Goal: Task Accomplishment & Management: Complete application form

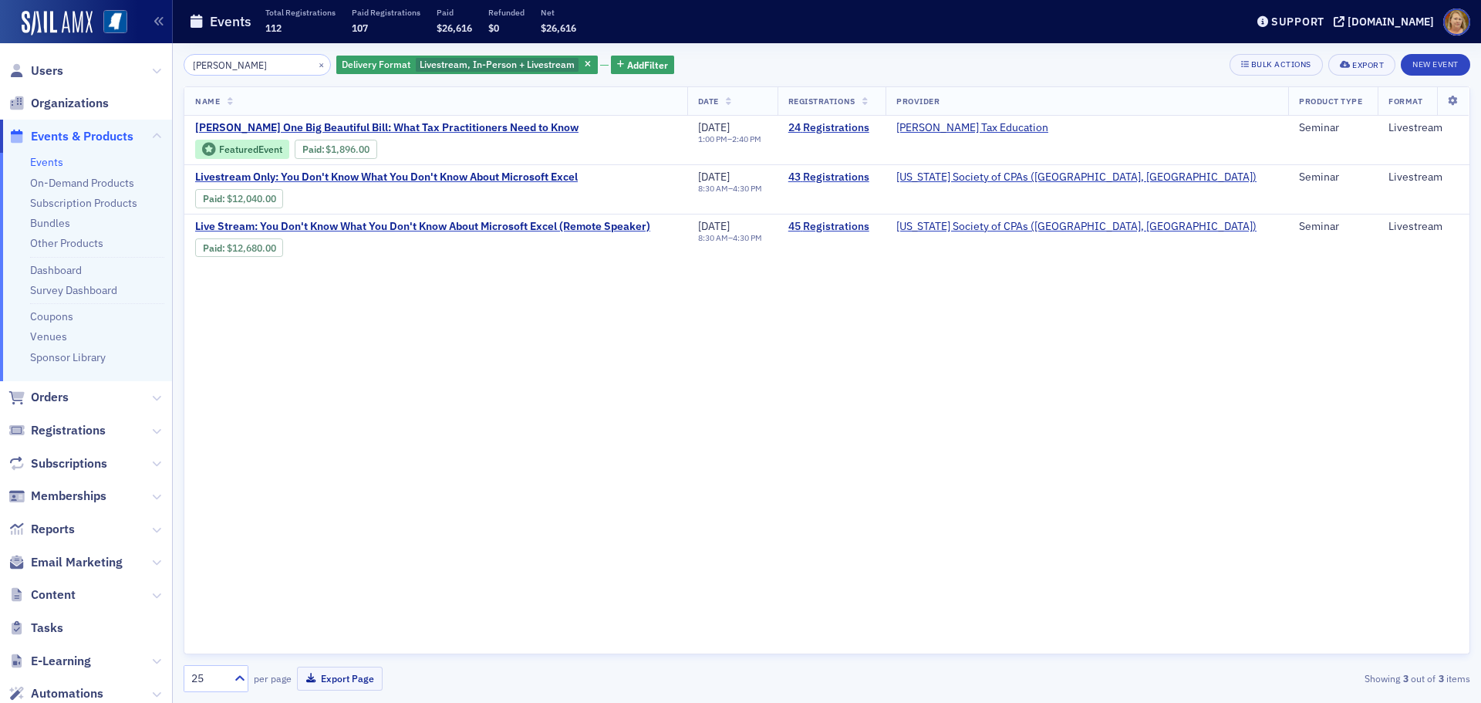
click at [103, 132] on span "Events & Products" at bounding box center [82, 136] width 103 height 17
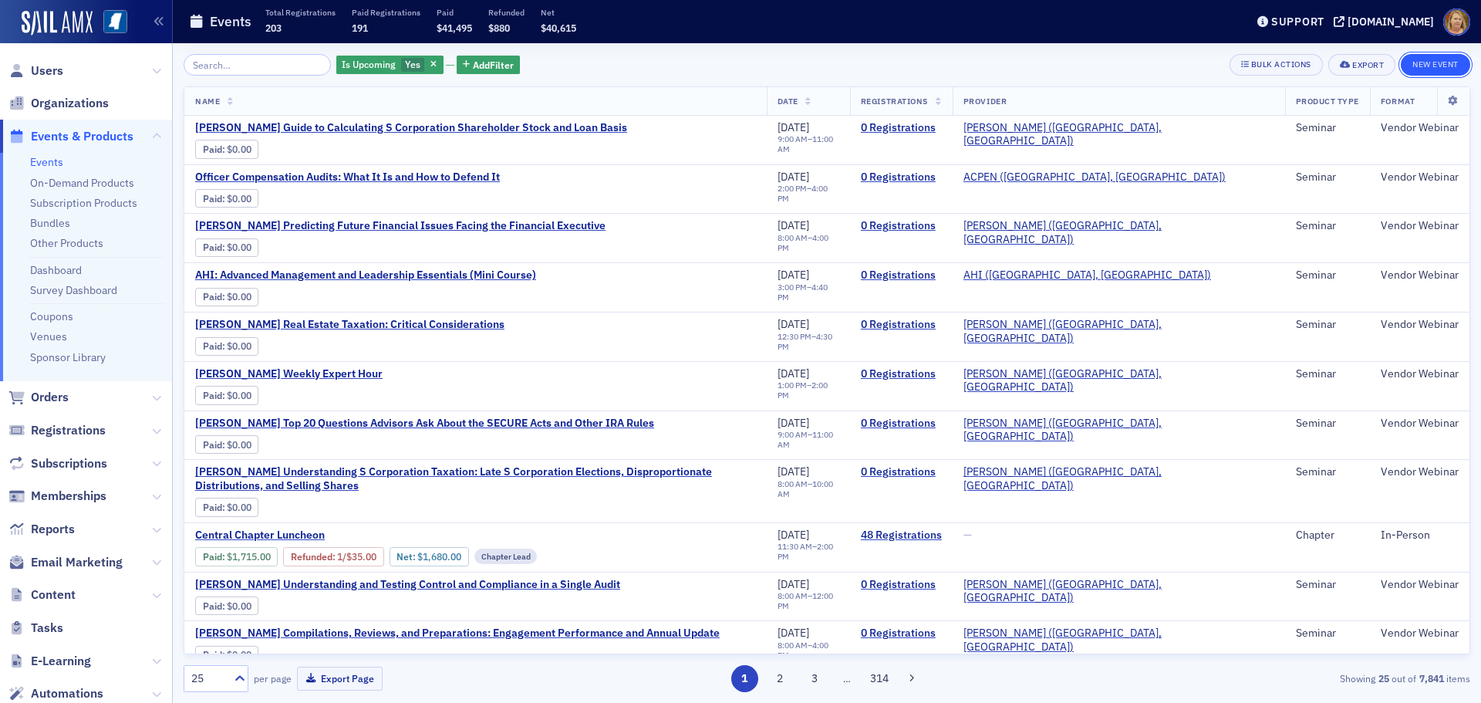
click at [1426, 66] on button "New Event" at bounding box center [1435, 65] width 69 height 22
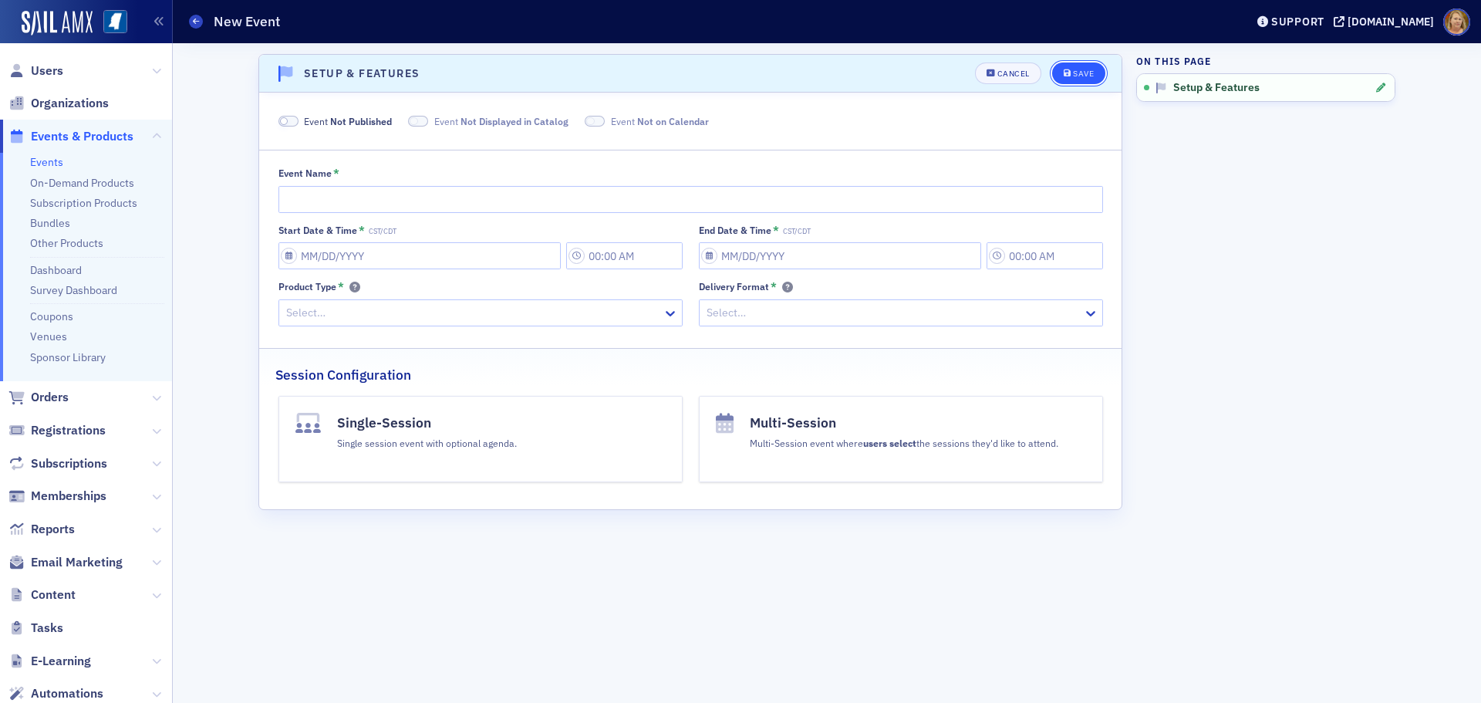
click at [1077, 76] on div "Save" at bounding box center [1083, 73] width 21 height 8
click at [570, 179] on div "Event Name *" at bounding box center [690, 174] width 825 height 14
click at [490, 197] on input "Event Name *" at bounding box center [690, 199] width 825 height 27
type input "Test 2 for Surveys"
click at [313, 257] on input "Start Date & Time * CST/CDT" at bounding box center [419, 255] width 282 height 27
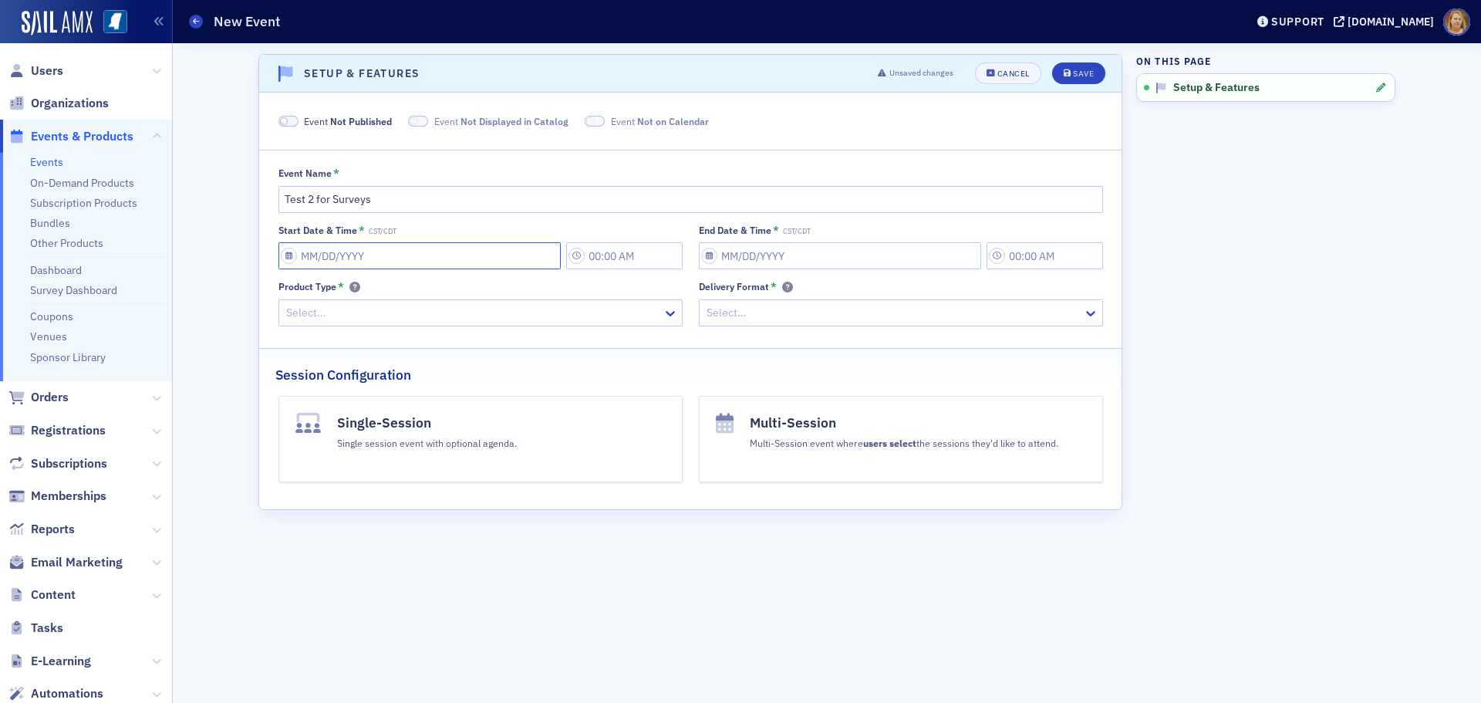
select select "7"
select select "2025"
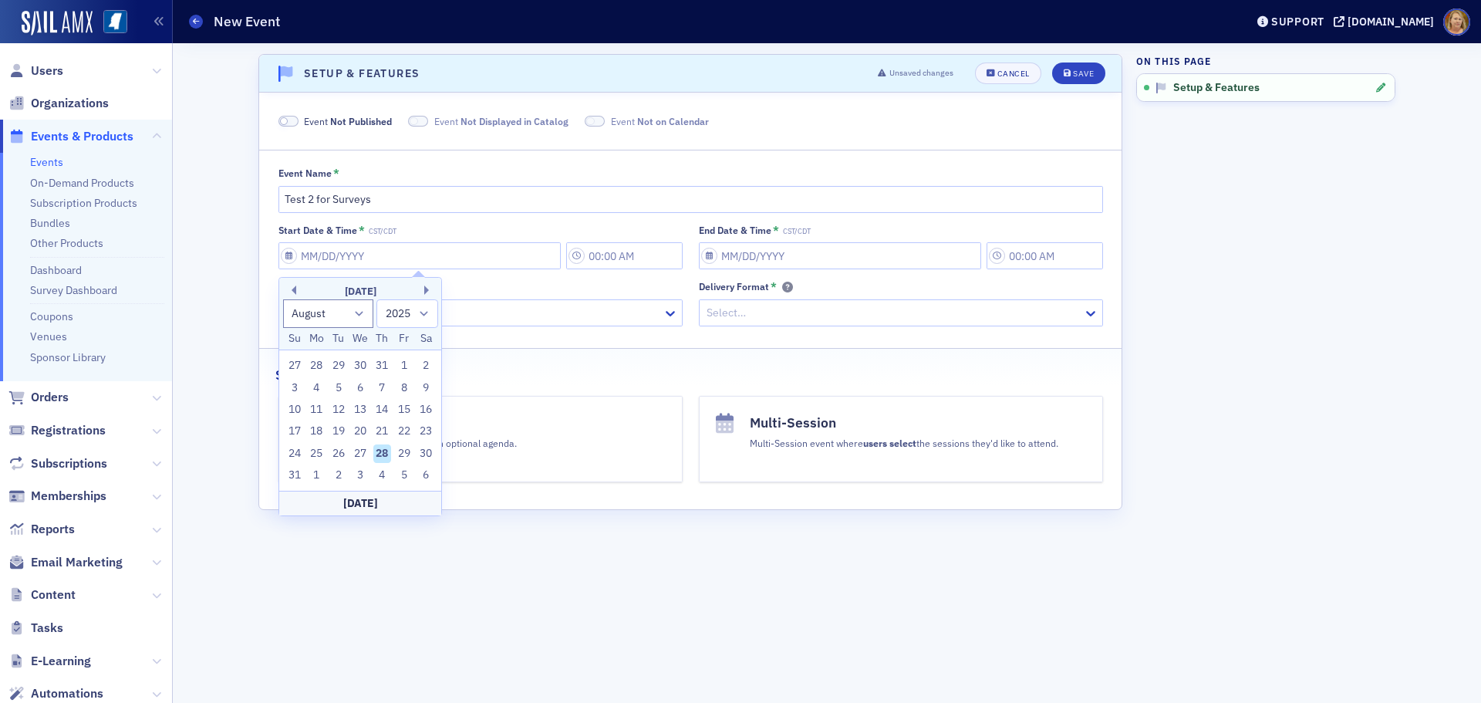
click at [402, 447] on div "29" at bounding box center [404, 453] width 19 height 19
type input "[DATE]"
type input "9:00 AM"
type input "[DATE]"
type input "10:00 AM"
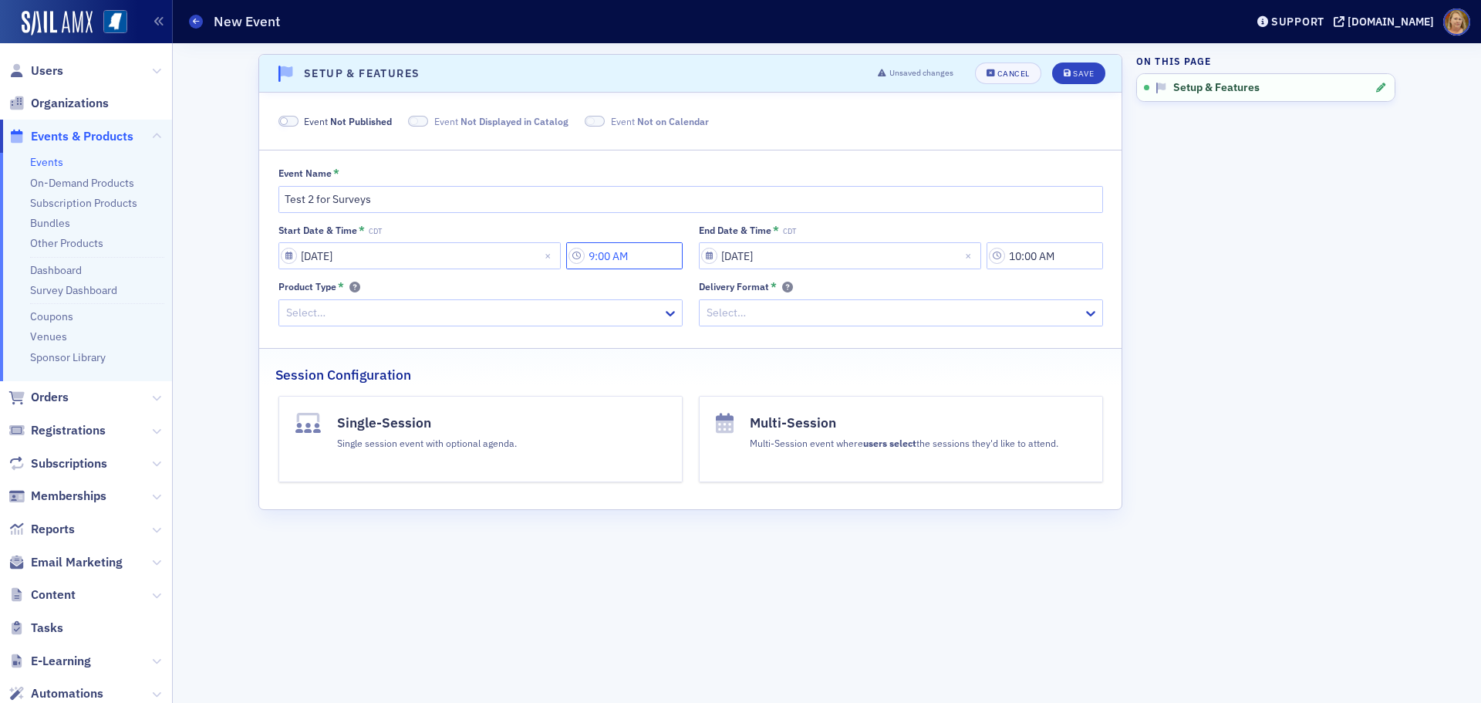
click at [602, 256] on input "9:00 AM" at bounding box center [624, 255] width 116 height 27
click at [699, 257] on div at bounding box center [709, 255] width 29 height 19
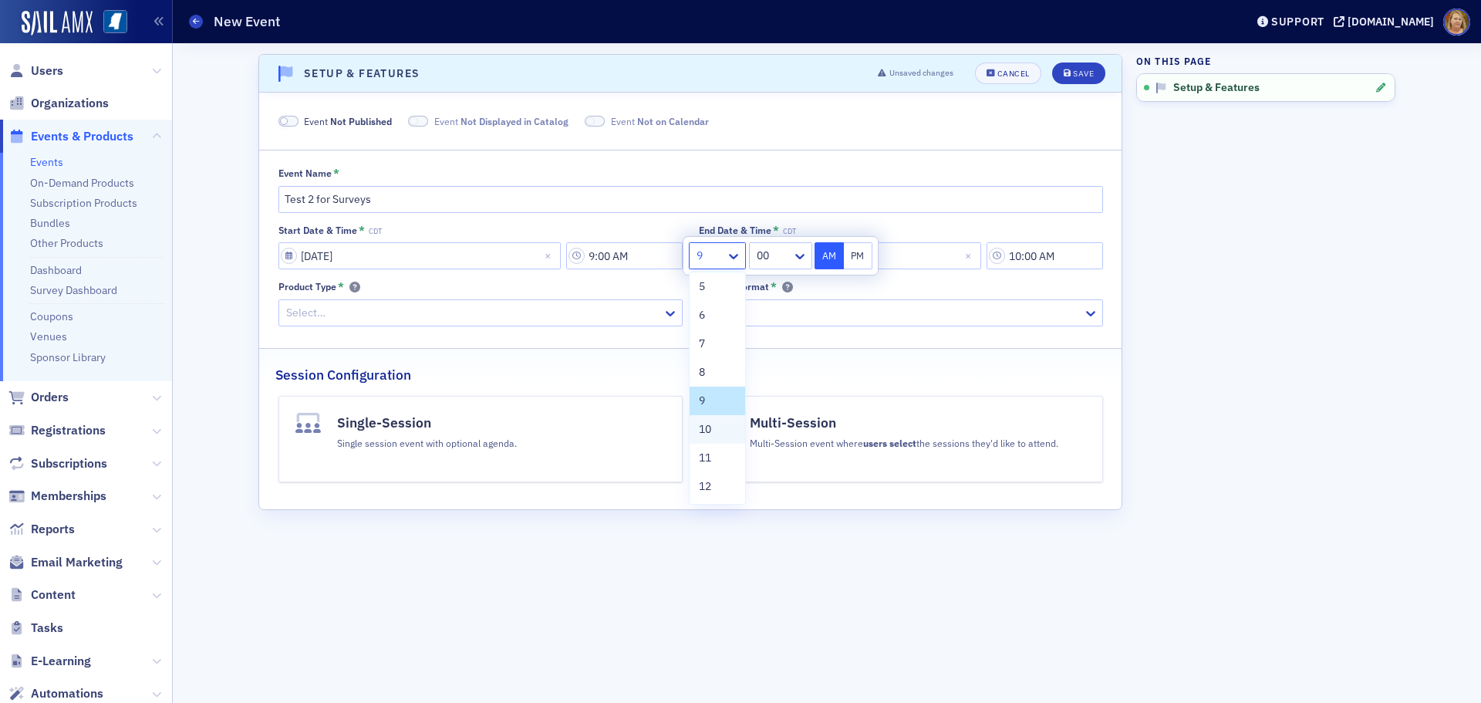
click at [718, 428] on div "10" at bounding box center [717, 429] width 37 height 16
type input "10:00 AM"
click at [836, 257] on button "AM" at bounding box center [829, 255] width 29 height 27
click at [903, 255] on input "[DATE]" at bounding box center [840, 255] width 282 height 27
select select "7"
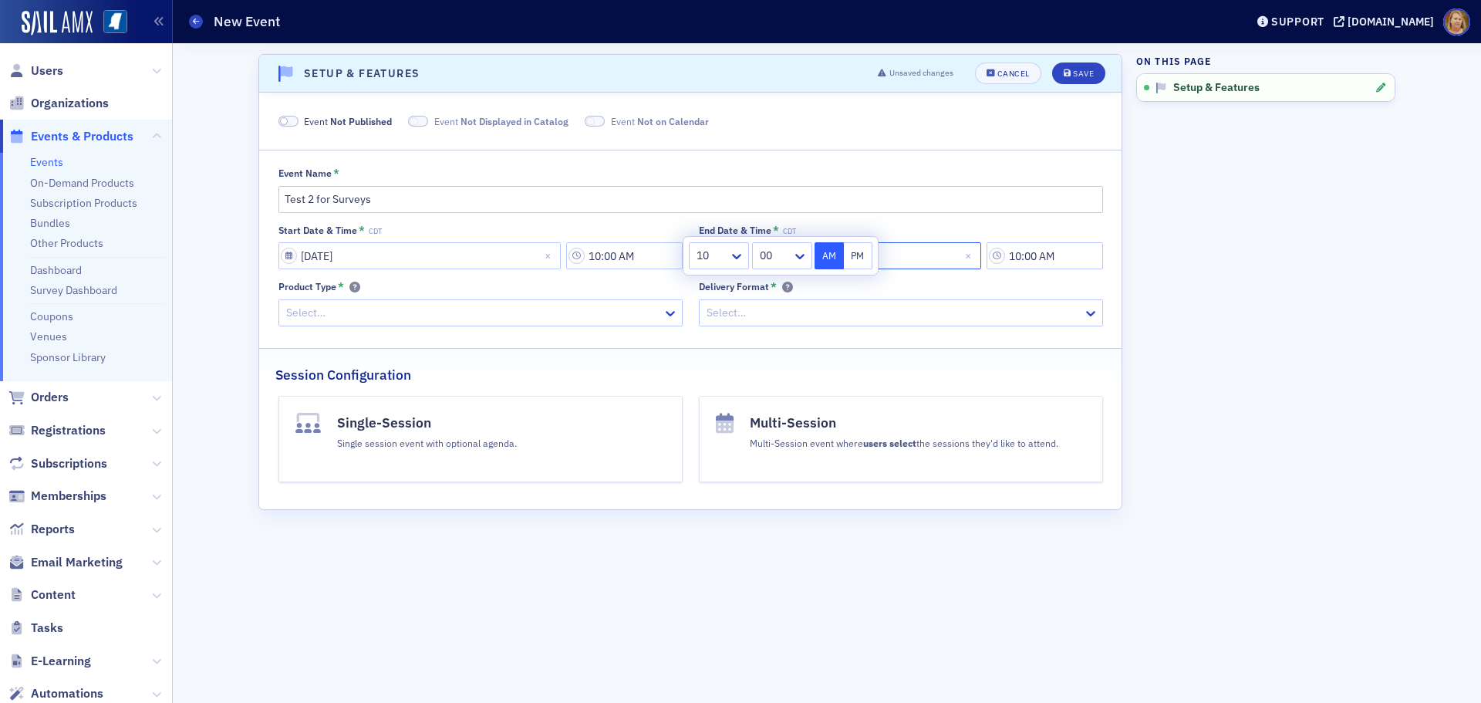
select select "2025"
click at [1032, 253] on input "10:00 AM" at bounding box center [1045, 255] width 116 height 27
type input "11:00 AM"
click at [737, 312] on div at bounding box center [893, 312] width 376 height 19
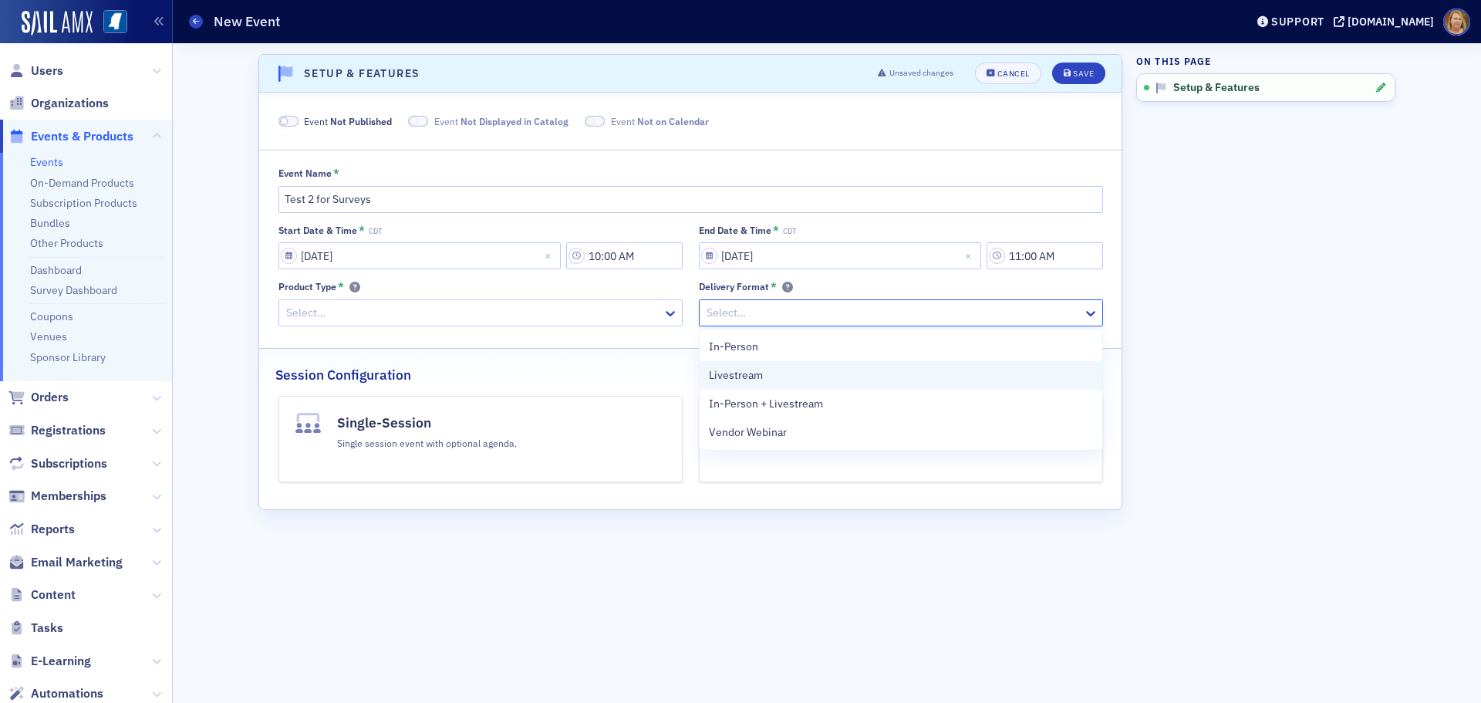
click at [754, 374] on span "Livestream" at bounding box center [736, 375] width 54 height 16
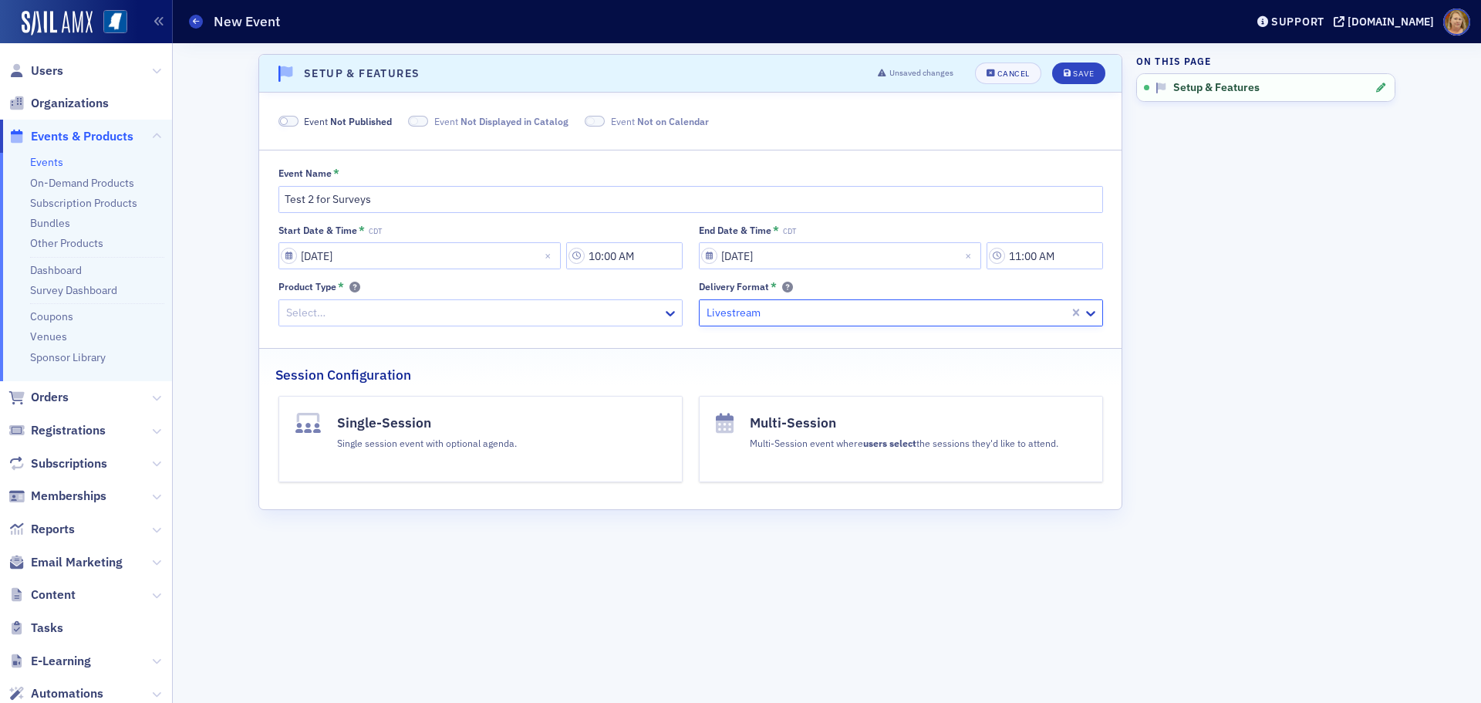
click at [561, 315] on div at bounding box center [473, 312] width 376 height 19
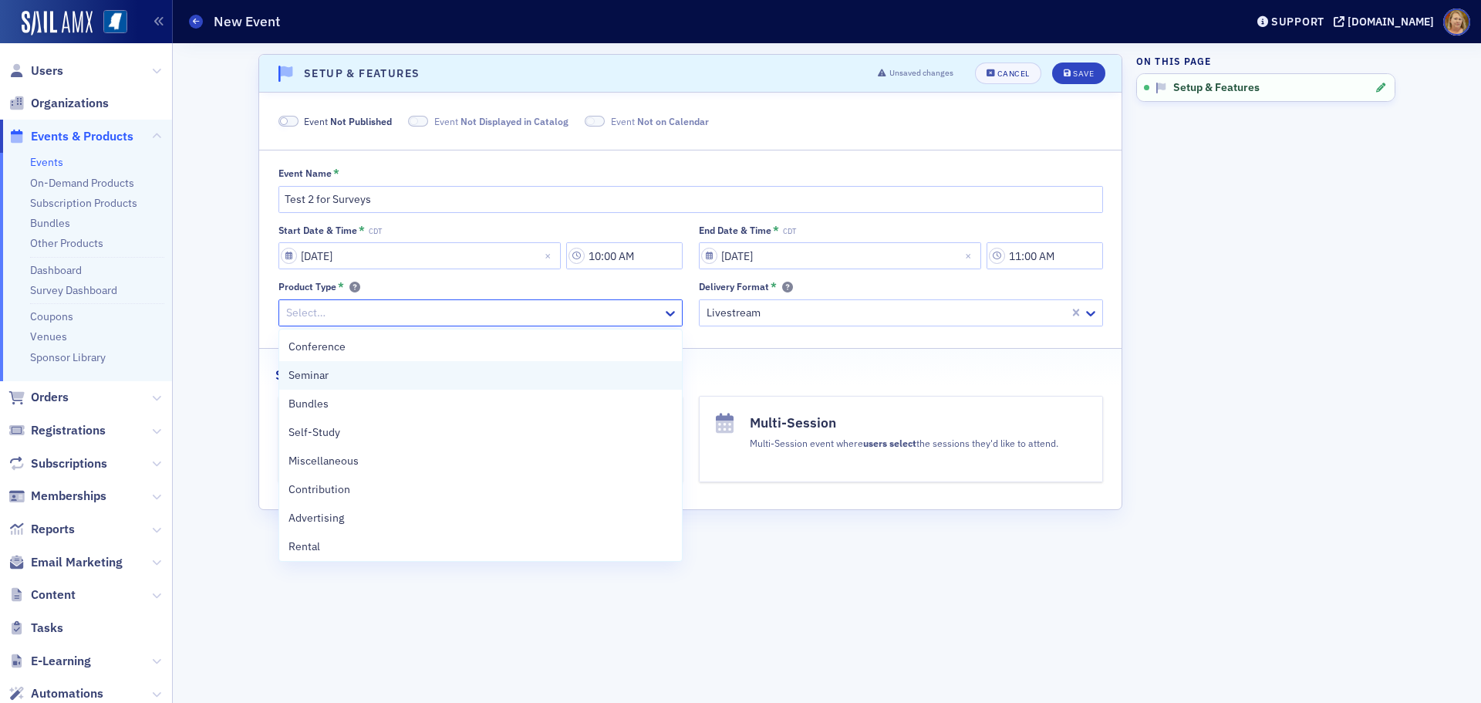
click at [442, 373] on div "Seminar" at bounding box center [481, 375] width 384 height 16
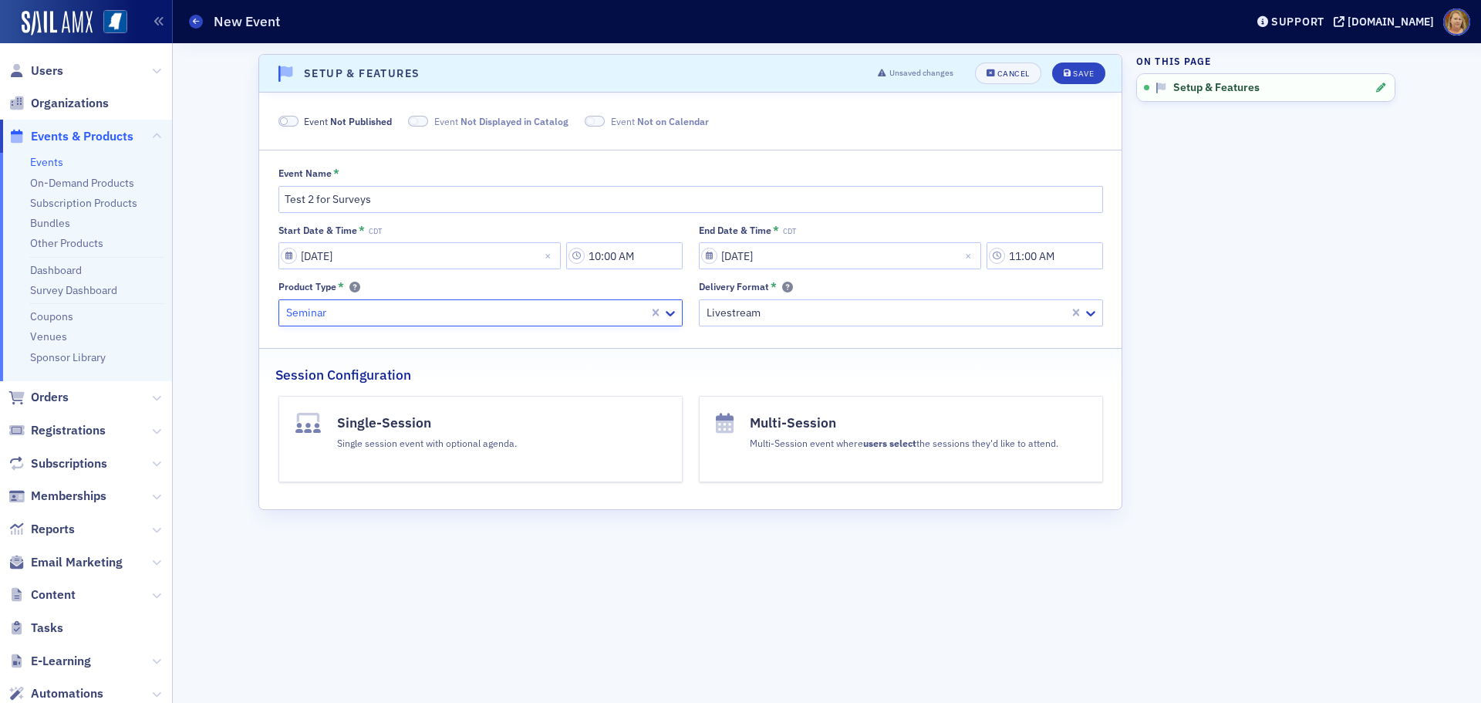
click at [879, 446] on b "users select" at bounding box center [889, 443] width 53 height 12
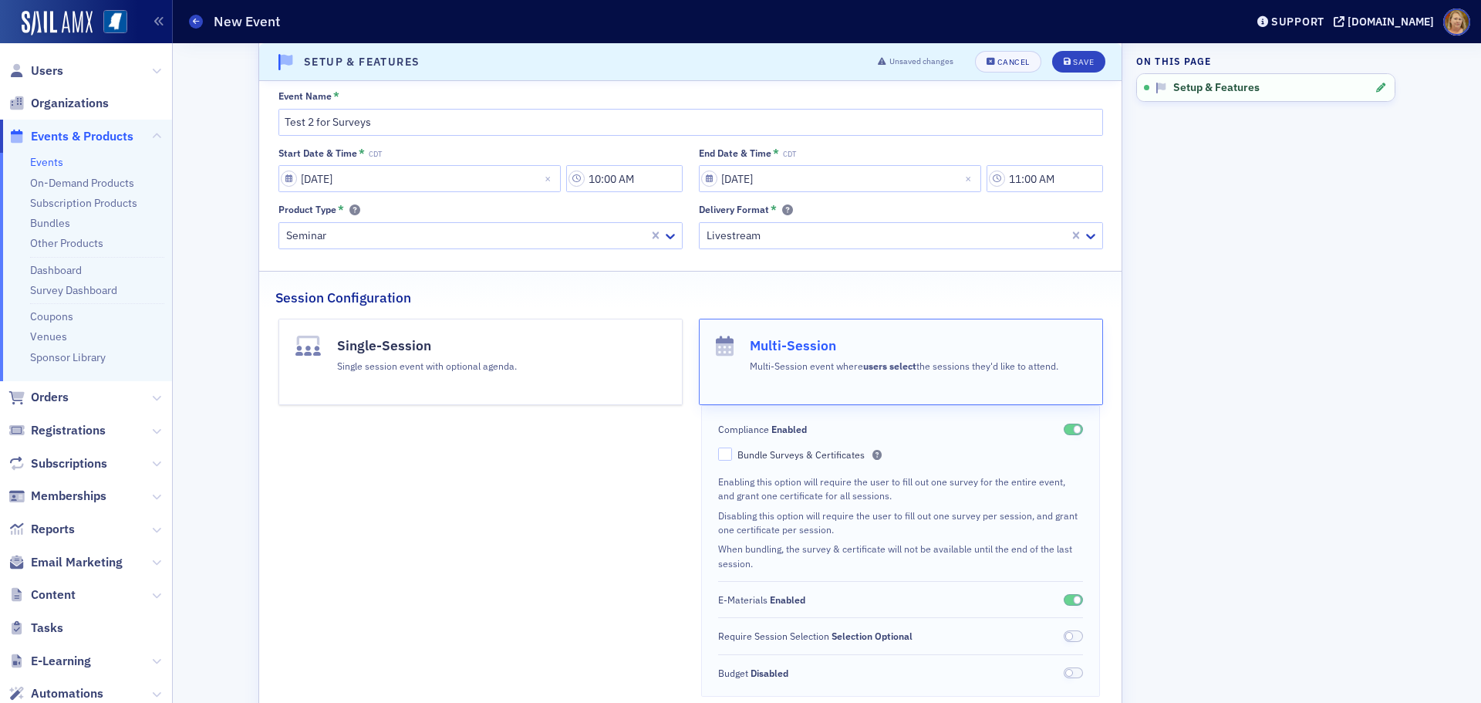
scroll to position [126, 0]
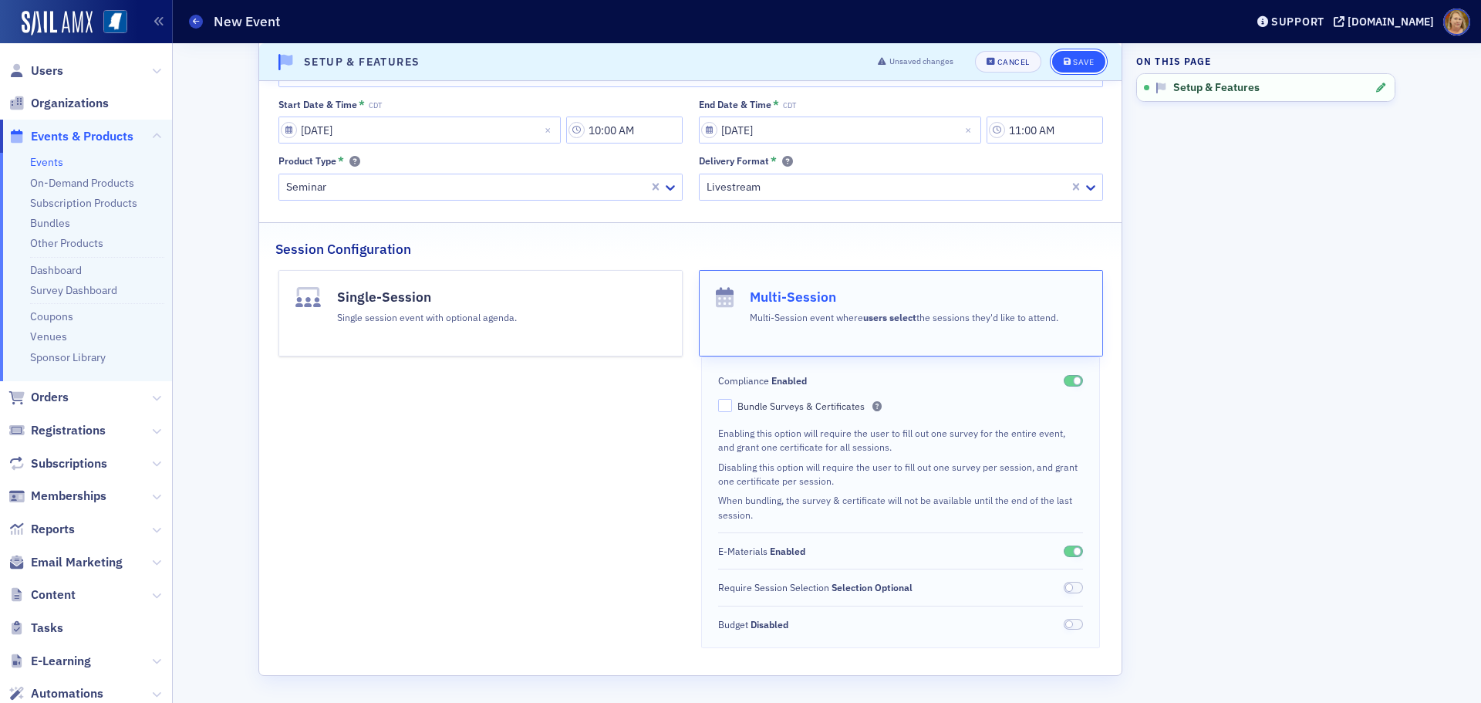
click at [1088, 66] on div "Save" at bounding box center [1083, 62] width 21 height 8
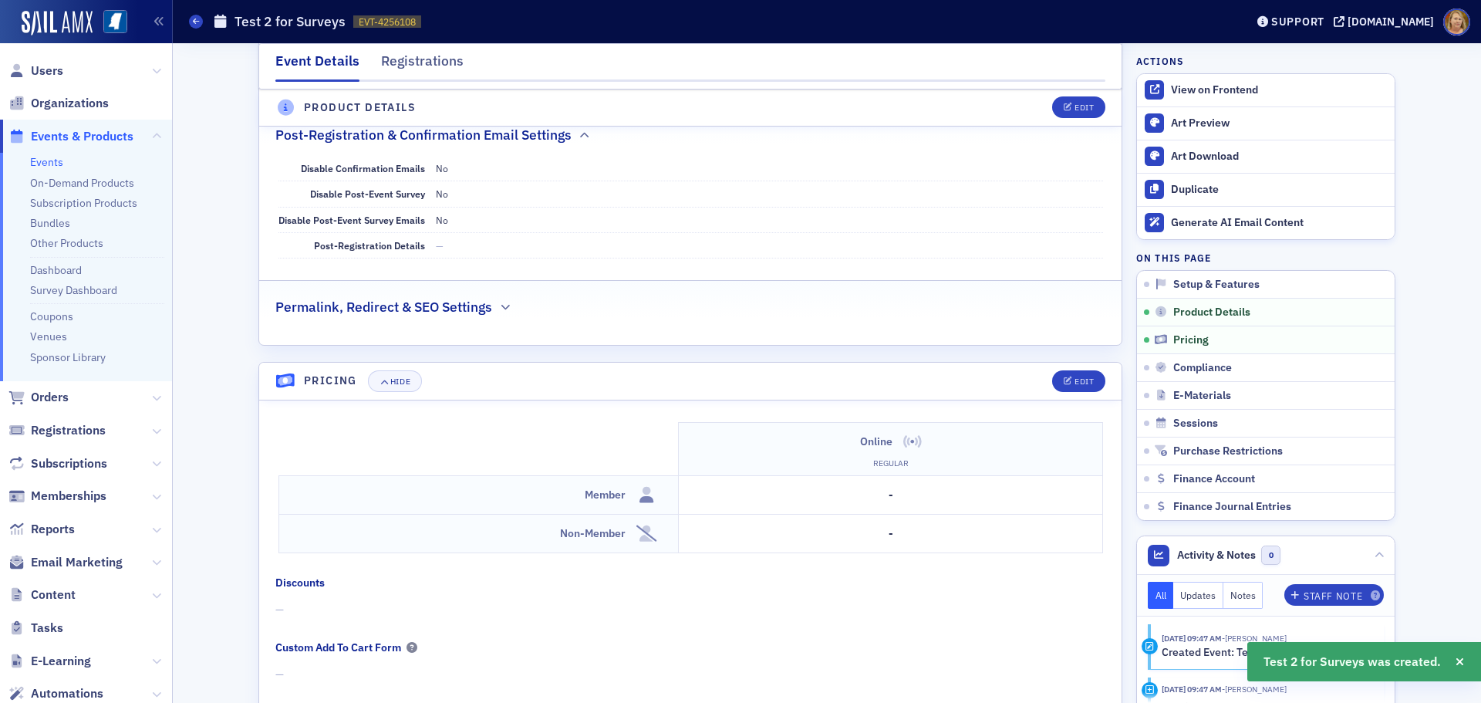
scroll to position [1331, 0]
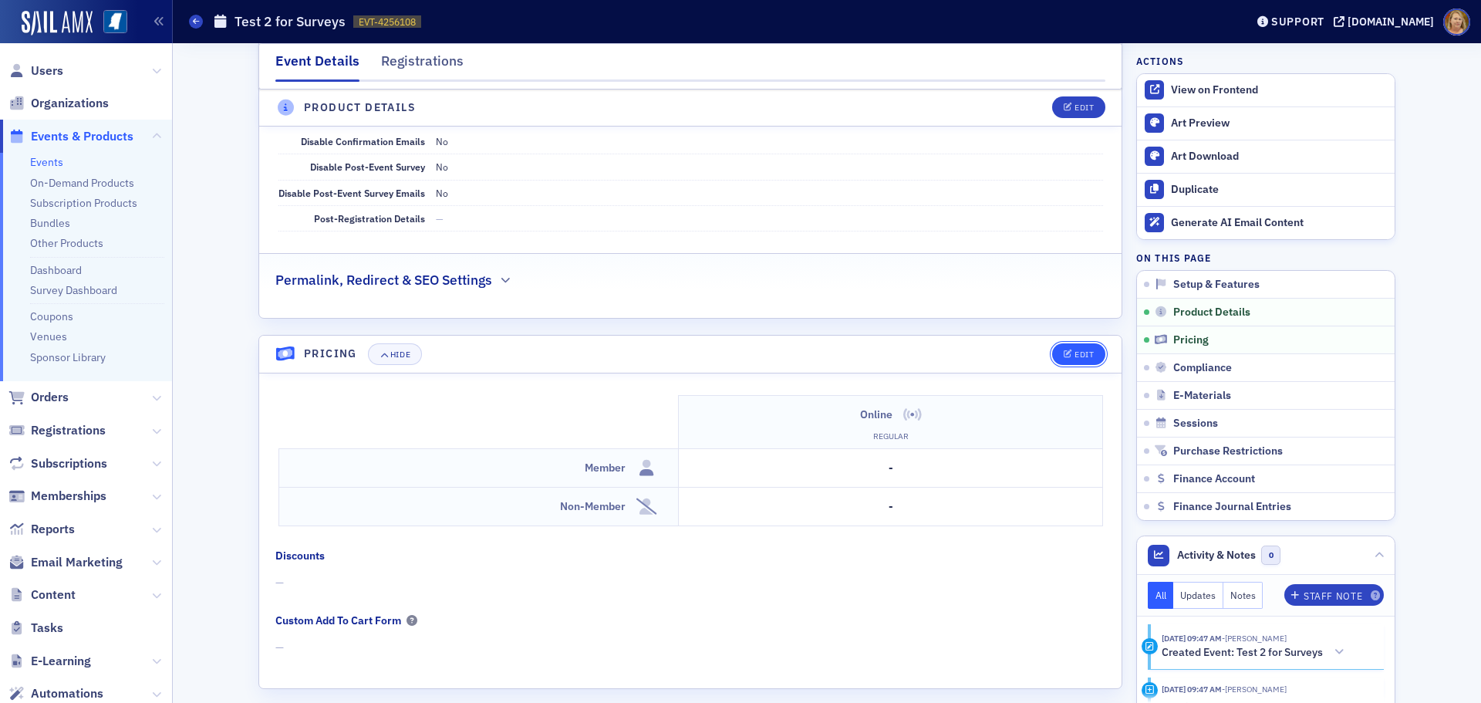
click at [1068, 358] on span "Edit" at bounding box center [1079, 354] width 30 height 8
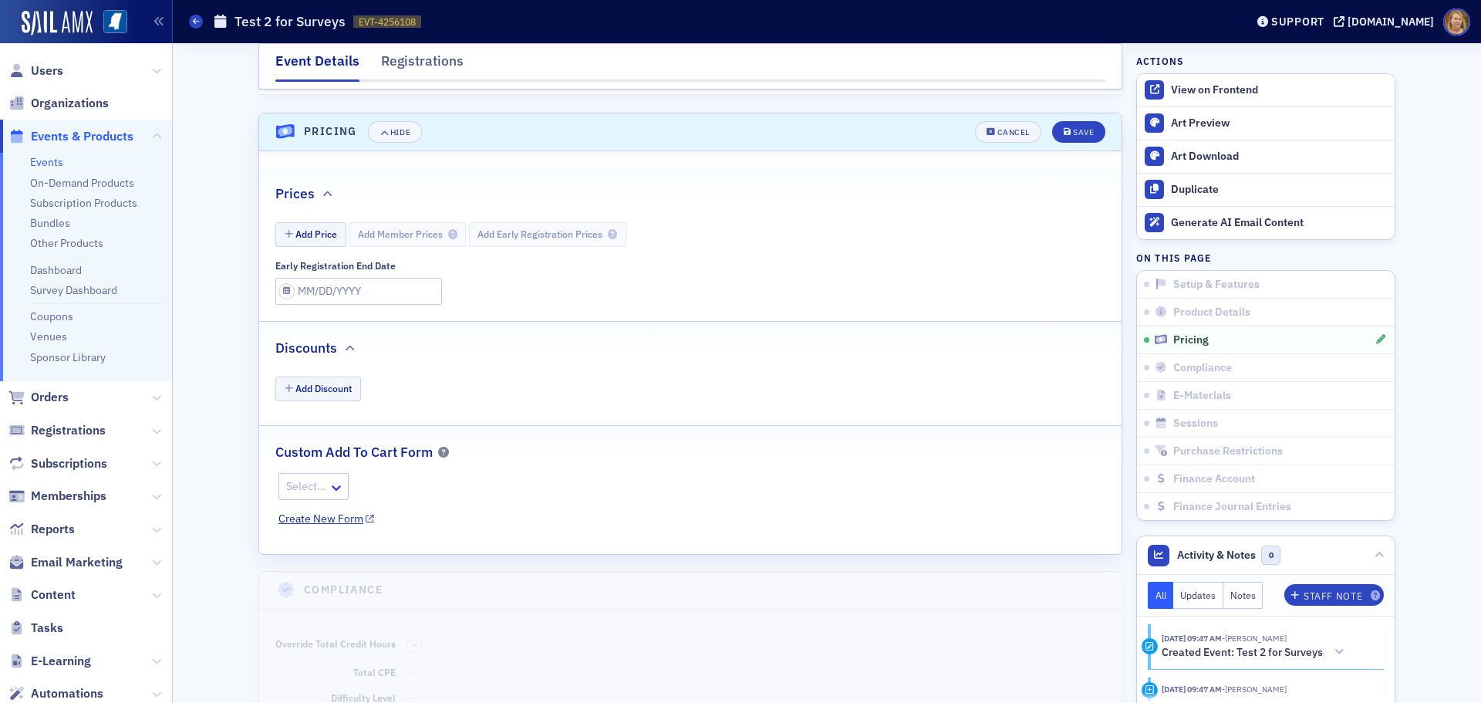
scroll to position [1576, 0]
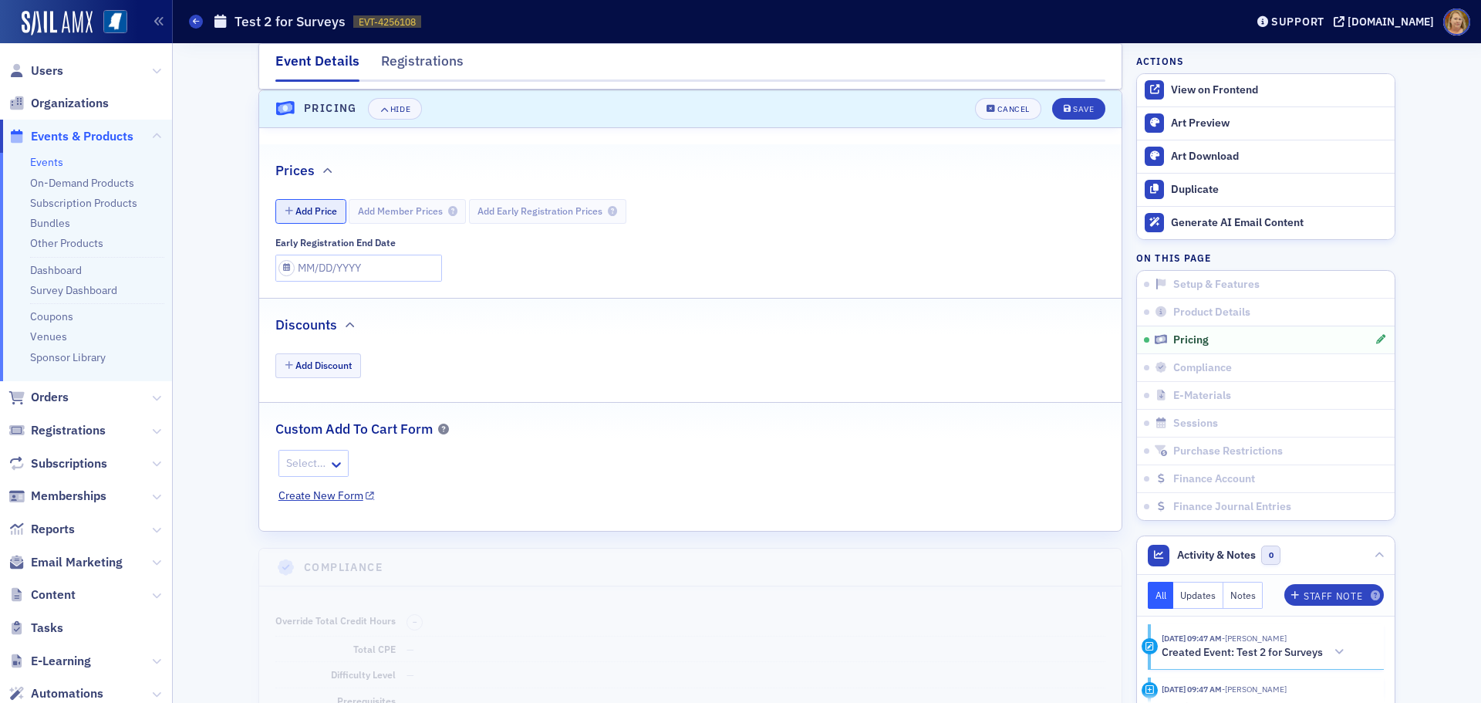
click at [324, 207] on button "Add Price" at bounding box center [310, 211] width 71 height 24
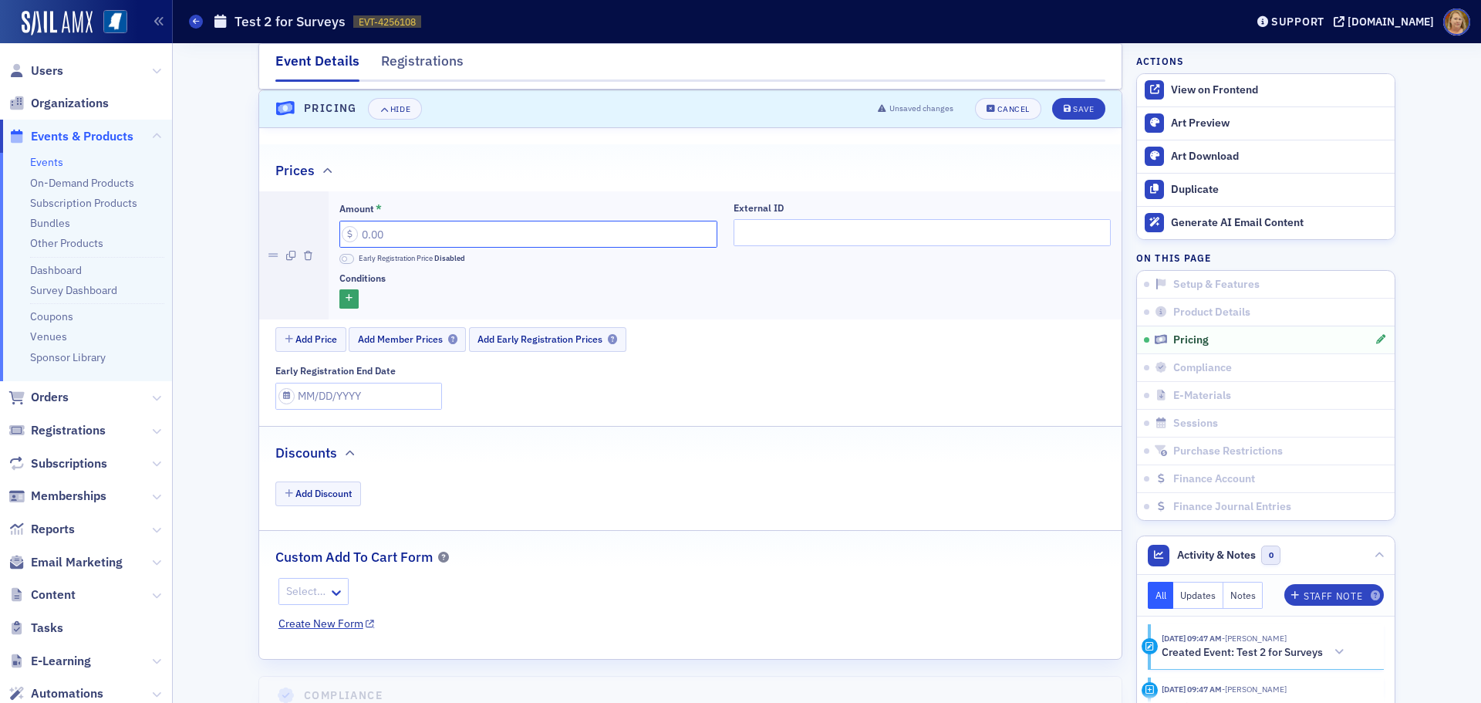
click at [393, 230] on input "Amount *" at bounding box center [528, 234] width 378 height 27
type input "0.00"
click at [1064, 107] on icon "submit" at bounding box center [1068, 109] width 8 height 8
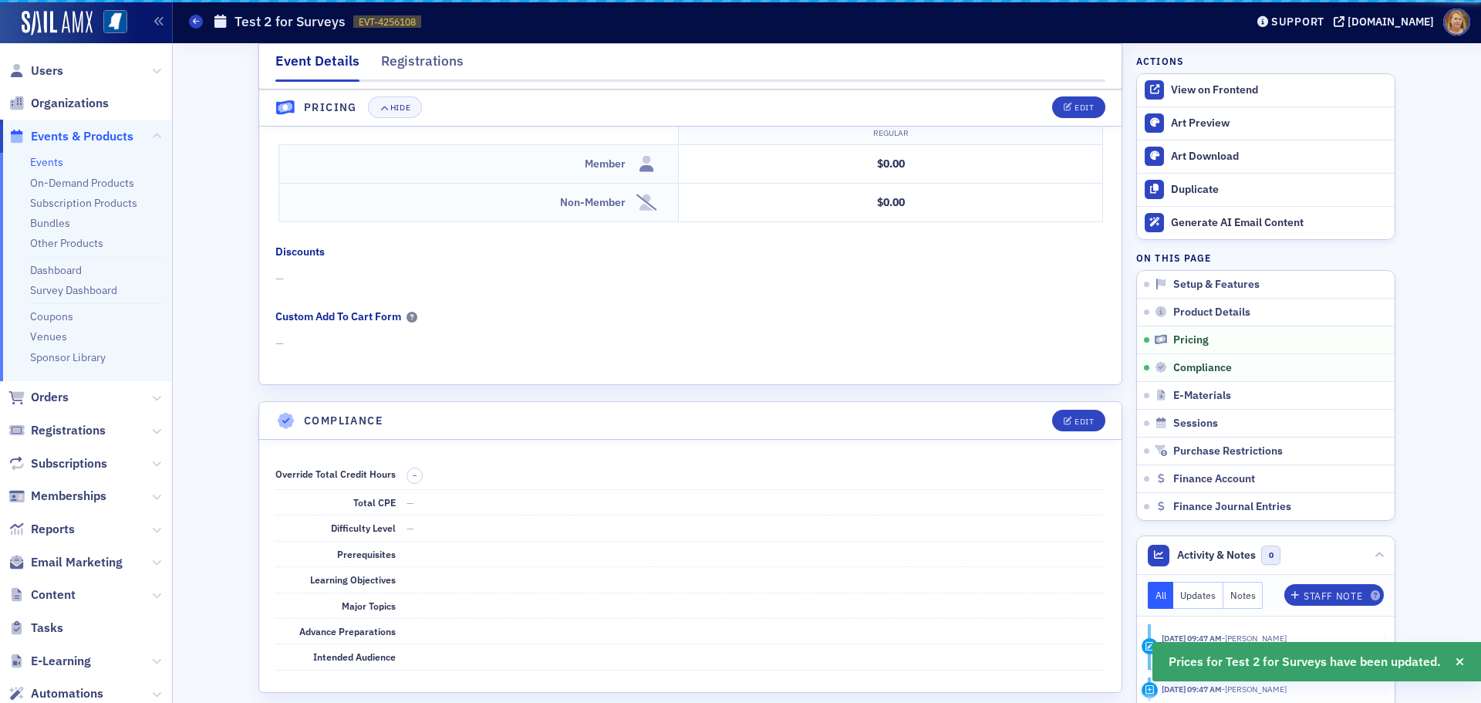
scroll to position [1517, 0]
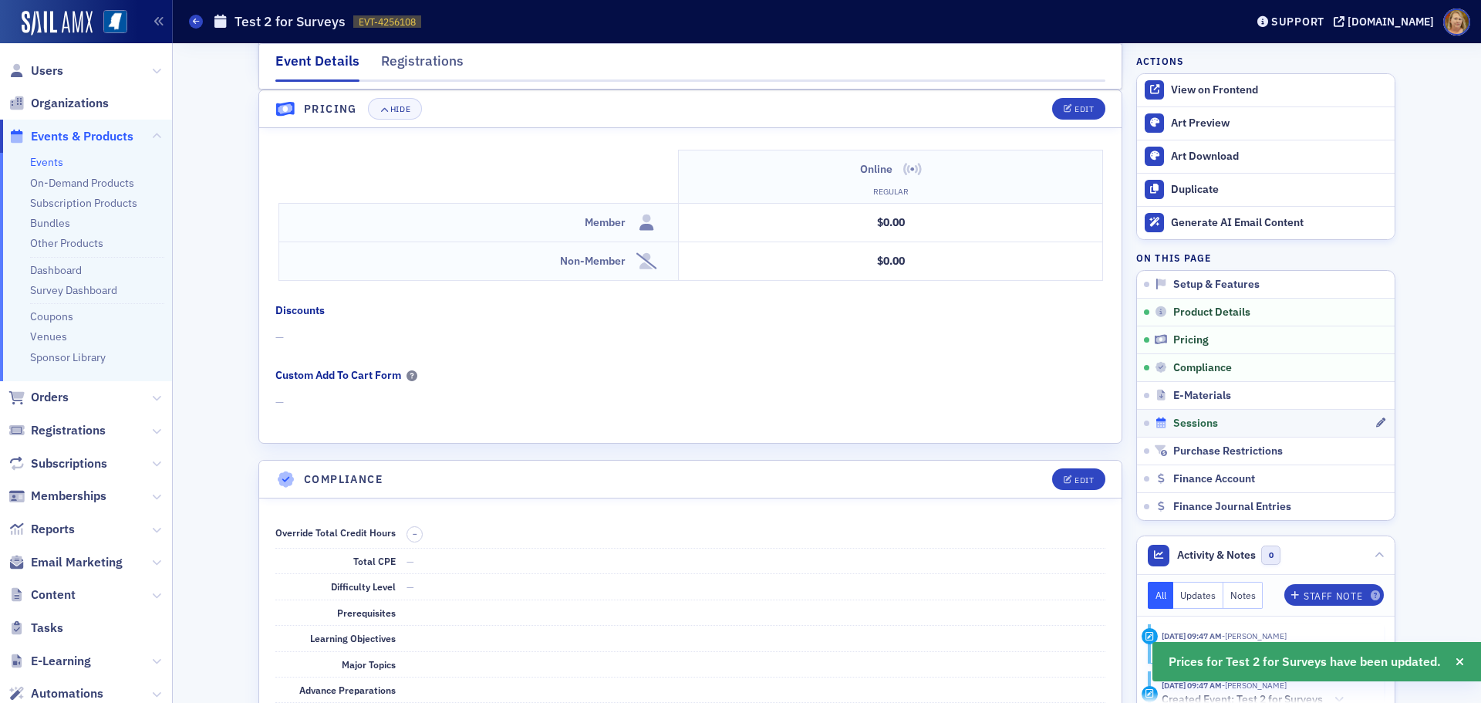
click at [1203, 420] on span "Sessions" at bounding box center [1195, 424] width 45 height 14
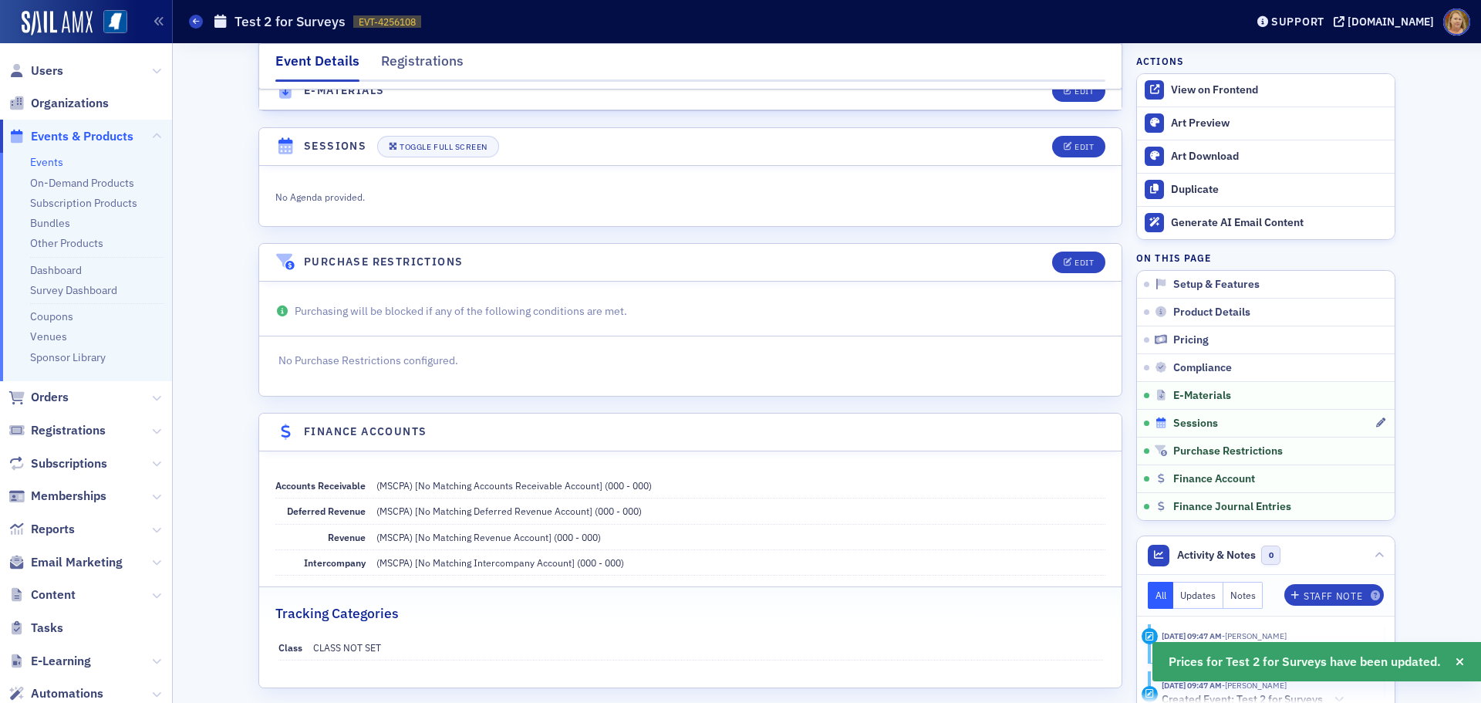
scroll to position [2355, 0]
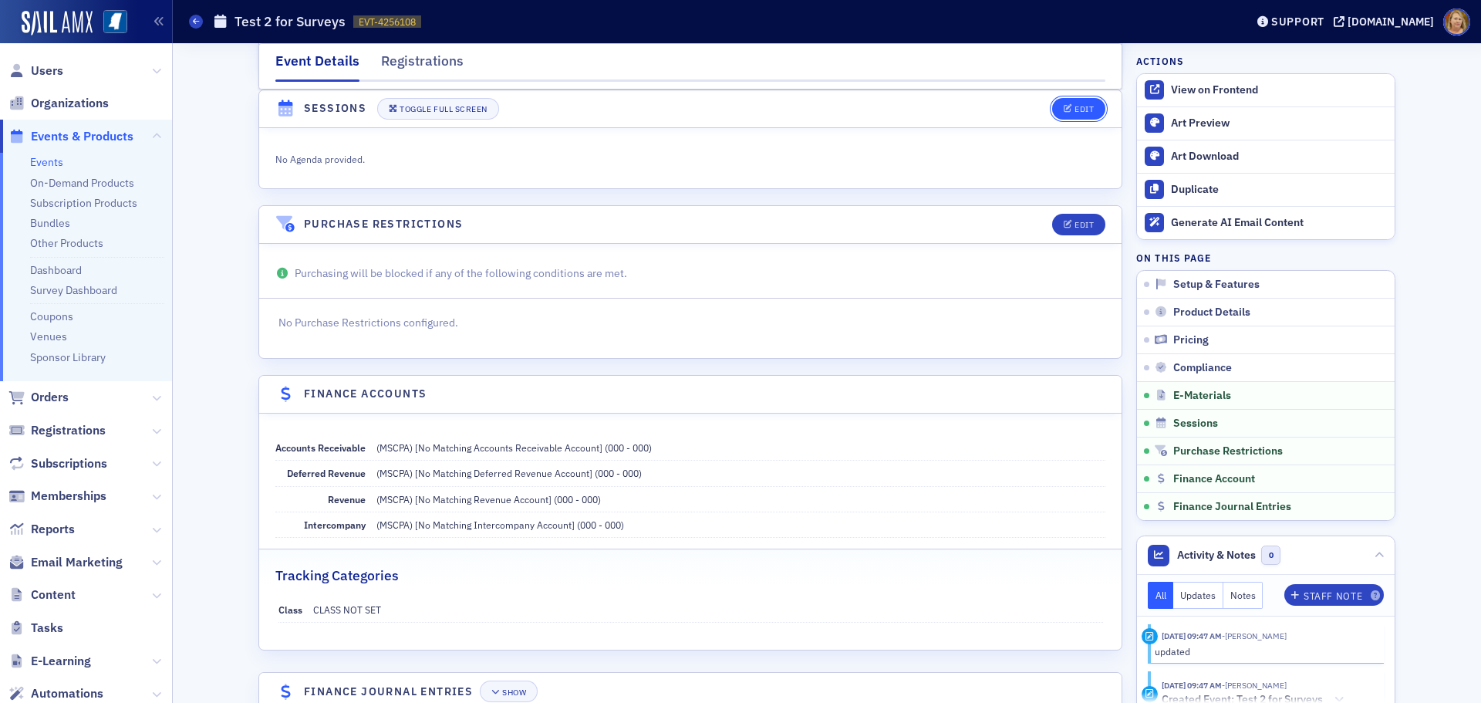
click at [1068, 108] on span "Edit" at bounding box center [1079, 109] width 30 height 8
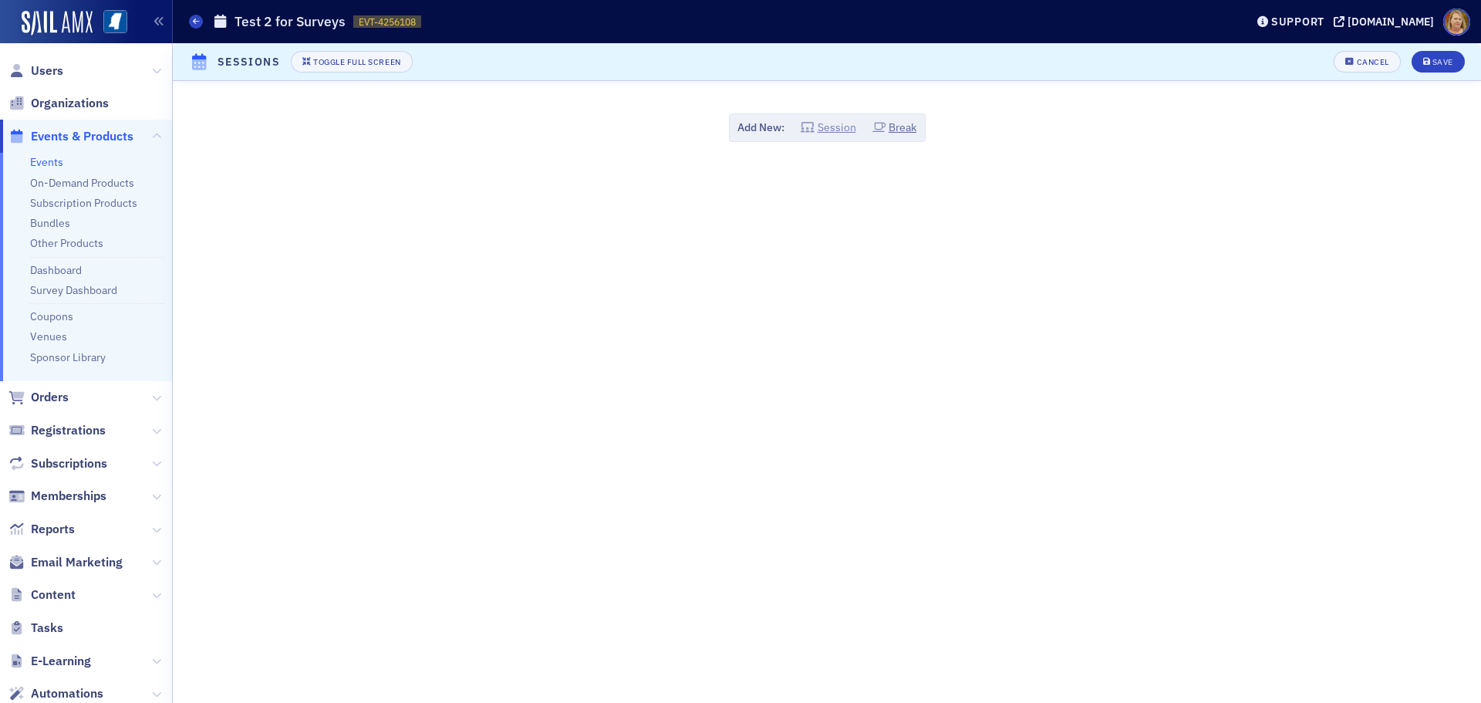
click at [844, 127] on button "Session" at bounding box center [829, 128] width 56 height 16
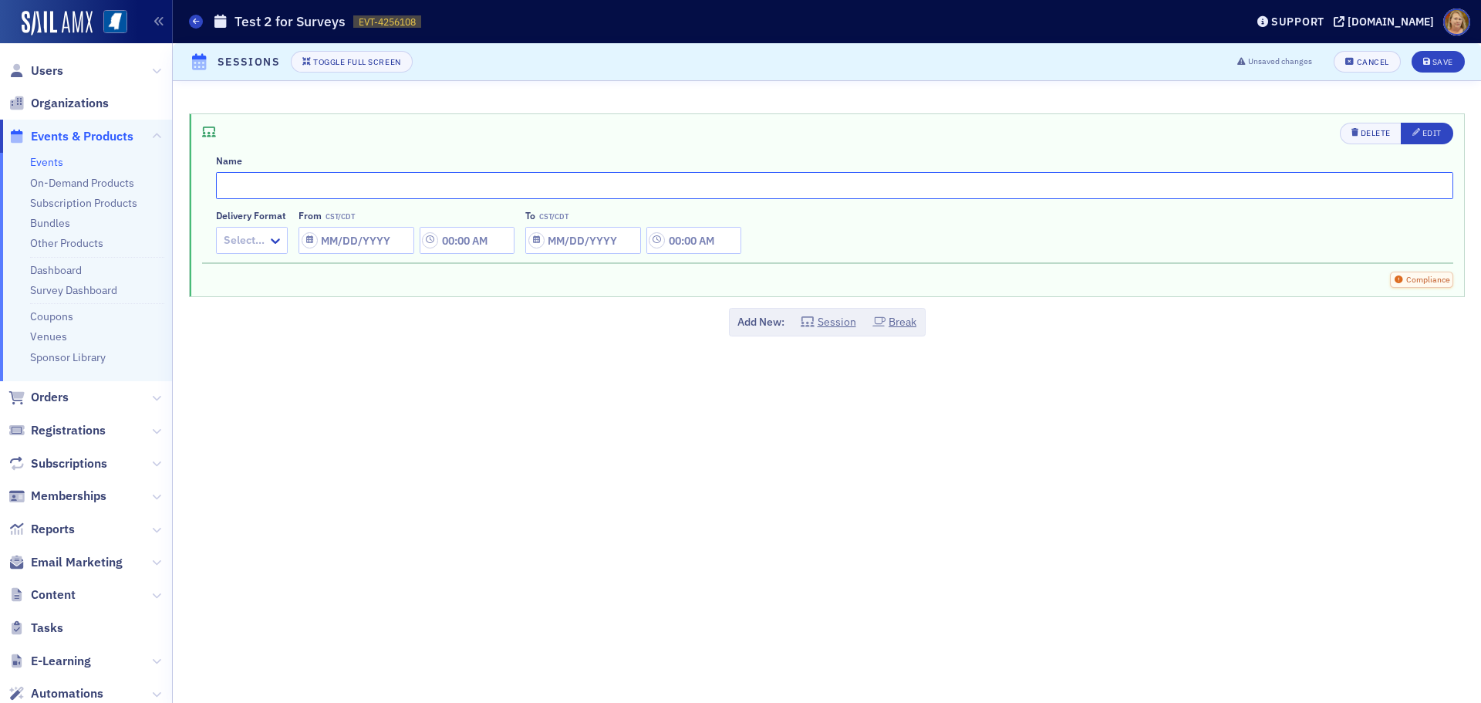
click at [556, 183] on input "text" at bounding box center [834, 185] width 1237 height 27
type input "GAGAS Updates"
click at [279, 242] on icon at bounding box center [275, 240] width 15 height 15
click at [268, 309] on span "Livestream" at bounding box center [253, 303] width 54 height 16
click at [355, 233] on input "From CST/CDT" at bounding box center [385, 240] width 116 height 27
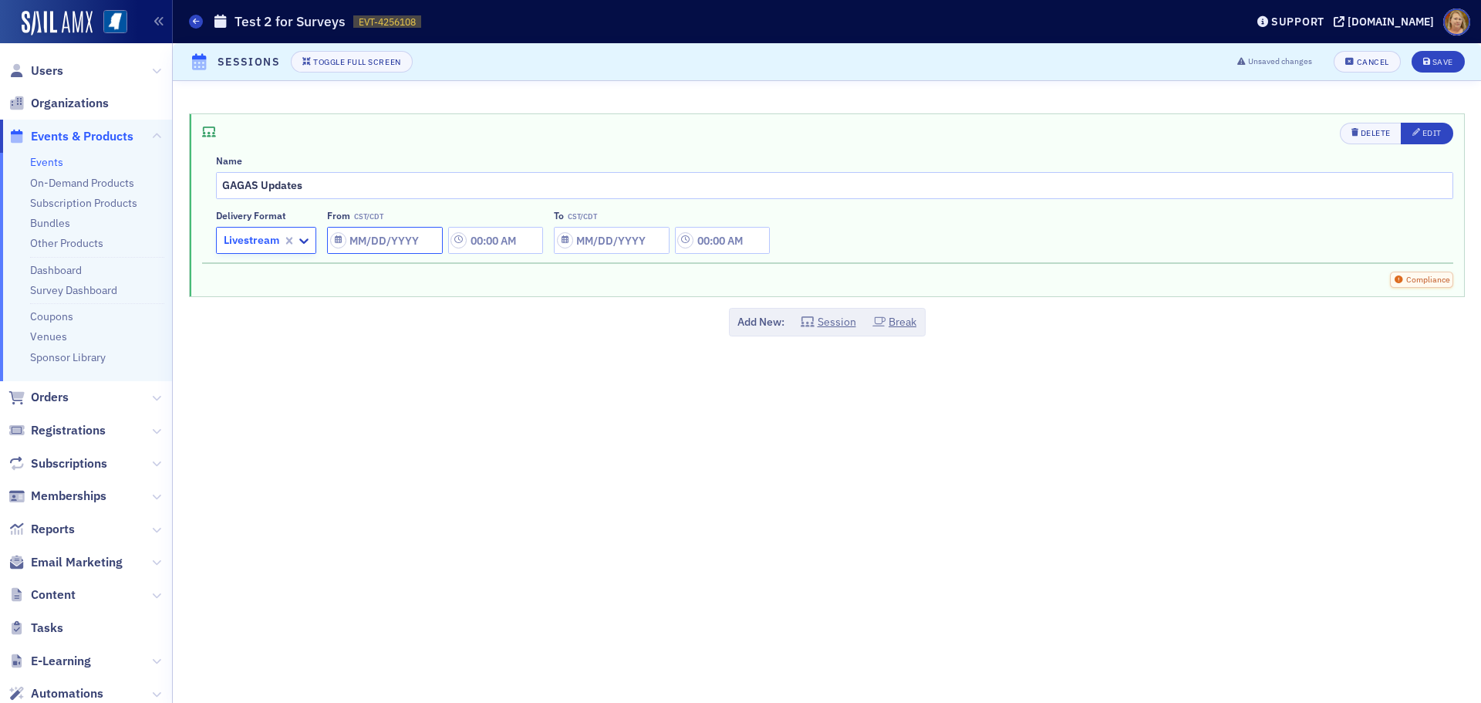
select select "7"
select select "2025"
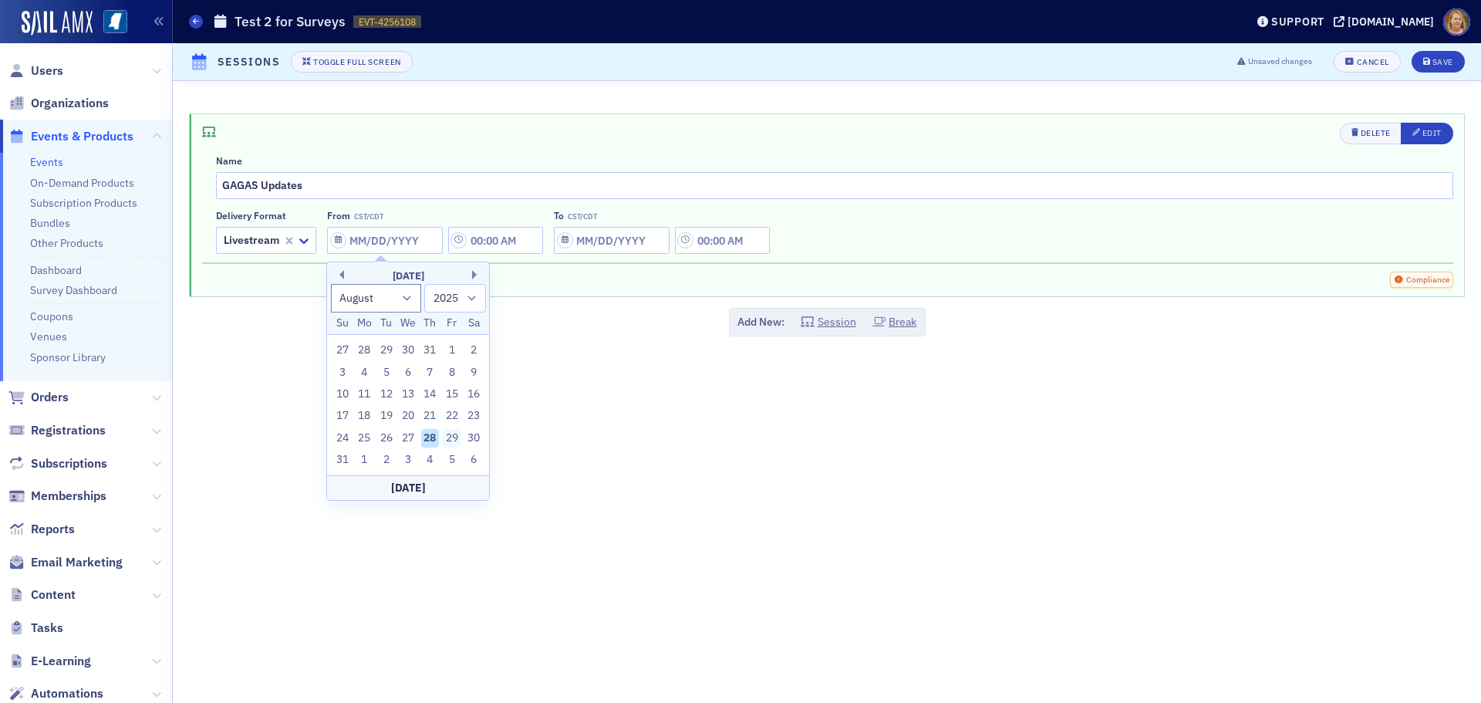
click at [453, 439] on div "29" at bounding box center [452, 438] width 19 height 19
type input "[DATE]"
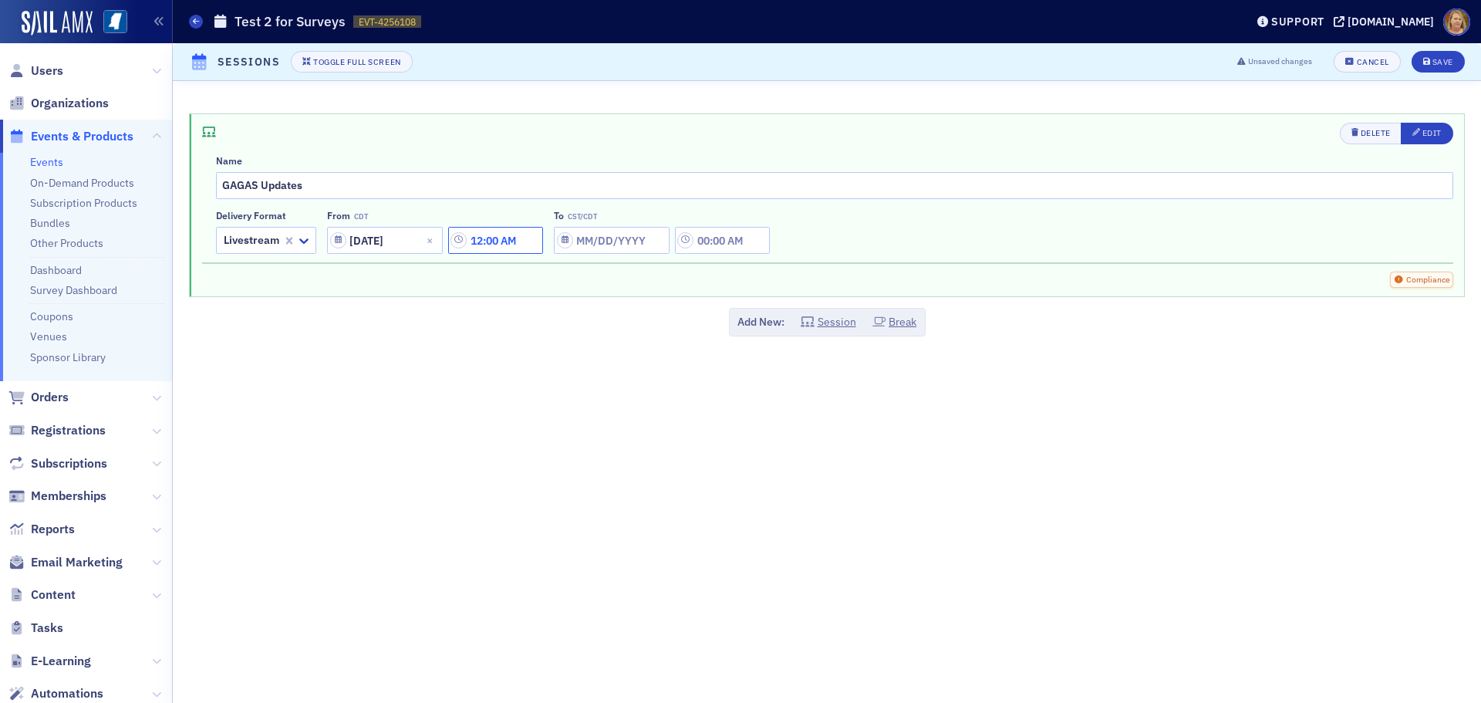
click at [495, 246] on input "12:00 AM" at bounding box center [495, 240] width 95 height 27
click at [555, 241] on input "text" at bounding box center [556, 240] width 2 height 16
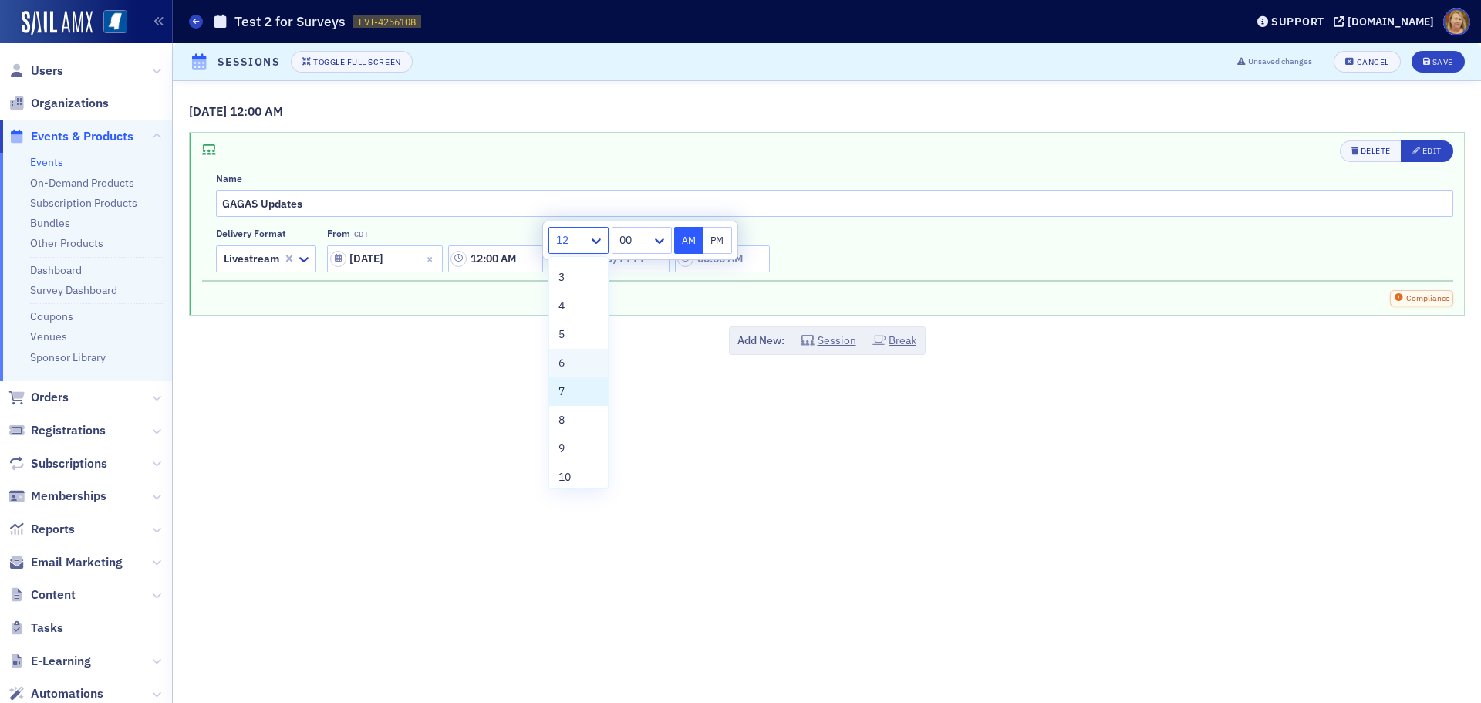
scroll to position [117, 0]
click at [569, 358] on div "8" at bounding box center [579, 357] width 40 height 16
click at [626, 247] on div at bounding box center [632, 240] width 35 height 19
click at [625, 360] on span "30" at bounding box center [624, 359] width 12 height 16
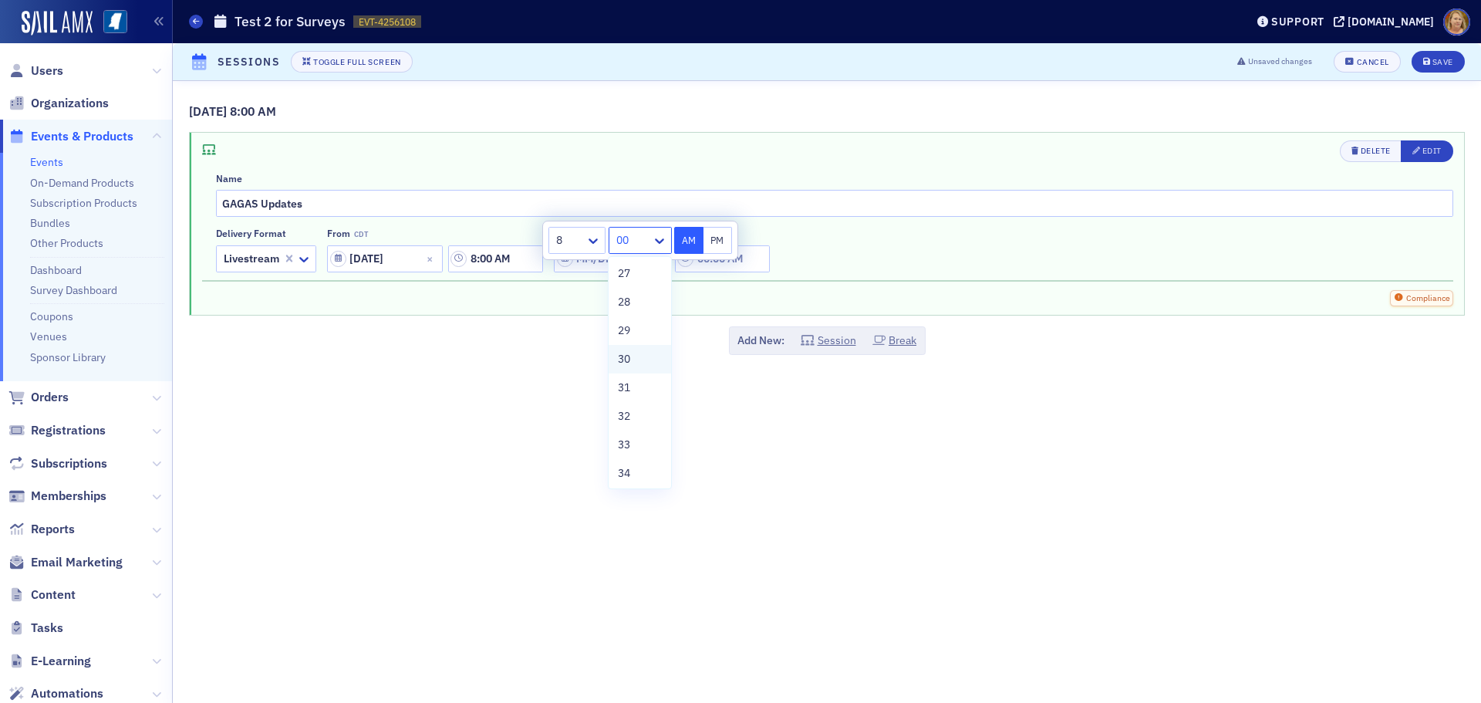
type input "8:30 AM"
click at [689, 235] on button "AM" at bounding box center [688, 240] width 29 height 27
click at [656, 265] on input "To CST/CDT" at bounding box center [612, 258] width 116 height 27
select select "7"
select select "2025"
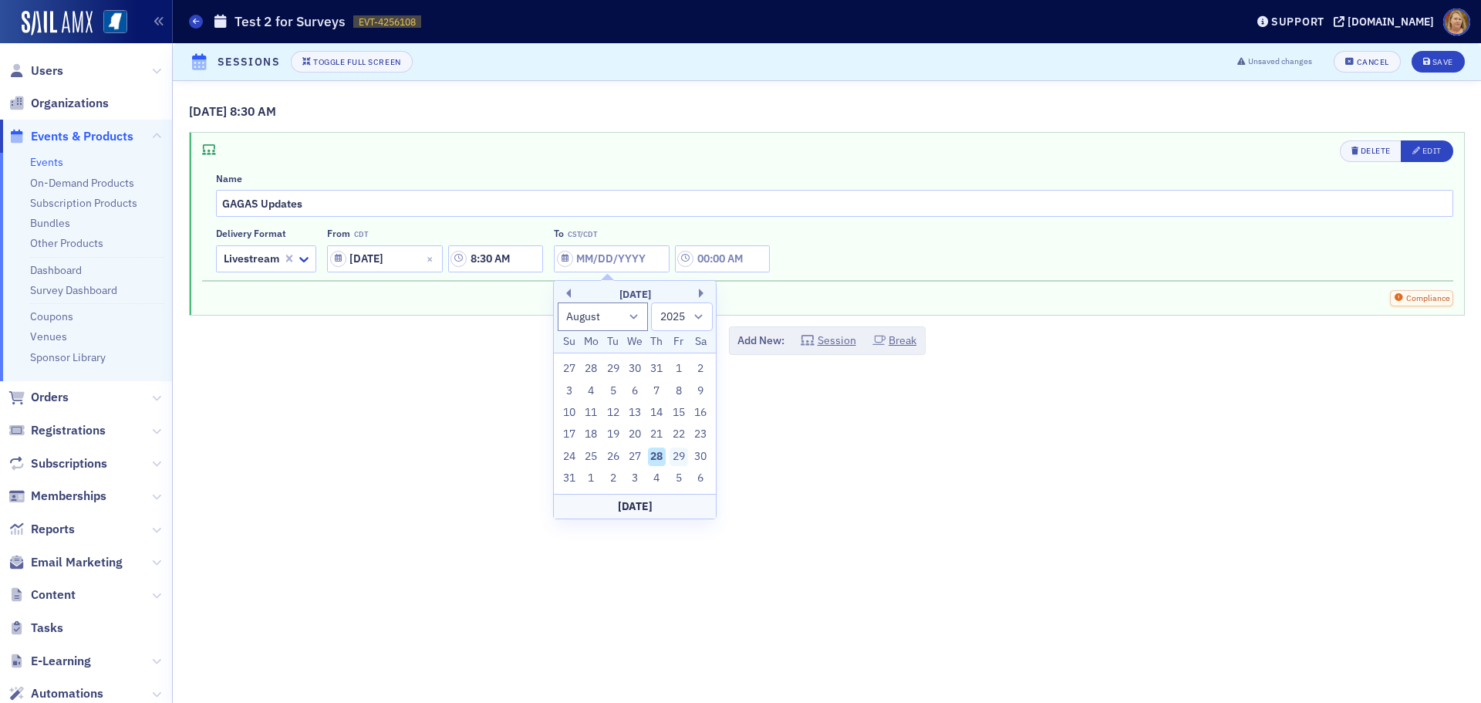
click at [677, 452] on div "29" at bounding box center [679, 456] width 19 height 19
type input "[DATE]"
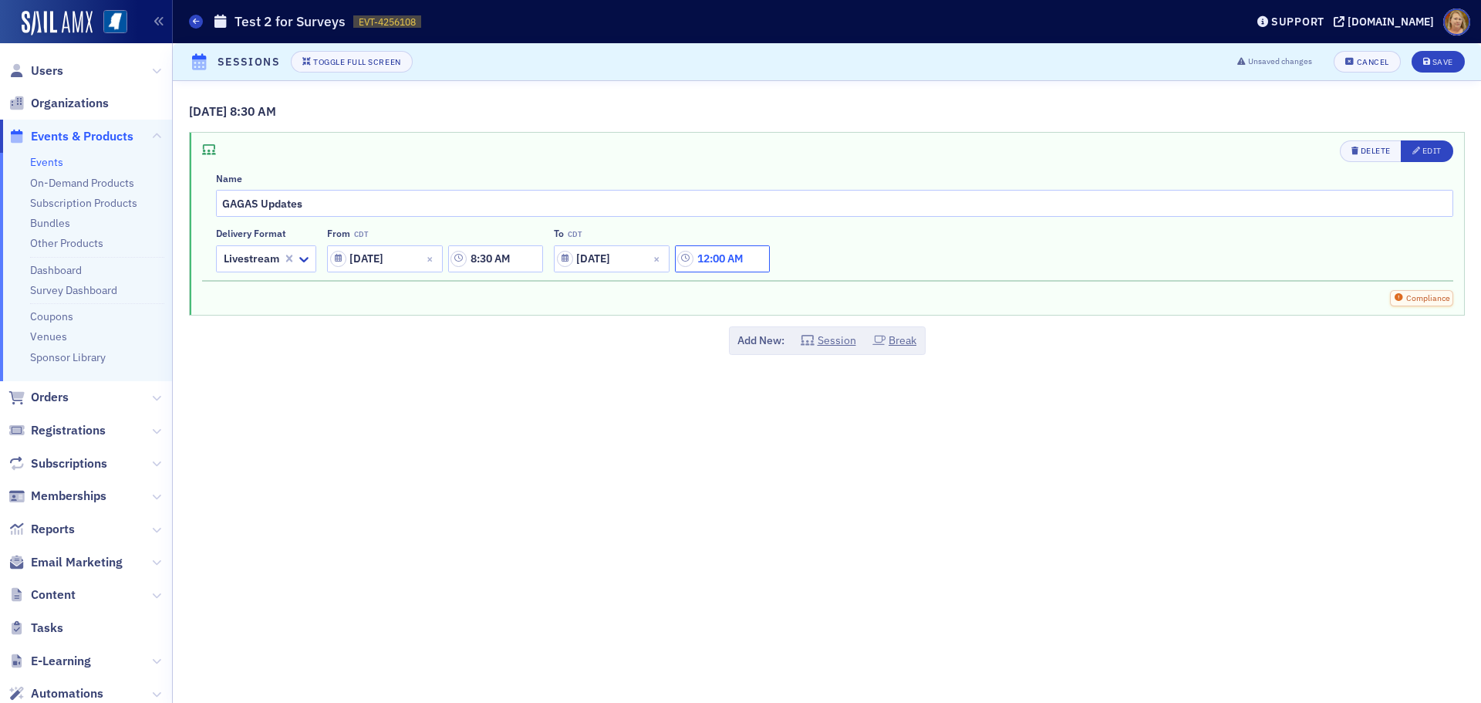
click at [705, 265] on input "12:00 AM" at bounding box center [722, 258] width 95 height 27
click at [792, 262] on div at bounding box center [797, 258] width 32 height 19
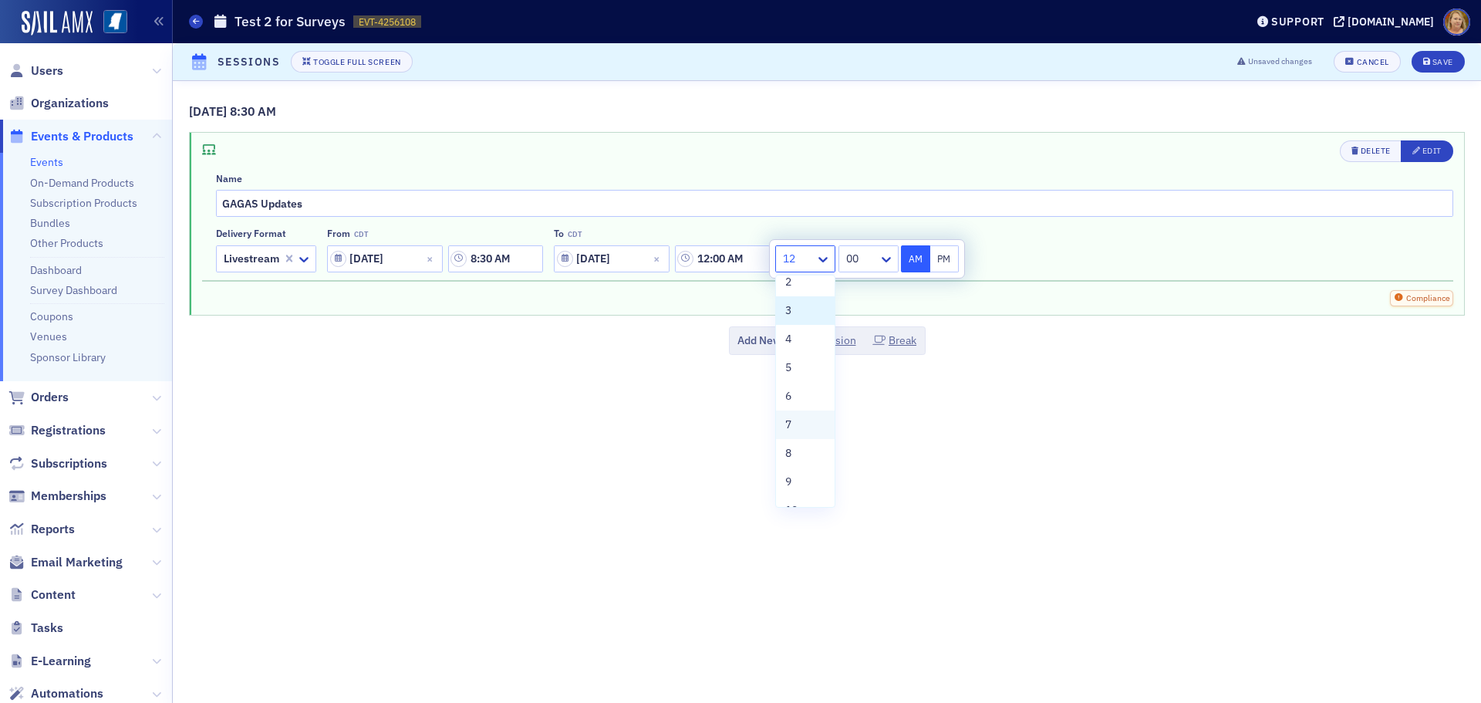
scroll to position [117, 0]
click at [795, 397] on div "9" at bounding box center [805, 404] width 40 height 16
click at [842, 261] on input "text" at bounding box center [843, 259] width 2 height 16
click at [848, 387] on div "30" at bounding box center [866, 377] width 62 height 29
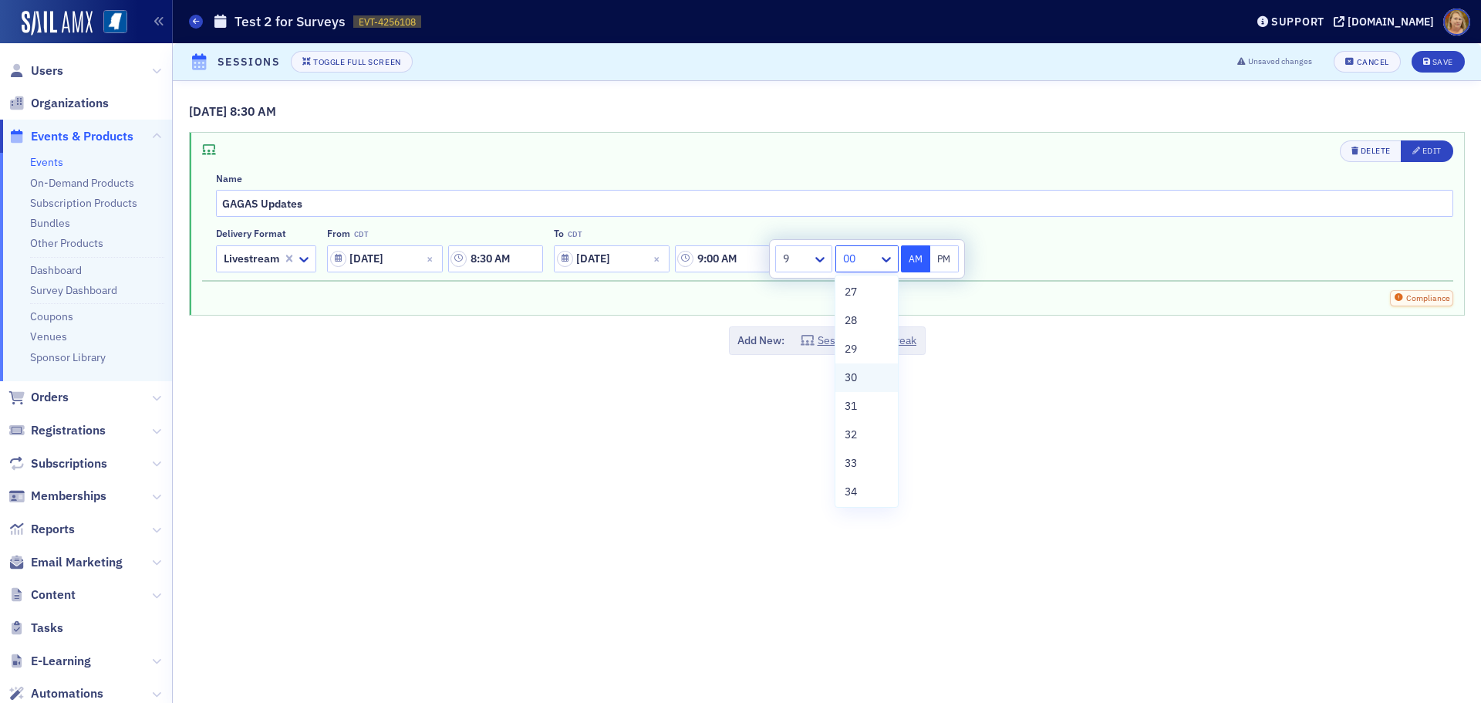
type input "9:30 AM"
click at [912, 262] on button "AM" at bounding box center [915, 258] width 29 height 27
click at [912, 290] on div "Compliance" at bounding box center [827, 298] width 1251 height 16
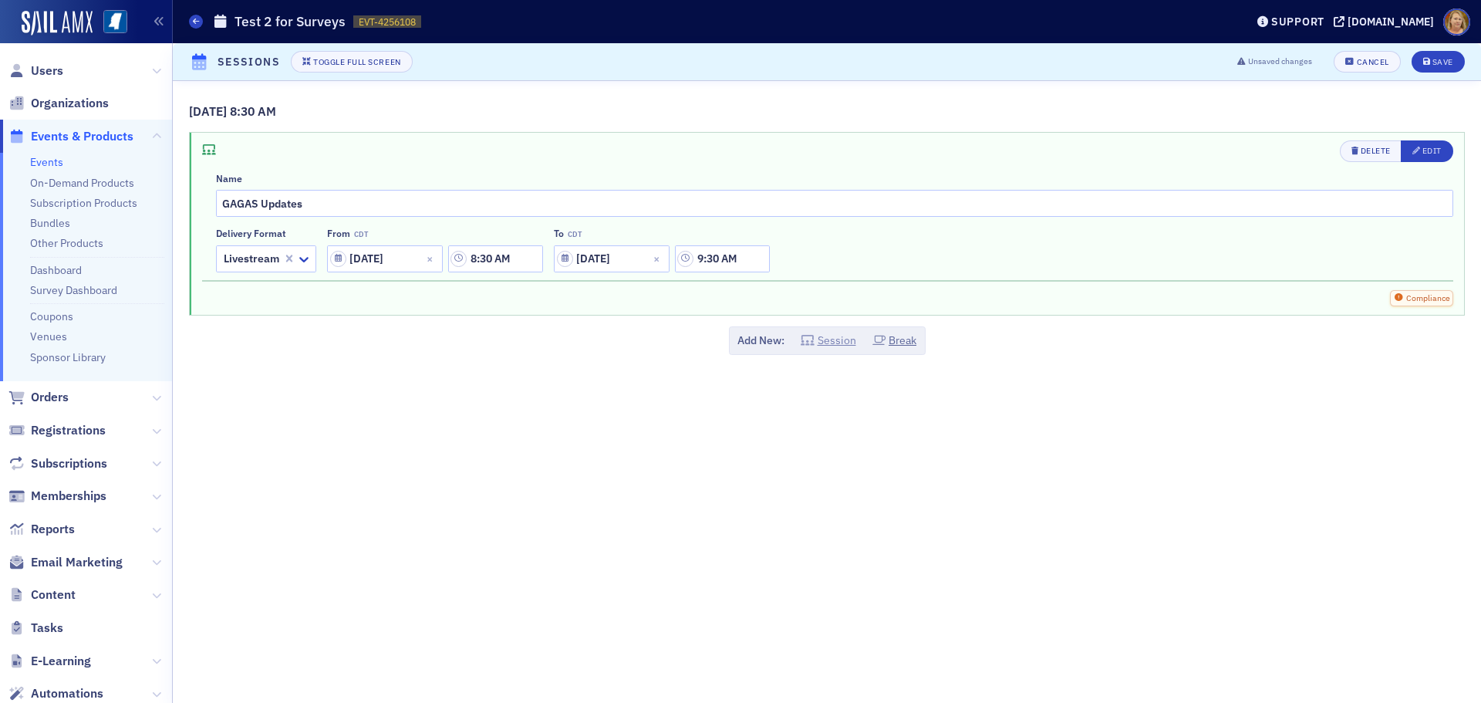
click at [838, 339] on button "Session" at bounding box center [829, 341] width 56 height 16
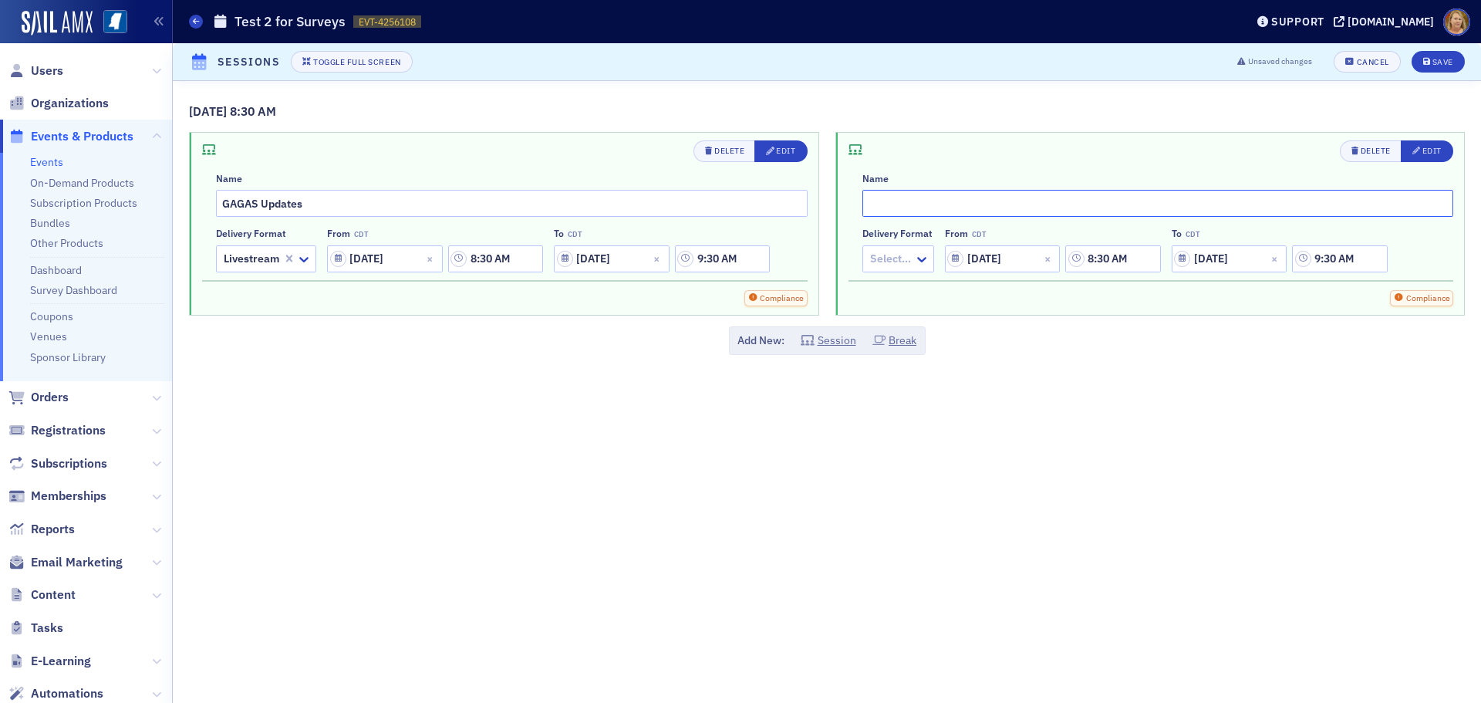
click at [870, 194] on input "text" at bounding box center [1158, 203] width 592 height 27
type input "OMB Compliance"
click at [879, 251] on div at bounding box center [891, 258] width 44 height 19
click at [900, 322] on span "Livestream" at bounding box center [899, 321] width 54 height 16
click at [1139, 258] on input "8:30 AM" at bounding box center [1141, 258] width 95 height 27
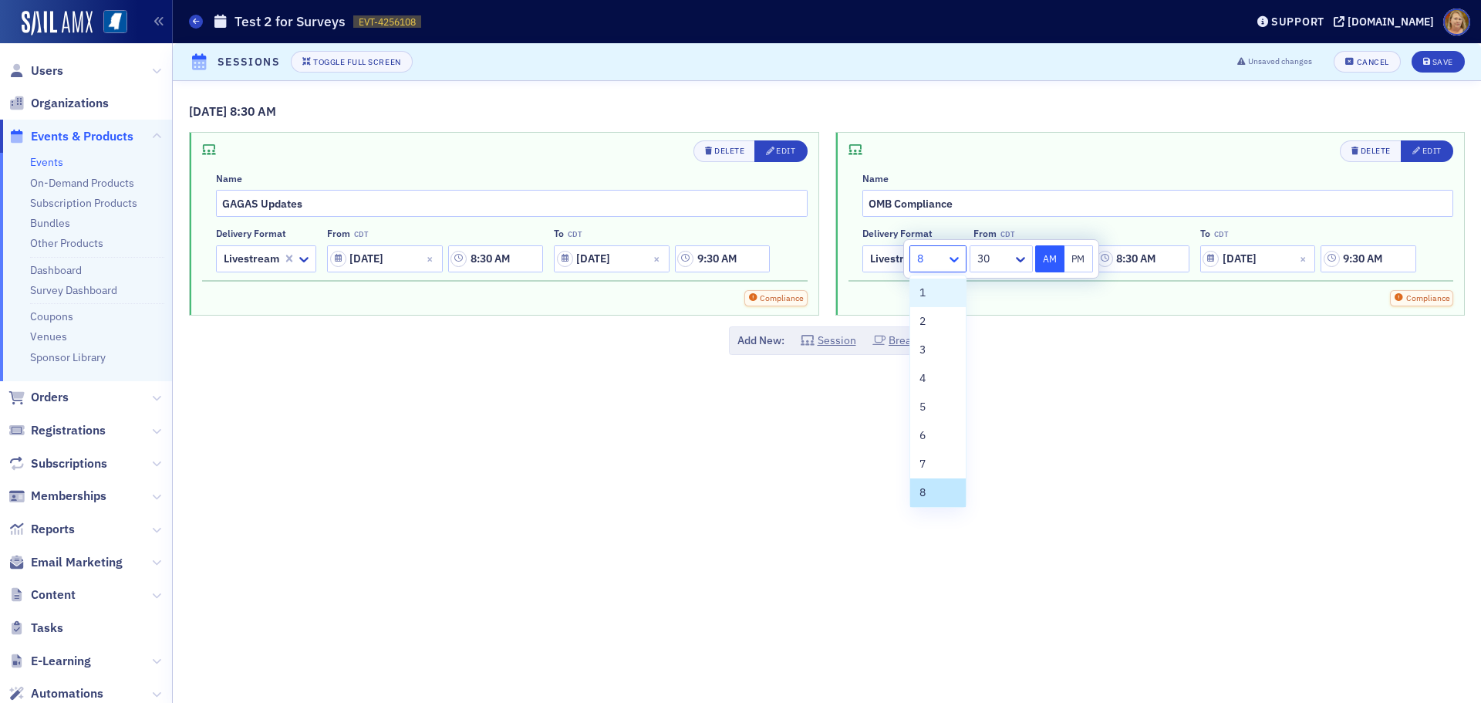
click at [955, 254] on icon at bounding box center [954, 258] width 15 height 15
drag, startPoint x: 938, startPoint y: 476, endPoint x: 937, endPoint y: 454, distance: 22.4
click at [938, 475] on div "9" at bounding box center [938, 465] width 56 height 29
type input "9:30 AM"
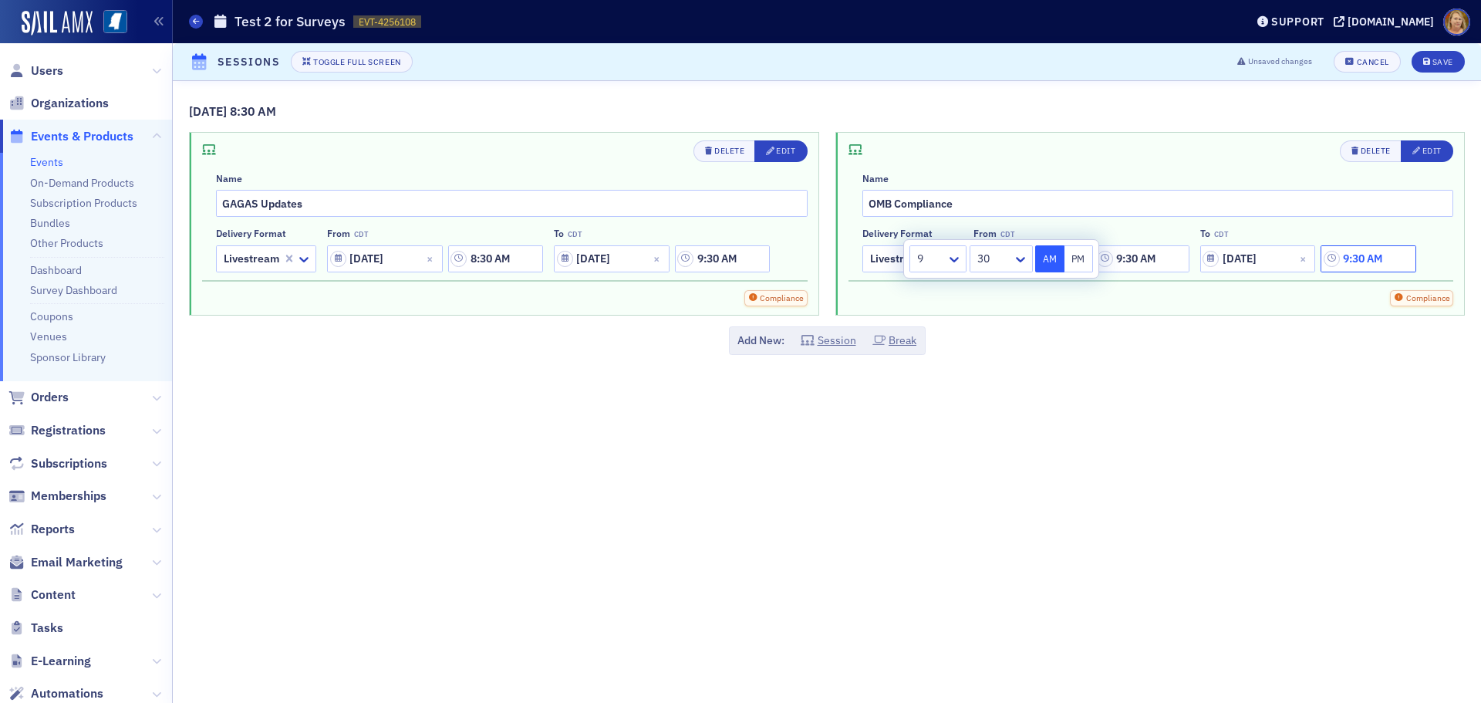
click at [1352, 257] on input "9:30 AM" at bounding box center [1368, 258] width 95 height 27
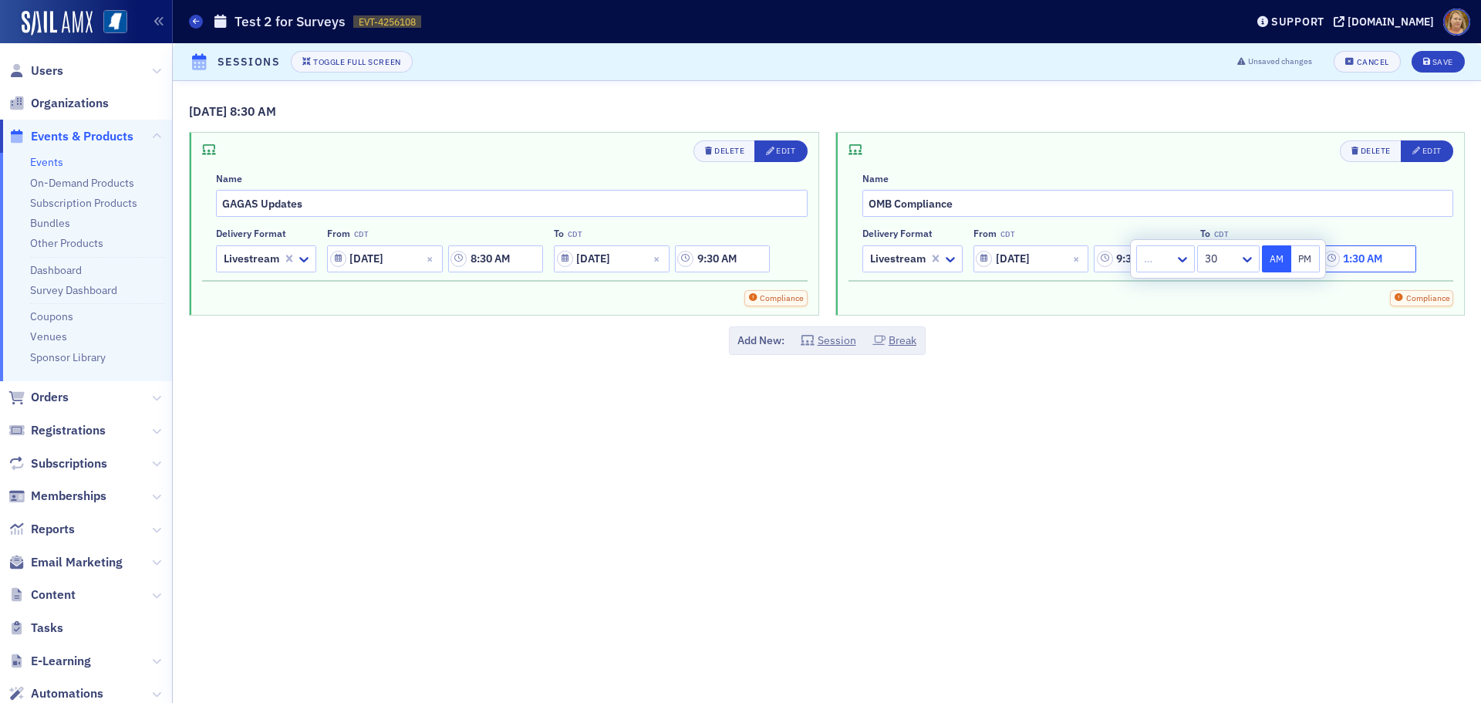
type input "10:30 AM"
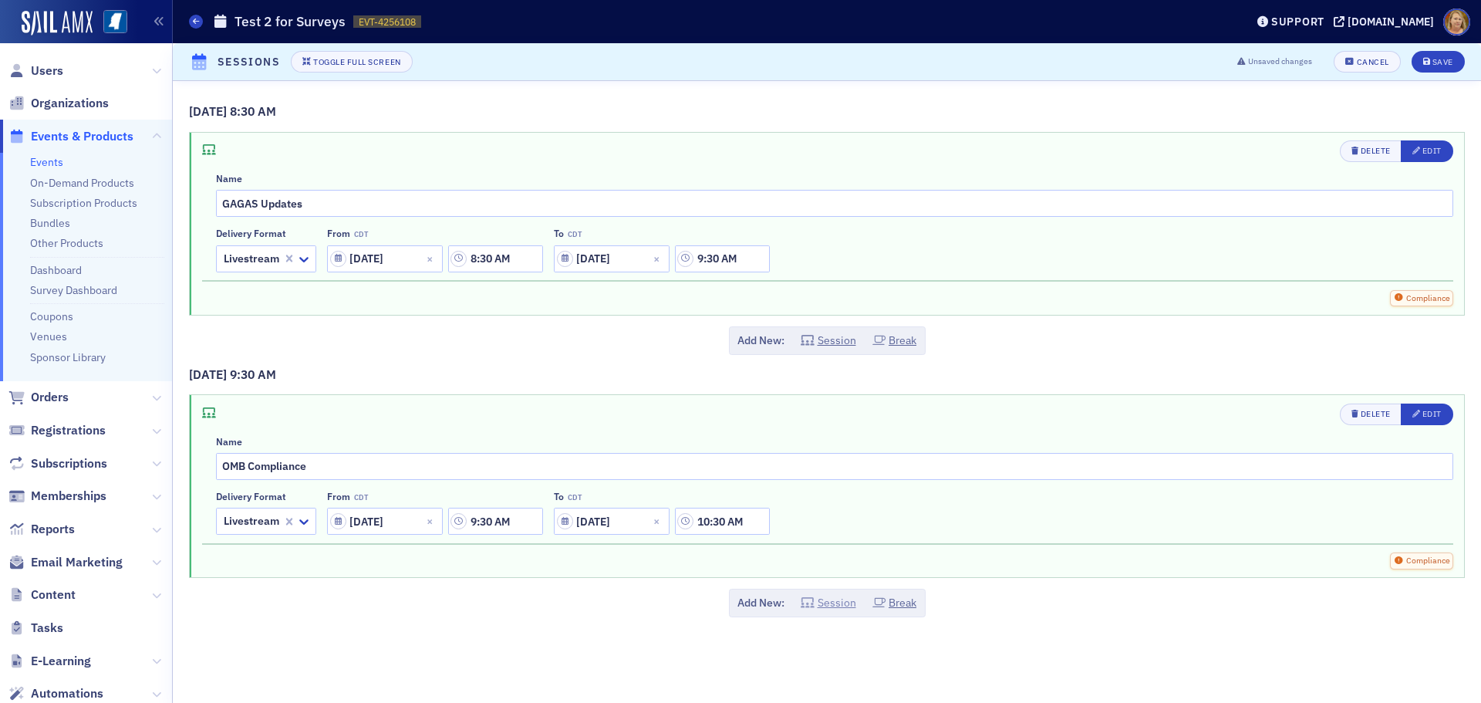
click at [848, 603] on button "Session" at bounding box center [829, 603] width 56 height 16
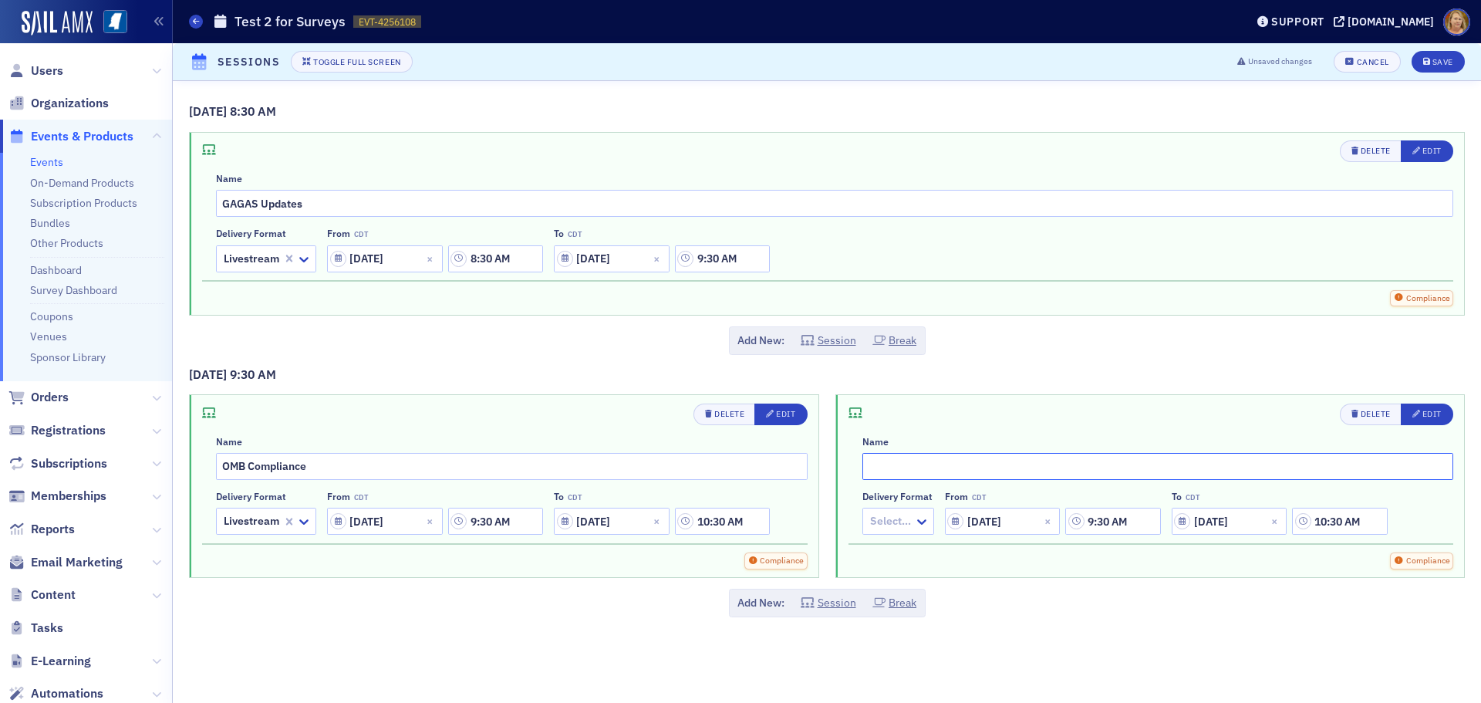
click at [894, 466] on input "text" at bounding box center [1158, 466] width 592 height 27
type input "SAS Updates"
click at [902, 511] on div at bounding box center [891, 520] width 44 height 19
click at [909, 581] on span "Livestream" at bounding box center [899, 584] width 54 height 16
click at [1129, 523] on input "9:30 AM" at bounding box center [1141, 521] width 95 height 27
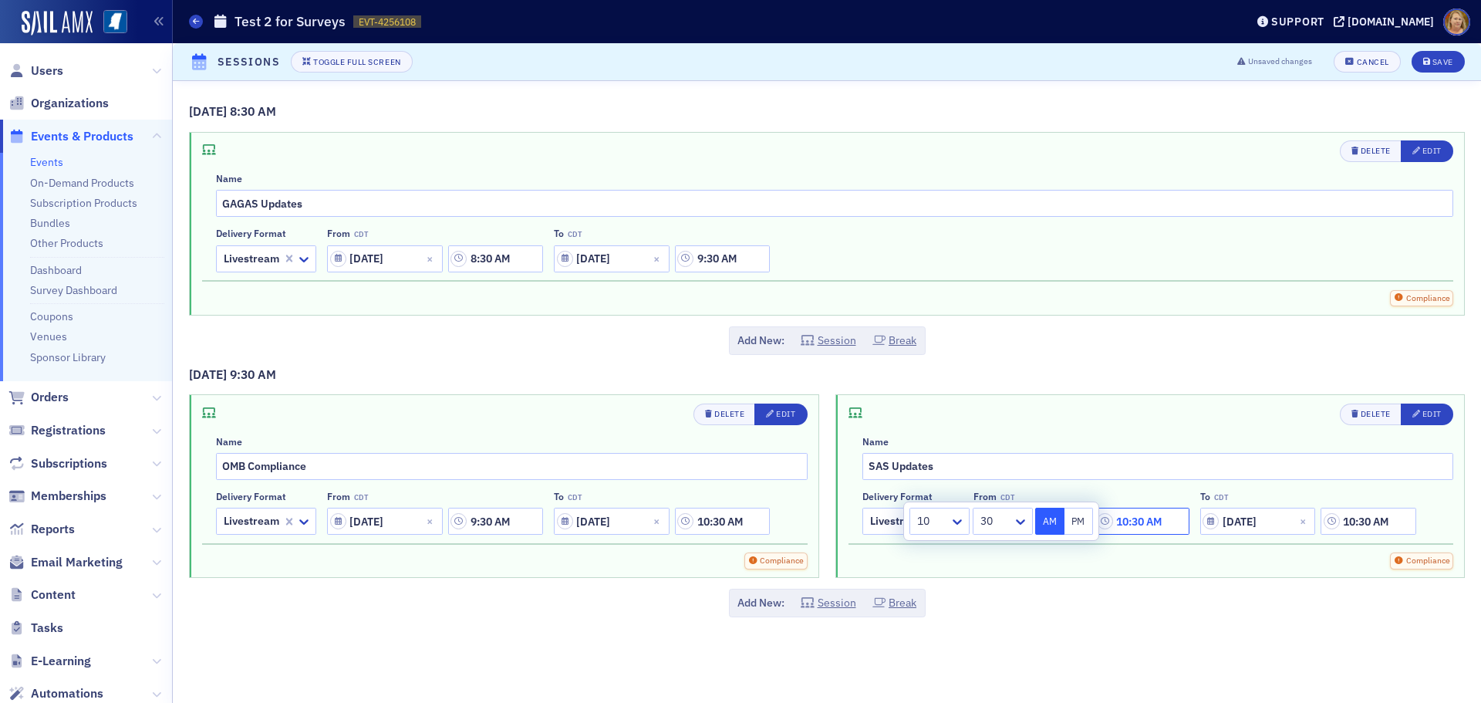
type input "10:30 AM"
click at [1362, 520] on input "10:30 AM" at bounding box center [1368, 521] width 95 height 27
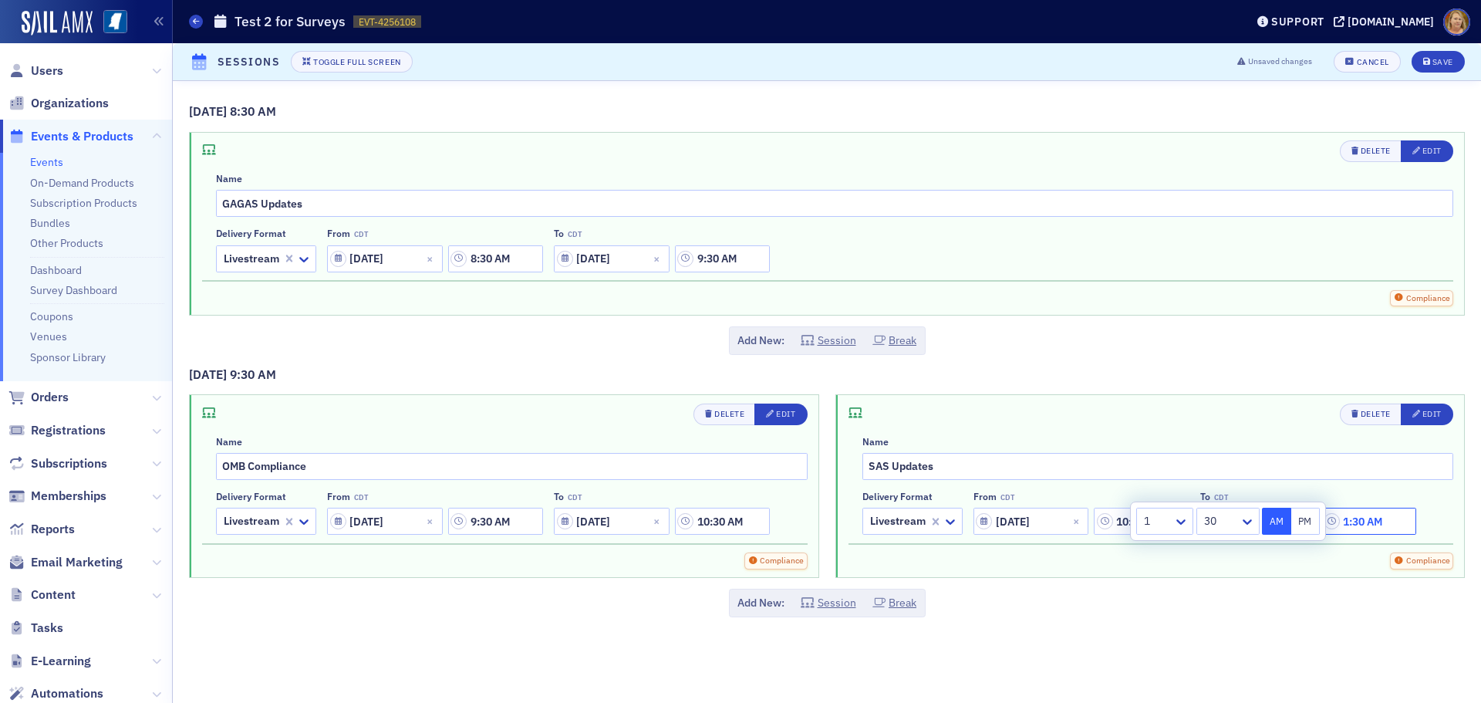
type input "11:30 AM"
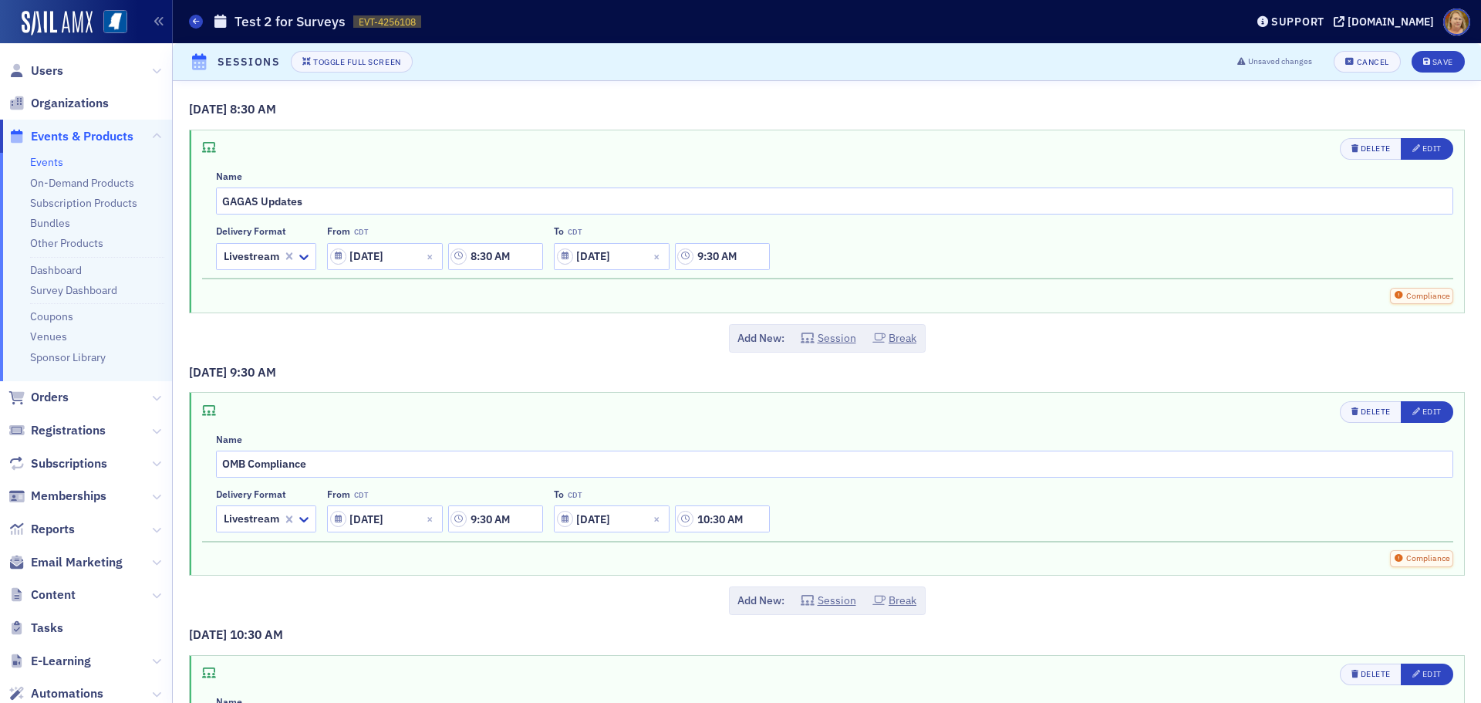
scroll to position [0, 0]
click at [1426, 143] on button "Edit" at bounding box center [1427, 151] width 52 height 22
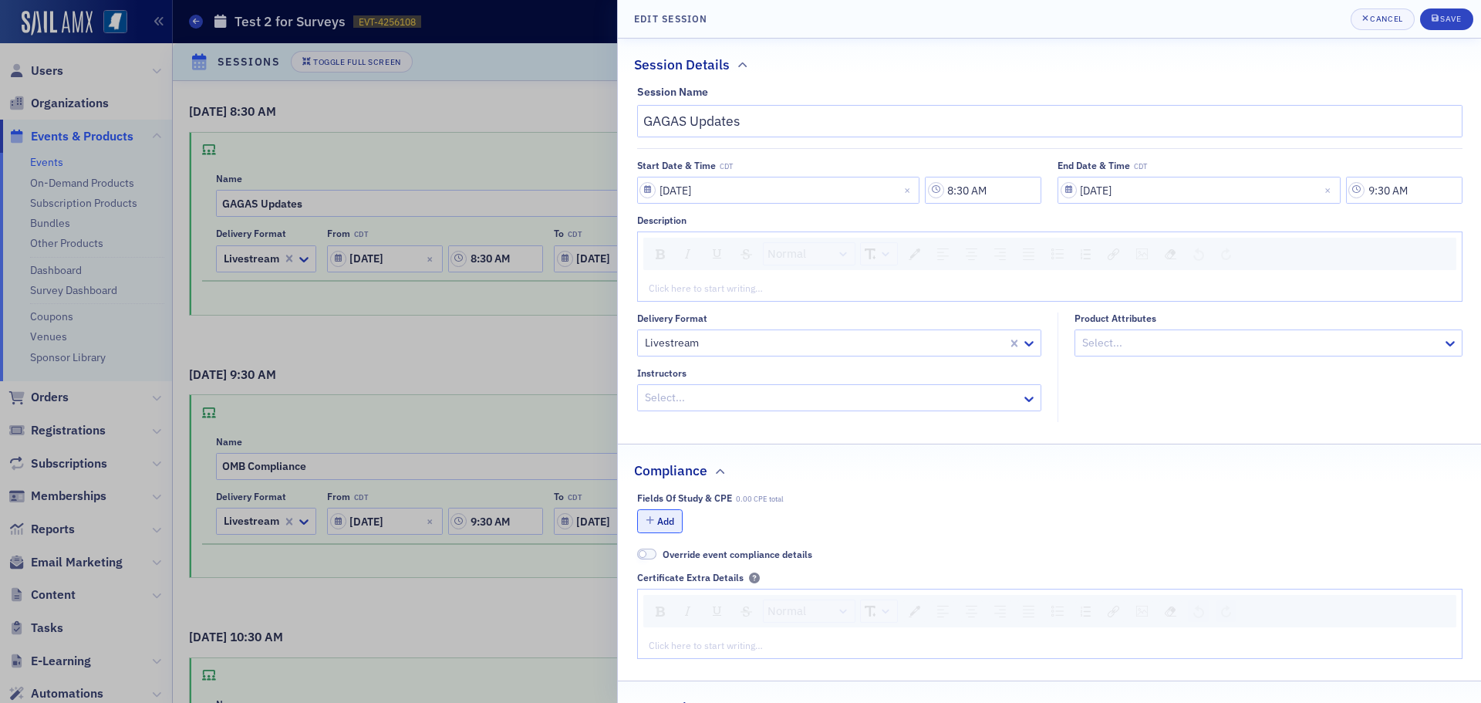
click at [675, 518] on button "Add" at bounding box center [660, 521] width 46 height 24
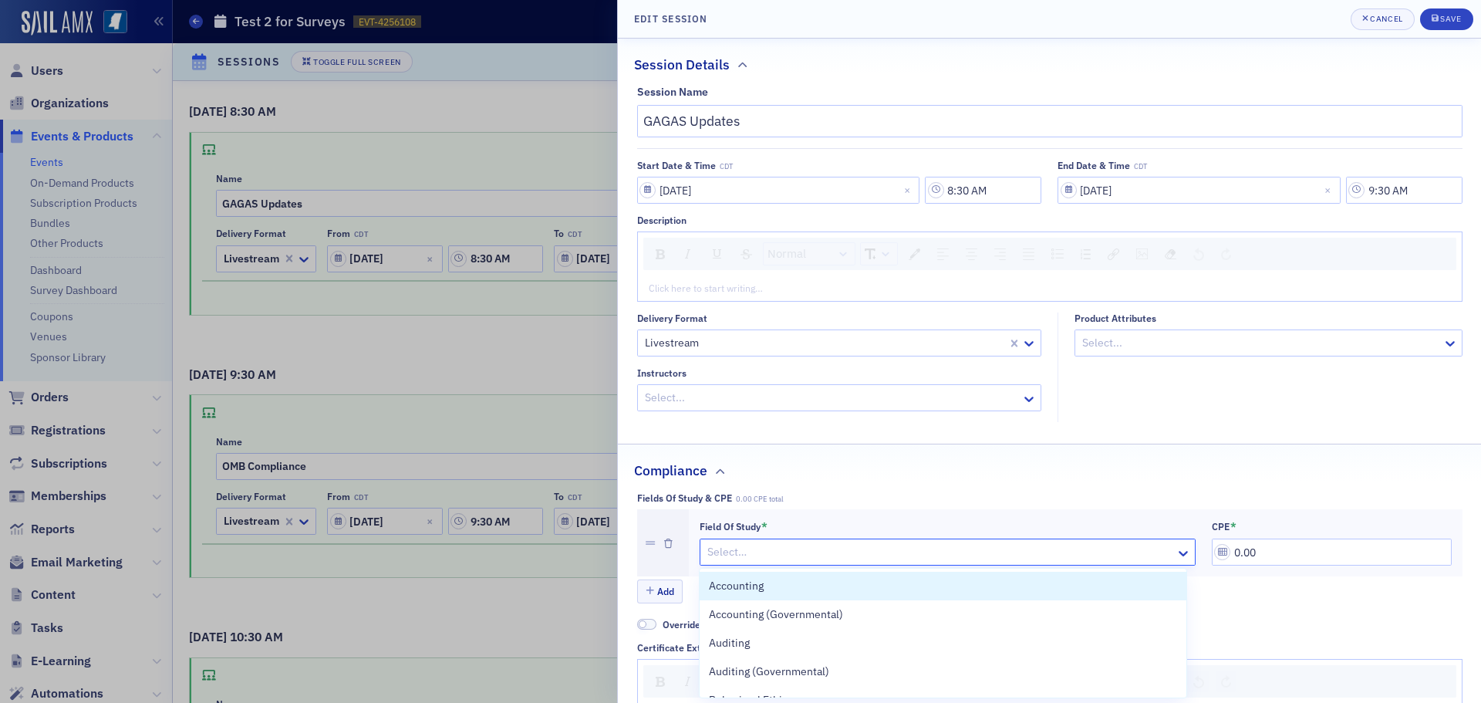
click at [719, 545] on div at bounding box center [940, 551] width 468 height 19
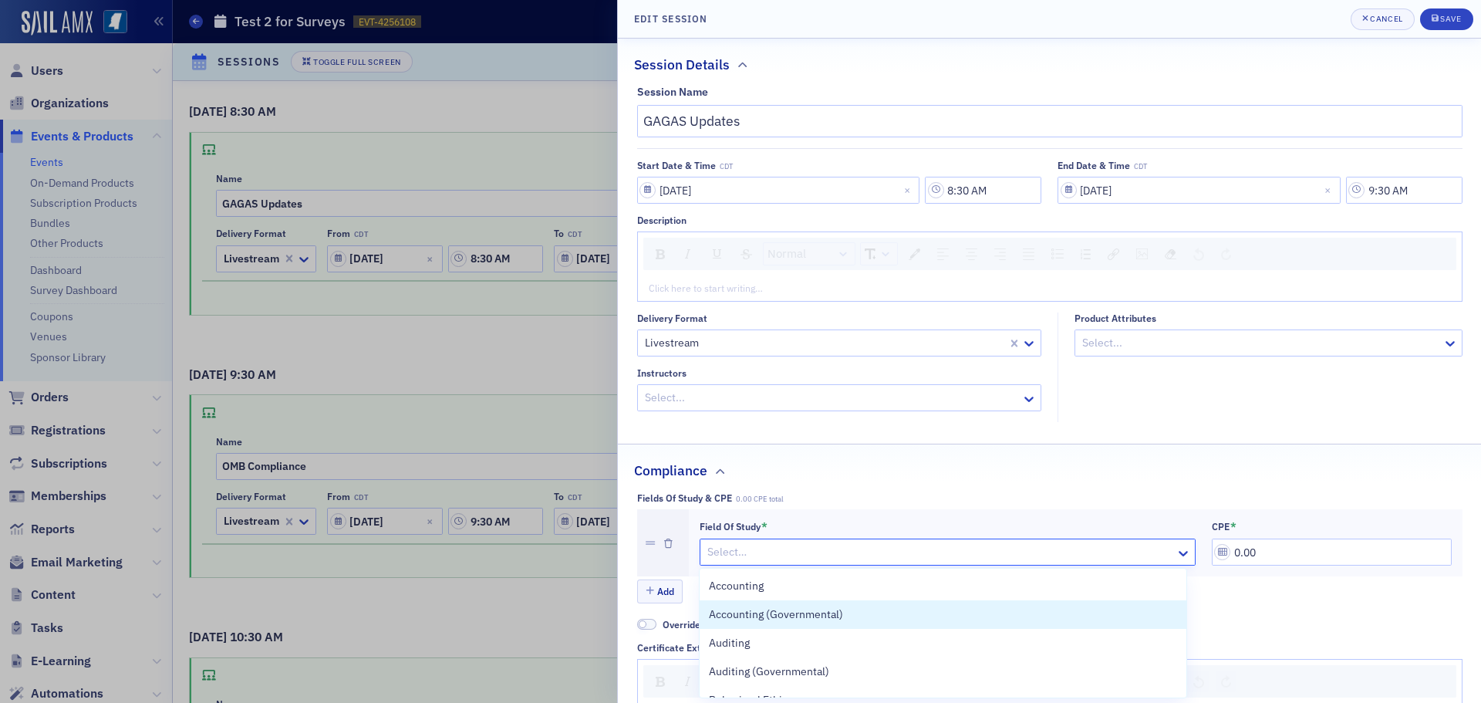
drag, startPoint x: 766, startPoint y: 610, endPoint x: 783, endPoint y: 611, distance: 17.0
click at [775, 610] on span "Accounting (Governmental)" at bounding box center [776, 614] width 134 height 16
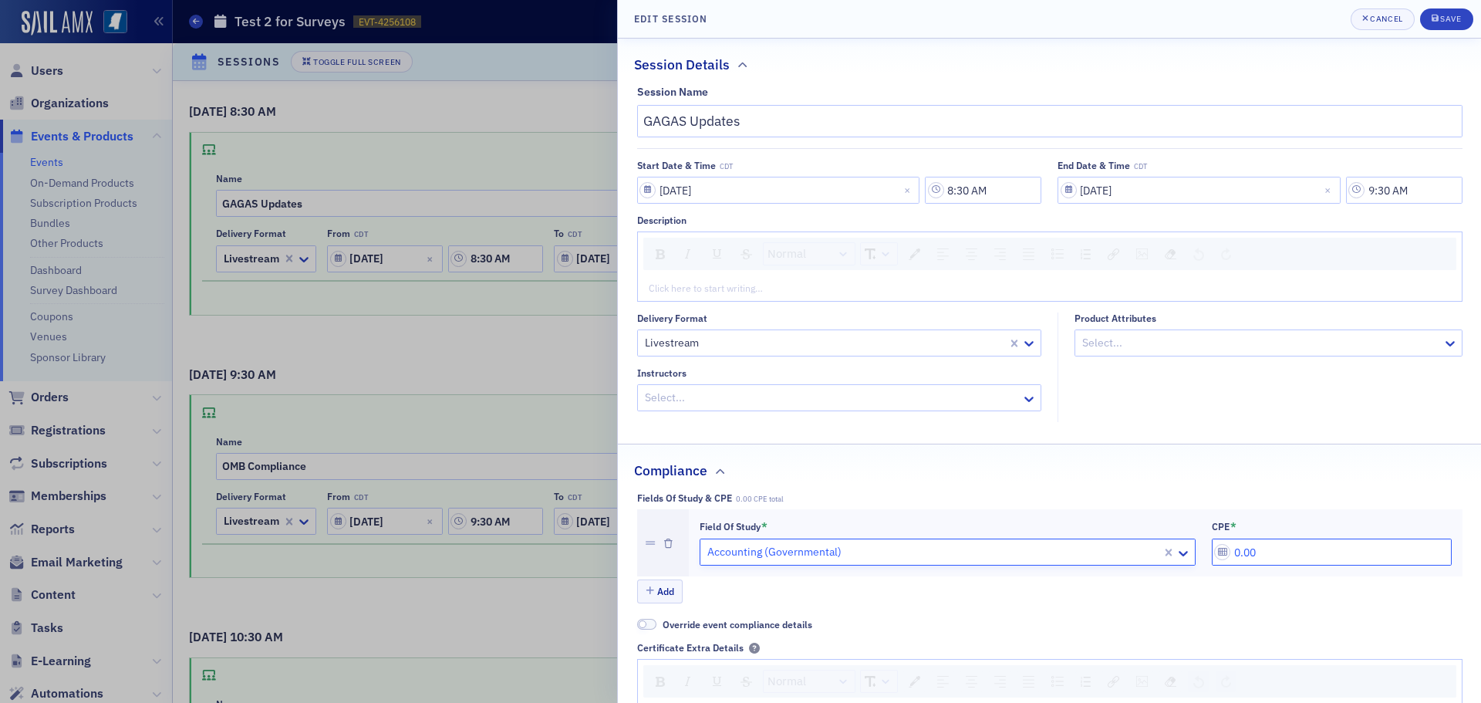
click at [1236, 558] on input "0.00" at bounding box center [1332, 551] width 240 height 27
drag, startPoint x: 1249, startPoint y: 555, endPoint x: 1220, endPoint y: 552, distance: 28.7
click at [1220, 552] on input "0.00" at bounding box center [1332, 551] width 240 height 27
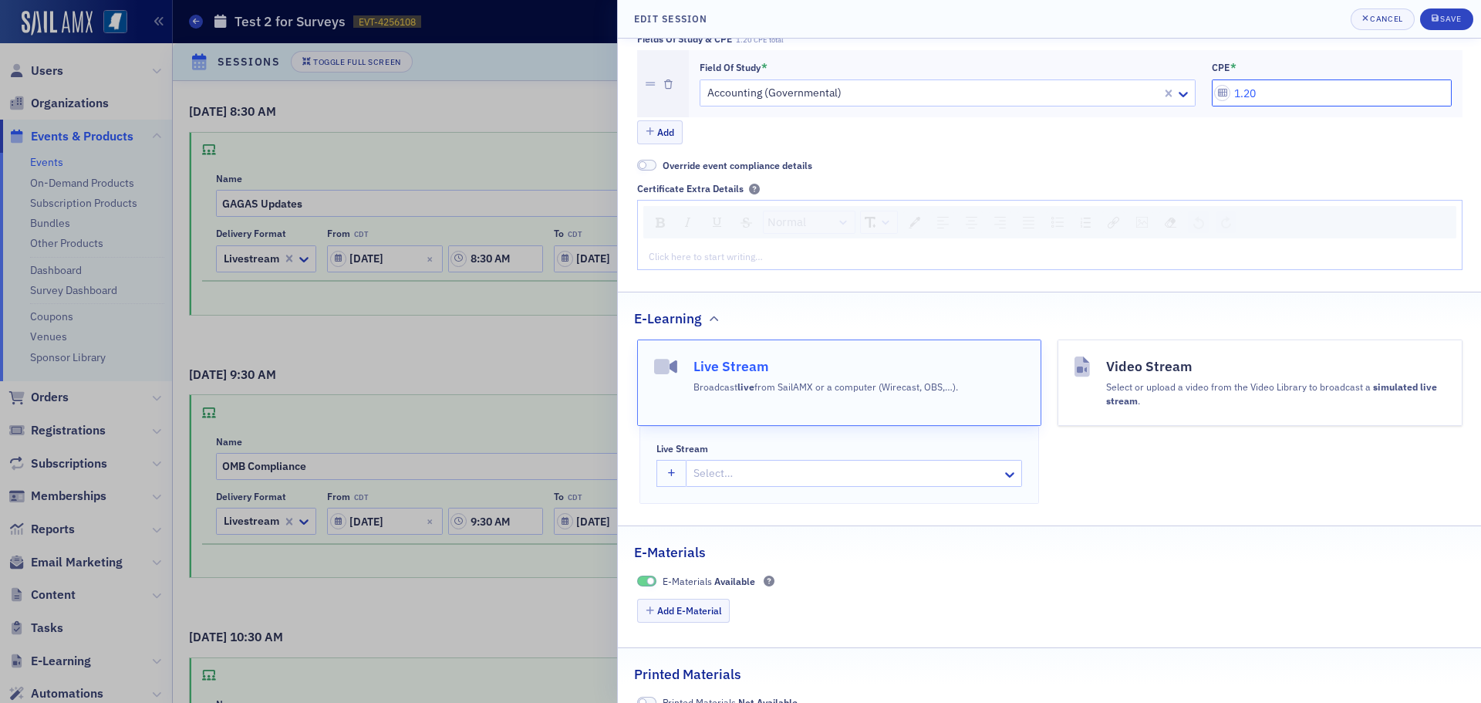
scroll to position [463, 0]
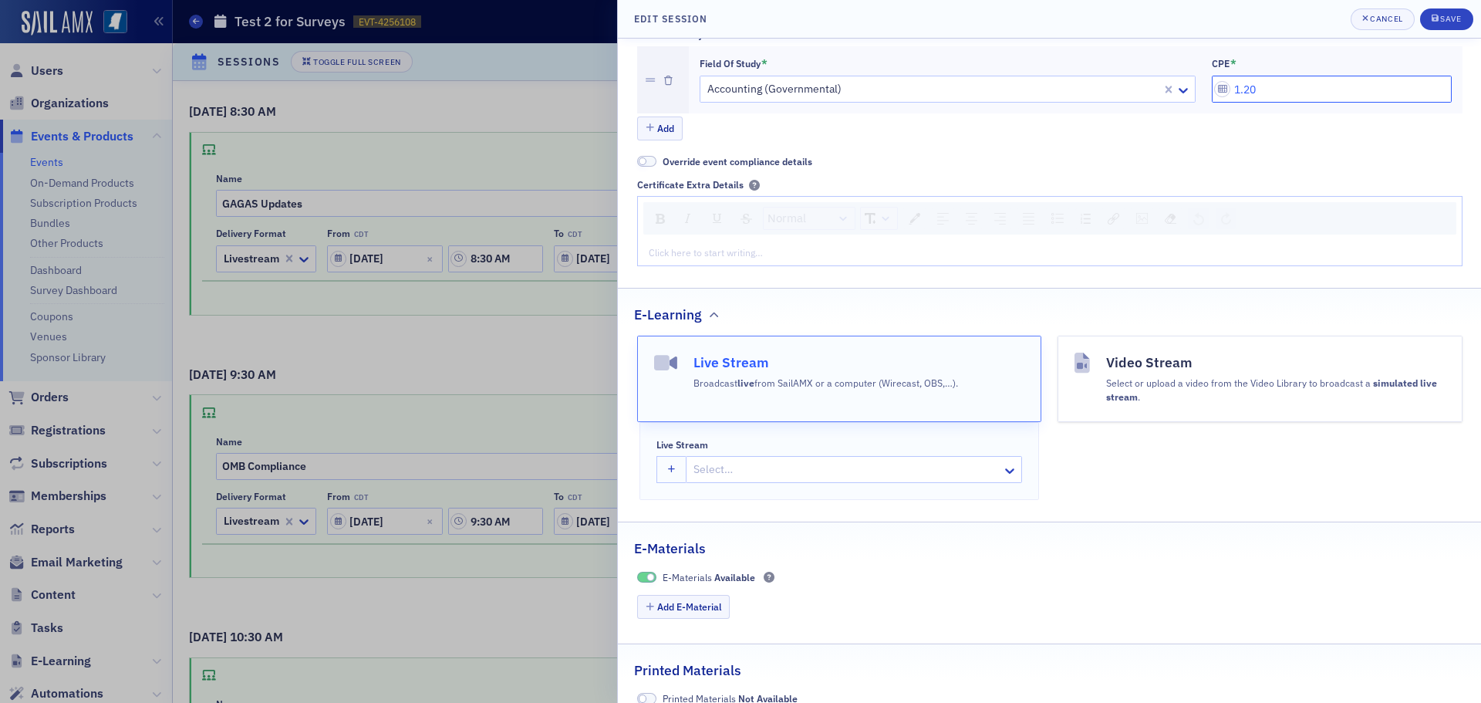
type input "1.20"
click at [801, 474] on div at bounding box center [831, 469] width 278 height 19
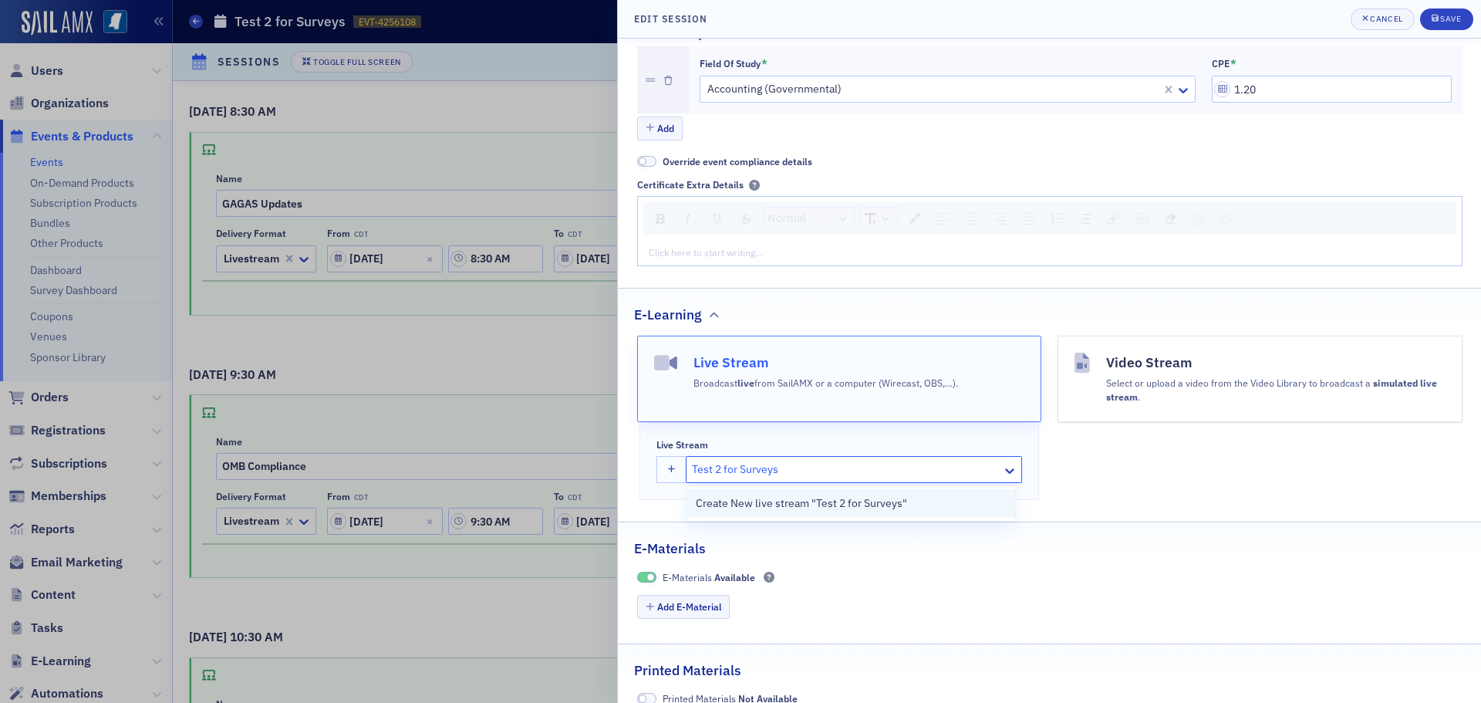
click at [846, 502] on span "Create New live stream "Test 2 for Surveys"" at bounding box center [801, 503] width 211 height 16
type input "Test 2 for Surveys"
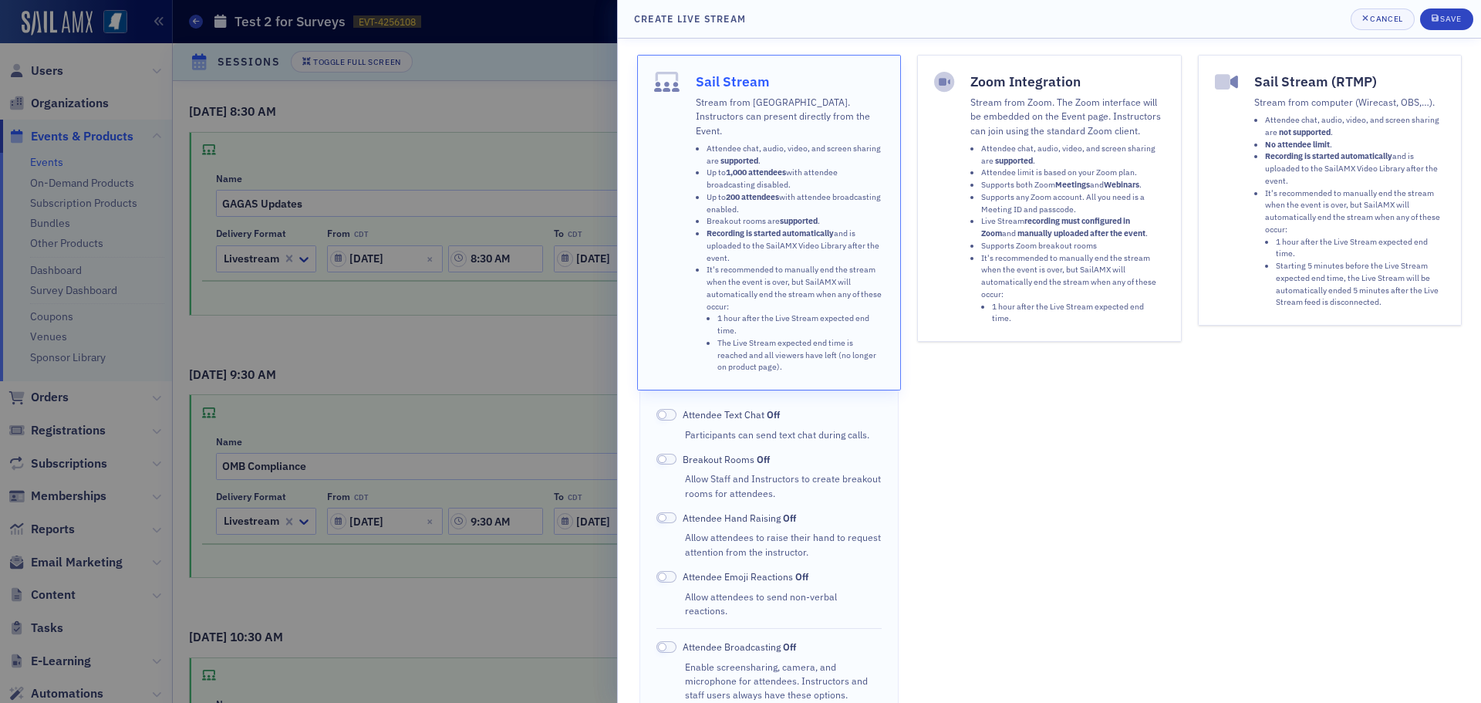
click at [673, 409] on span at bounding box center [667, 415] width 20 height 12
click at [673, 571] on span at bounding box center [667, 577] width 20 height 12
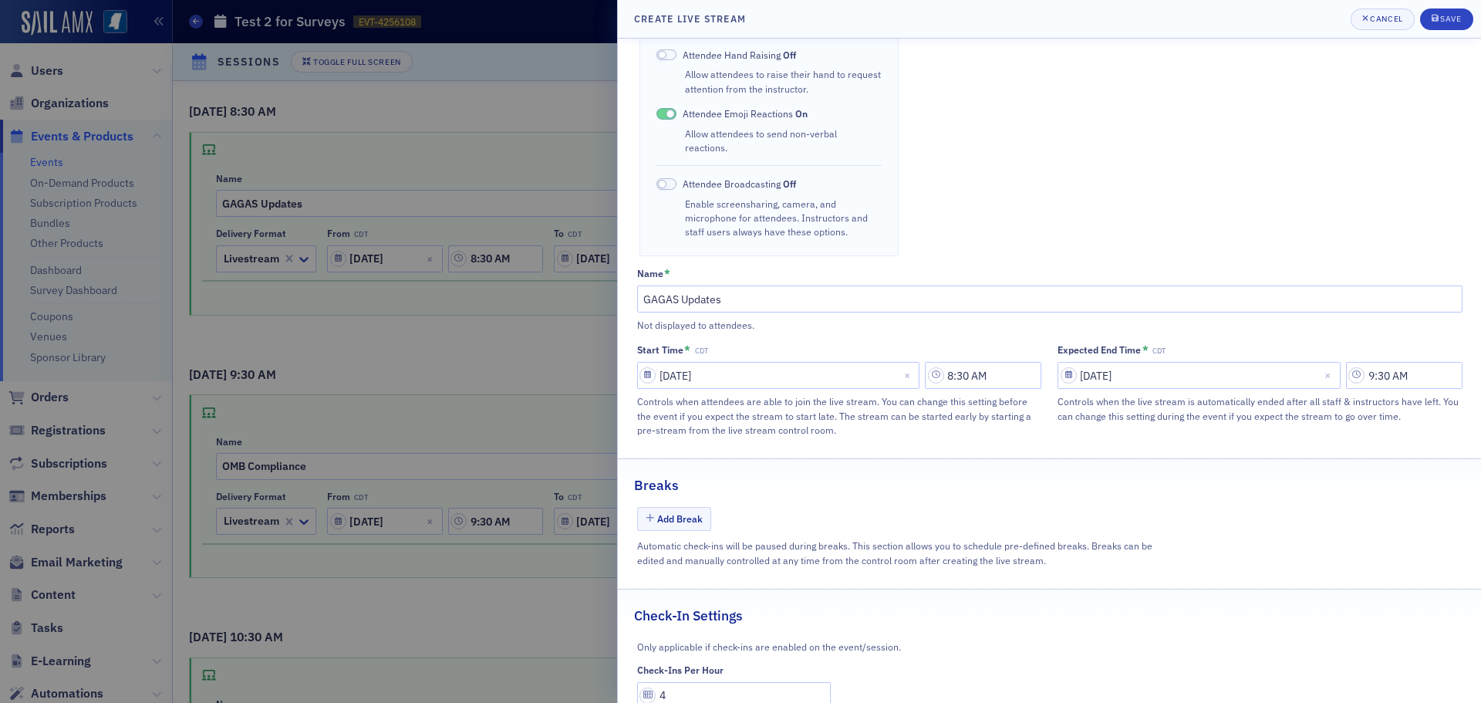
scroll to position [492, 0]
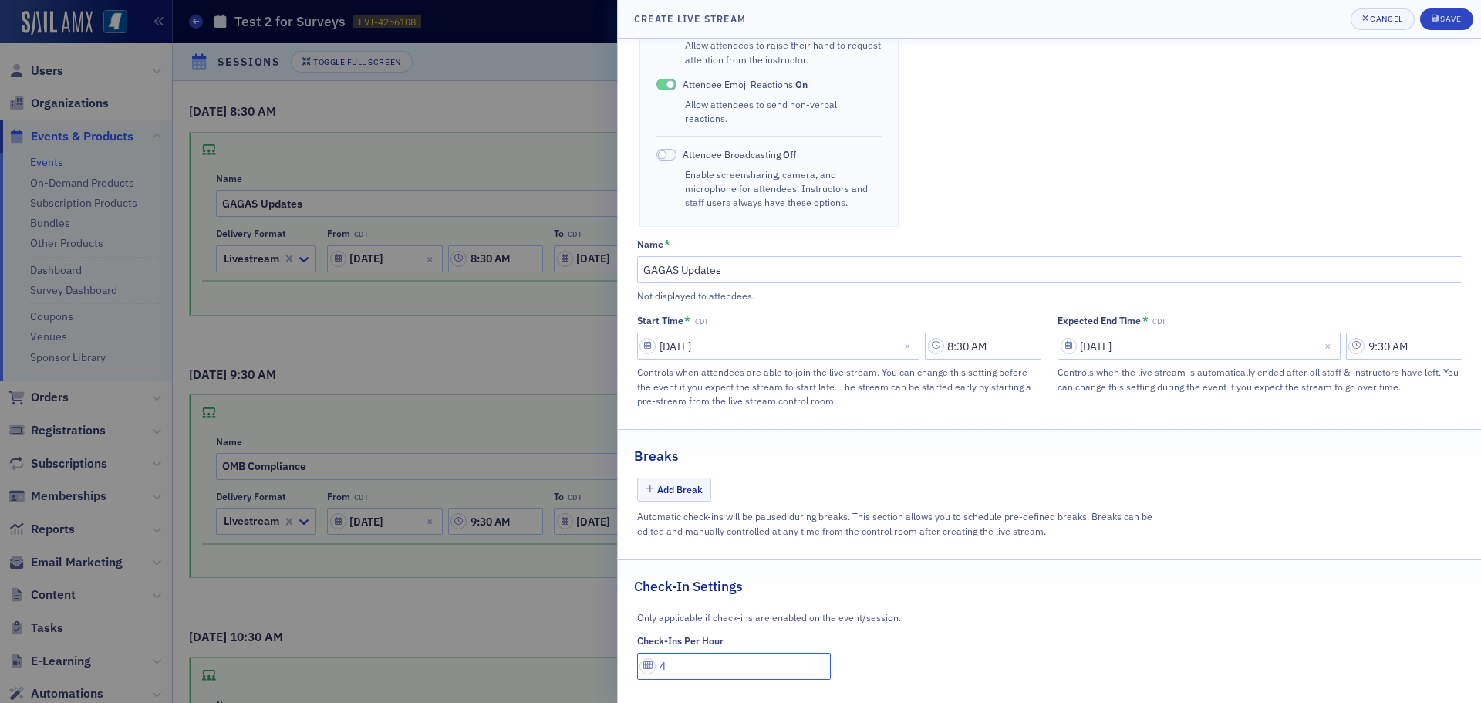
click at [678, 653] on input "4" at bounding box center [734, 666] width 194 height 27
type input "1"
click at [1436, 19] on icon "submit" at bounding box center [1435, 18] width 7 height 8
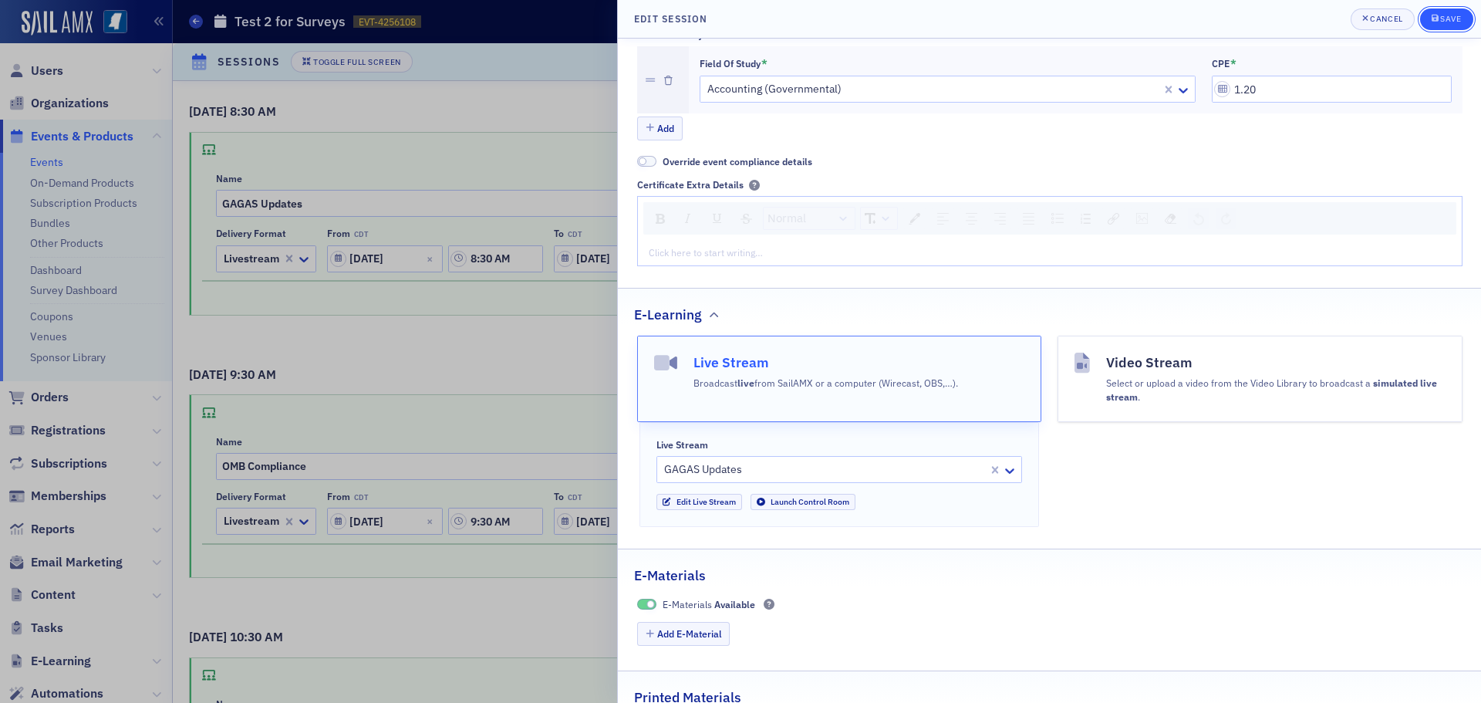
click at [1440, 19] on div "Save" at bounding box center [1450, 19] width 21 height 8
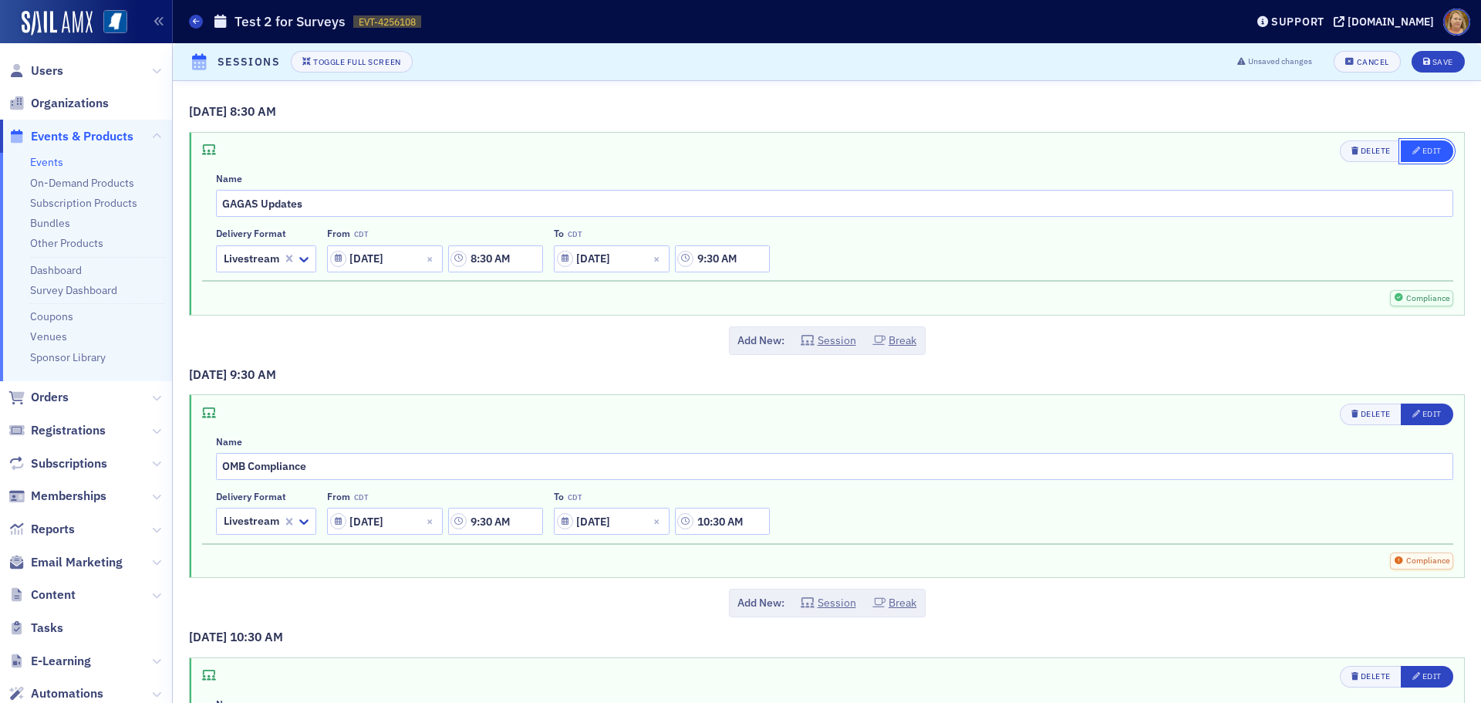
click at [1423, 149] on div "Edit" at bounding box center [1432, 151] width 19 height 8
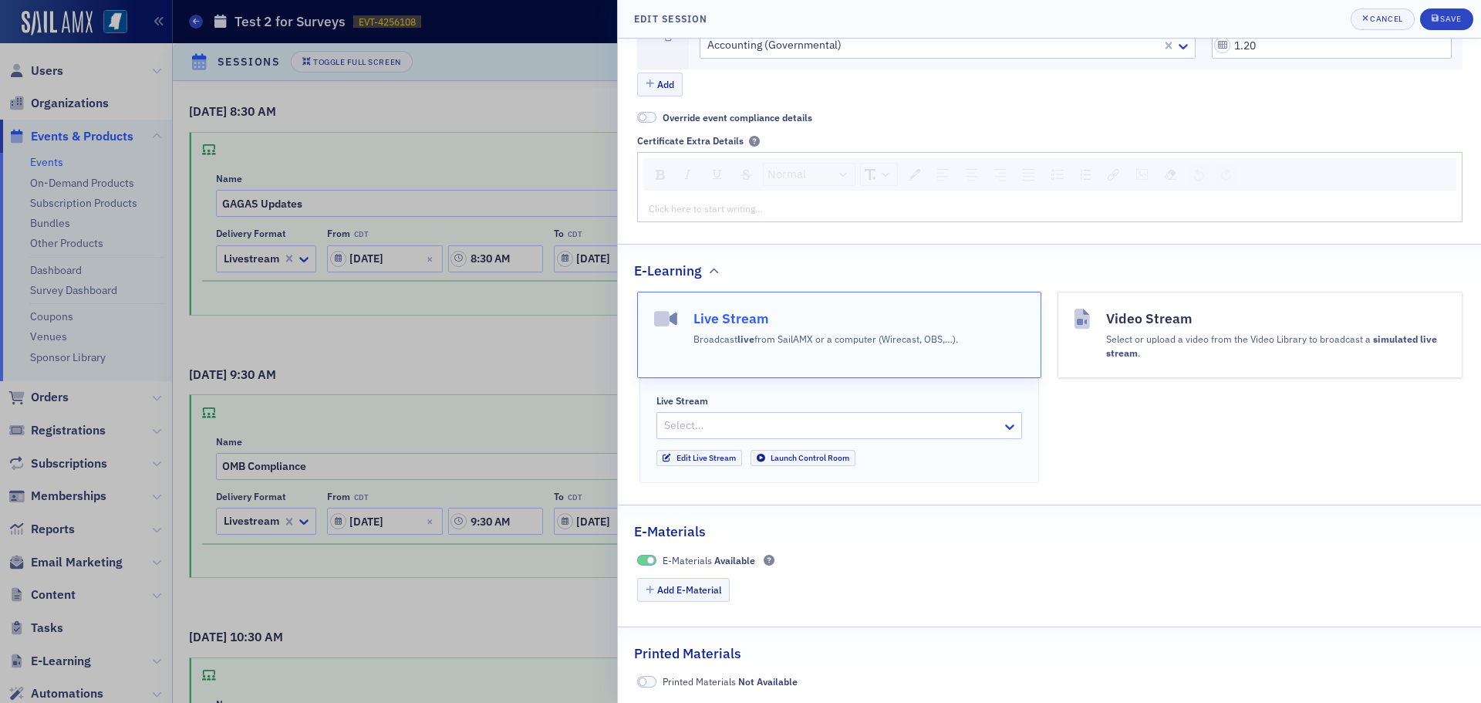
scroll to position [508, 0]
click at [832, 418] on div at bounding box center [832, 423] width 338 height 19
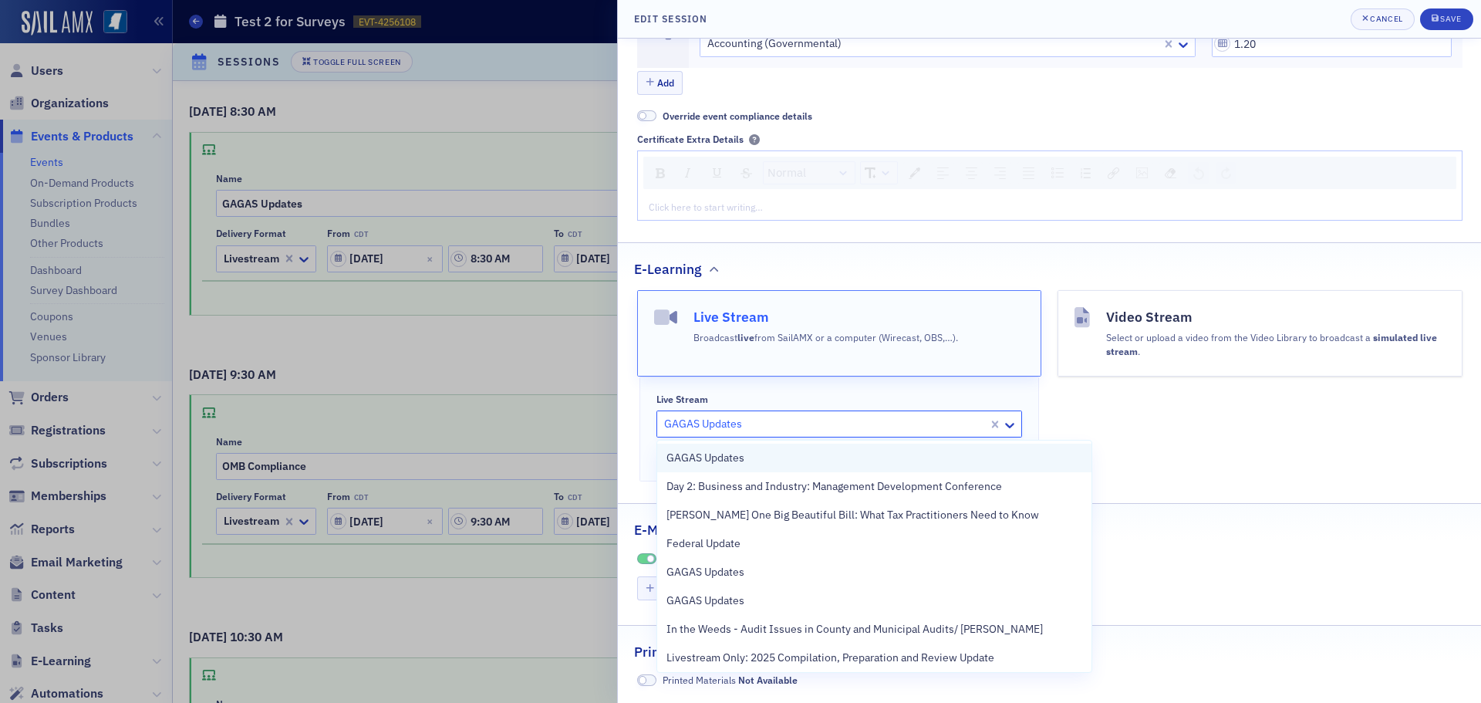
click at [834, 457] on div "GAGAS Updates" at bounding box center [875, 458] width 416 height 16
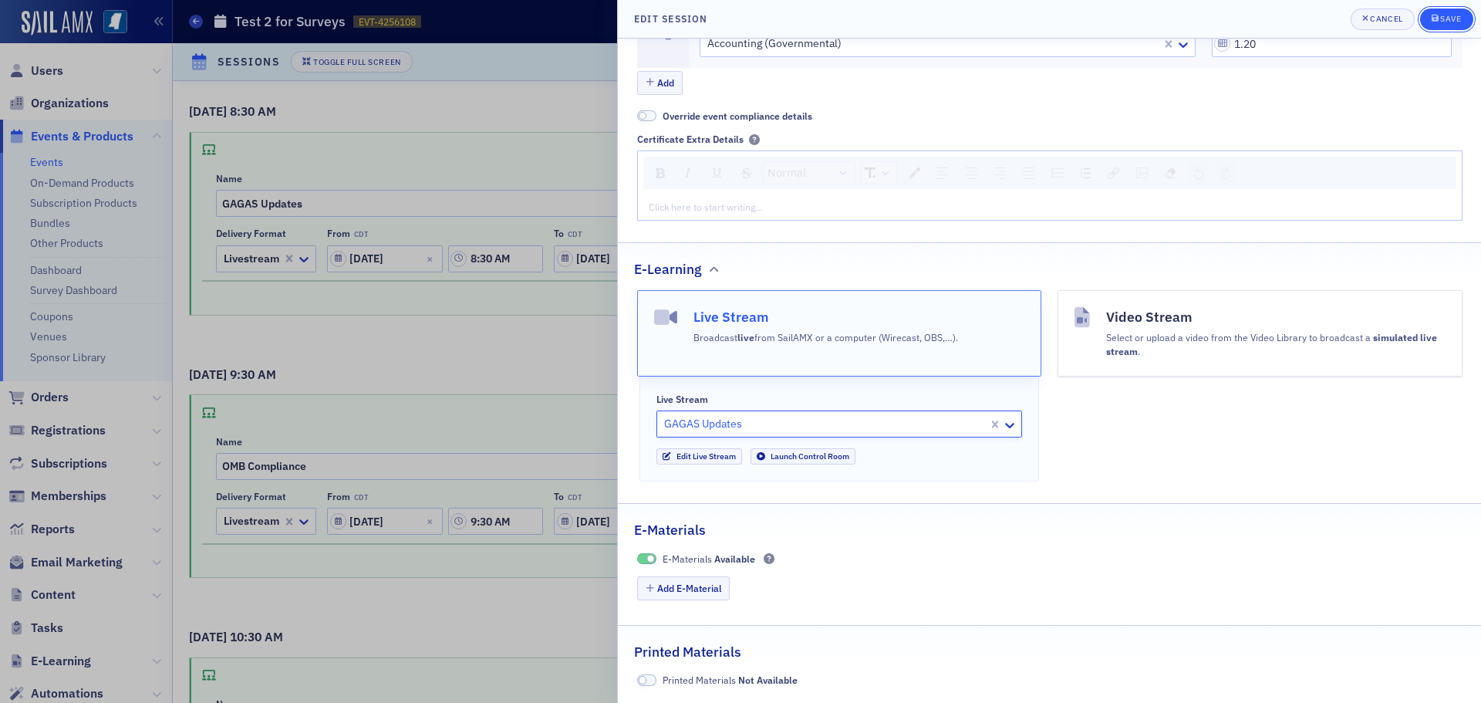
click at [1450, 22] on div "Save" at bounding box center [1450, 19] width 21 height 8
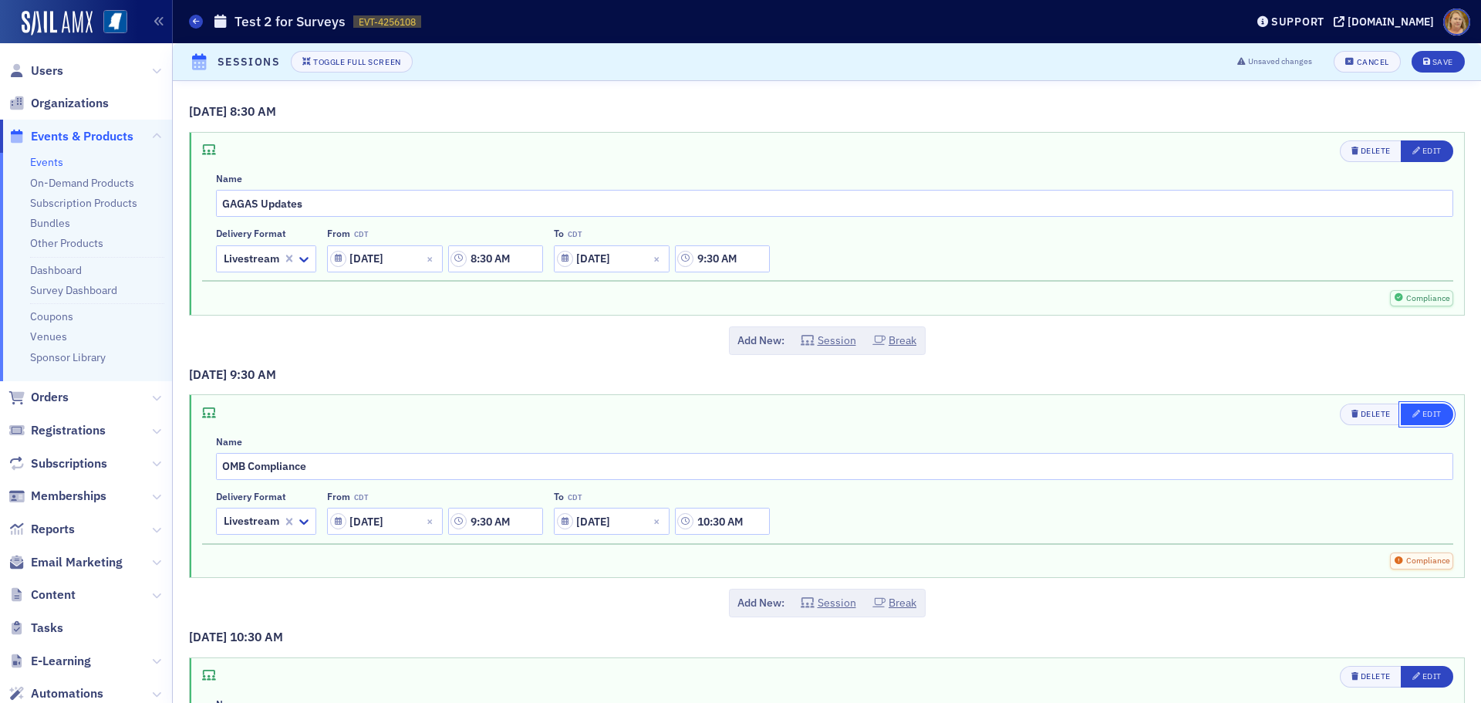
click at [1423, 412] on div "Edit" at bounding box center [1432, 414] width 19 height 8
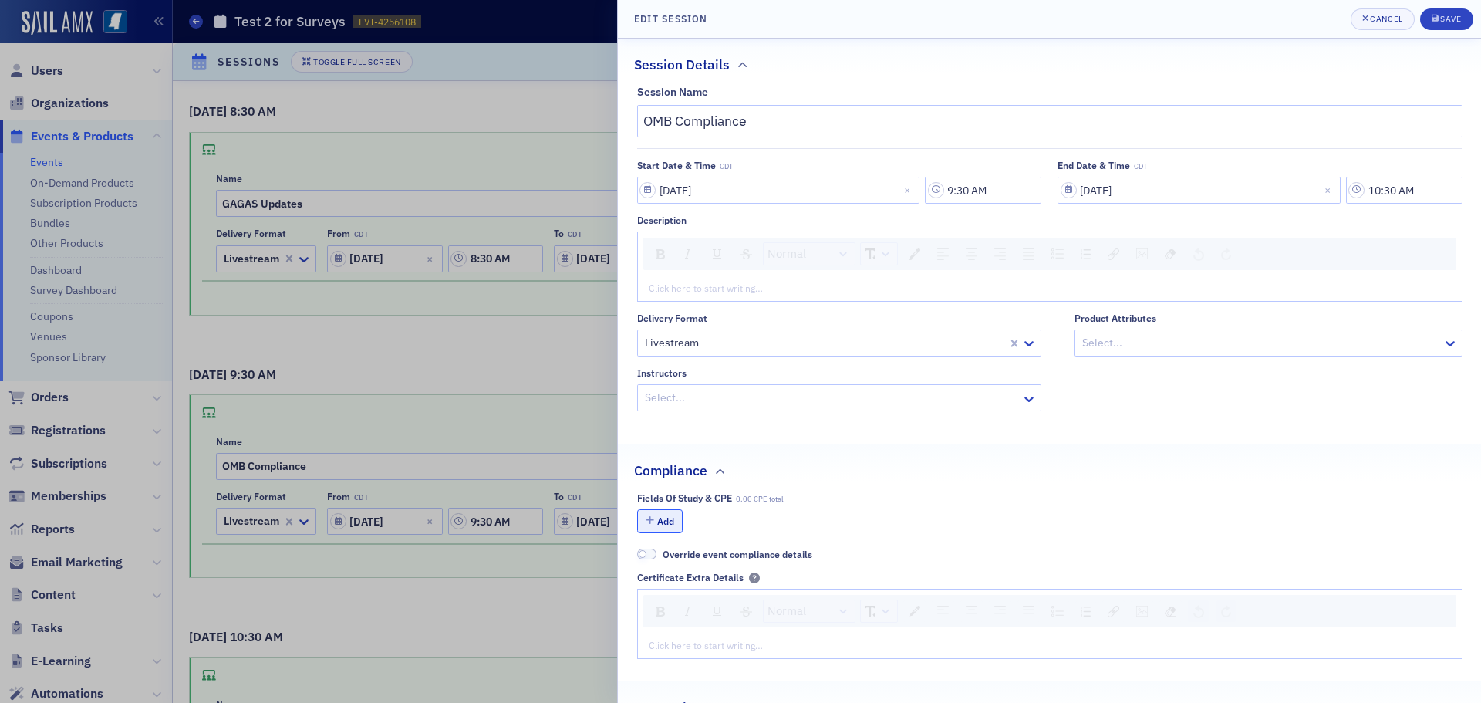
click at [667, 518] on button "Add" at bounding box center [660, 521] width 46 height 24
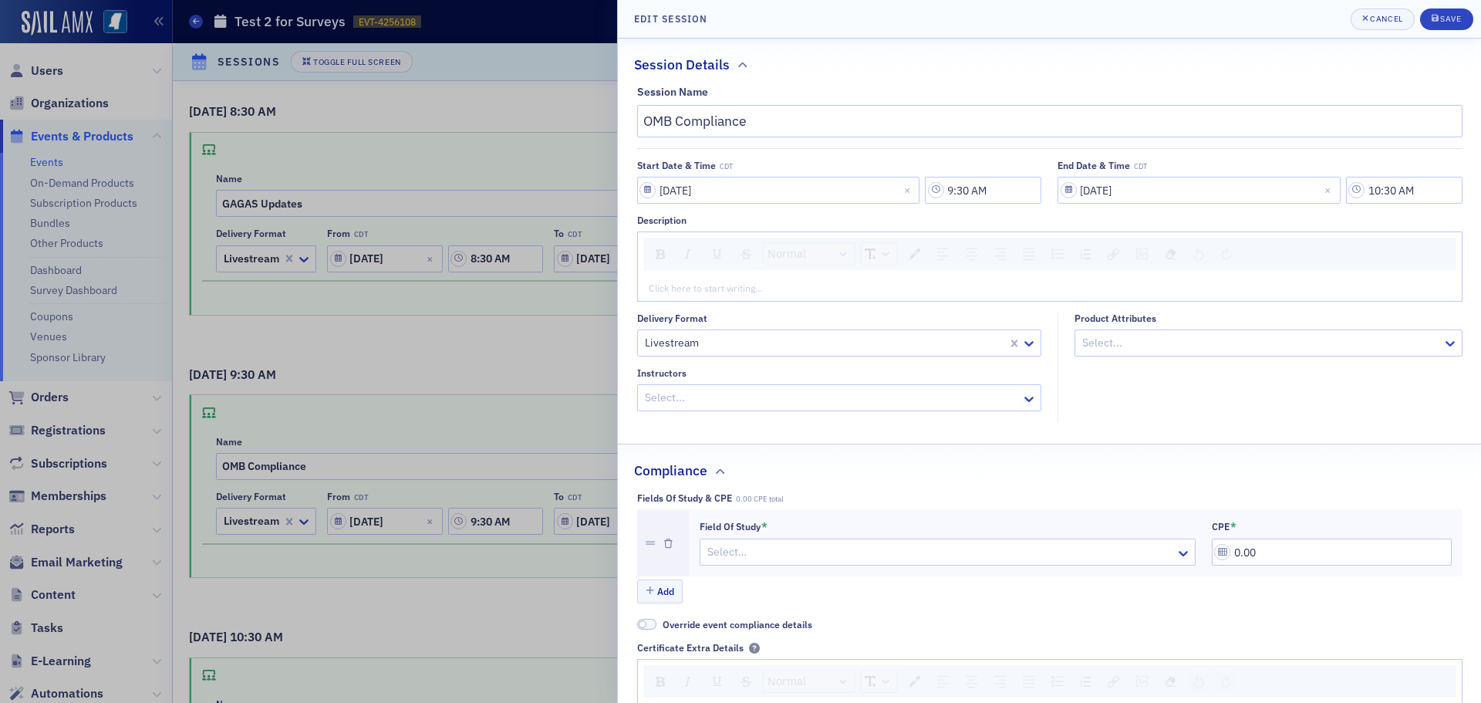
click at [774, 549] on div at bounding box center [940, 551] width 468 height 19
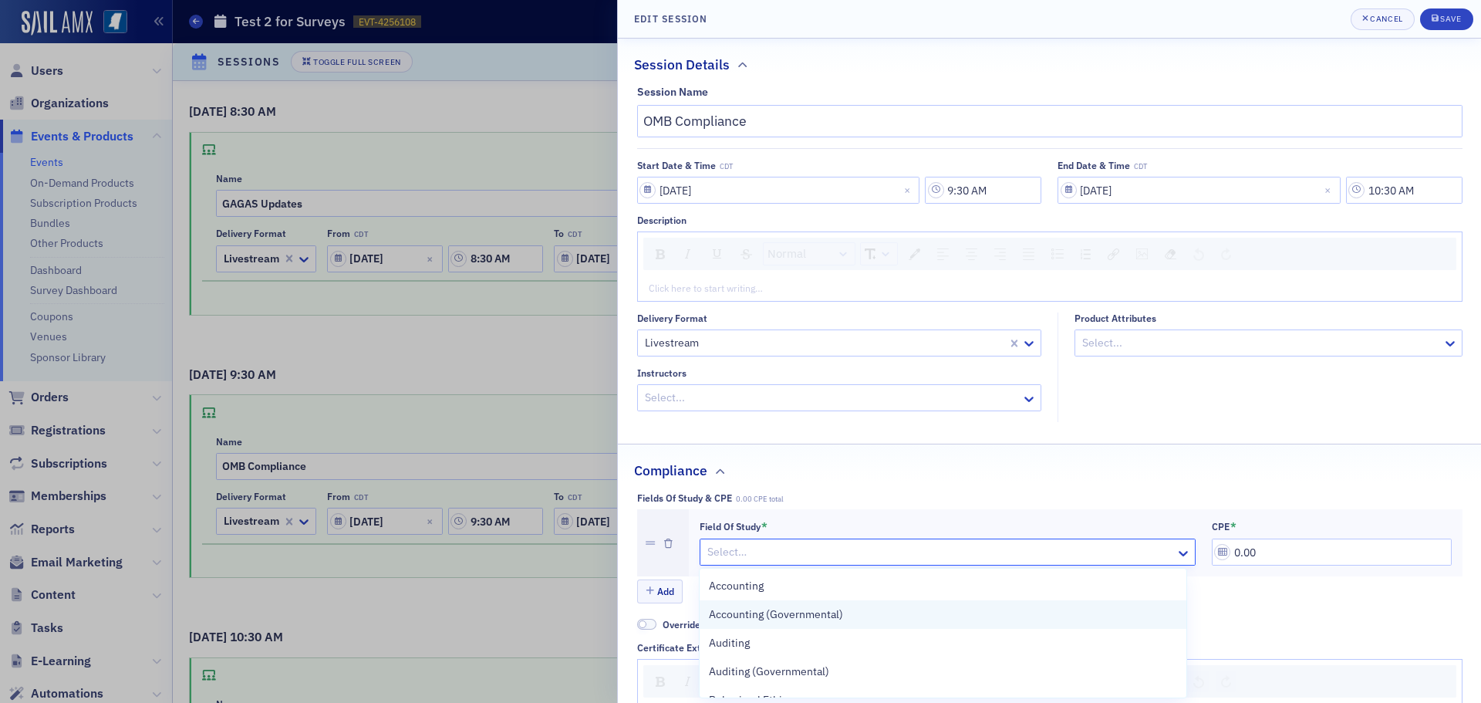
drag, startPoint x: 788, startPoint y: 613, endPoint x: 817, endPoint y: 605, distance: 30.3
click at [788, 613] on span "Accounting (Governmental)" at bounding box center [776, 614] width 134 height 16
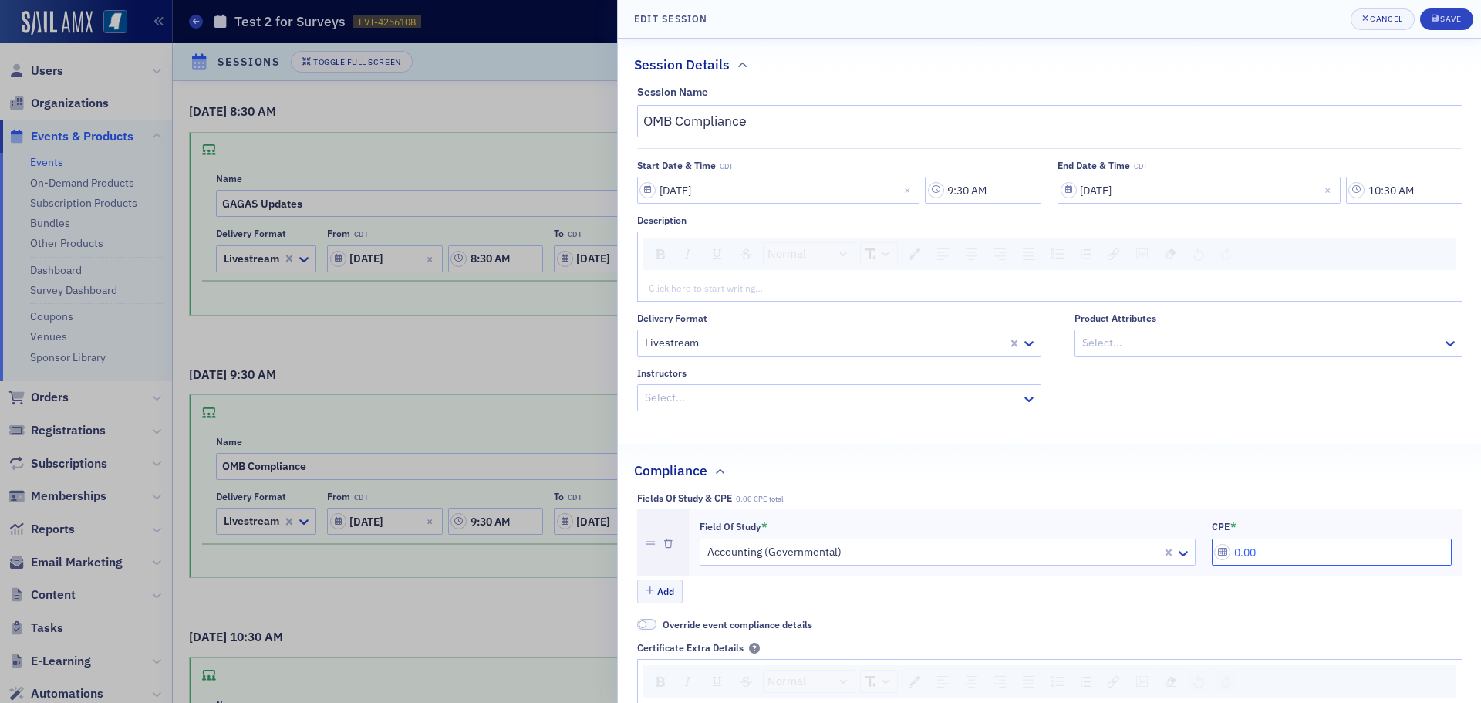
drag, startPoint x: 1250, startPoint y: 547, endPoint x: 1225, endPoint y: 552, distance: 25.1
click at [1225, 552] on input "0.00" at bounding box center [1332, 551] width 240 height 27
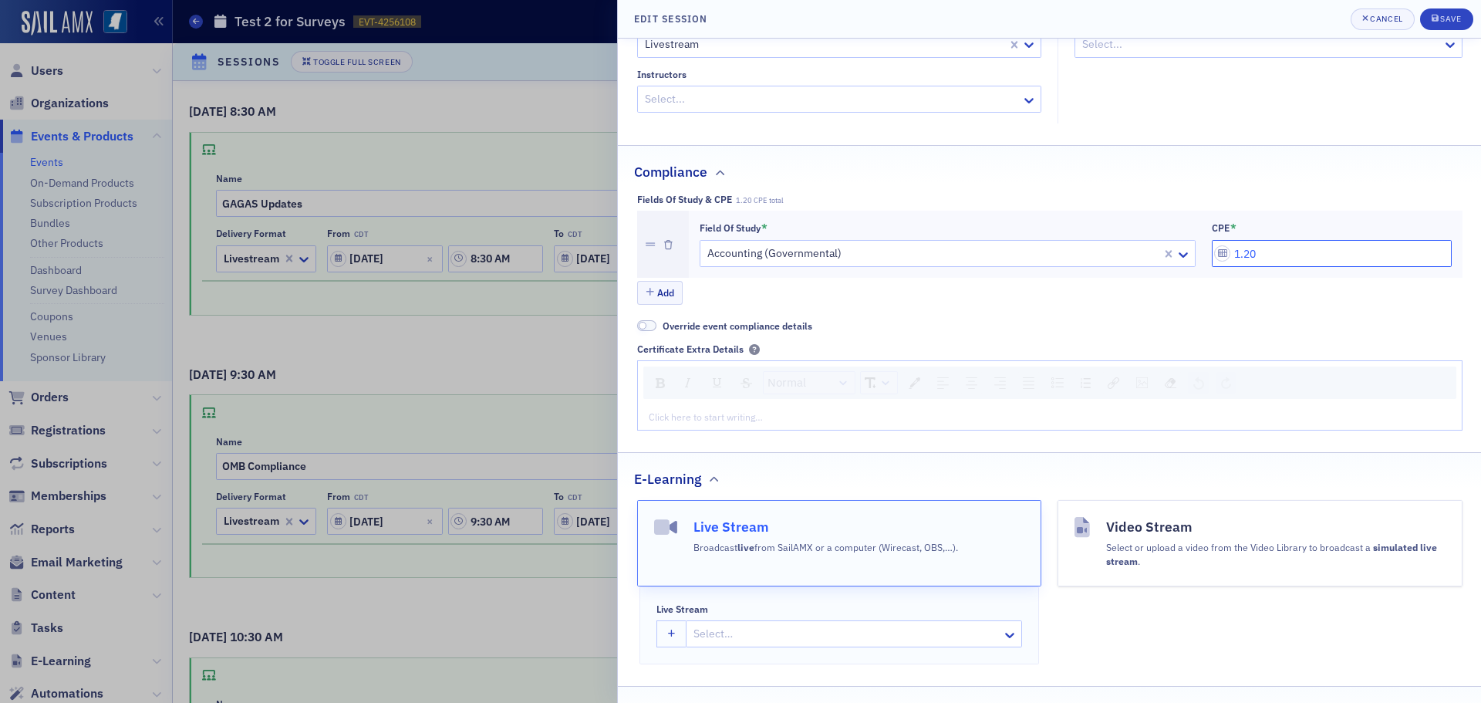
scroll to position [386, 0]
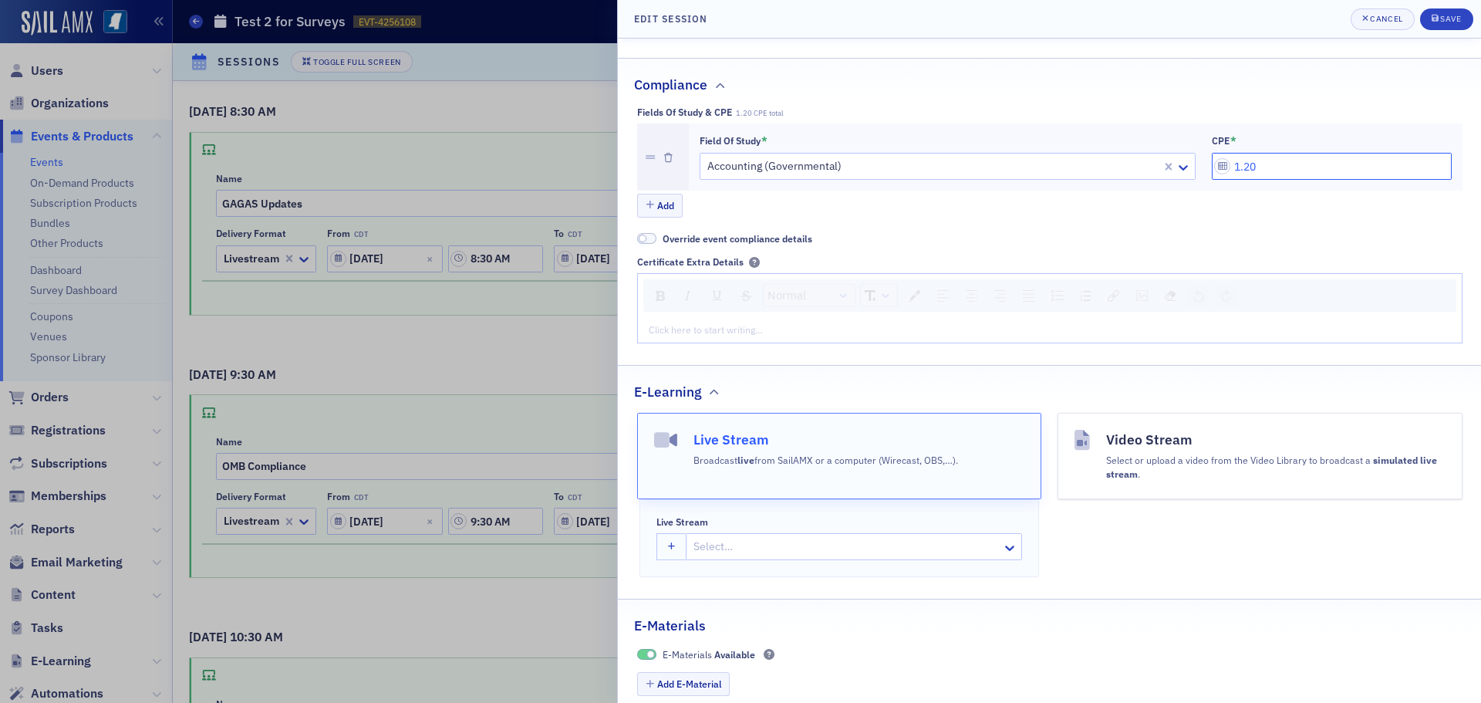
type input "1.20"
click at [829, 481] on button "Live Stream Broadcast live from [GEOGRAPHIC_DATA] or a computer (Wirecast, OBS,…" at bounding box center [839, 456] width 405 height 86
click at [790, 541] on div at bounding box center [846, 546] width 309 height 19
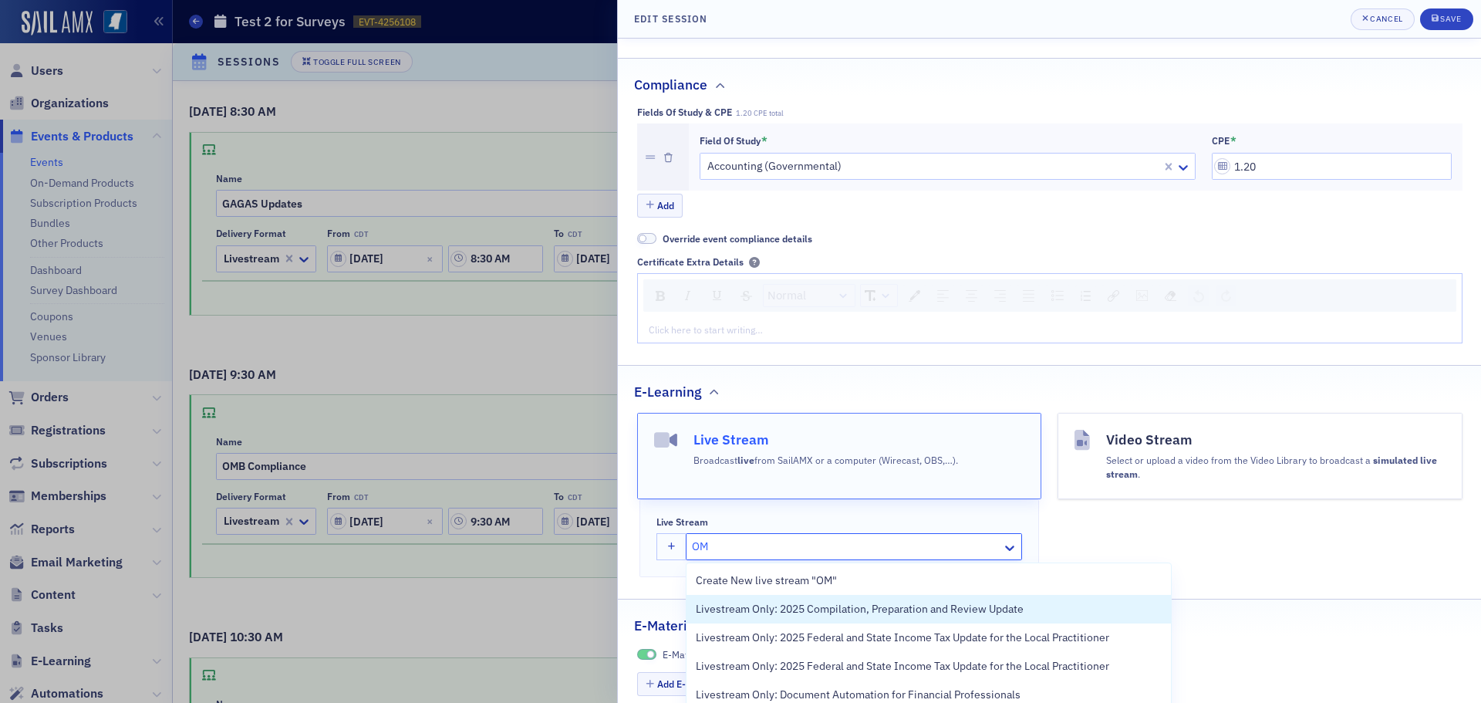
type input "OMB"
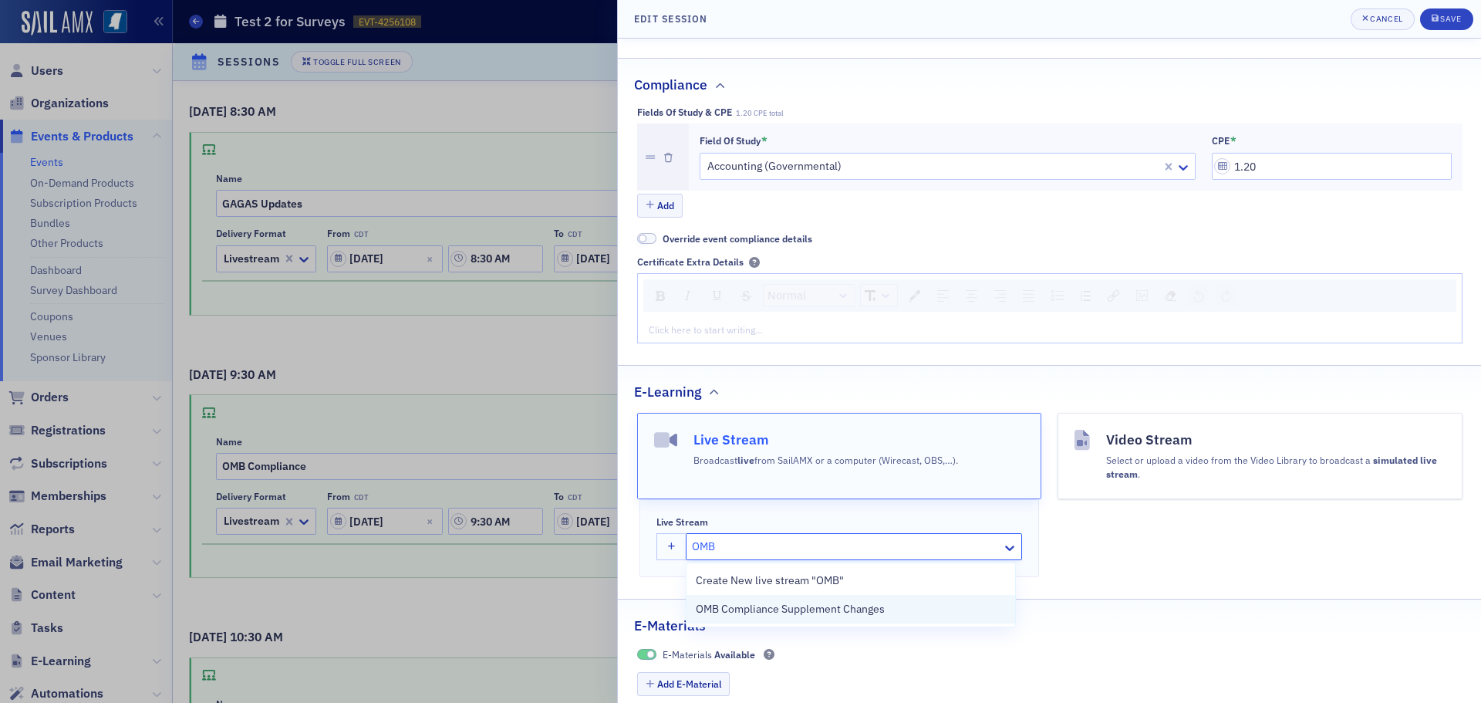
click at [767, 616] on span "OMB Compliance Supplement Changes" at bounding box center [790, 609] width 189 height 16
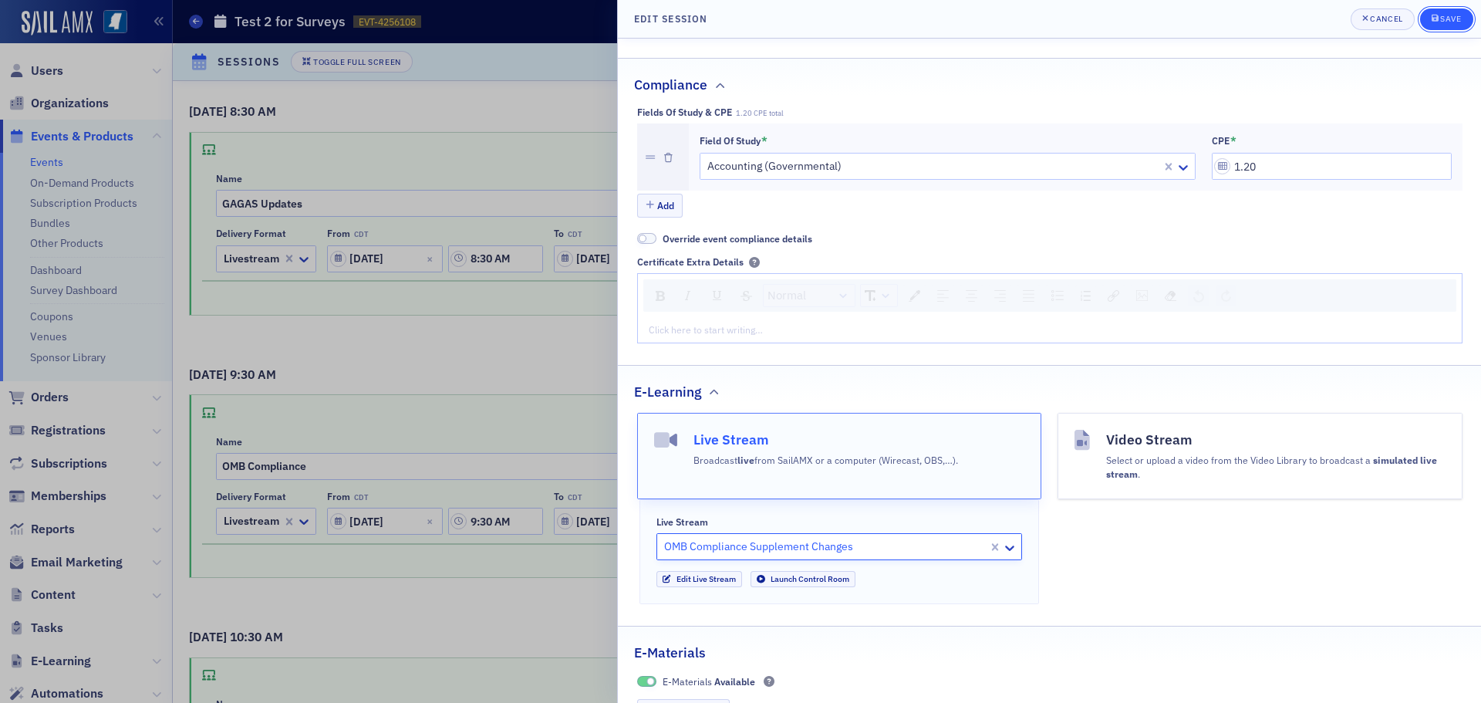
click at [1447, 25] on span "Save" at bounding box center [1447, 19] width 30 height 12
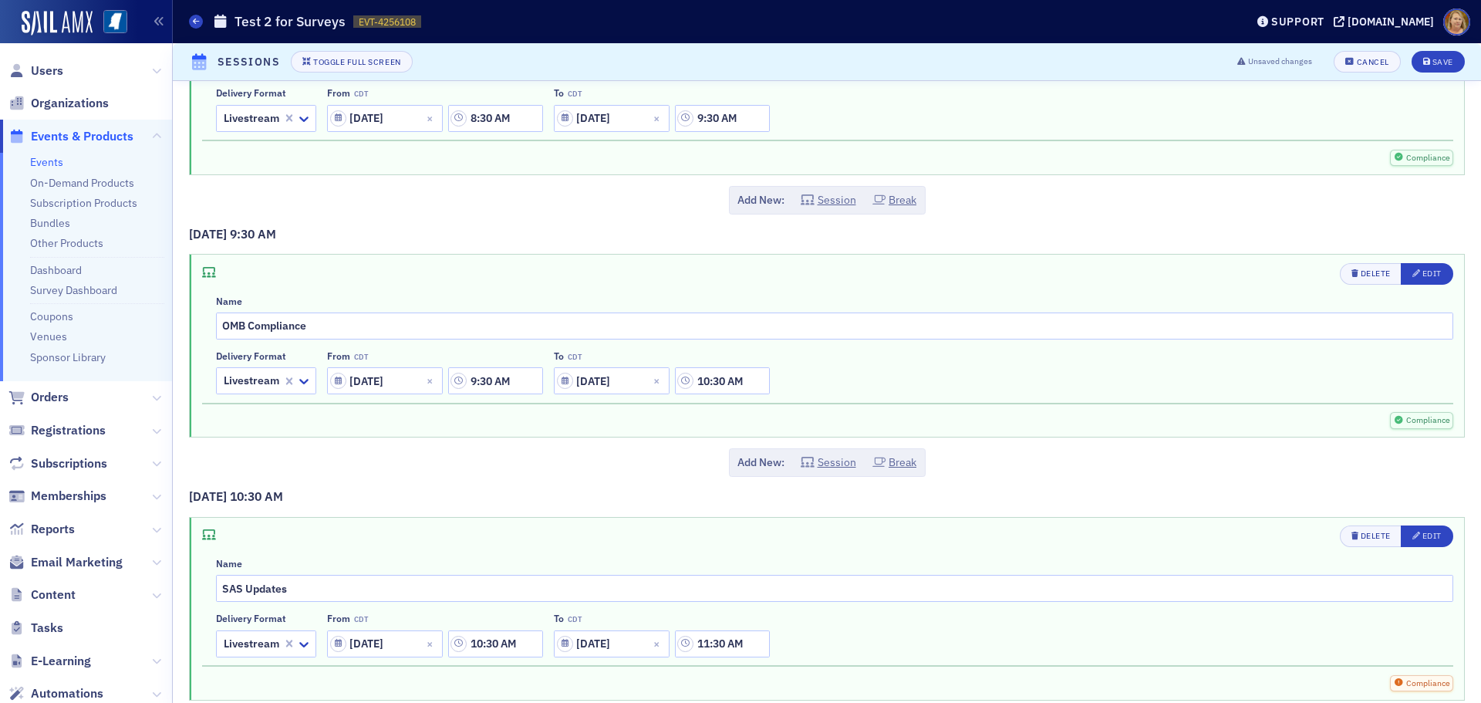
scroll to position [199, 0]
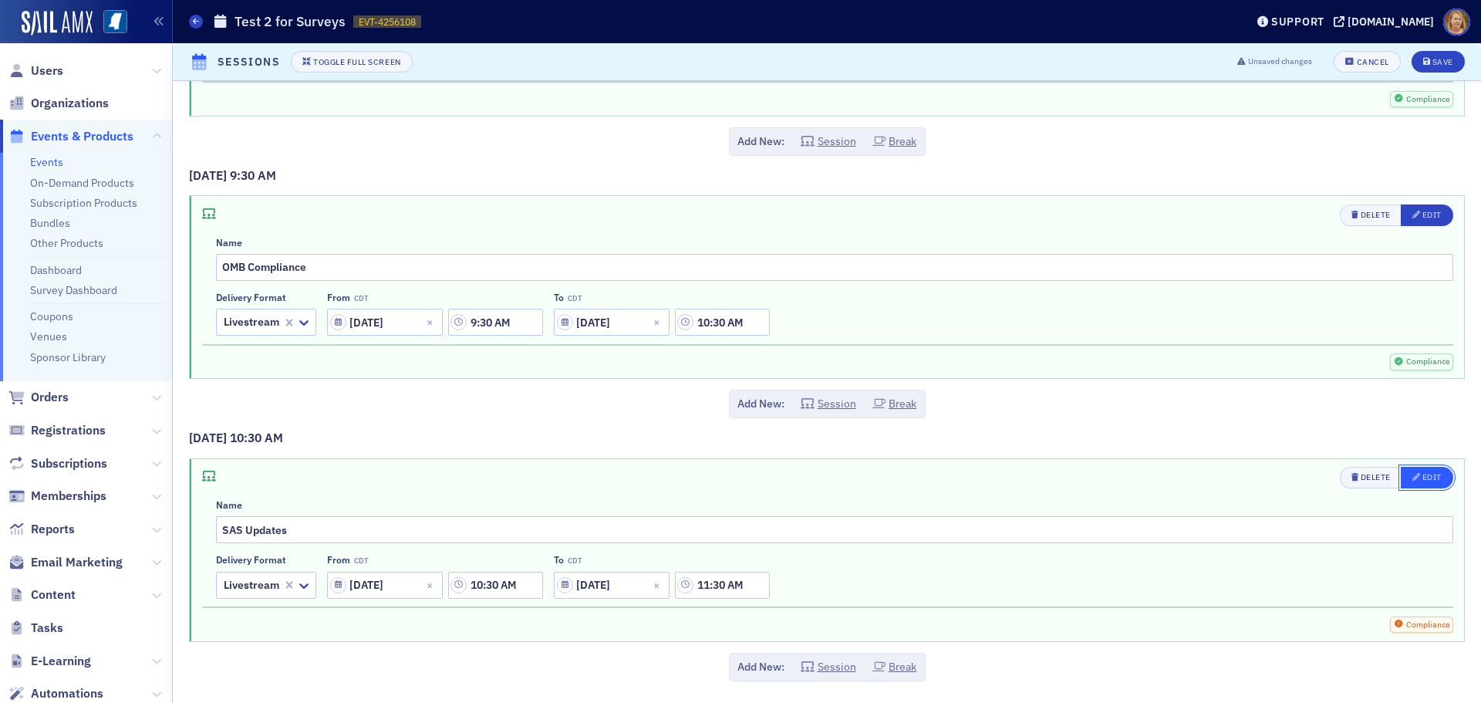
click at [1413, 473] on icon "button" at bounding box center [1417, 477] width 8 height 8
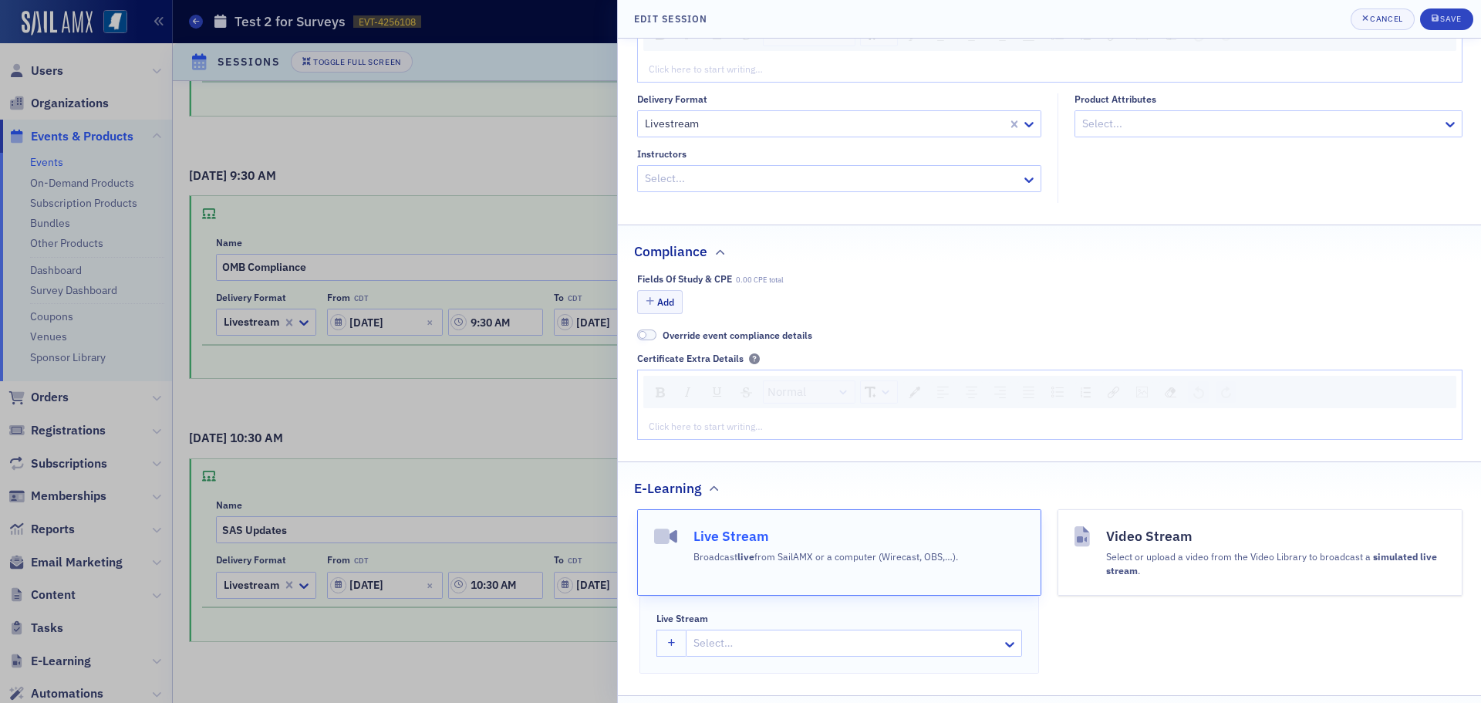
scroll to position [231, 0]
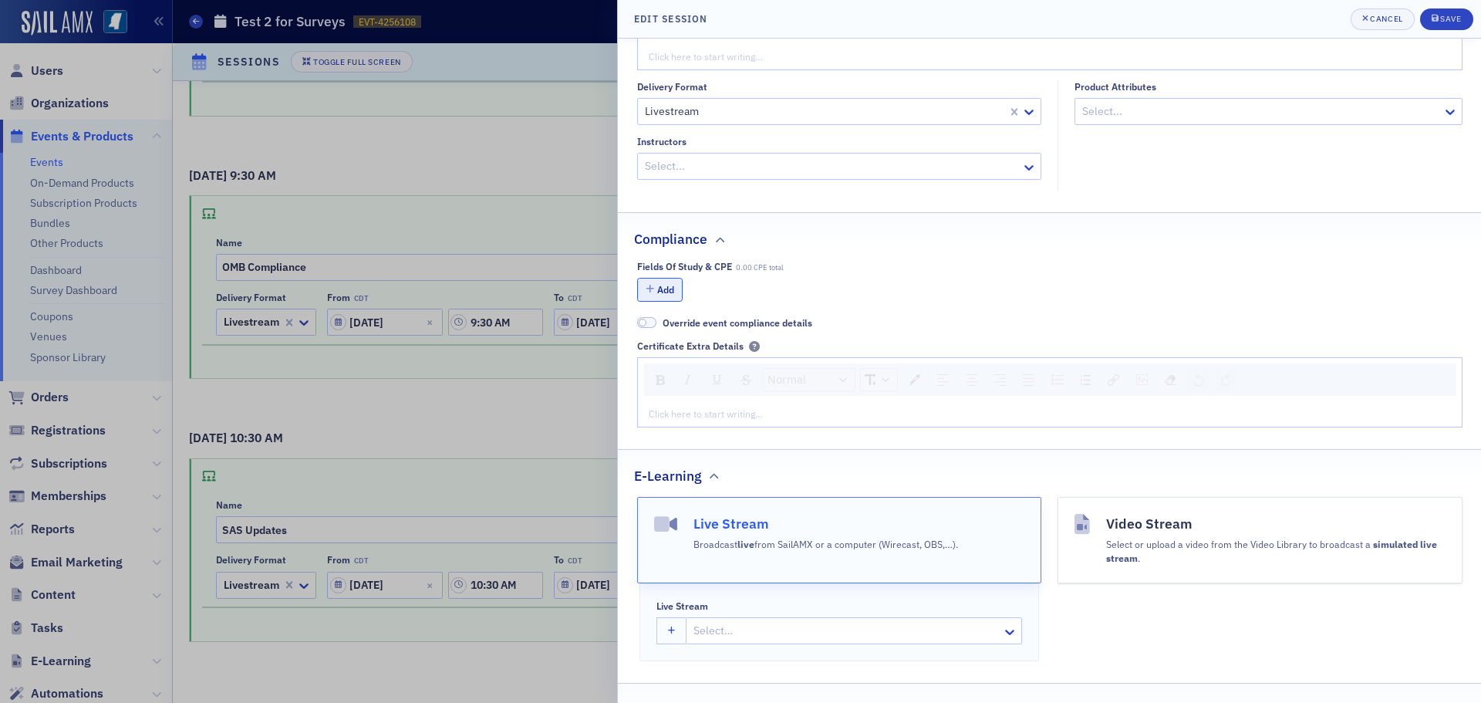
click at [668, 289] on button "Add" at bounding box center [660, 290] width 46 height 24
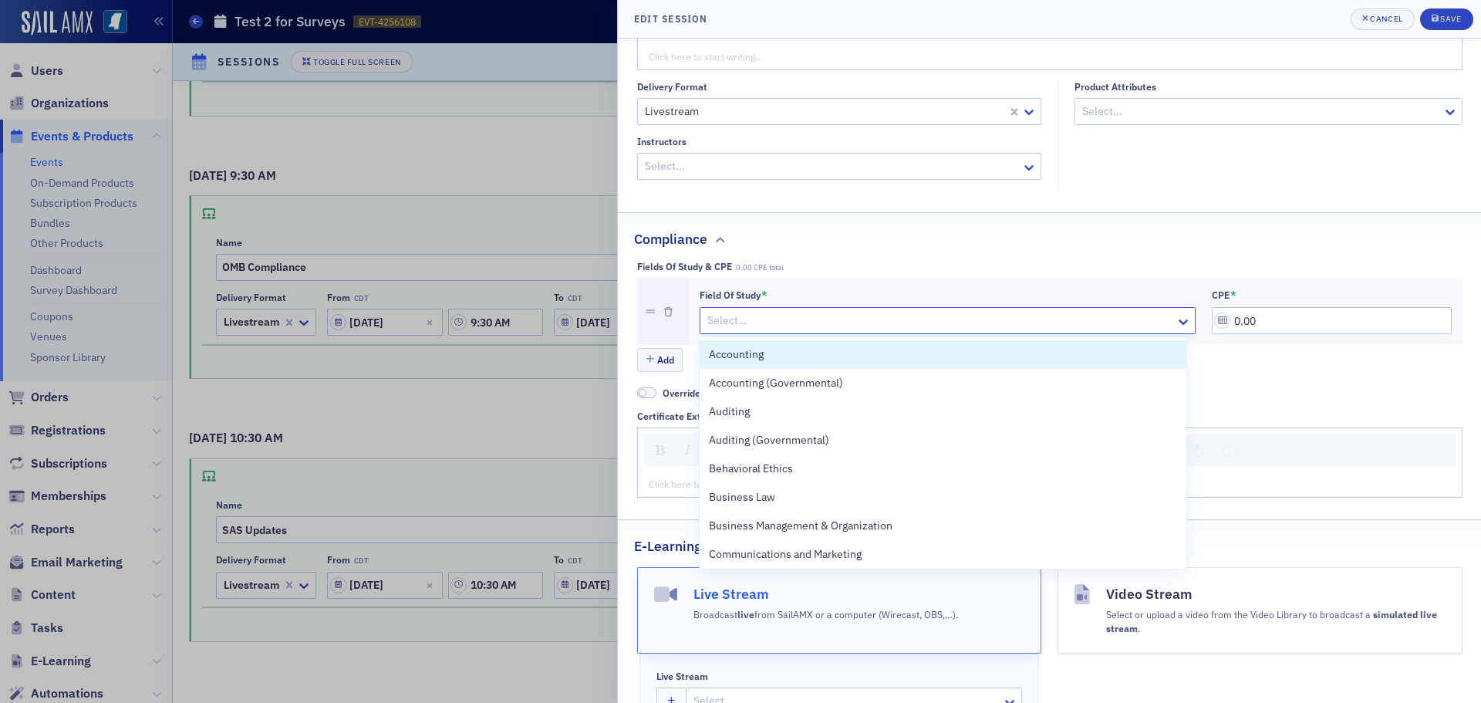
click at [762, 319] on div at bounding box center [940, 320] width 468 height 19
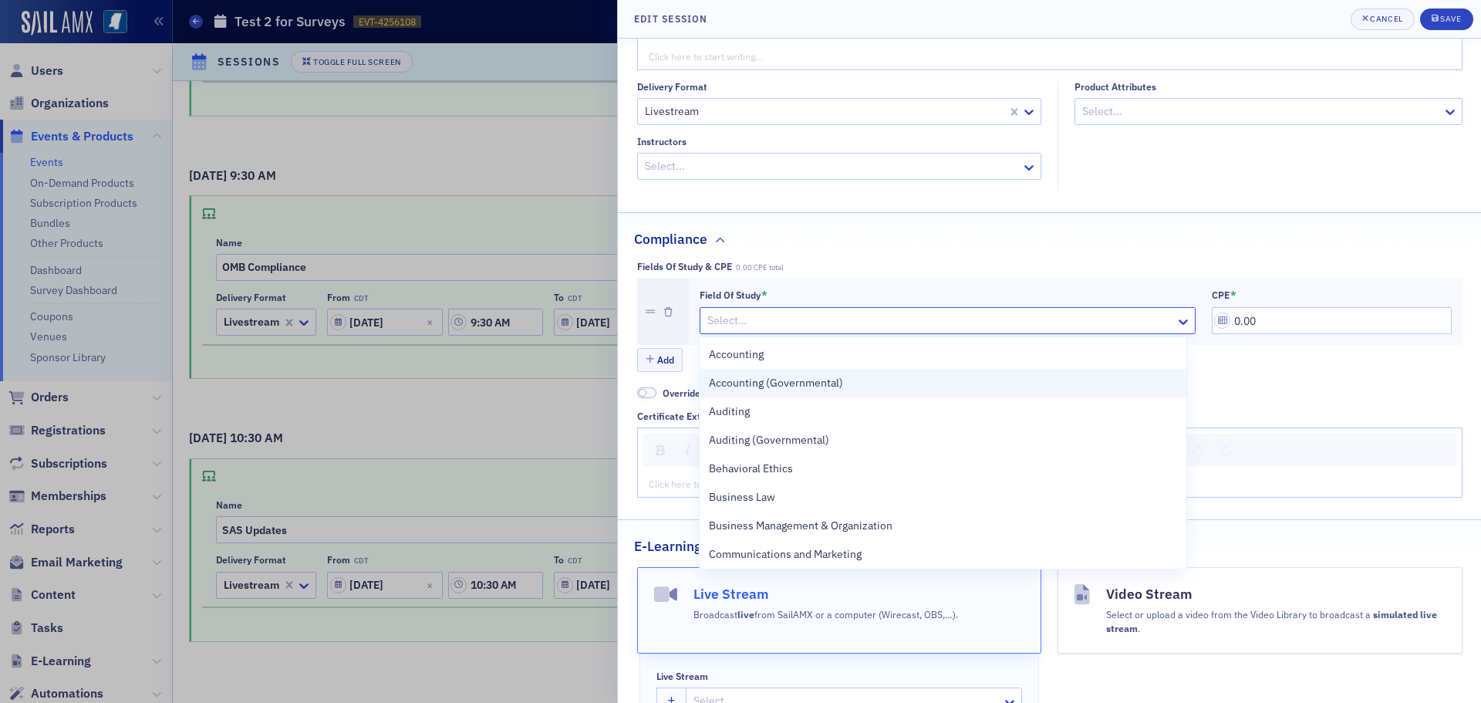
drag, startPoint x: 794, startPoint y: 382, endPoint x: 860, endPoint y: 378, distance: 66.5
click at [795, 382] on span "Accounting (Governmental)" at bounding box center [776, 383] width 134 height 16
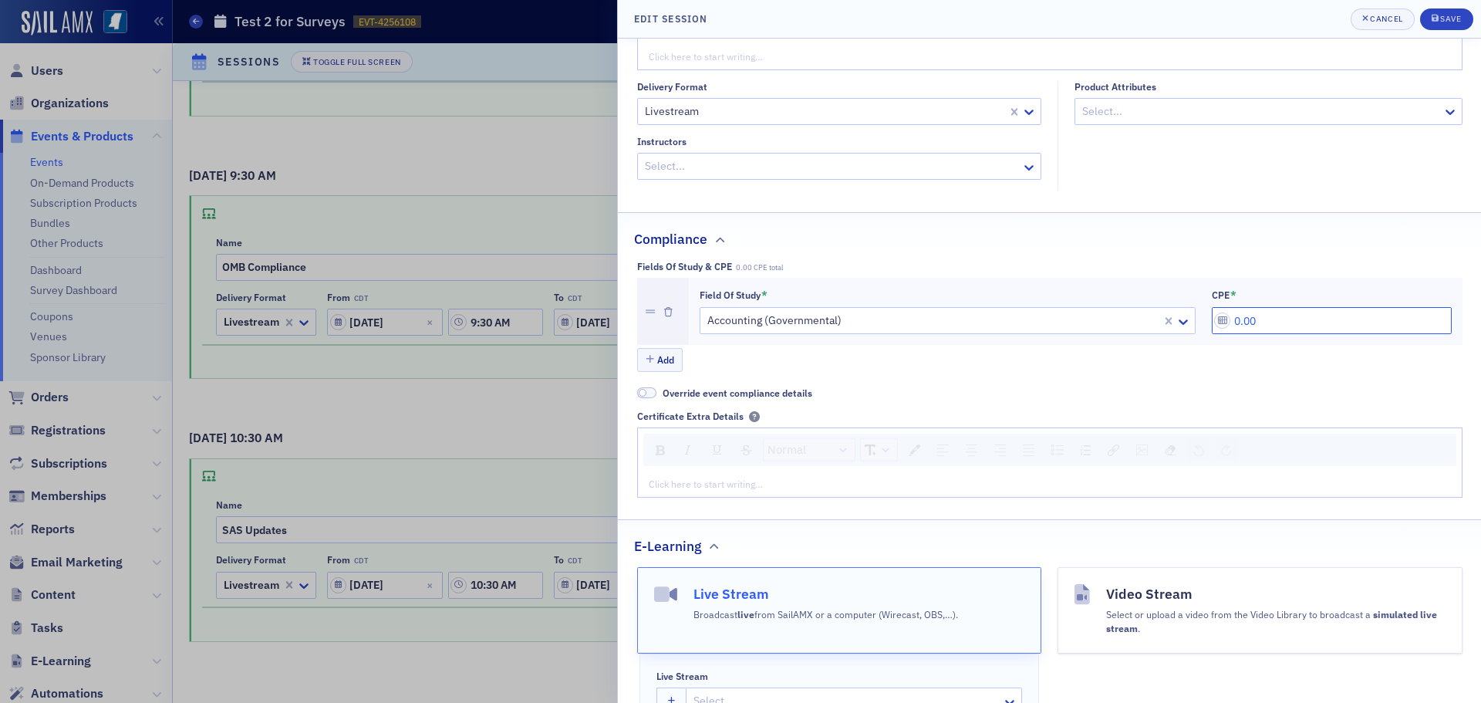
drag, startPoint x: 1253, startPoint y: 325, endPoint x: 1220, endPoint y: 327, distance: 32.5
click at [1220, 327] on input "0.00" at bounding box center [1332, 320] width 240 height 27
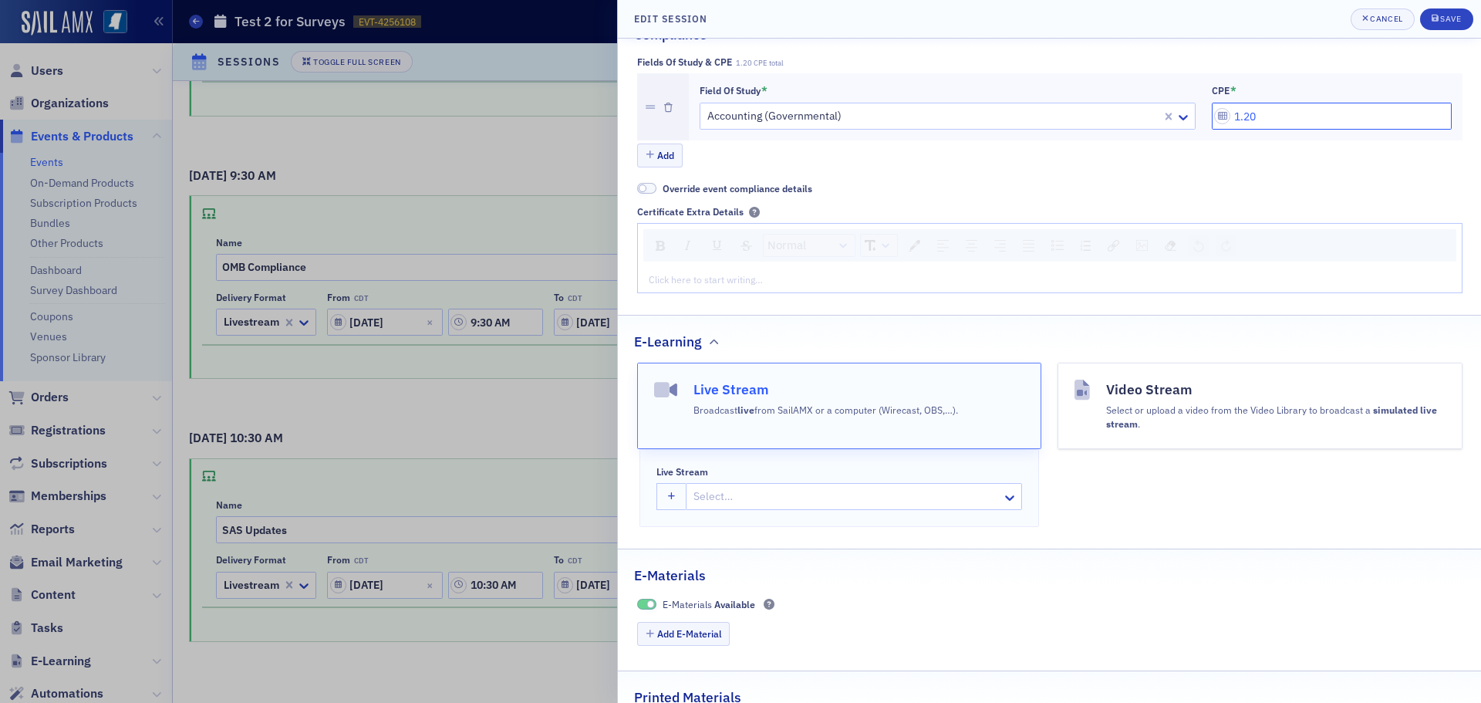
scroll to position [463, 0]
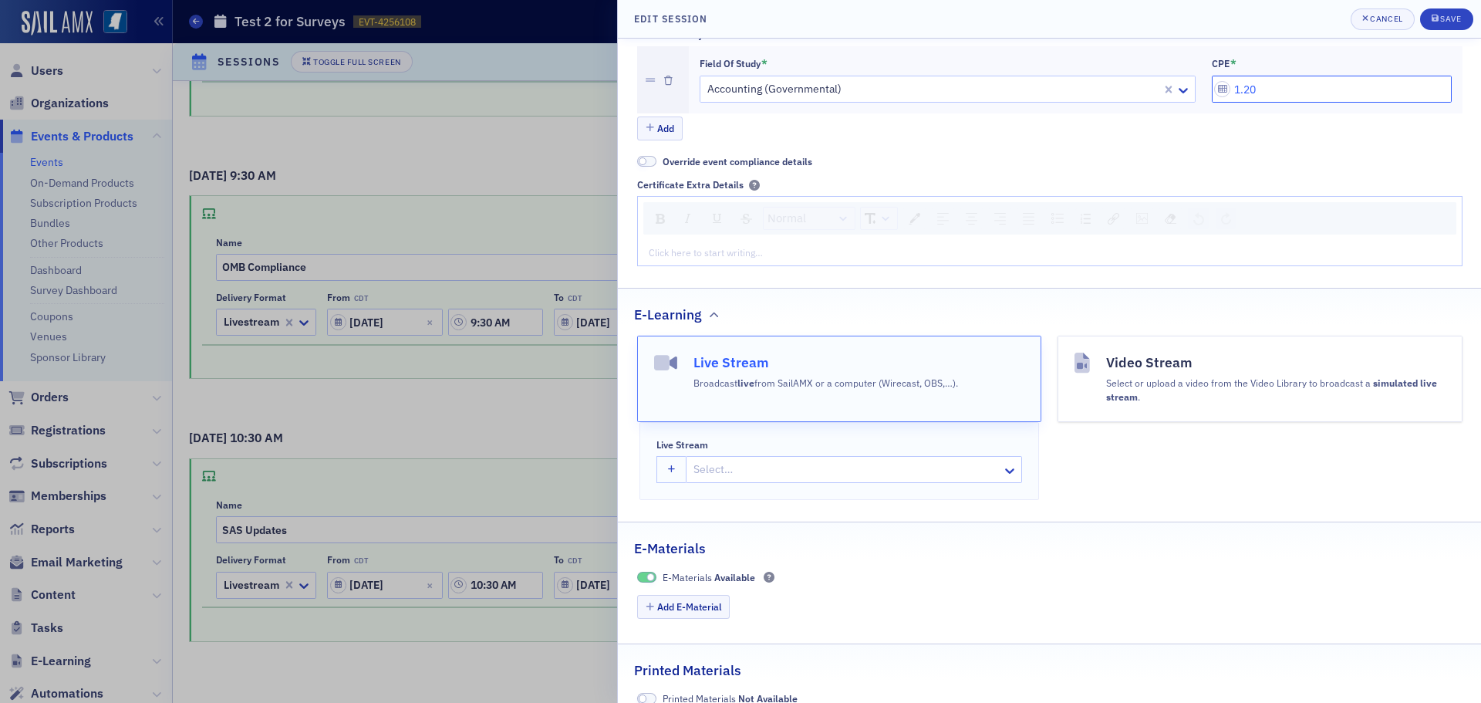
type input "1.20"
click at [868, 360] on h4 "Live Stream" at bounding box center [826, 363] width 265 height 20
click at [841, 478] on div at bounding box center [846, 469] width 309 height 19
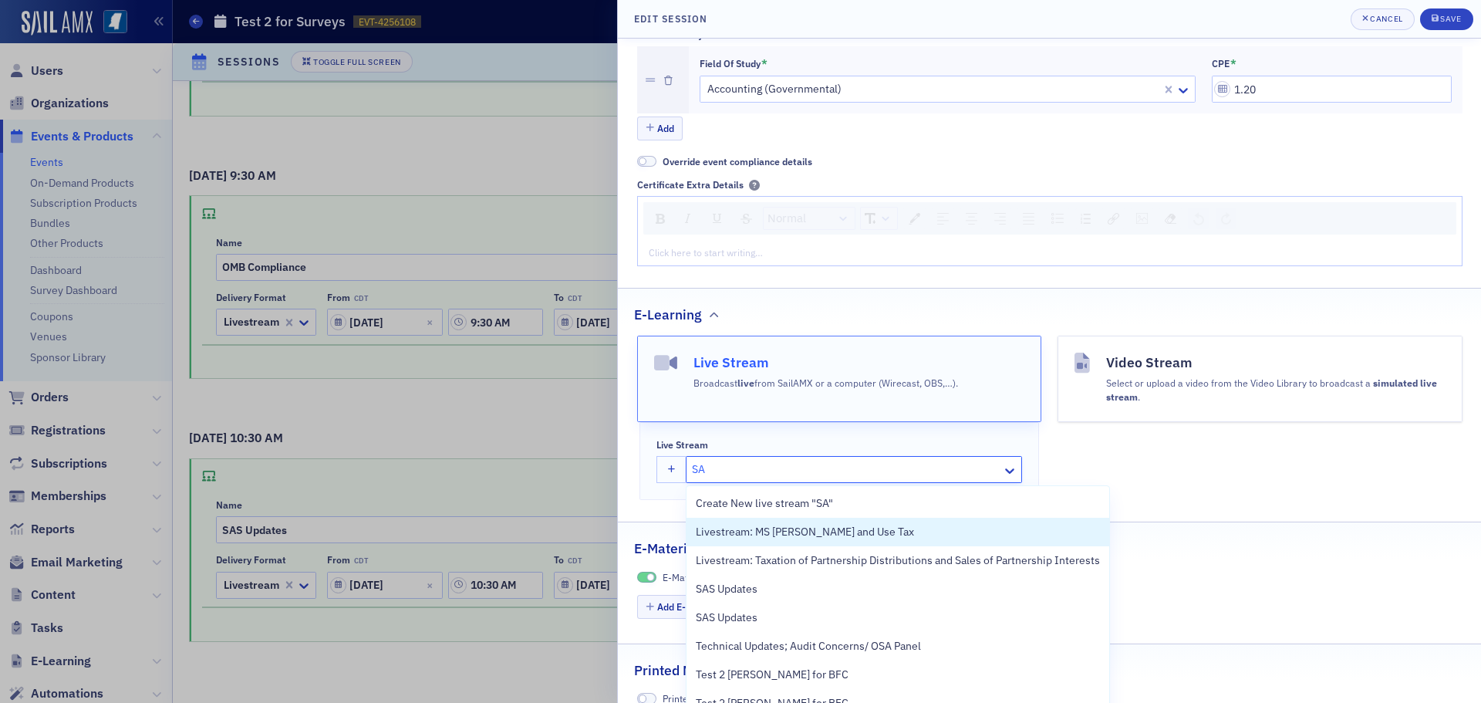
type input "SAS"
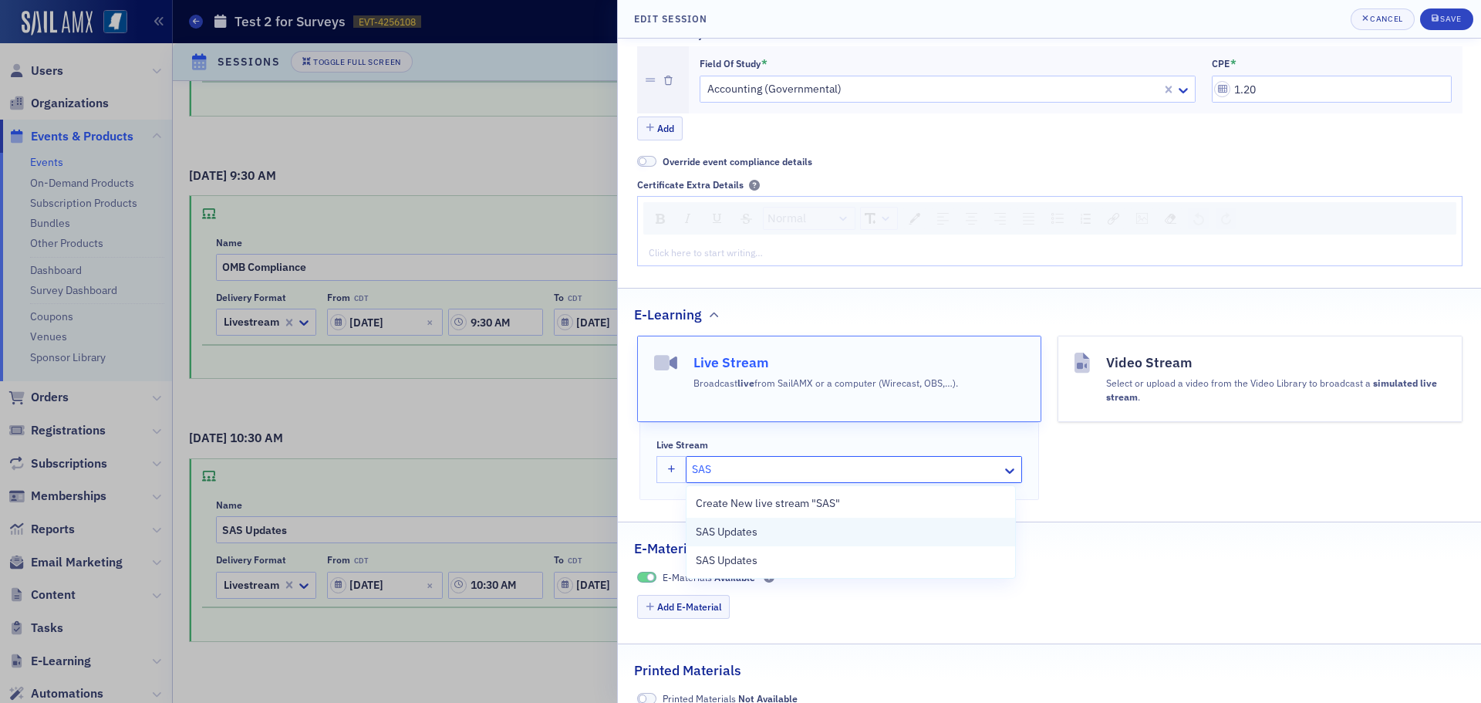
click at [829, 527] on div "SAS Updates" at bounding box center [851, 532] width 310 height 16
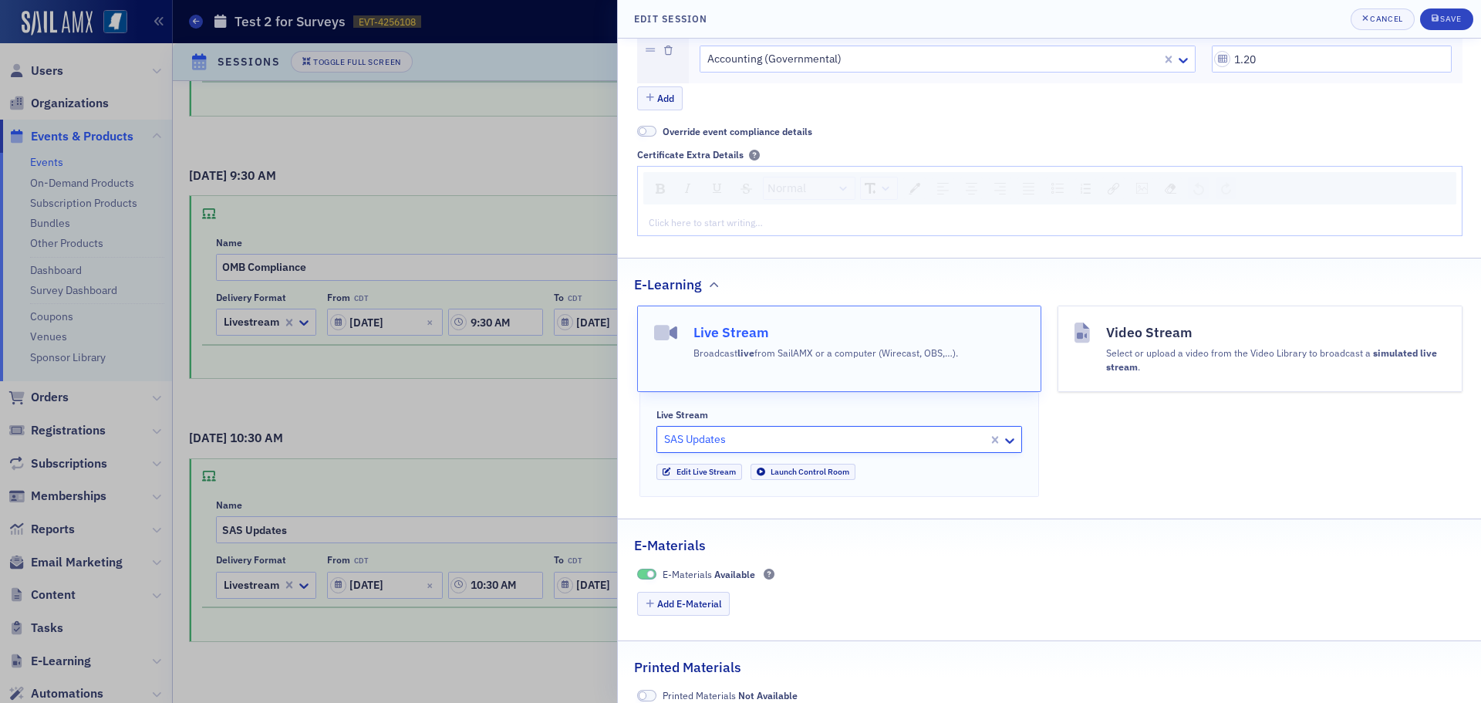
scroll to position [508, 0]
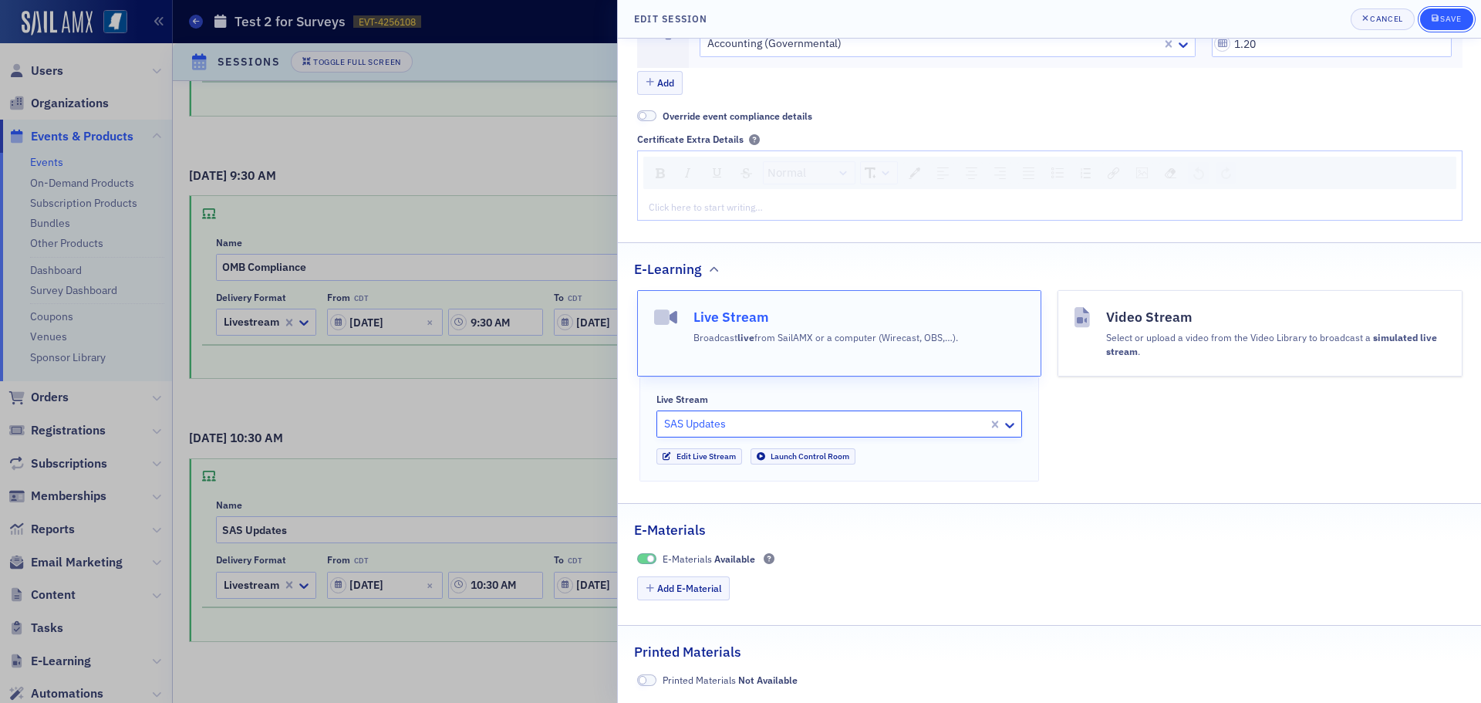
click at [1440, 18] on div "submit" at bounding box center [1436, 19] width 9 height 12
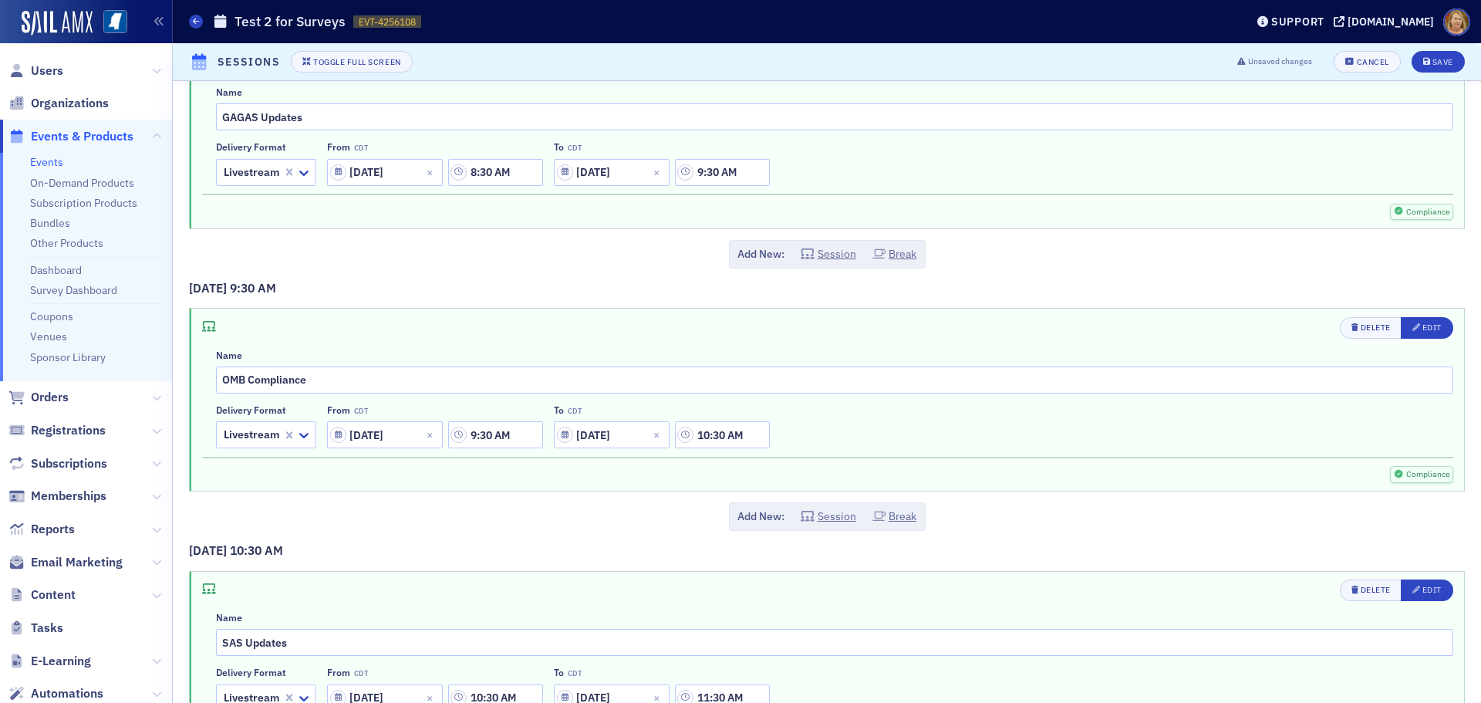
scroll to position [0, 0]
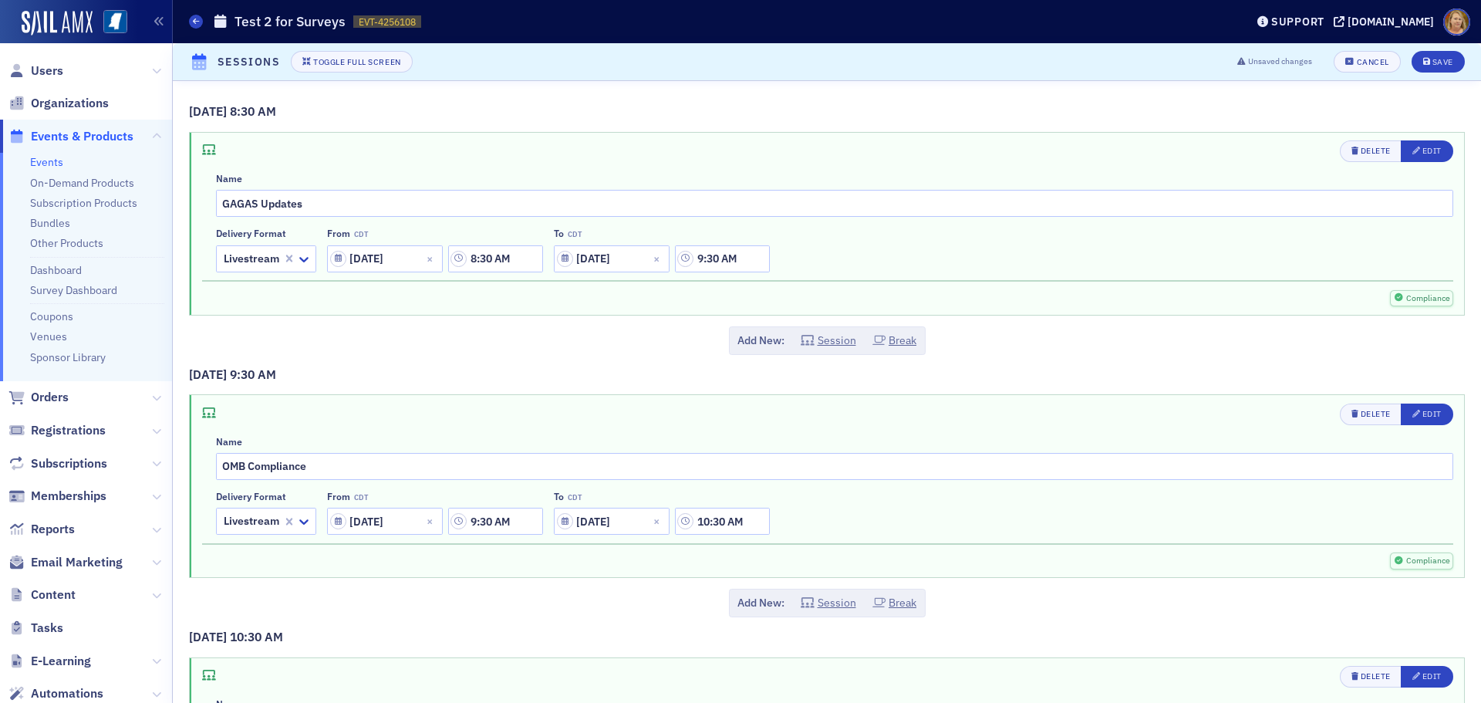
click at [265, 16] on h1 "Test 2 for Surveys" at bounding box center [290, 21] width 111 height 19
click at [200, 22] on span at bounding box center [196, 22] width 14 height 14
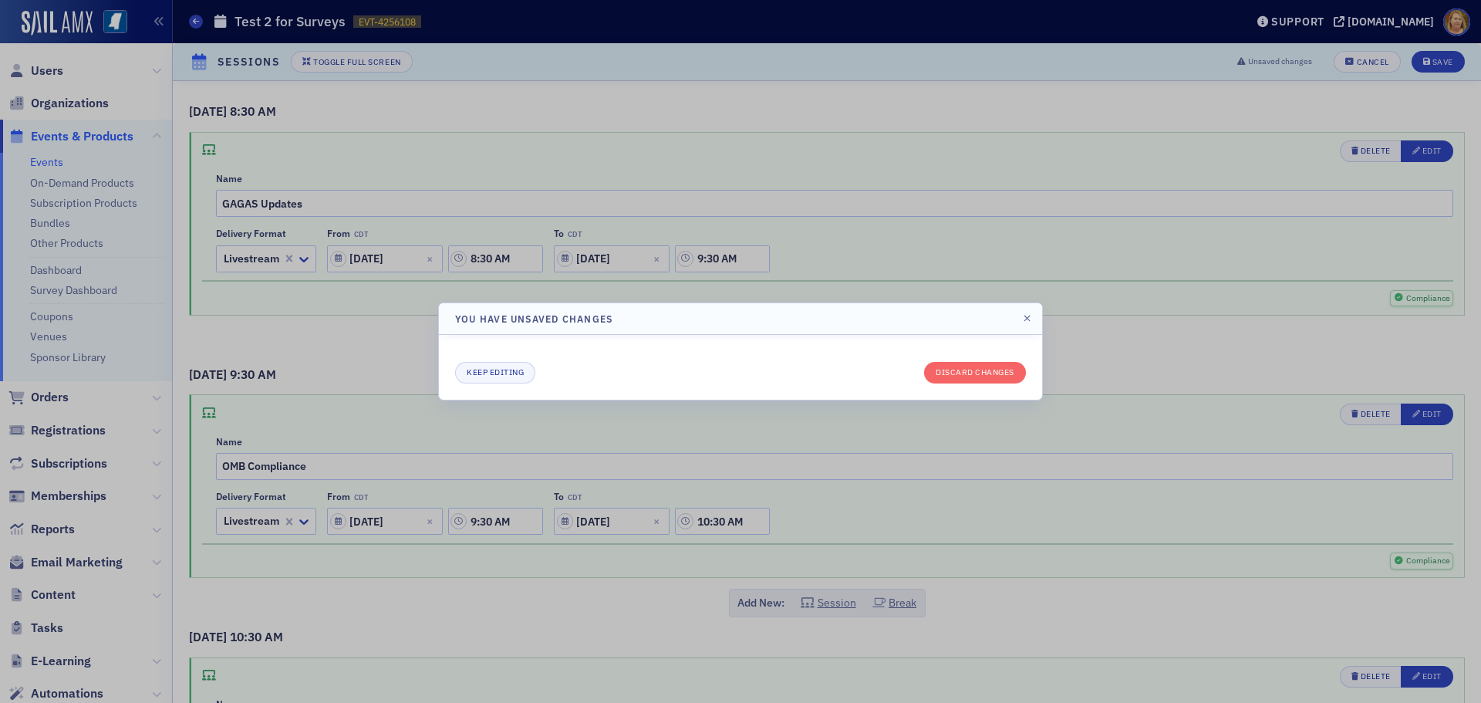
click at [1075, 351] on div at bounding box center [740, 351] width 1481 height 703
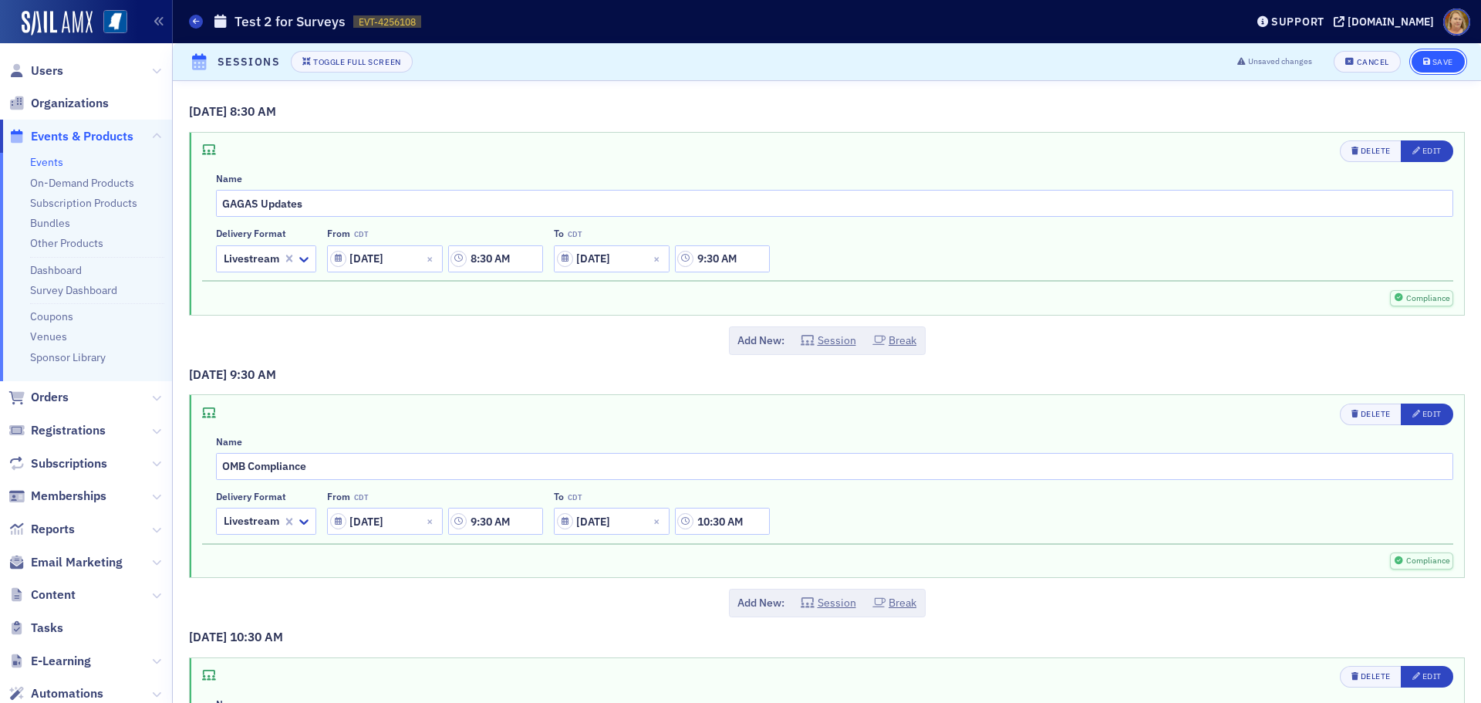
click at [1433, 63] on div "Save" at bounding box center [1443, 62] width 21 height 8
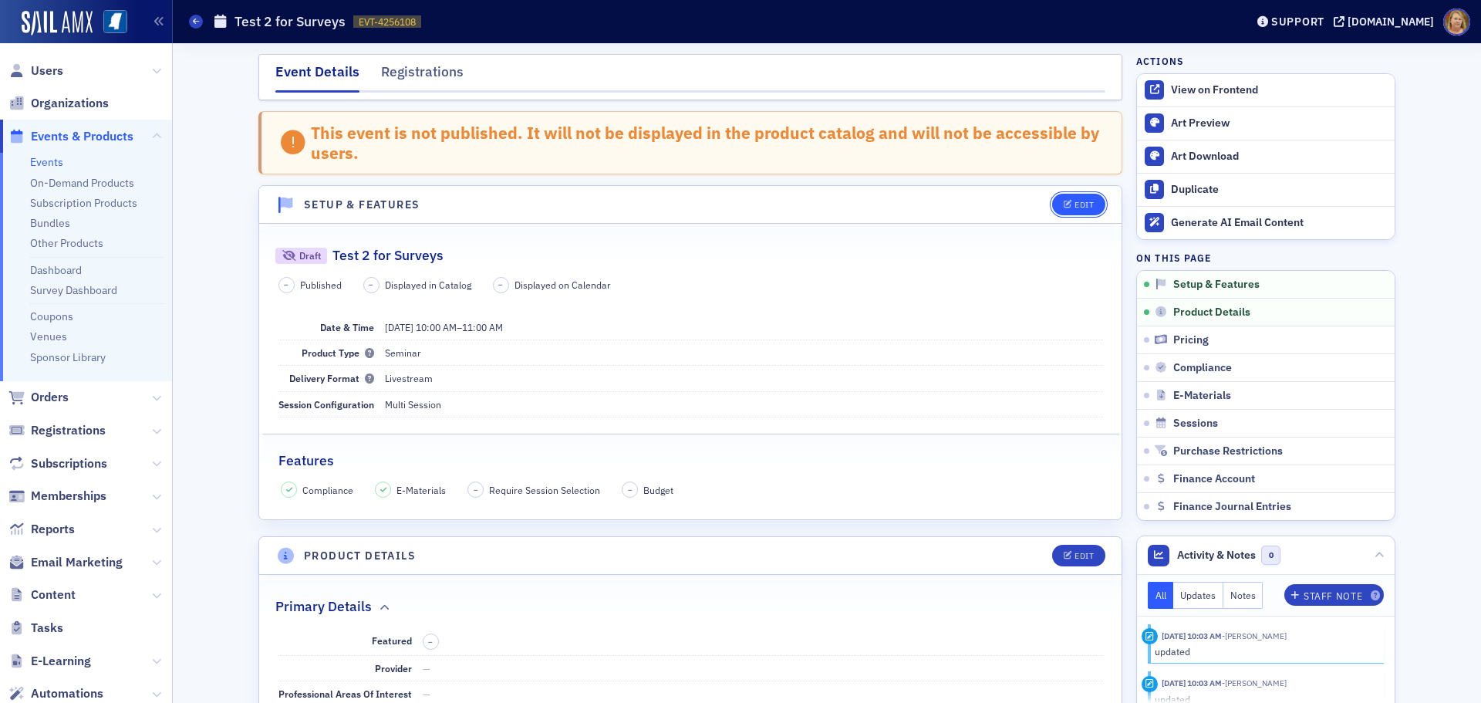
click at [1081, 210] on button "Edit" at bounding box center [1078, 205] width 53 height 22
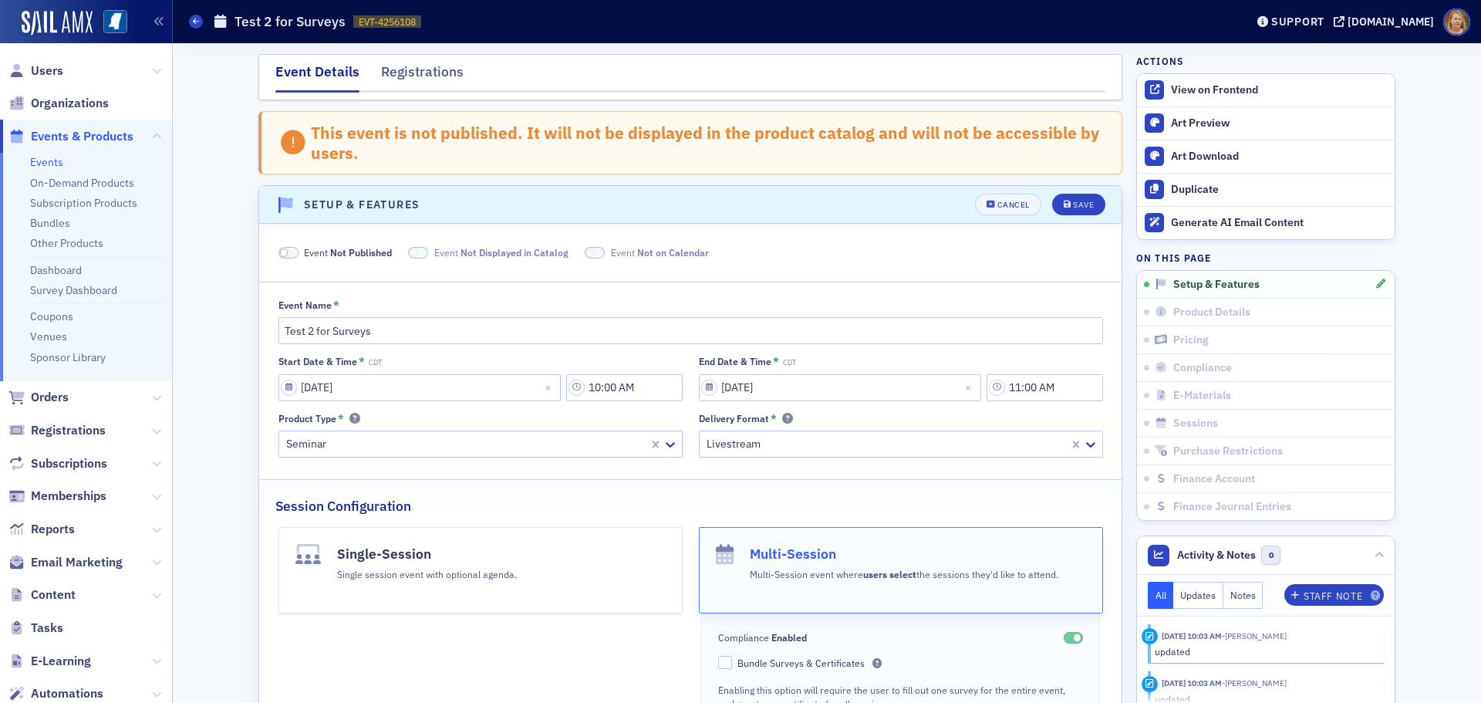
scroll to position [96, 0]
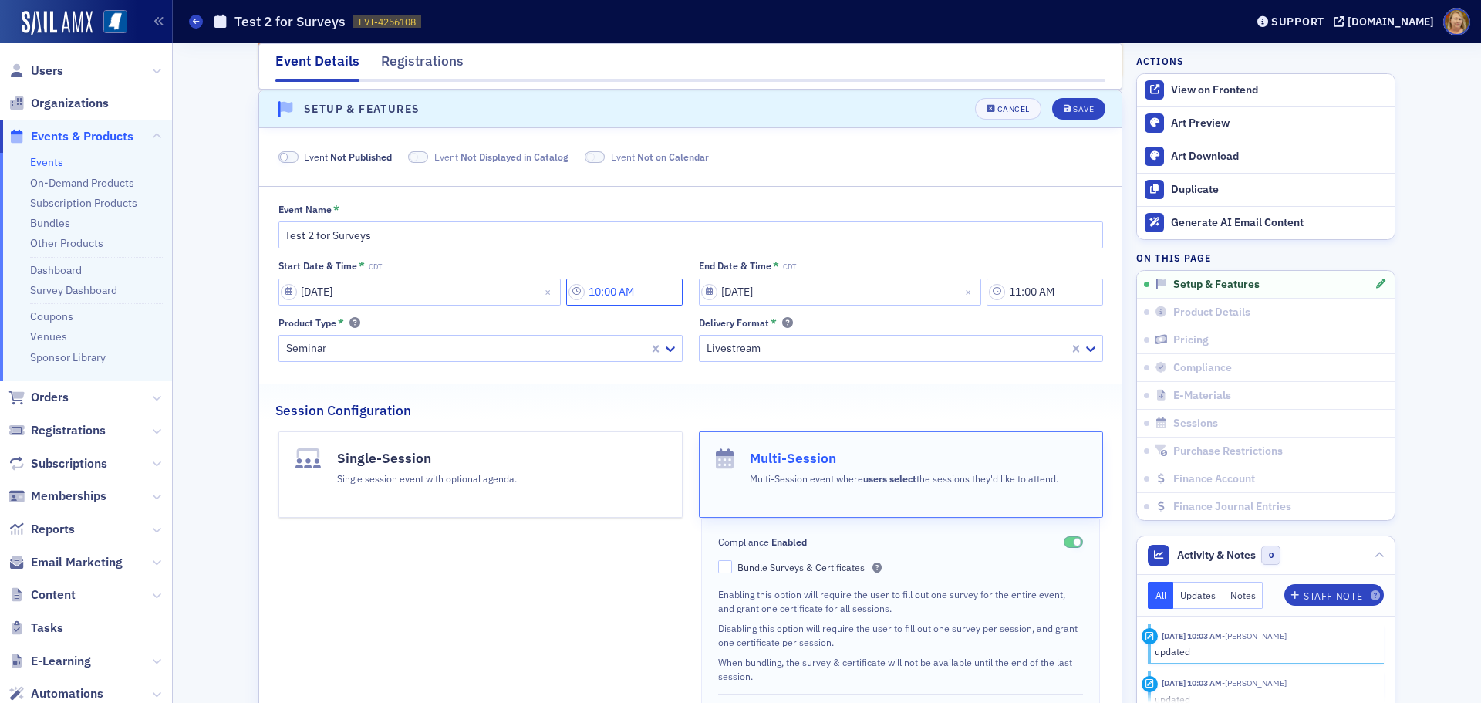
click at [602, 293] on input "10:00 AM" at bounding box center [624, 291] width 116 height 27
click at [607, 293] on input "10:00 AM" at bounding box center [624, 291] width 116 height 27
click at [618, 290] on input "8:00 AM" at bounding box center [624, 291] width 116 height 27
click at [616, 292] on input "8:00 AM" at bounding box center [624, 291] width 116 height 27
type input "8:30 AM"
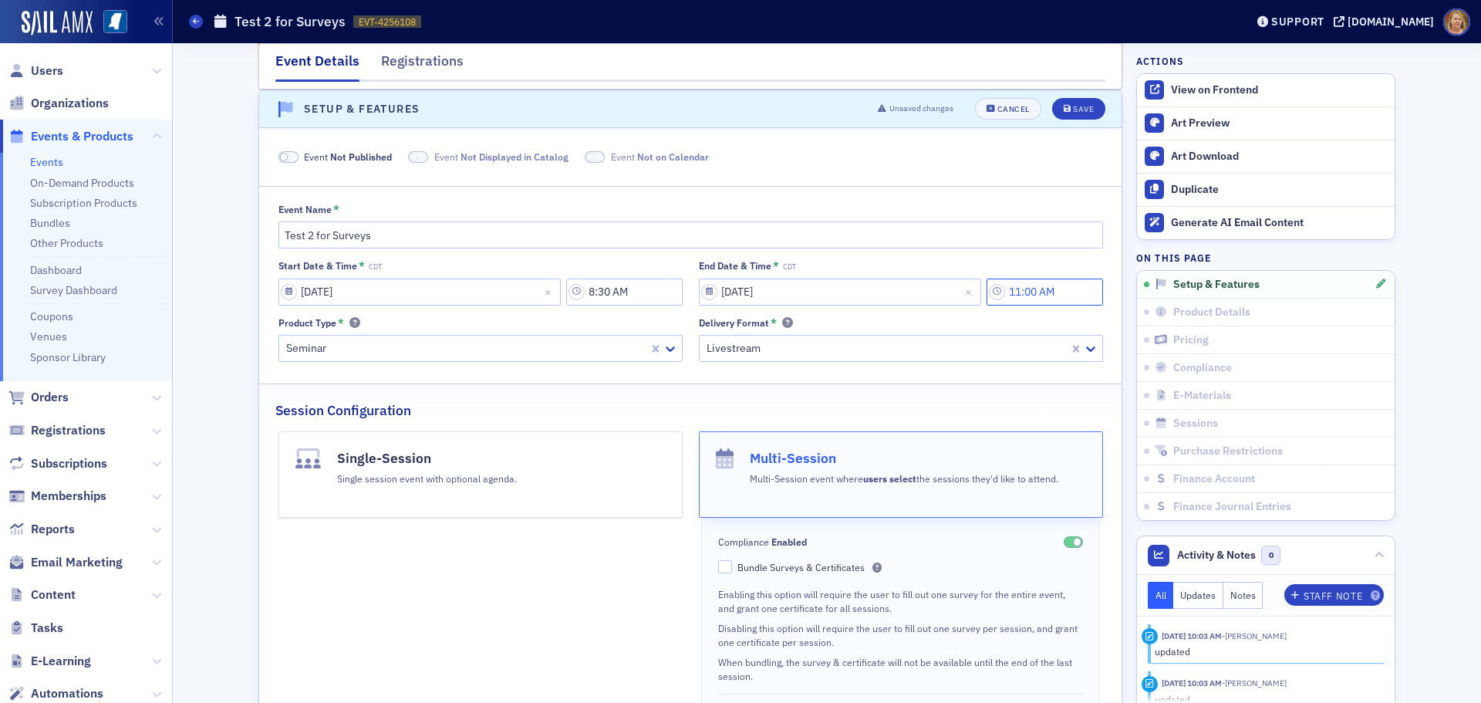
click at [1036, 294] on input "11:00 AM" at bounding box center [1045, 291] width 116 height 27
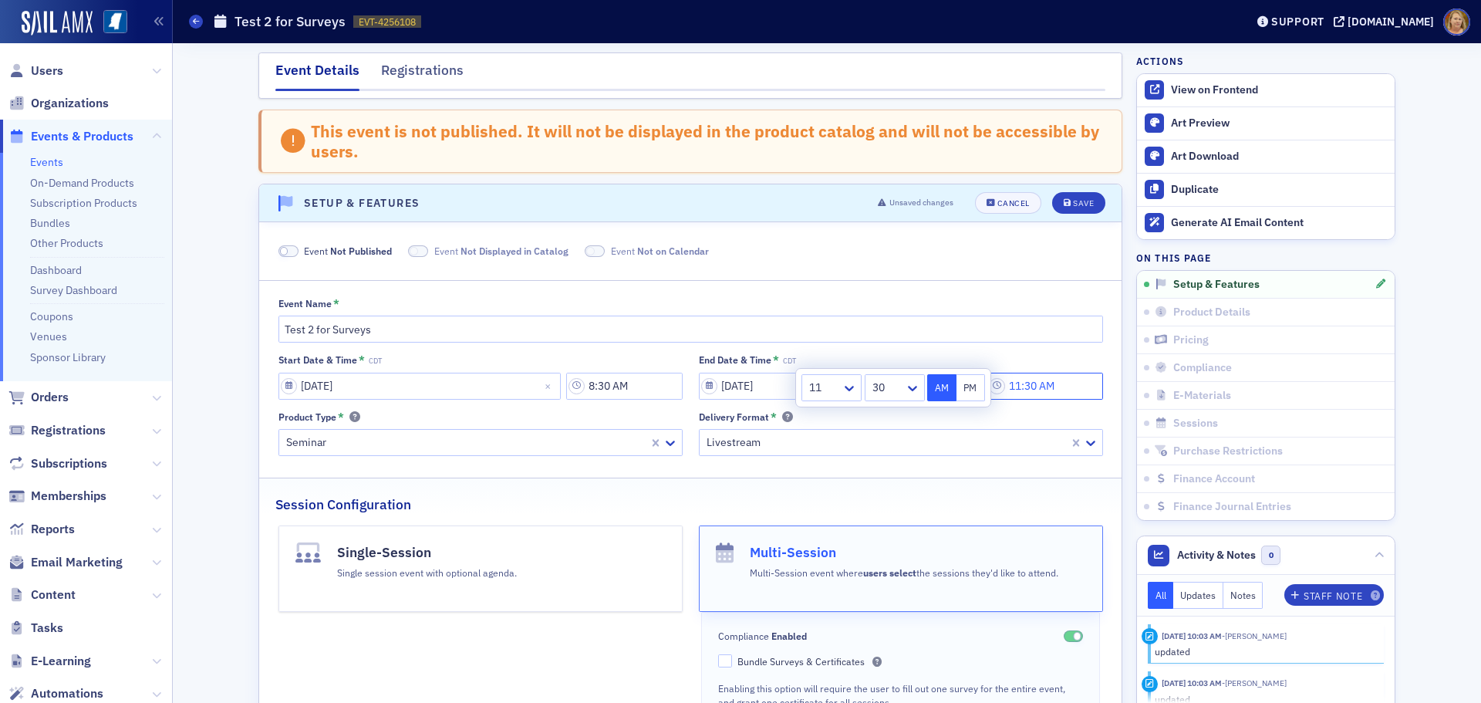
scroll to position [0, 0]
type input "11:30 AM"
click at [1071, 196] on button "Save" at bounding box center [1078, 205] width 53 height 22
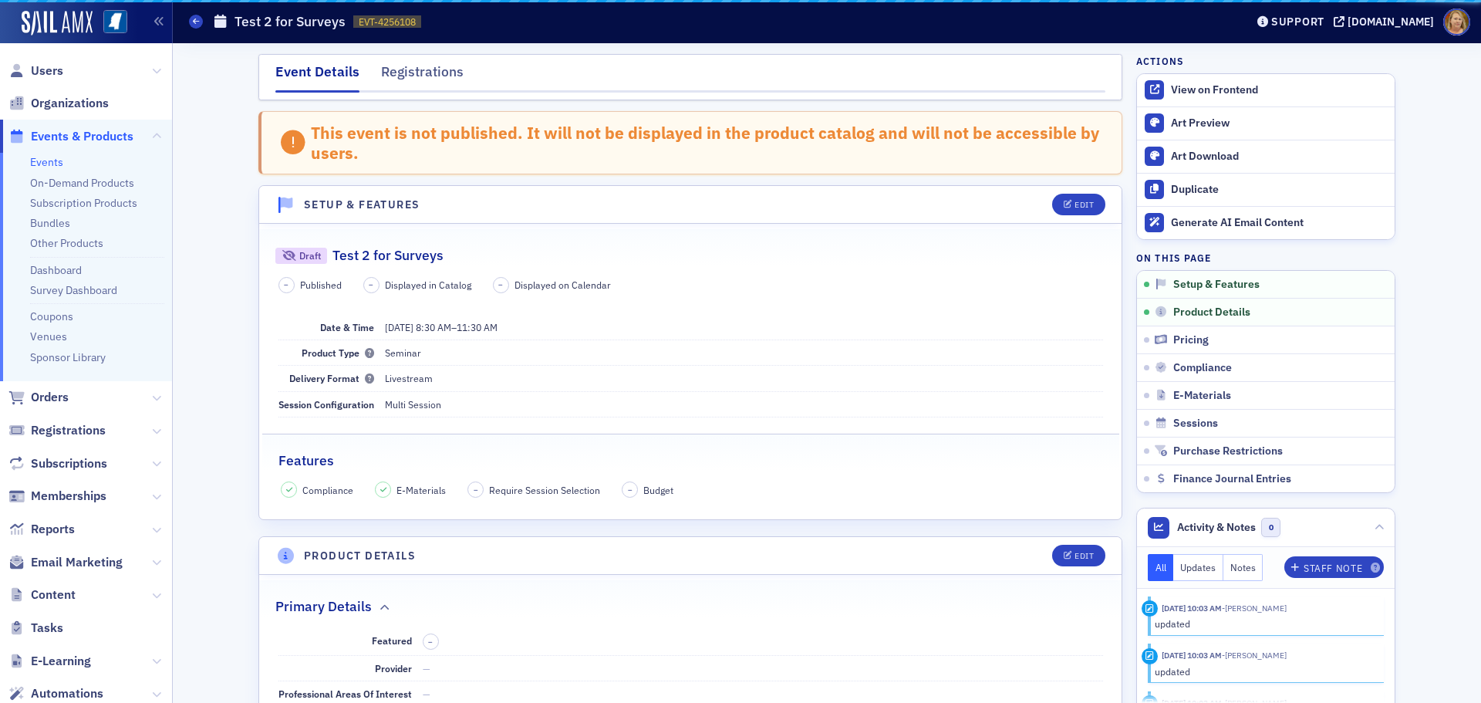
scroll to position [96, 0]
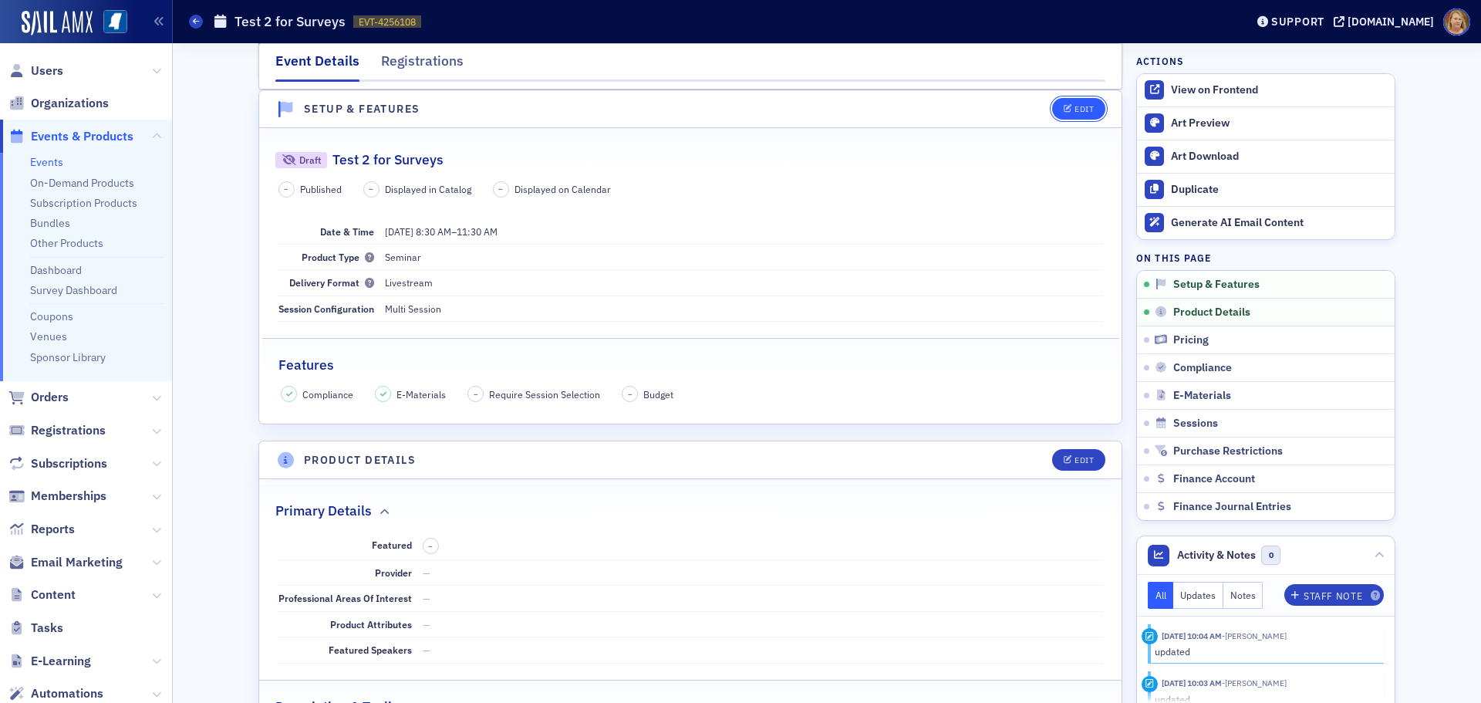
click at [1064, 105] on icon "button" at bounding box center [1068, 109] width 9 height 8
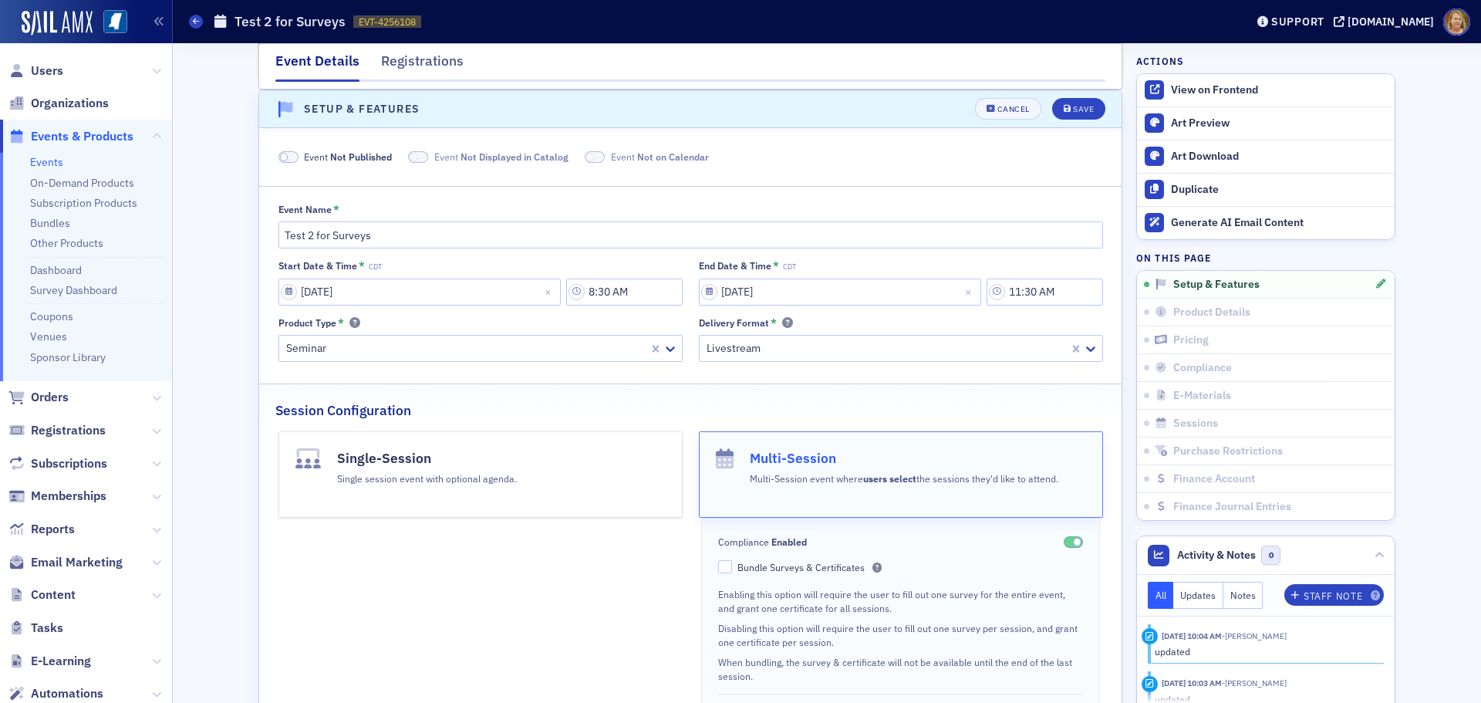
click at [304, 154] on span "Event Not Published" at bounding box center [348, 157] width 88 height 14
click at [390, 152] on span at bounding box center [400, 157] width 20 height 12
click at [566, 154] on span at bounding box center [576, 157] width 20 height 12
click at [1081, 106] on div "Save" at bounding box center [1083, 109] width 21 height 8
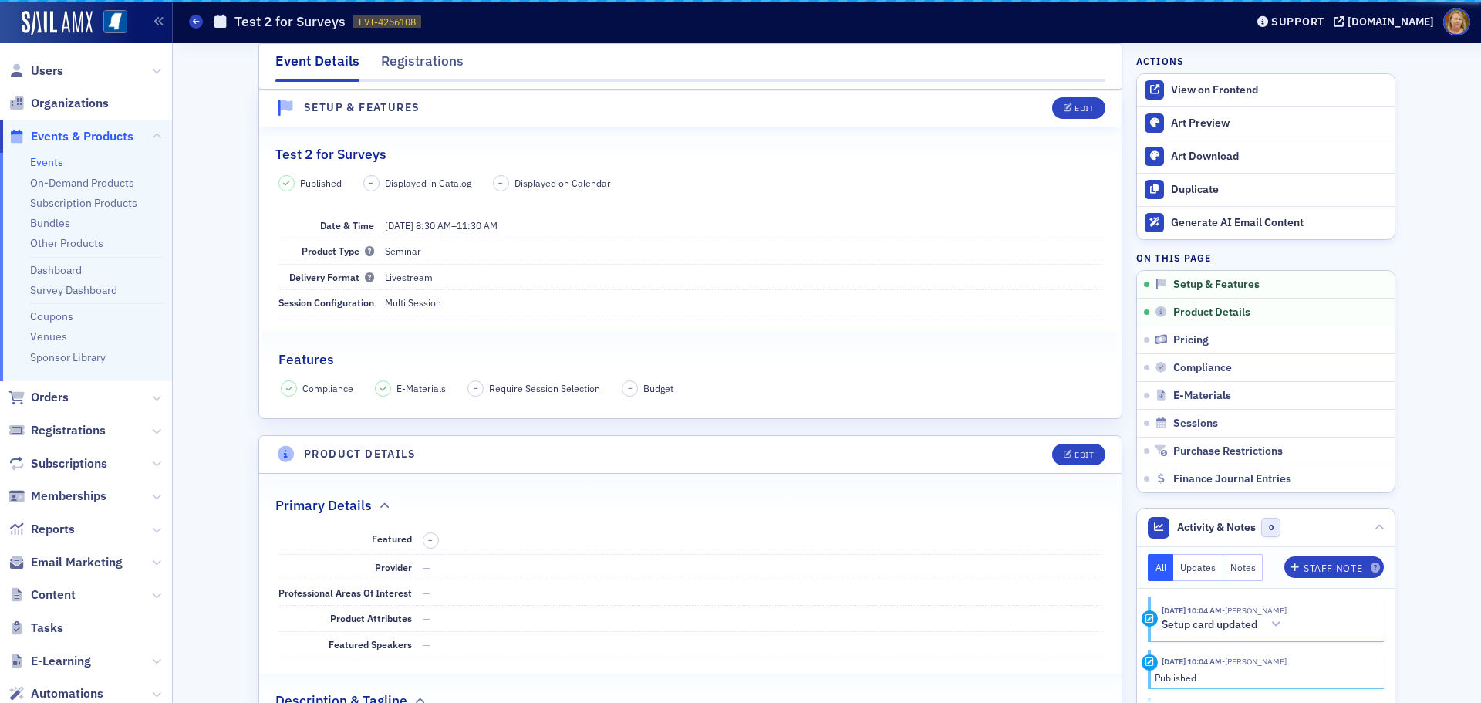
scroll to position [22, 0]
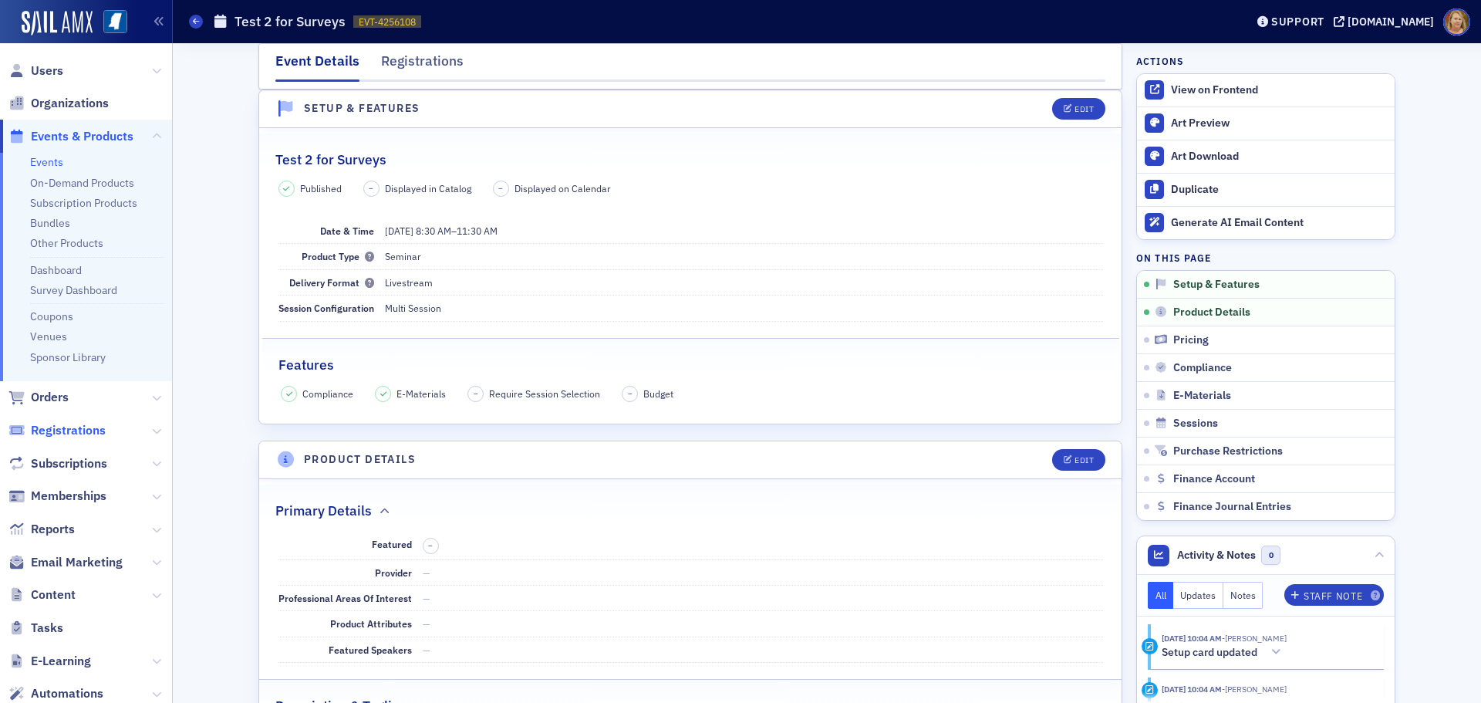
click at [73, 434] on span "Registrations" at bounding box center [68, 430] width 75 height 17
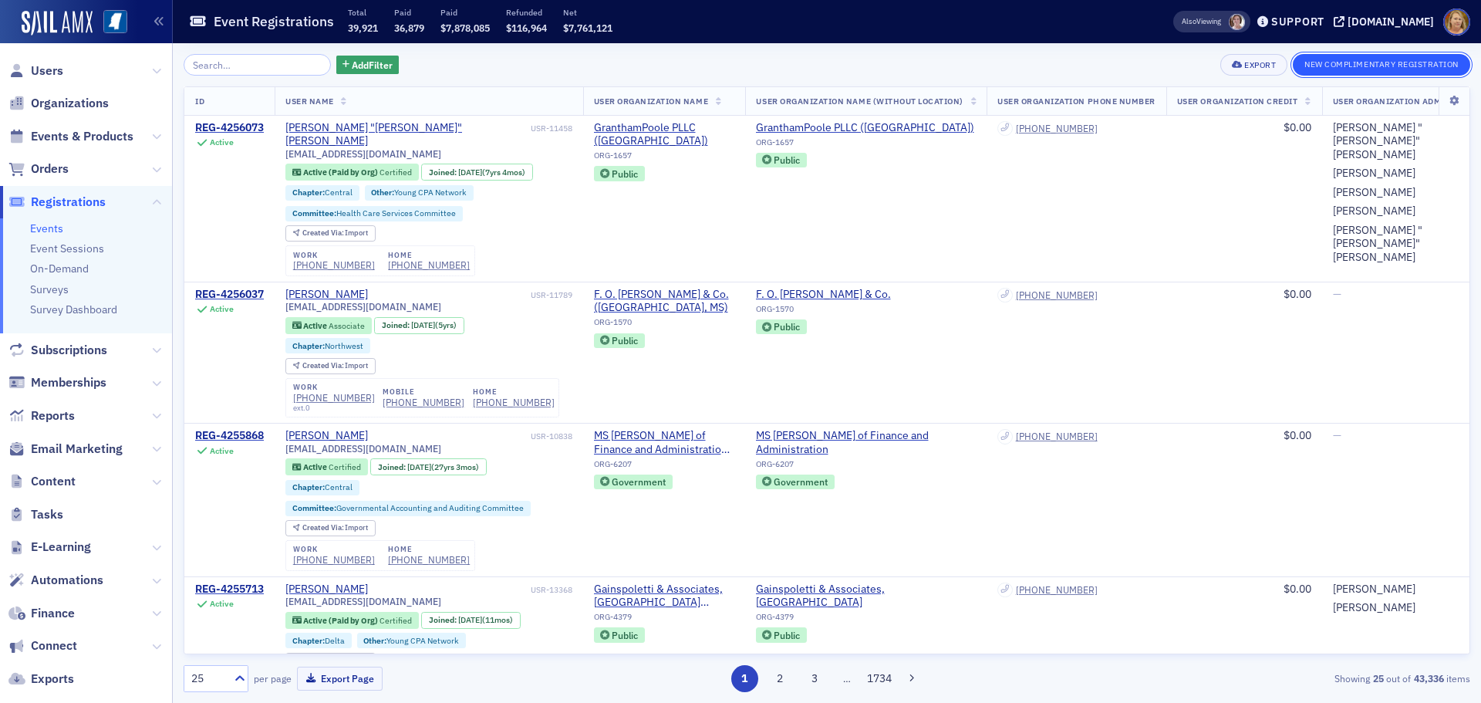
click at [1335, 62] on button "New Complimentary Registration" at bounding box center [1381, 65] width 177 height 22
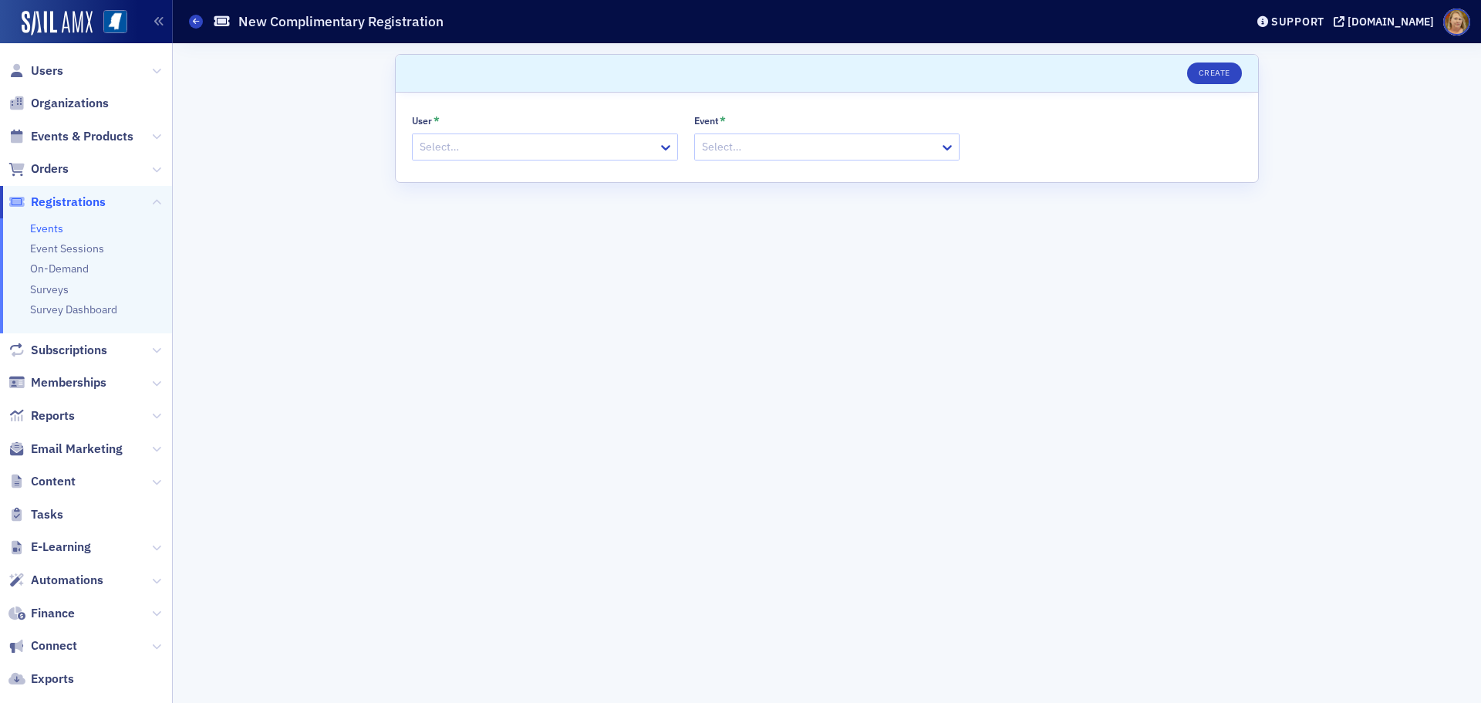
click at [655, 152] on div at bounding box center [537, 146] width 238 height 19
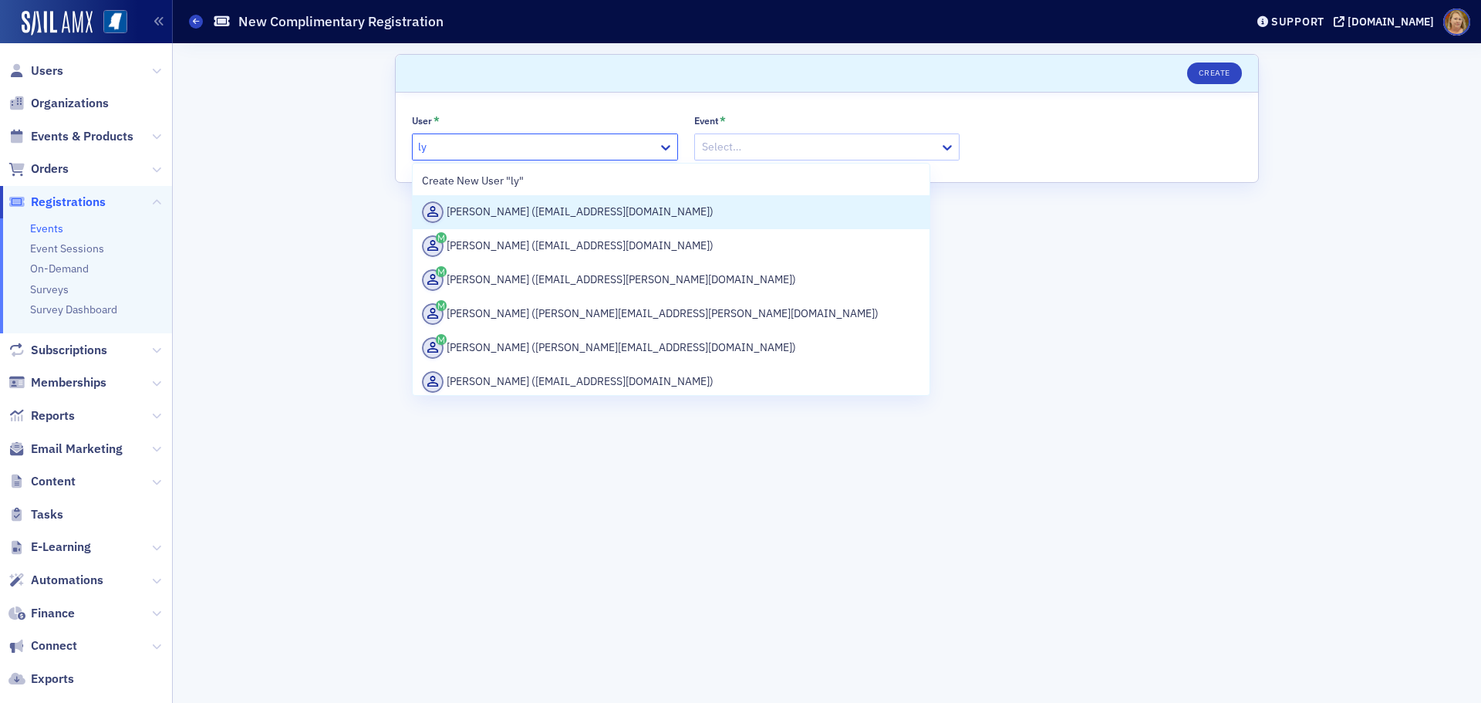
type input "lyd"
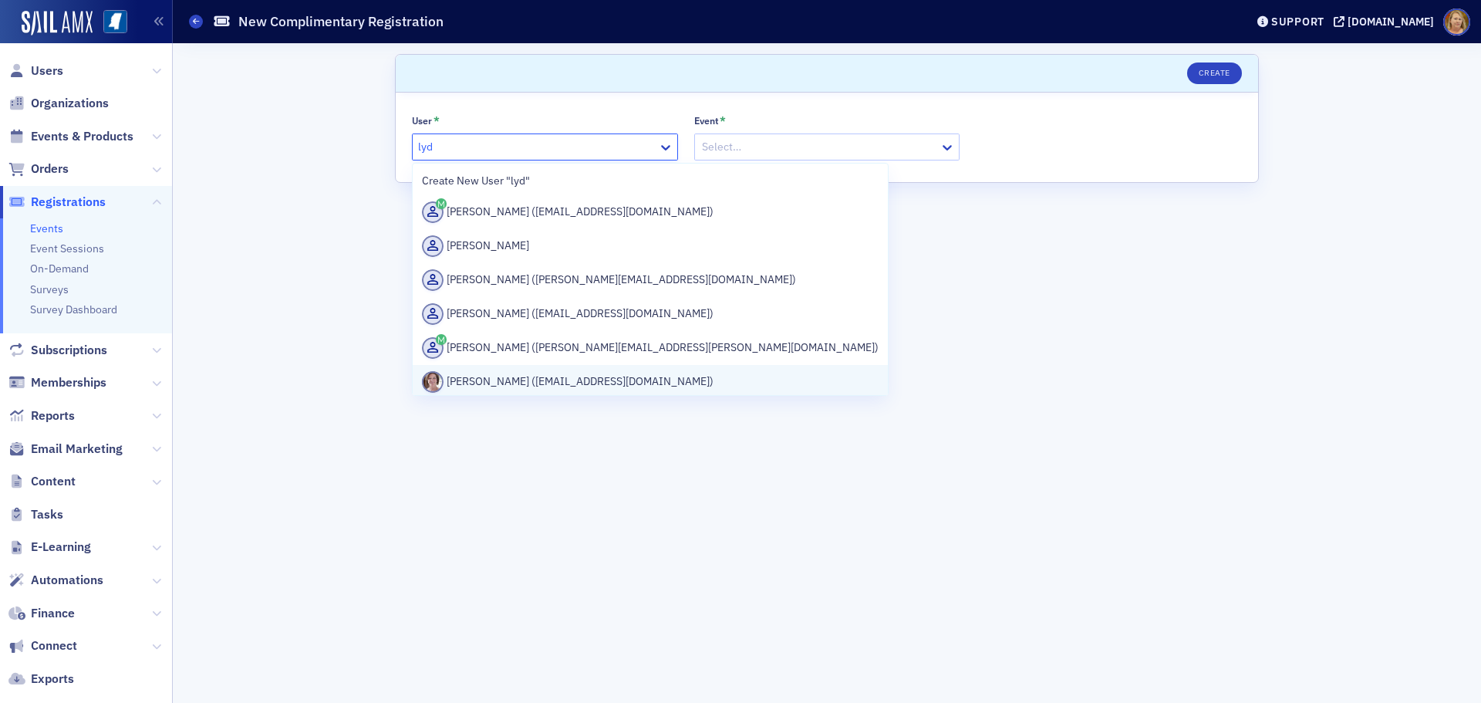
click at [609, 385] on div "[PERSON_NAME] ([EMAIL_ADDRESS][DOMAIN_NAME])" at bounding box center [650, 382] width 457 height 22
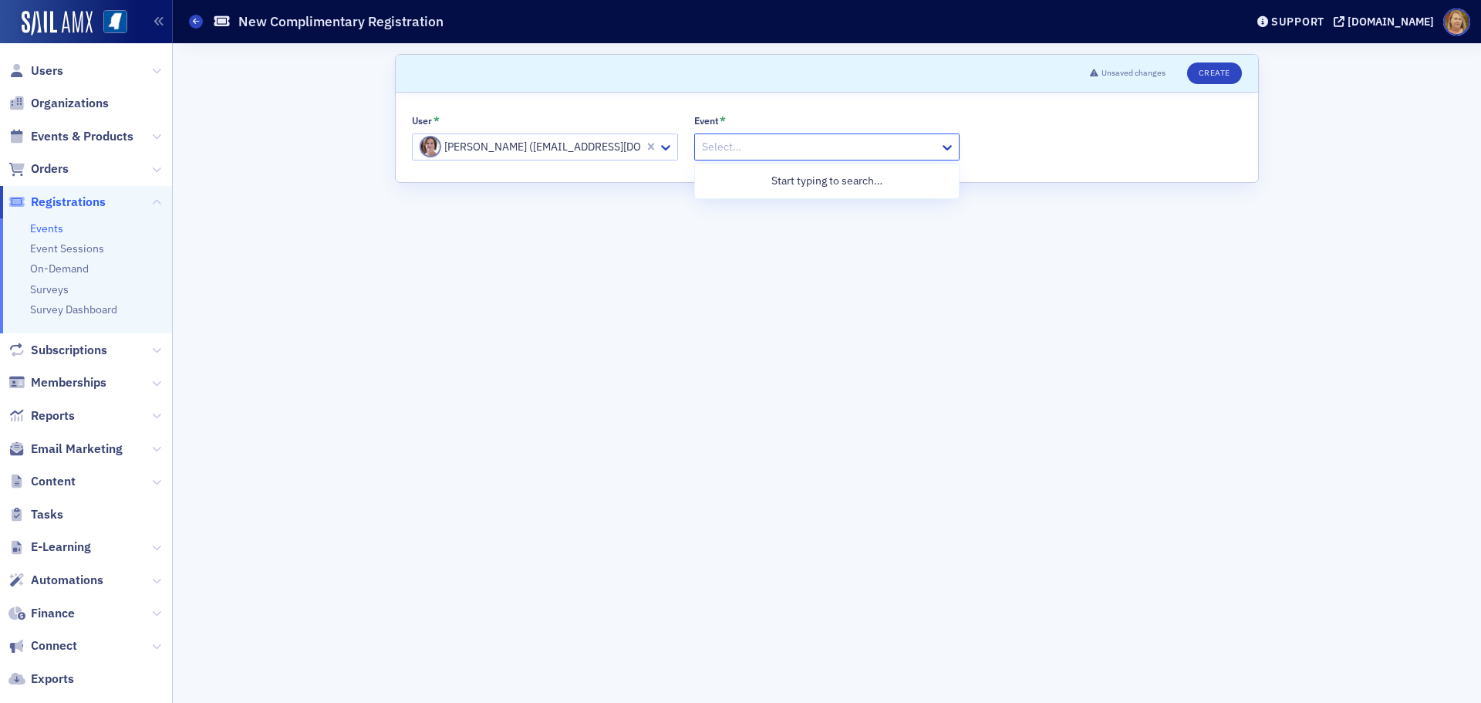
click at [716, 154] on div at bounding box center [819, 146] width 238 height 19
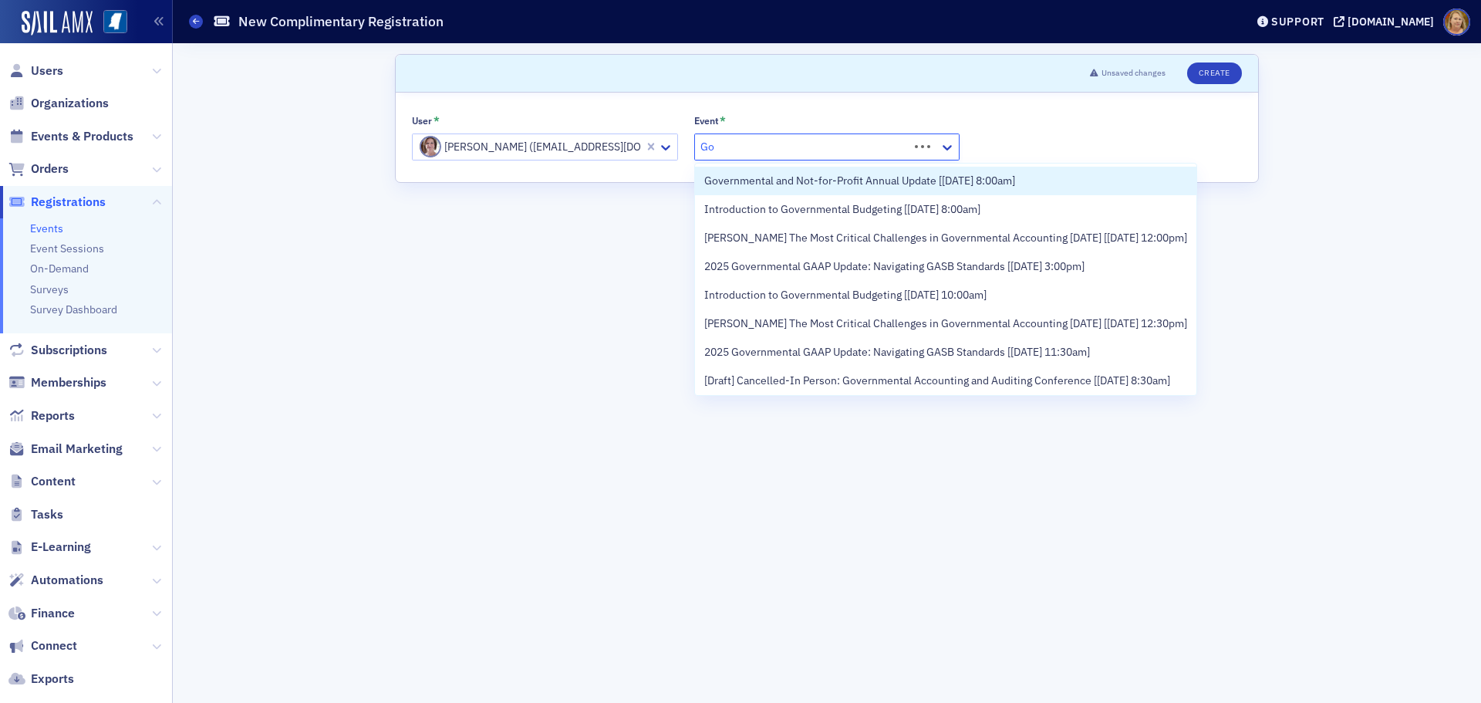
type input "G"
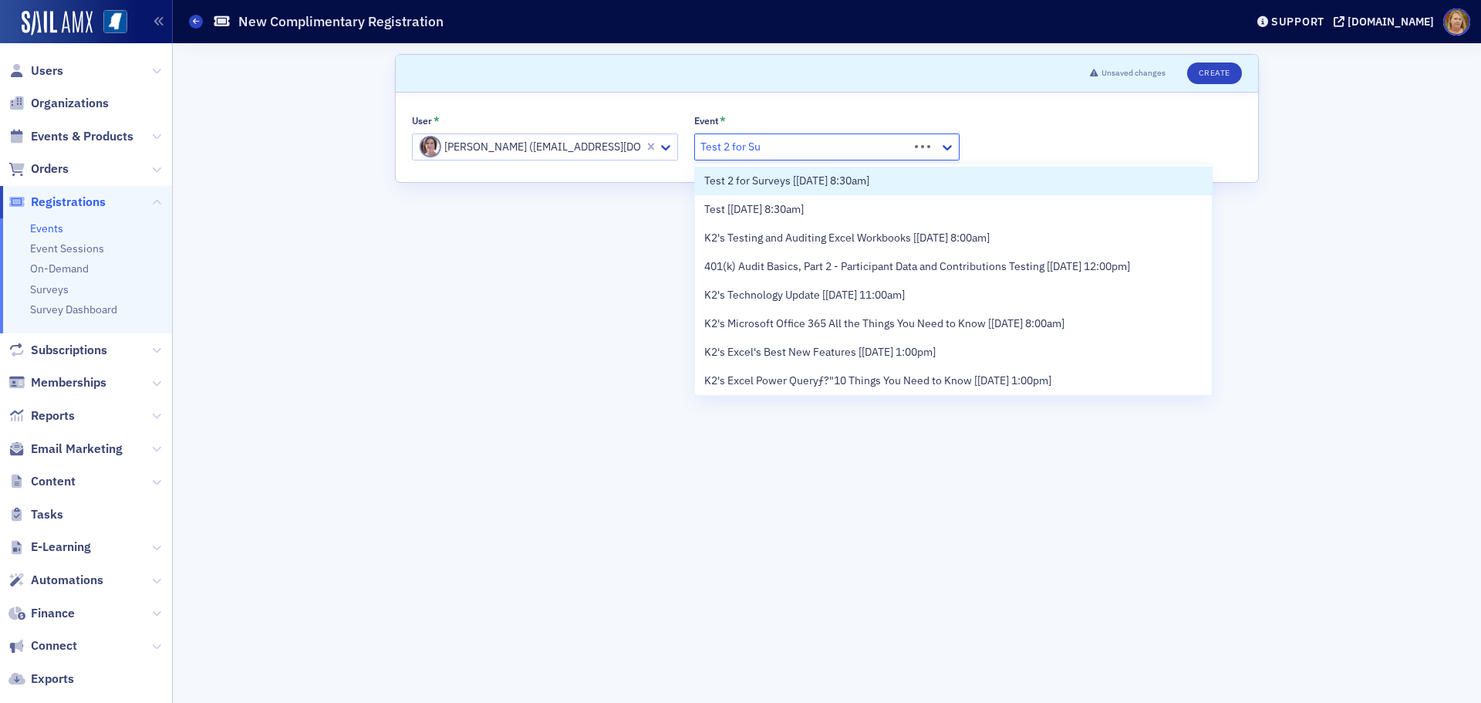
type input "Test 2 for Sur"
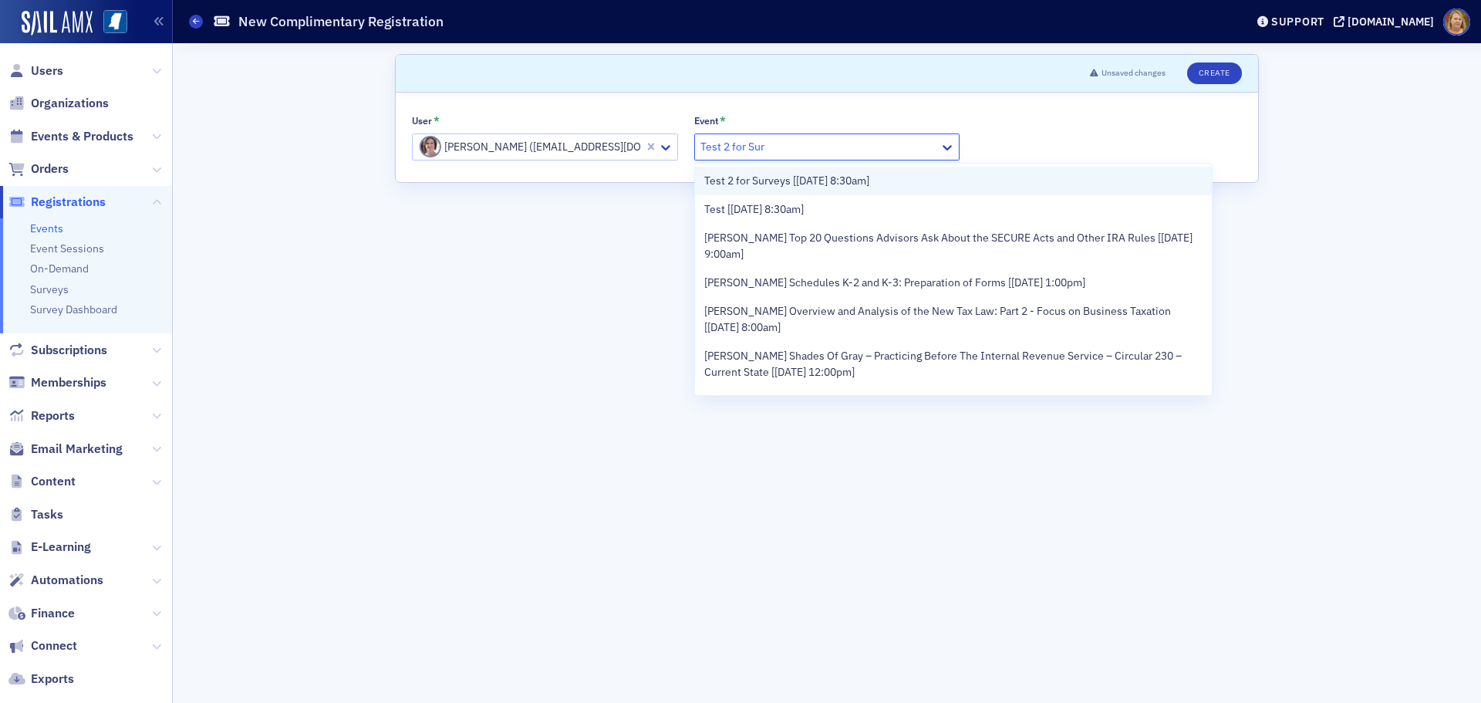
click at [719, 178] on span "Test 2 for Surveys [[DATE] 8:30am]" at bounding box center [786, 181] width 165 height 16
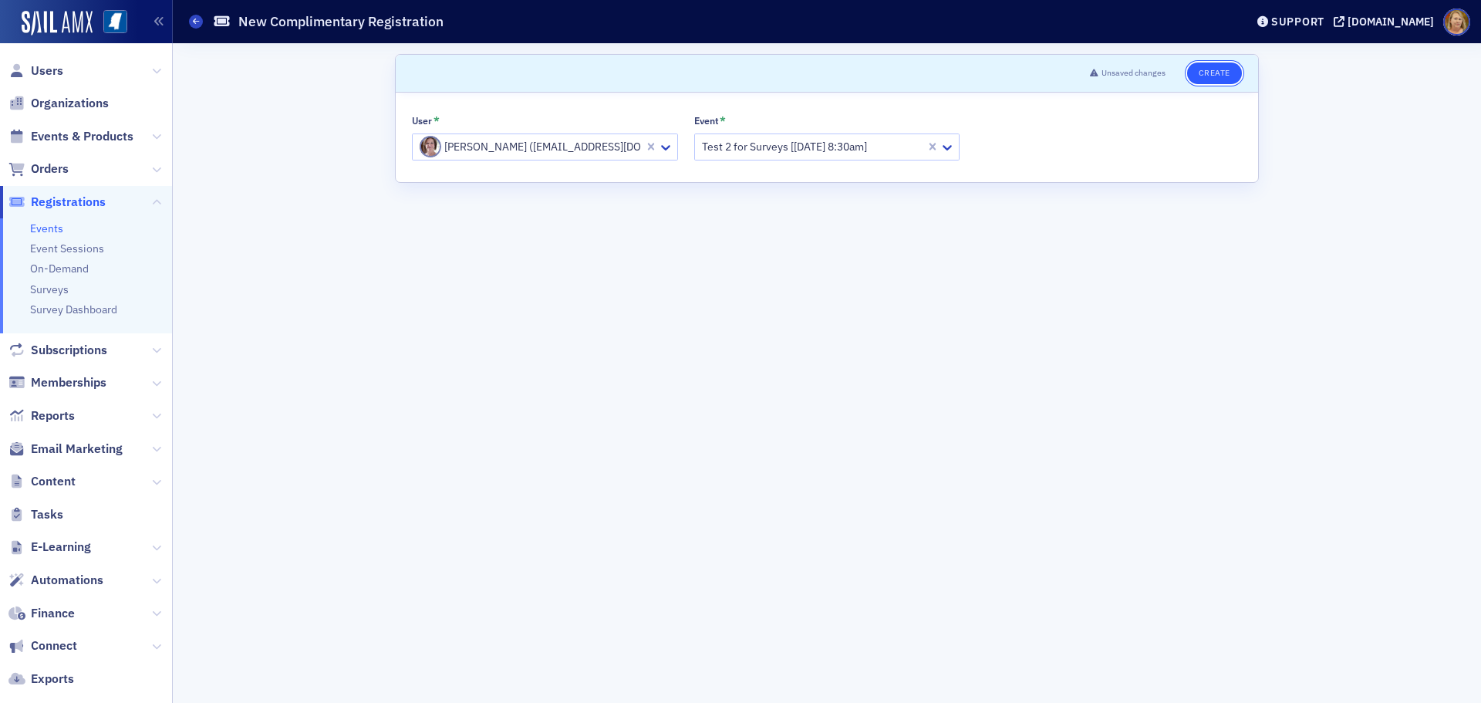
click at [1210, 76] on button "Create" at bounding box center [1214, 73] width 55 height 22
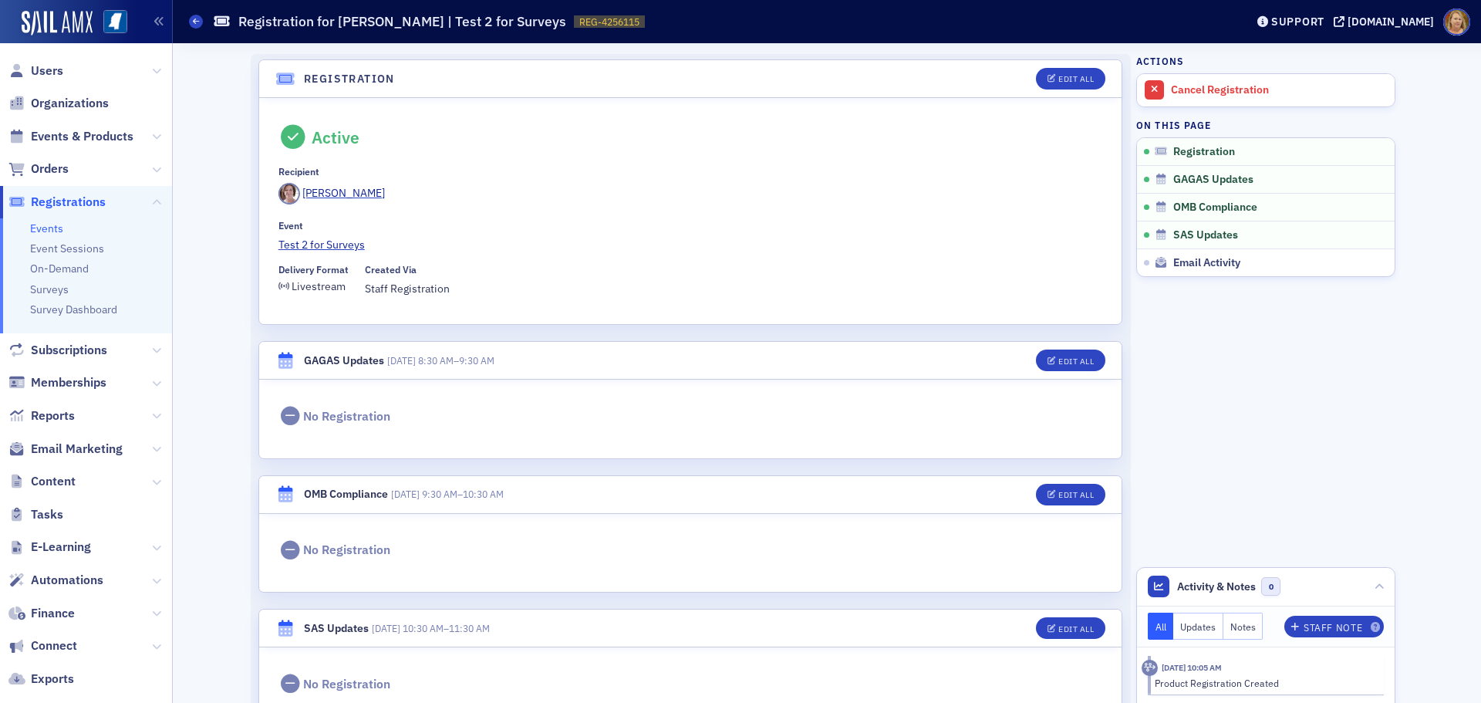
click at [84, 203] on span "Registrations" at bounding box center [68, 202] width 75 height 17
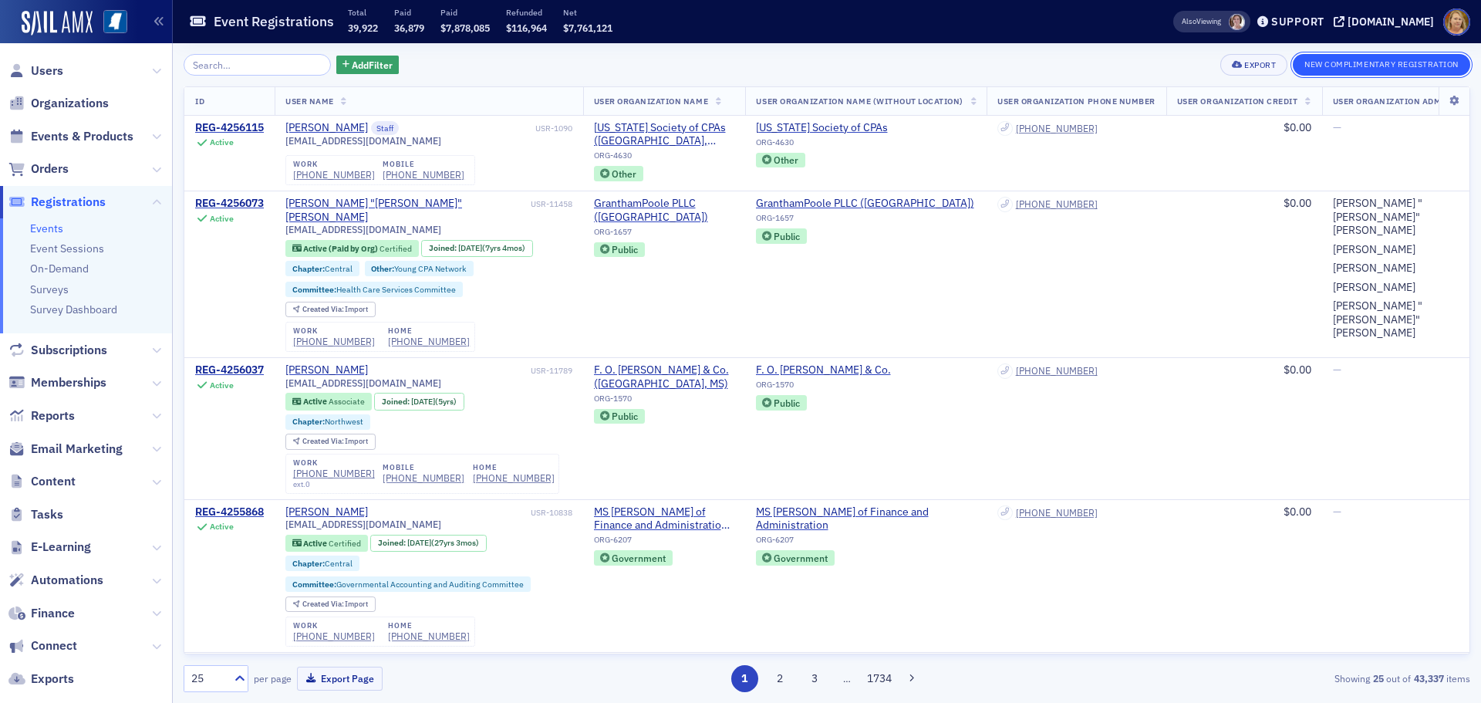
click at [1344, 69] on button "New Complimentary Registration" at bounding box center [1381, 65] width 177 height 22
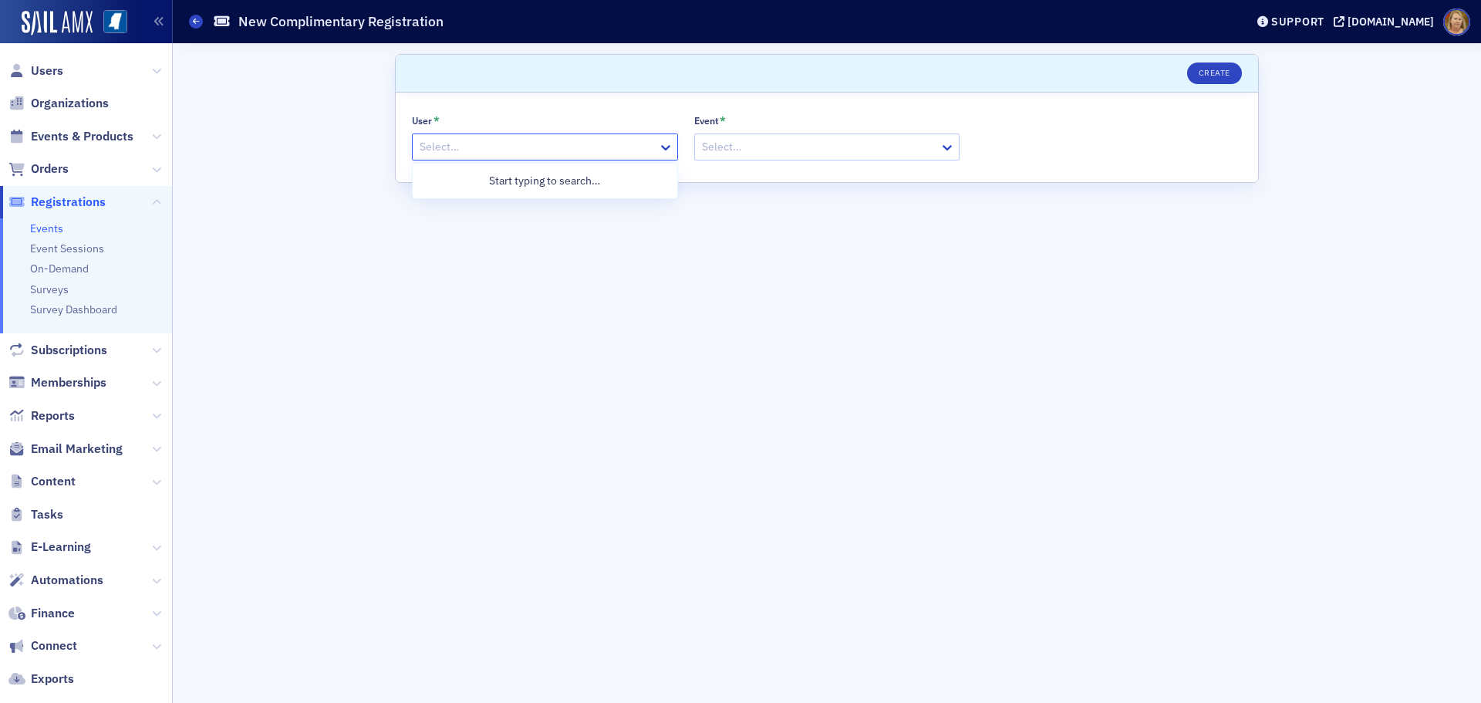
click at [647, 147] on div at bounding box center [537, 146] width 238 height 19
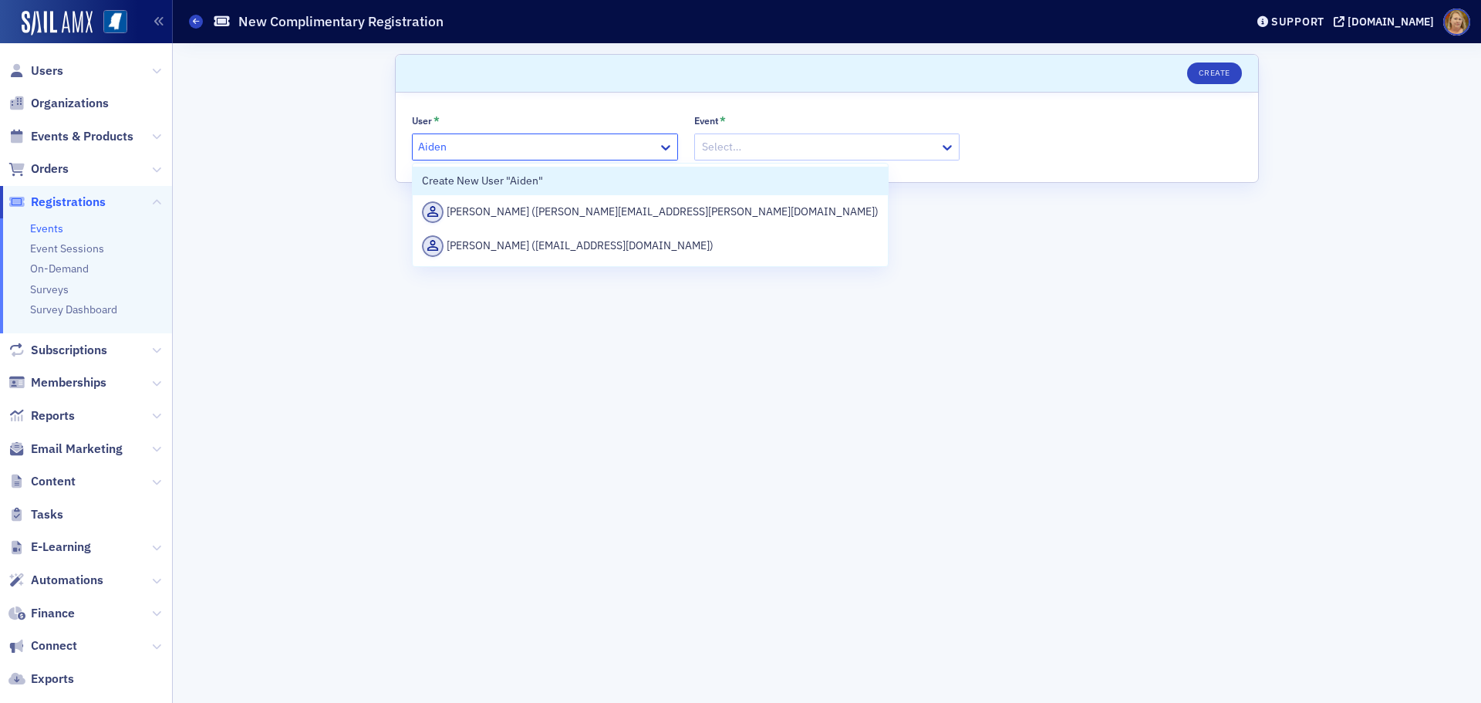
type input "Aiden"
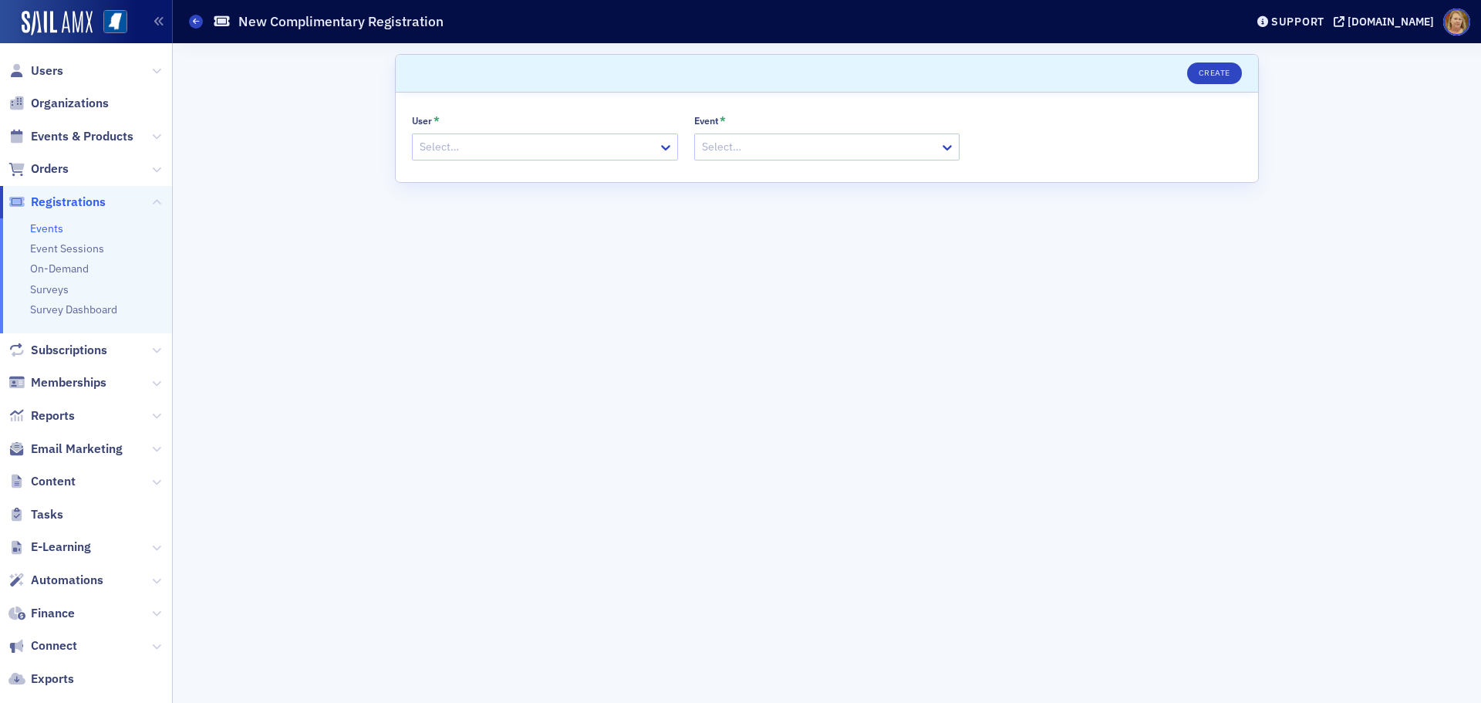
click at [537, 146] on div at bounding box center [537, 146] width 238 height 19
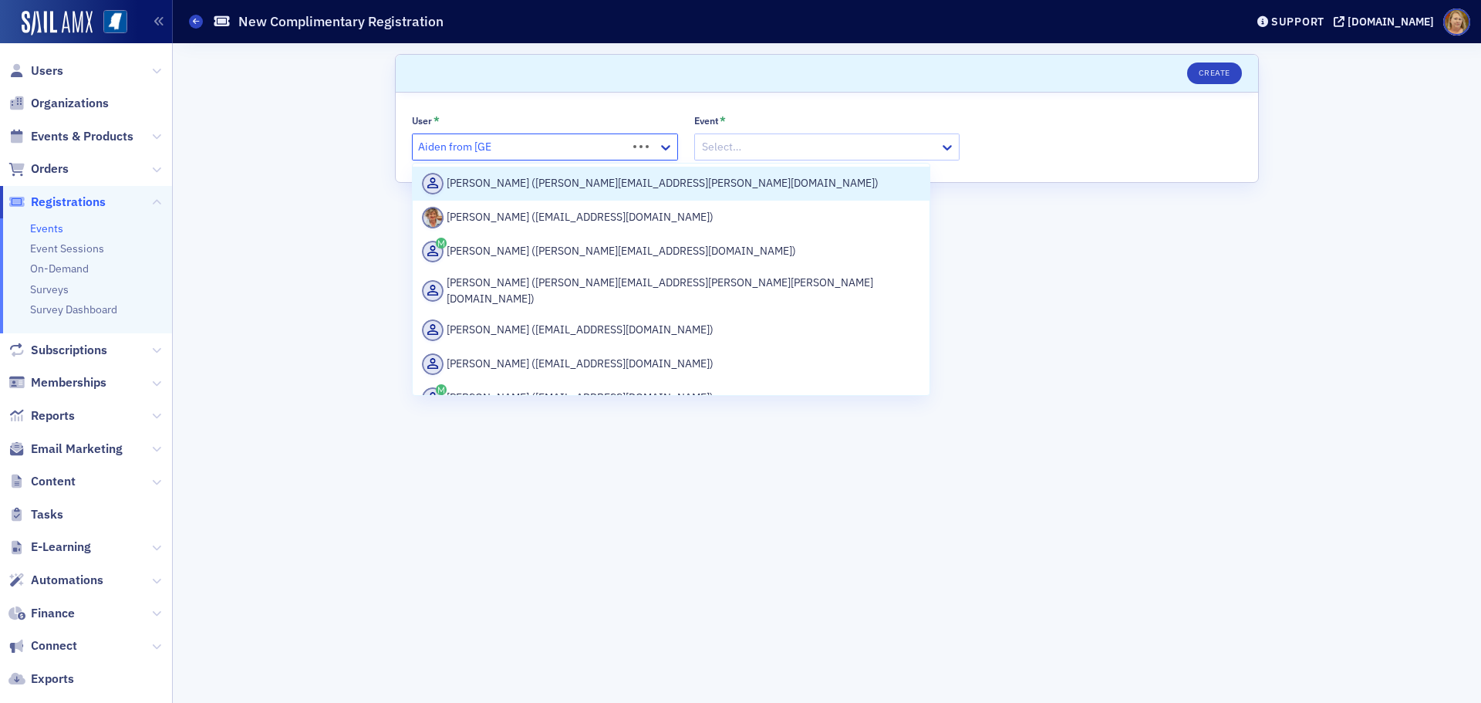
type input "Aiden from Sail"
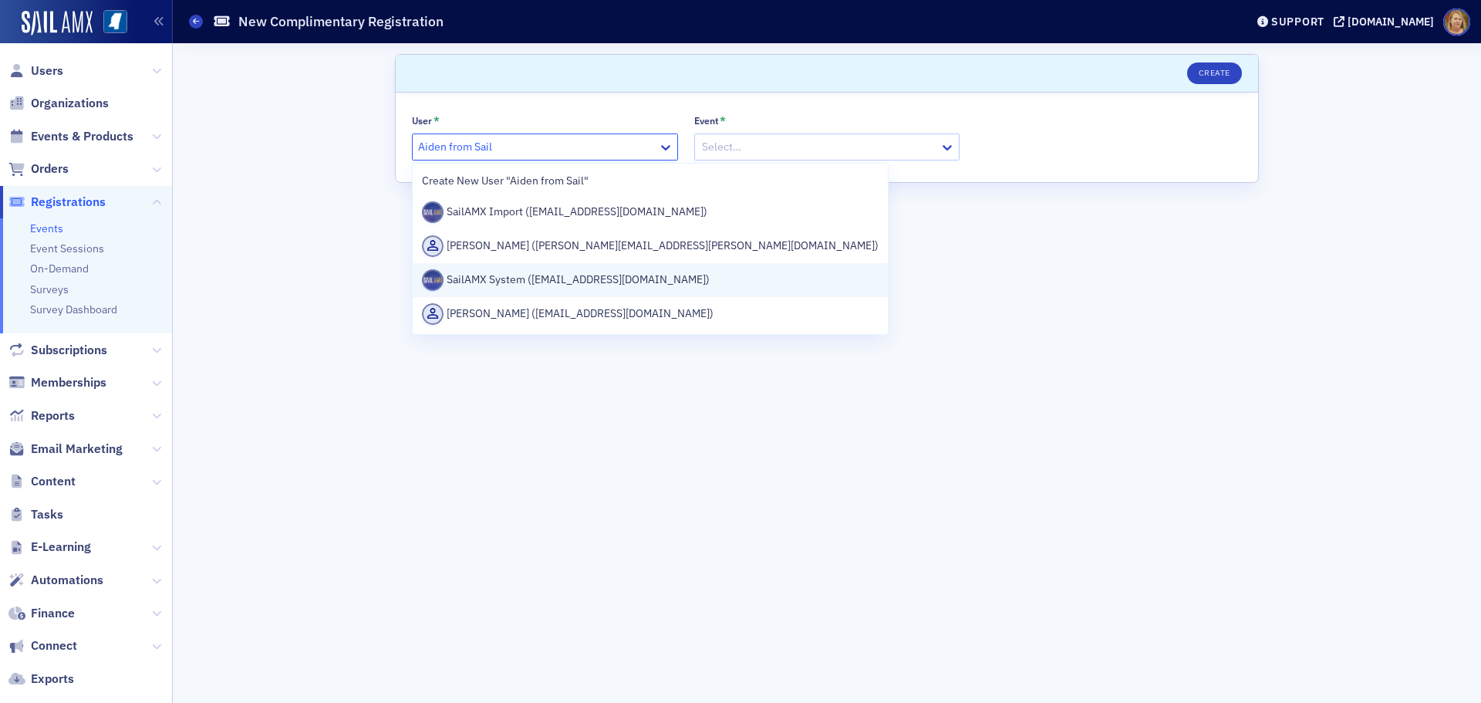
click at [545, 280] on div "SailAMX System ([EMAIL_ADDRESS][DOMAIN_NAME])" at bounding box center [650, 280] width 457 height 22
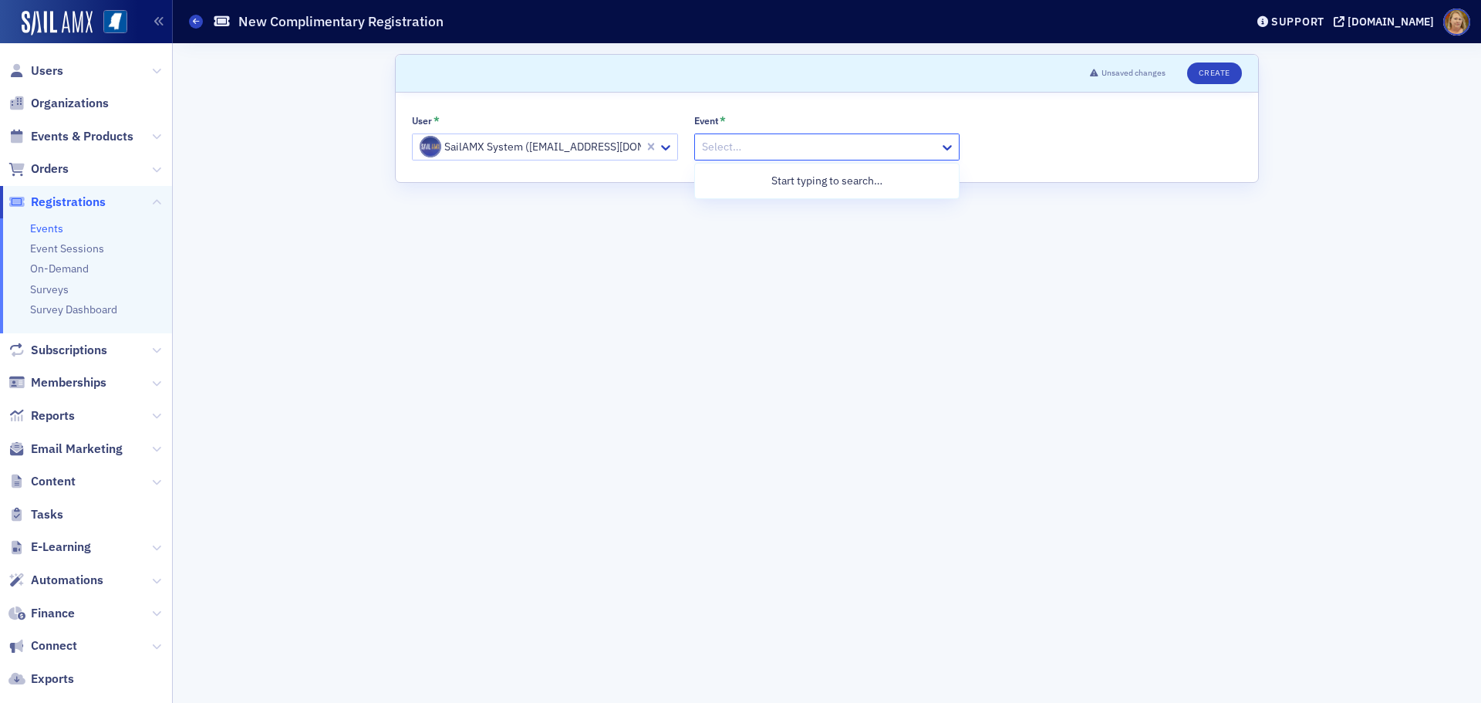
click at [735, 151] on div at bounding box center [819, 146] width 238 height 19
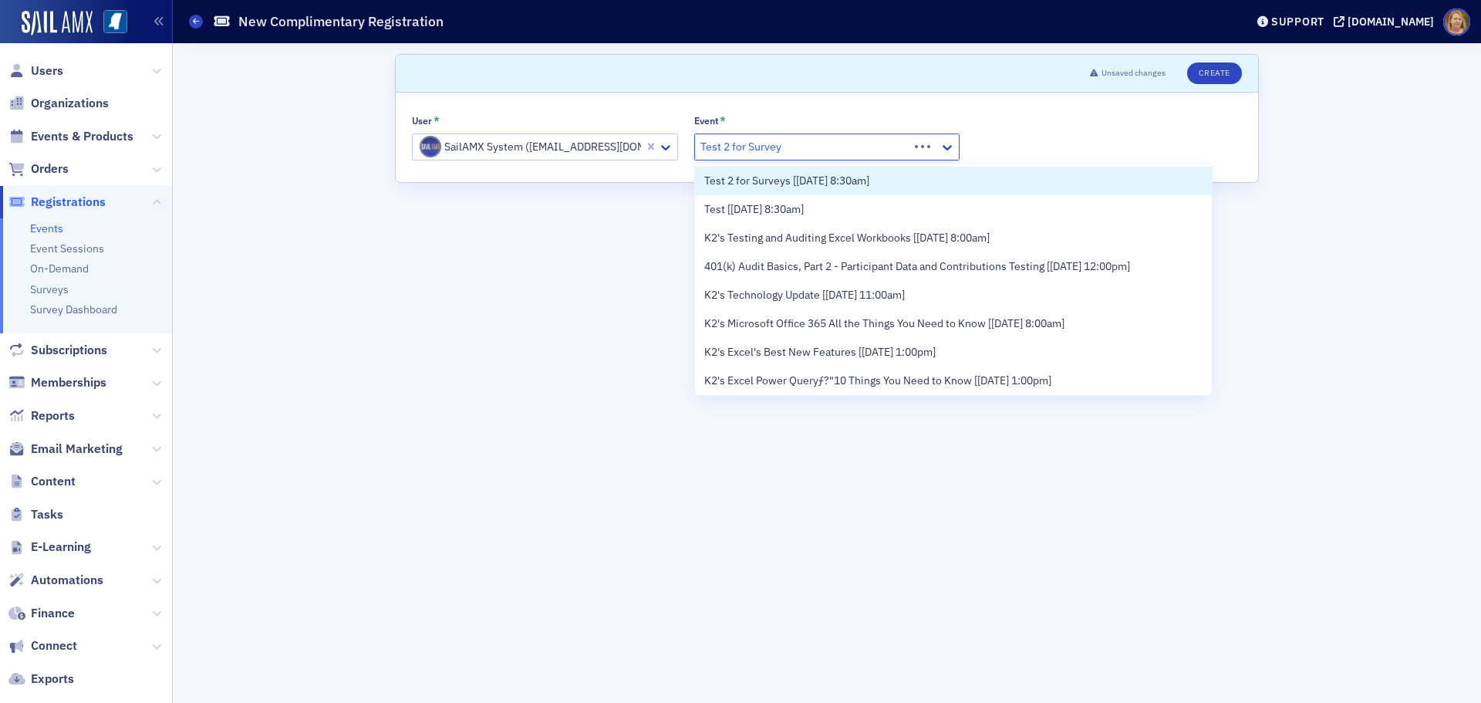
type input "Test 2 for Surveys"
click at [743, 177] on span "Test 2 for Surveys [[DATE] 8:30am]" at bounding box center [786, 181] width 165 height 16
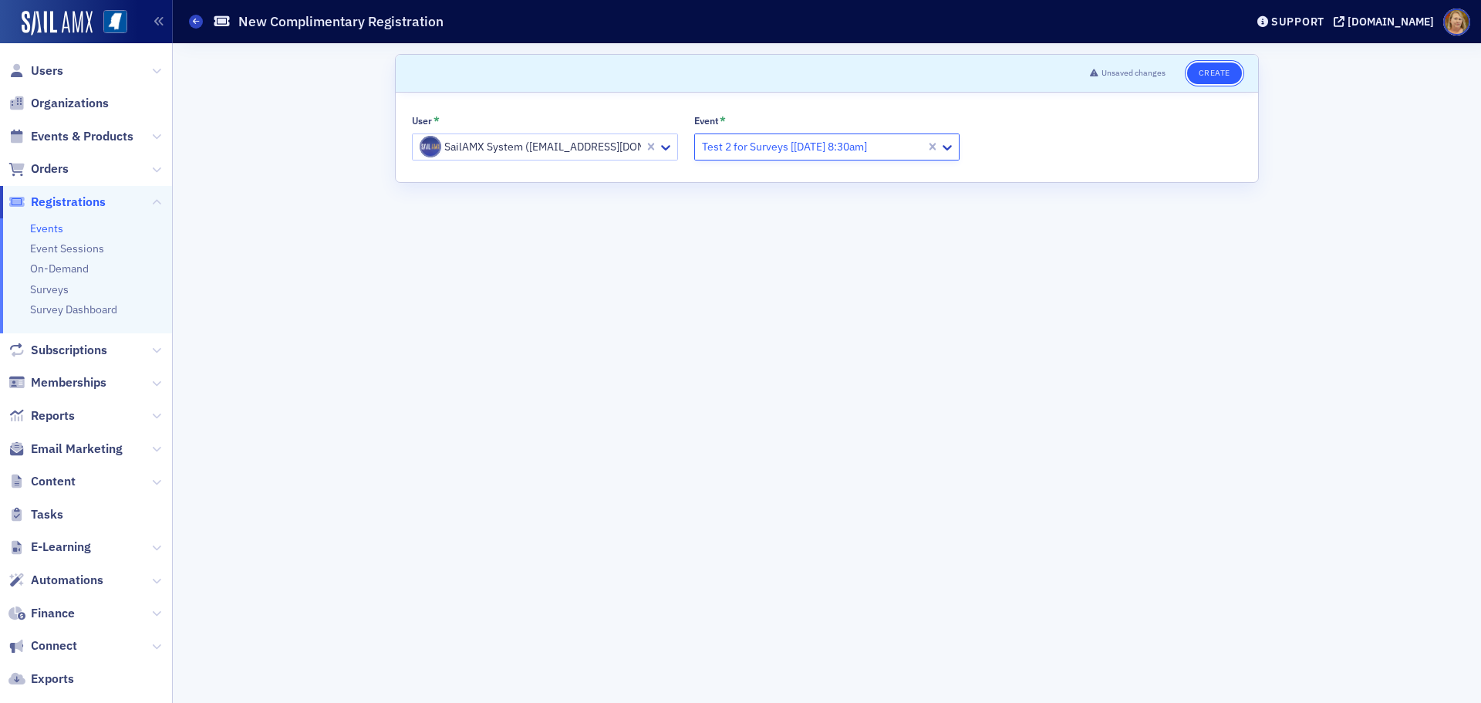
click at [1209, 78] on button "Create" at bounding box center [1214, 73] width 55 height 22
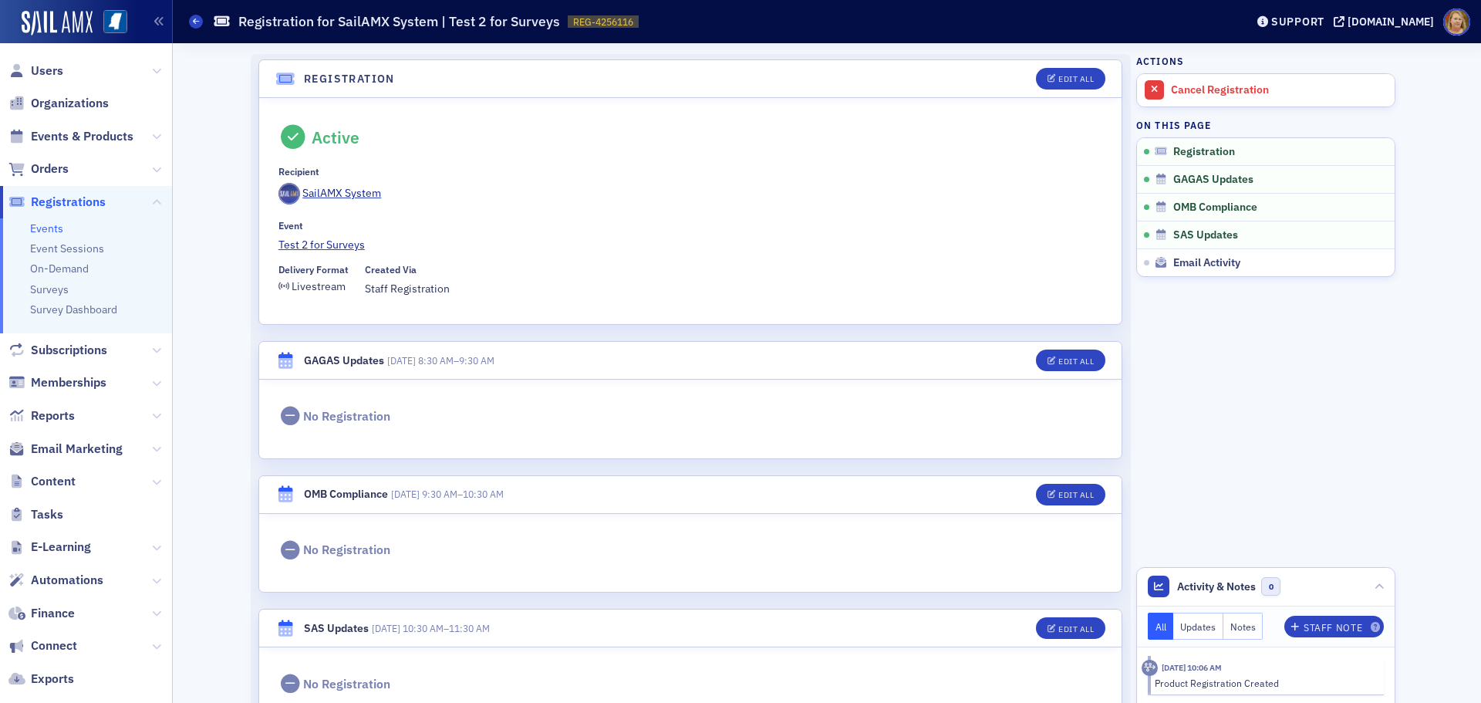
click at [66, 202] on span "Registrations" at bounding box center [68, 202] width 75 height 17
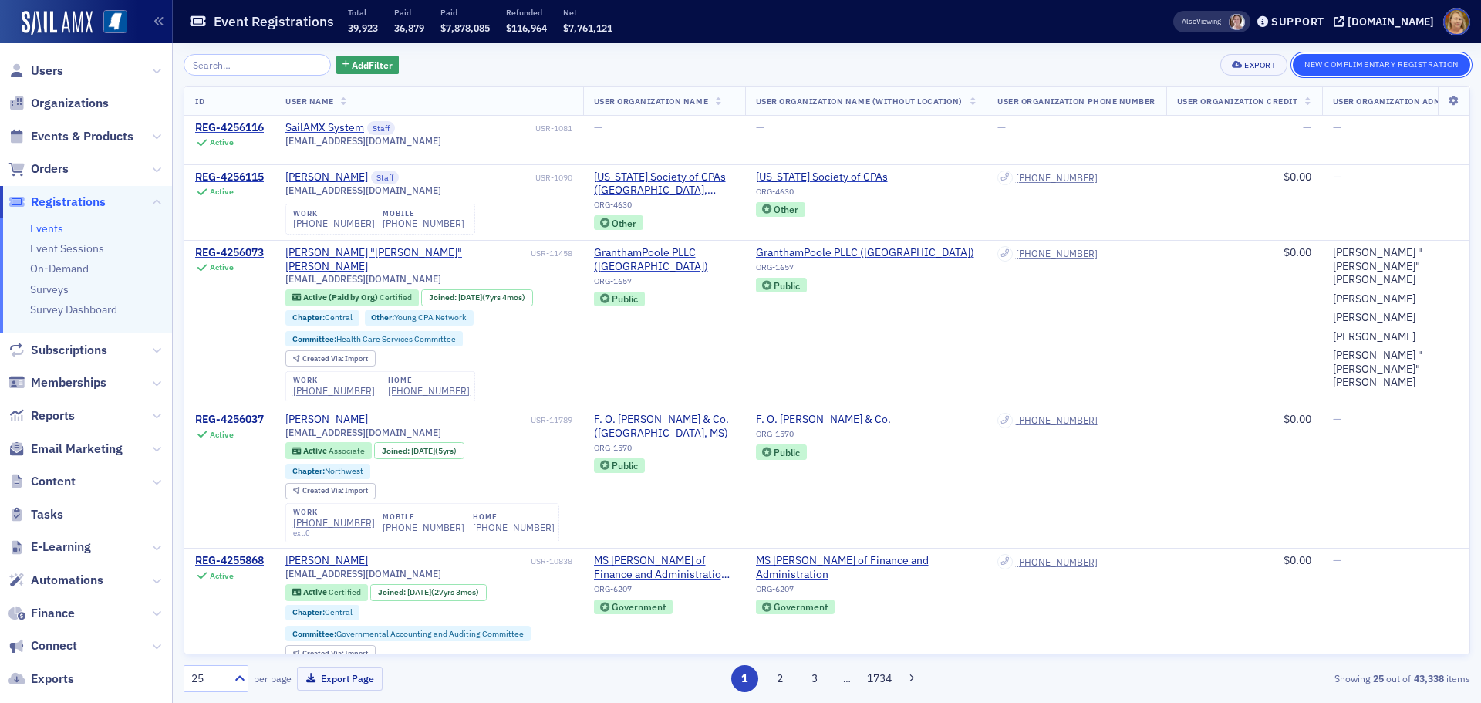
click at [1355, 69] on button "New Complimentary Registration" at bounding box center [1381, 65] width 177 height 22
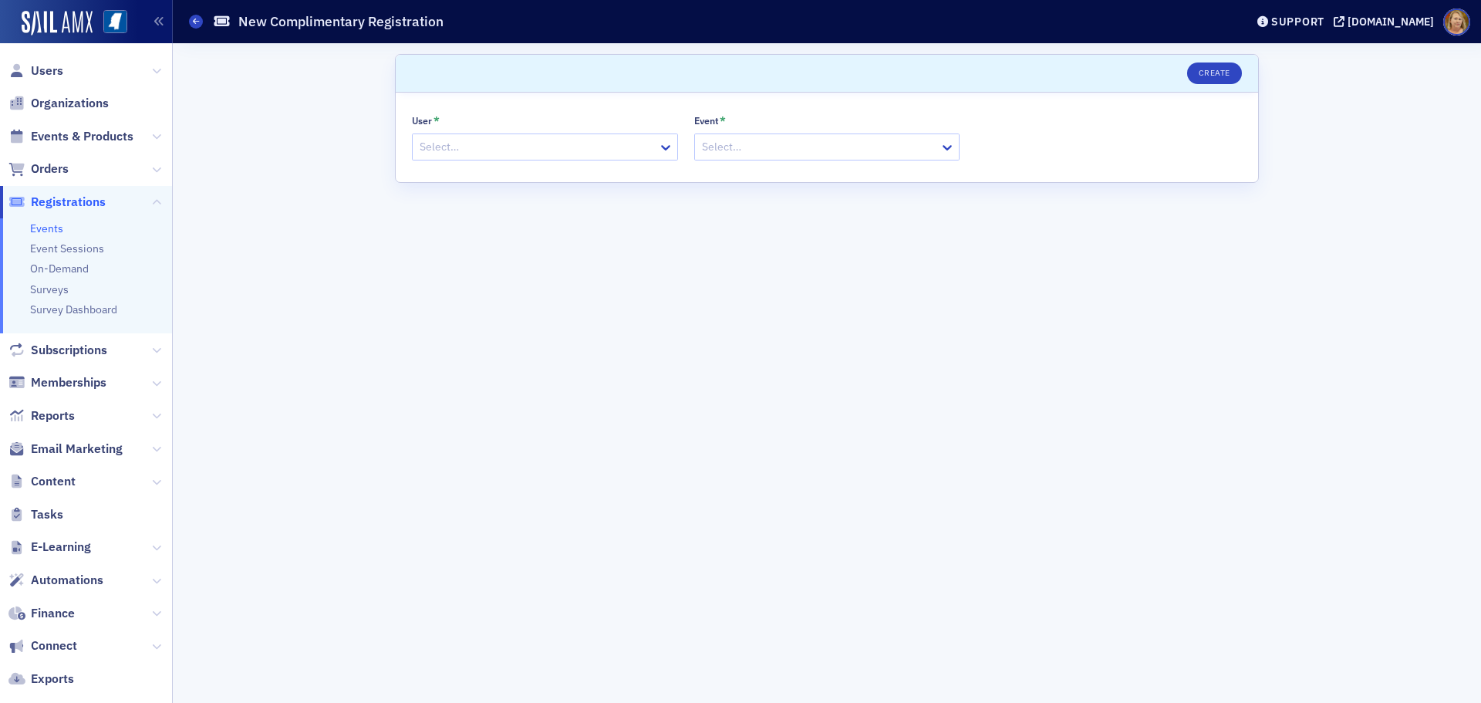
click at [640, 147] on div at bounding box center [537, 146] width 238 height 19
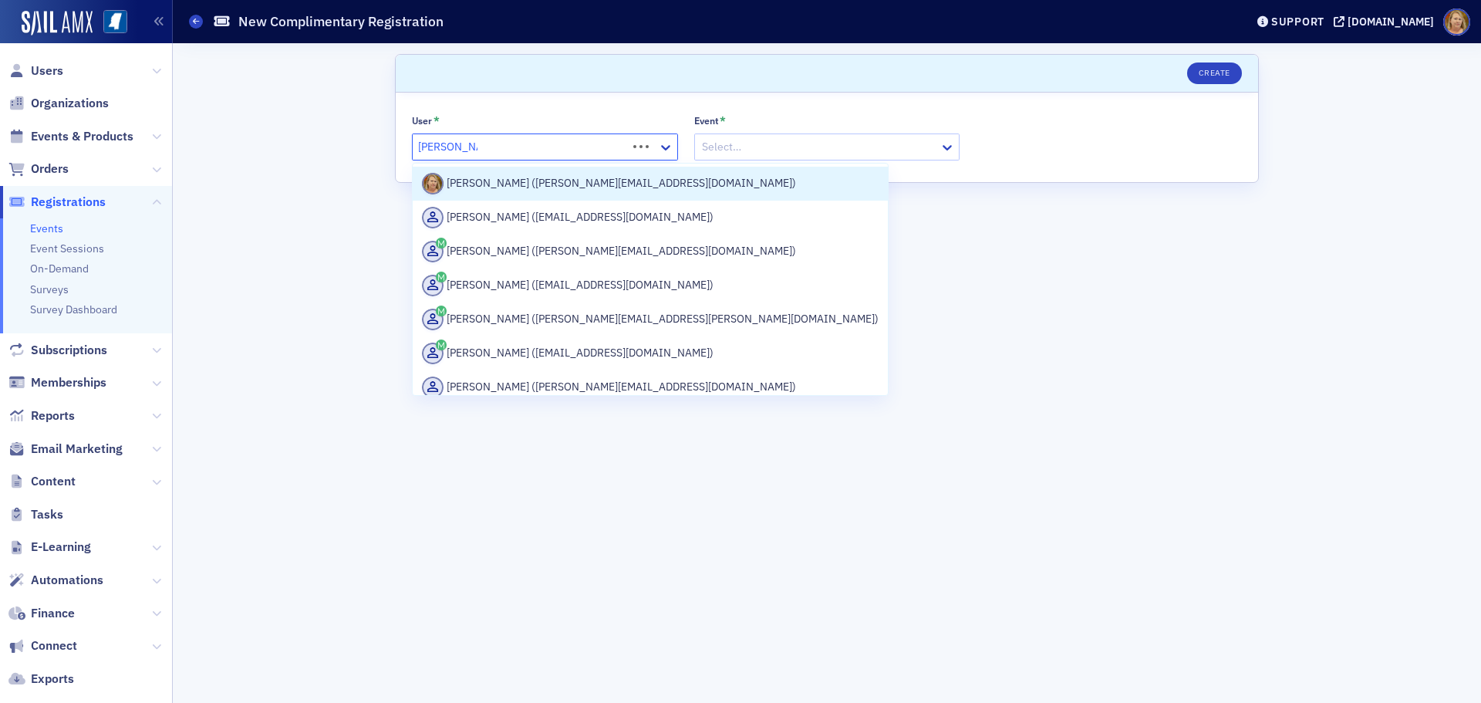
type input "[PERSON_NAME]"
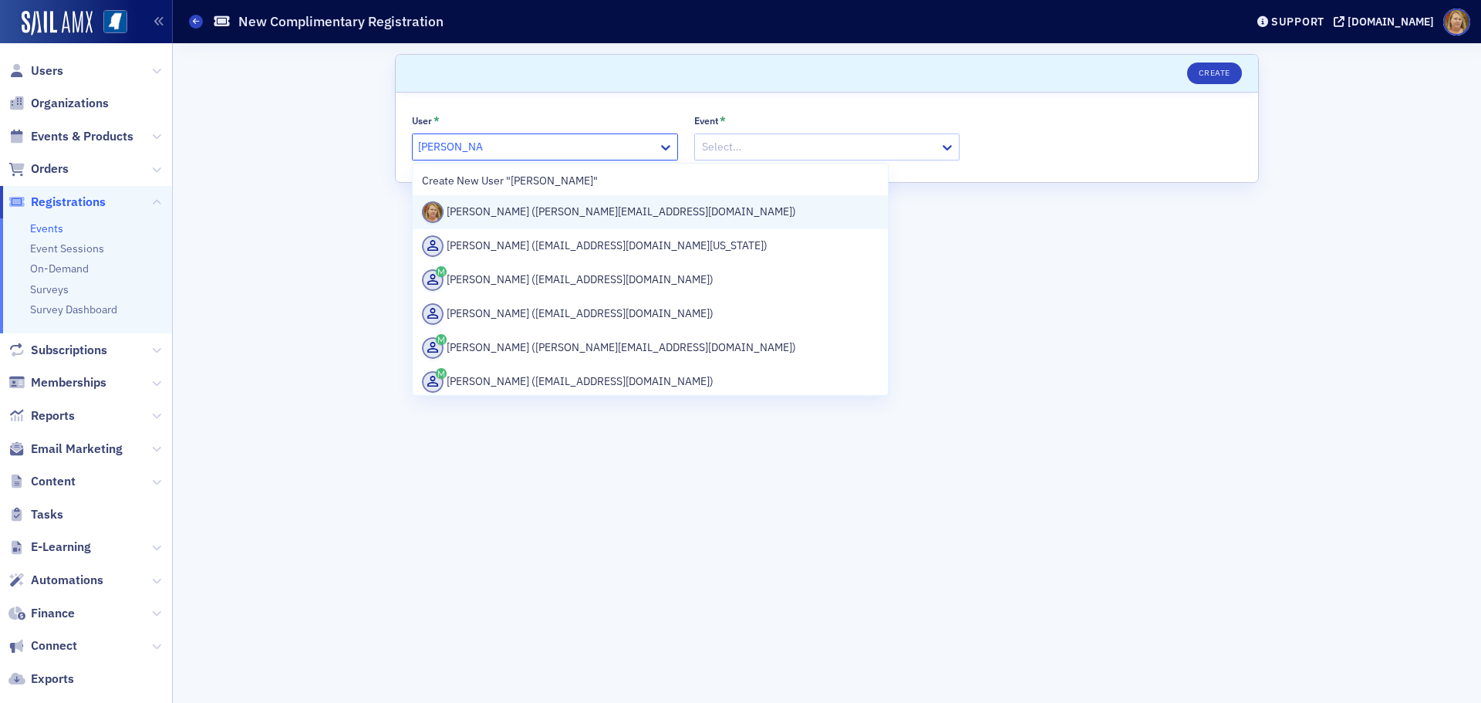
click at [603, 211] on div "[PERSON_NAME] ([PERSON_NAME][EMAIL_ADDRESS][DOMAIN_NAME])" at bounding box center [650, 212] width 457 height 22
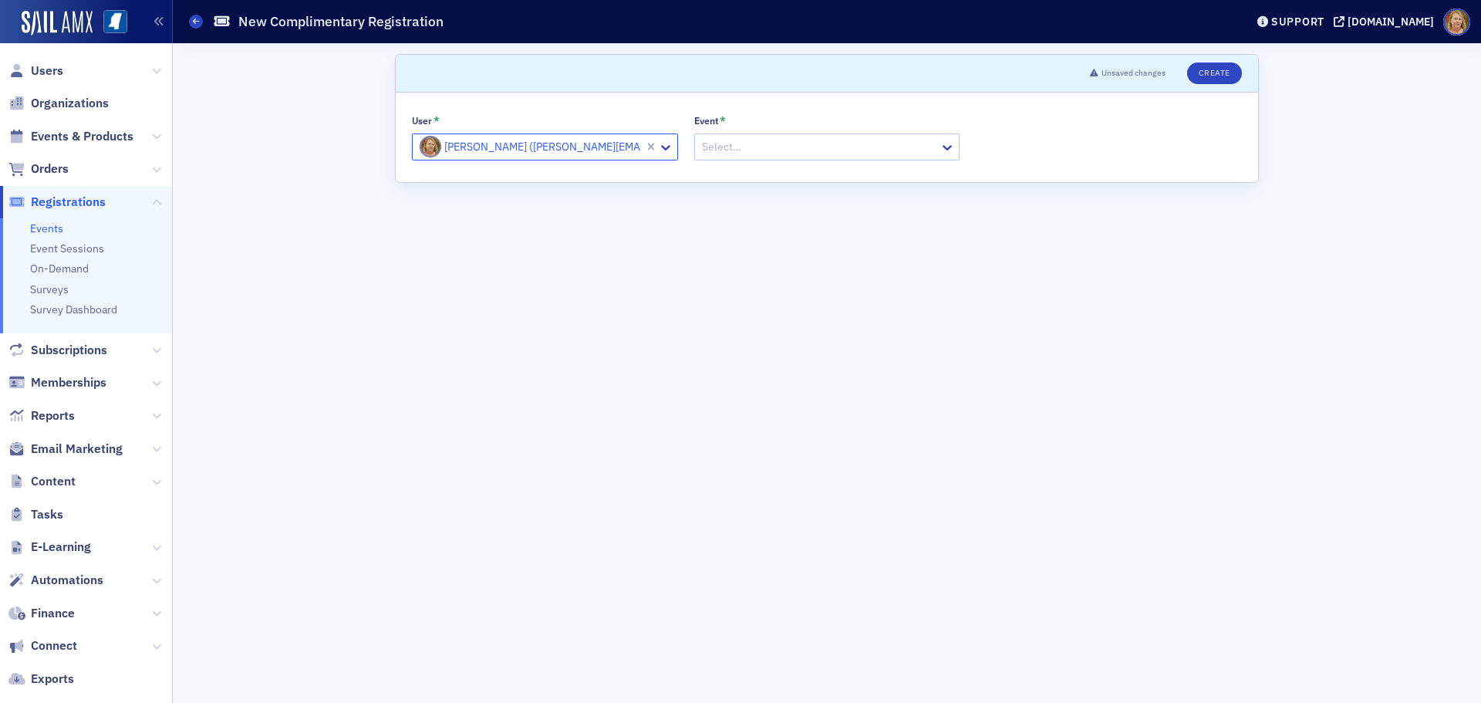
click at [709, 150] on div at bounding box center [819, 146] width 238 height 19
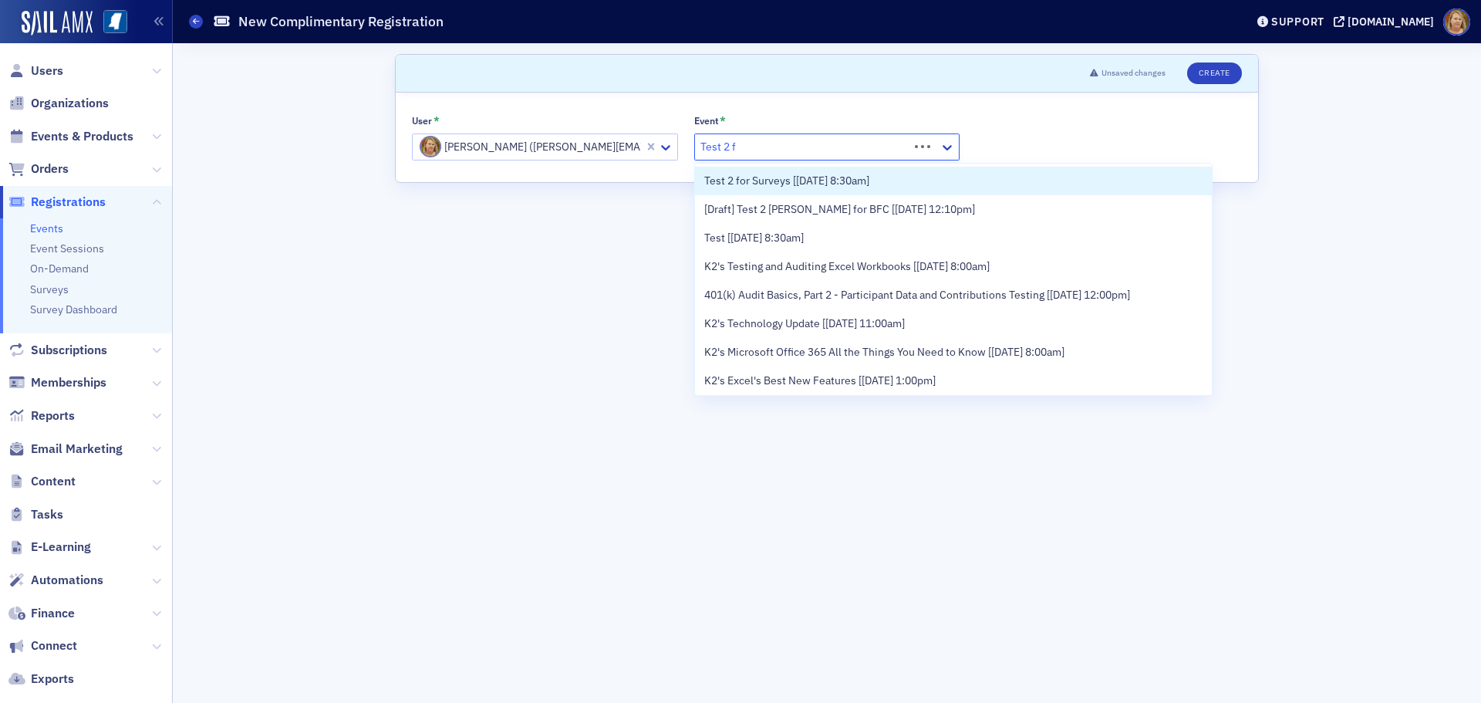
type input "Test 2 fo"
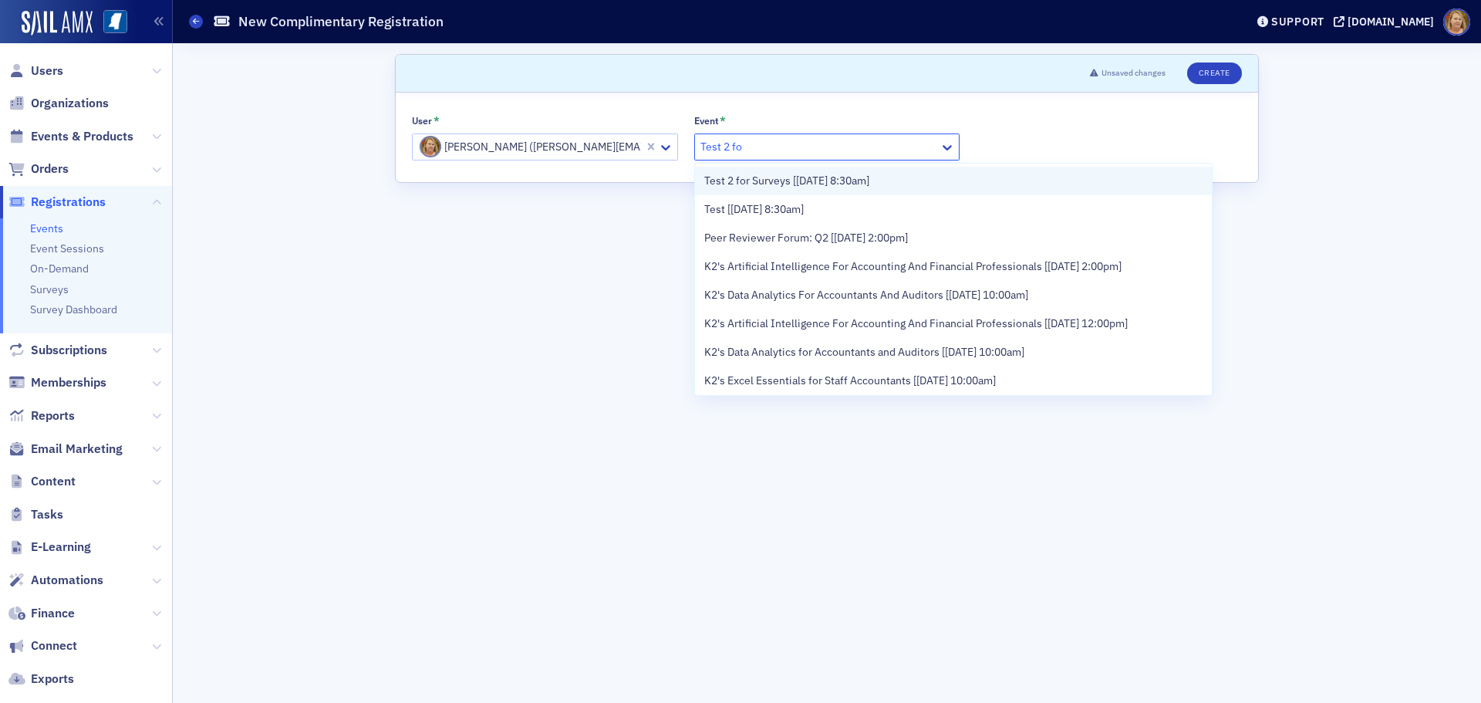
click at [721, 176] on span "Test 2 for Surveys [[DATE] 8:30am]" at bounding box center [786, 181] width 165 height 16
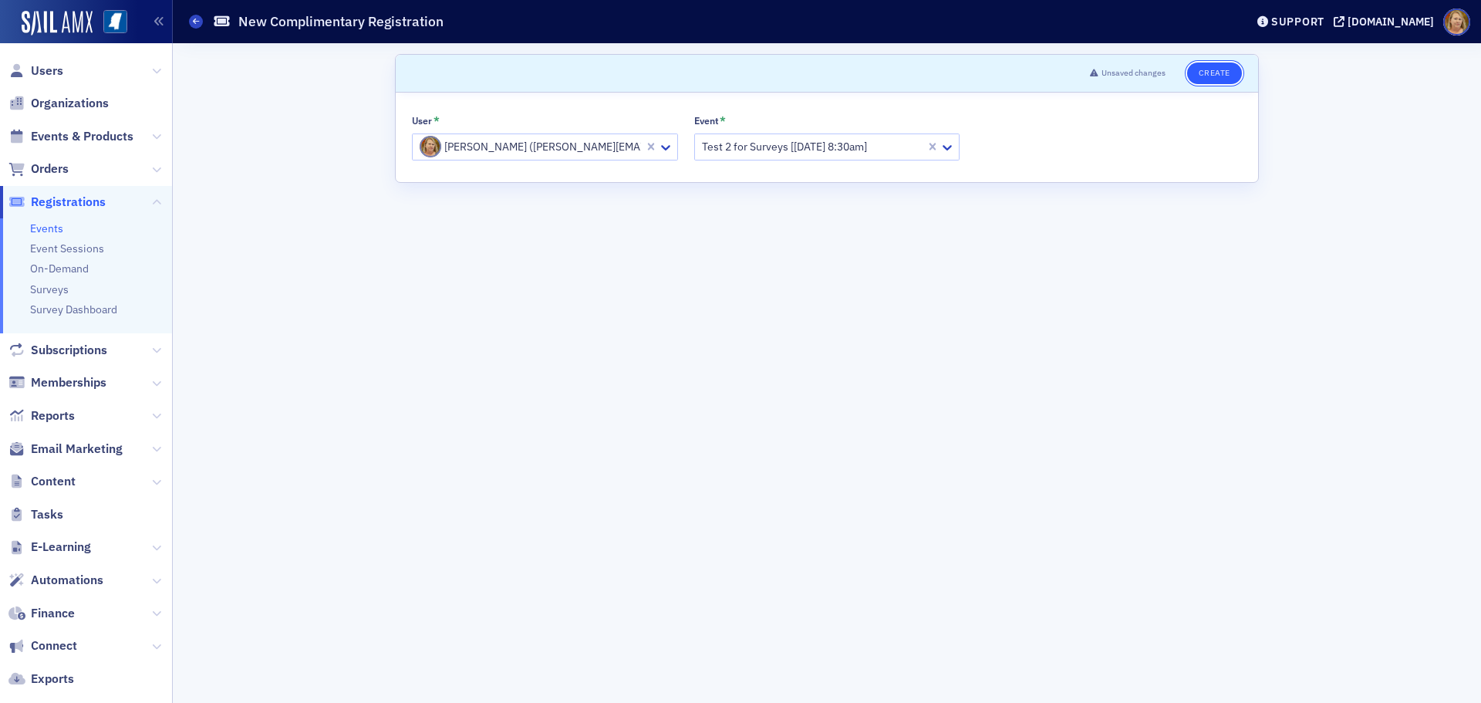
click at [1217, 75] on button "Create" at bounding box center [1214, 73] width 55 height 22
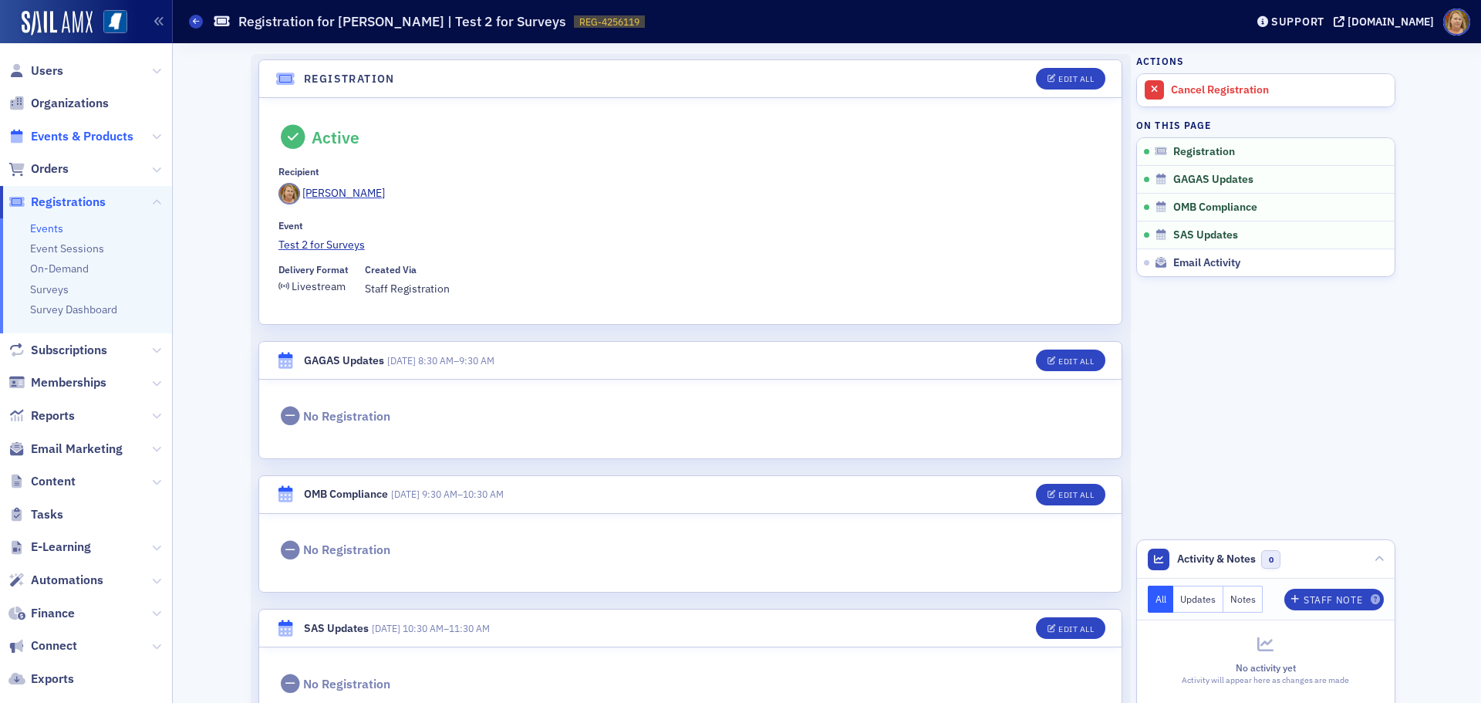
click at [93, 135] on span "Events & Products" at bounding box center [82, 136] width 103 height 17
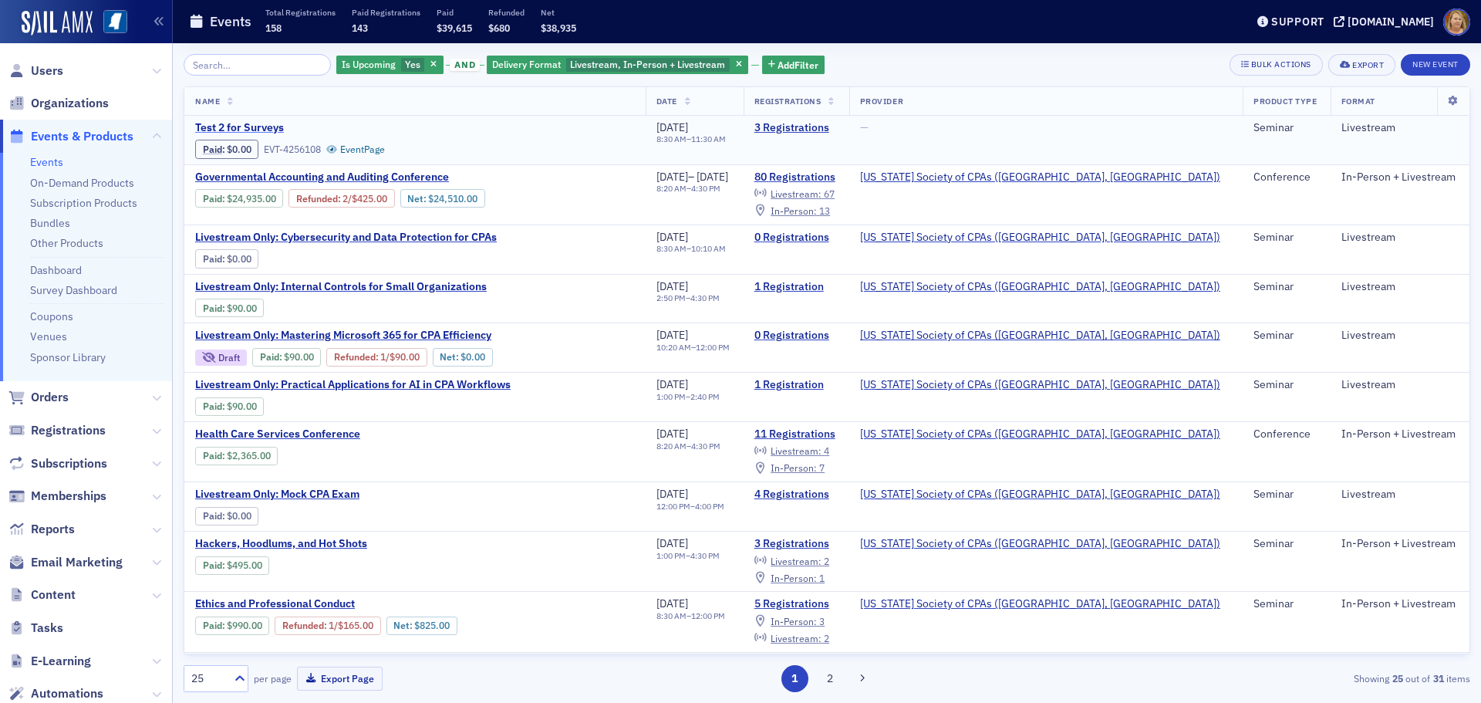
click at [263, 124] on span "Test 2 for Surveys" at bounding box center [324, 128] width 259 height 14
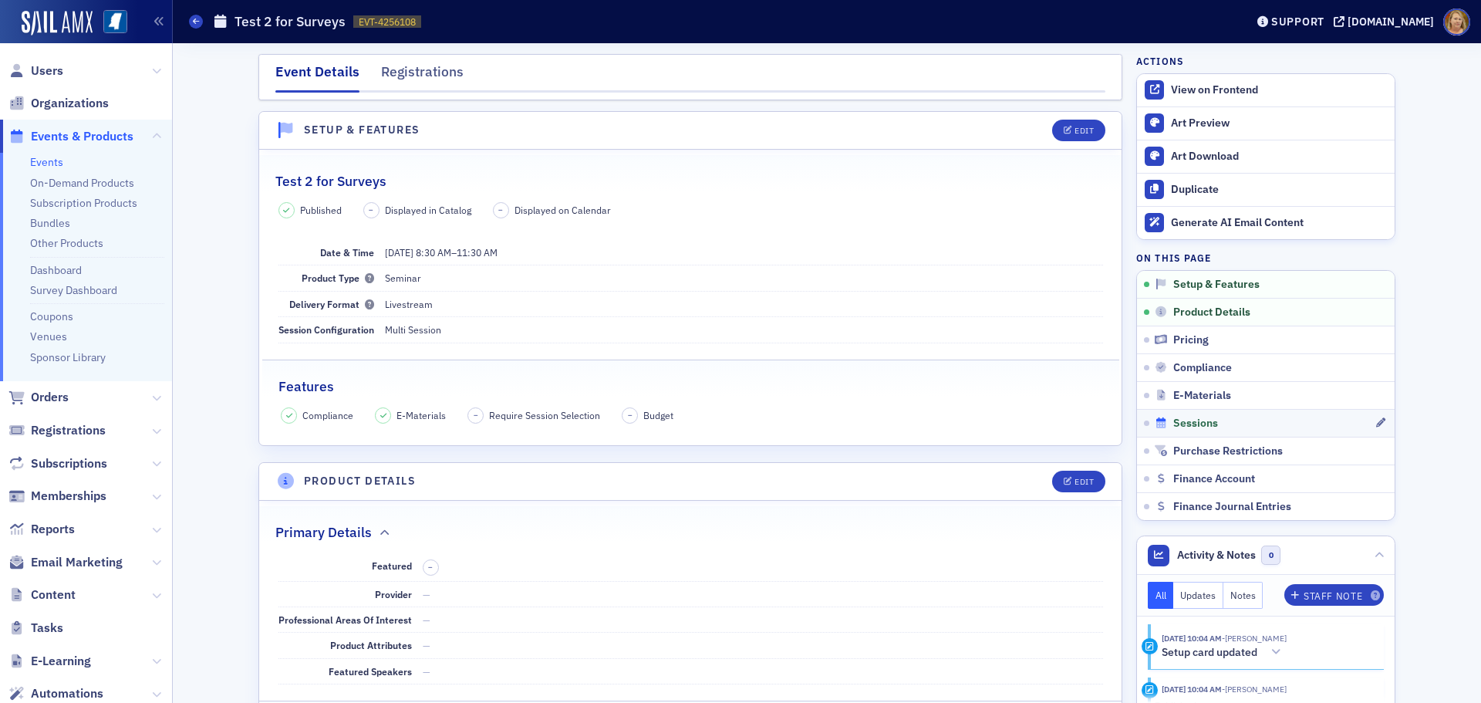
click at [1162, 418] on icon at bounding box center [1162, 422] width 14 height 11
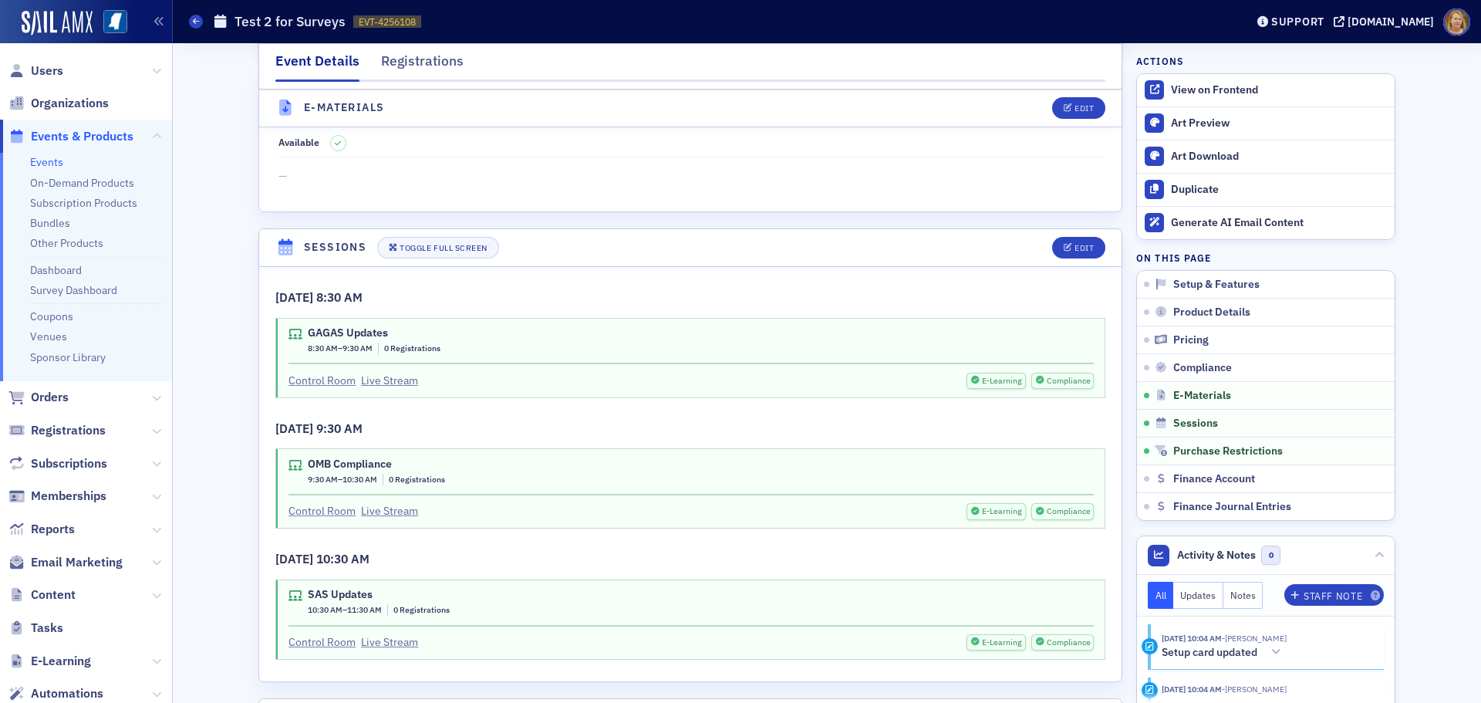
scroll to position [2160, 0]
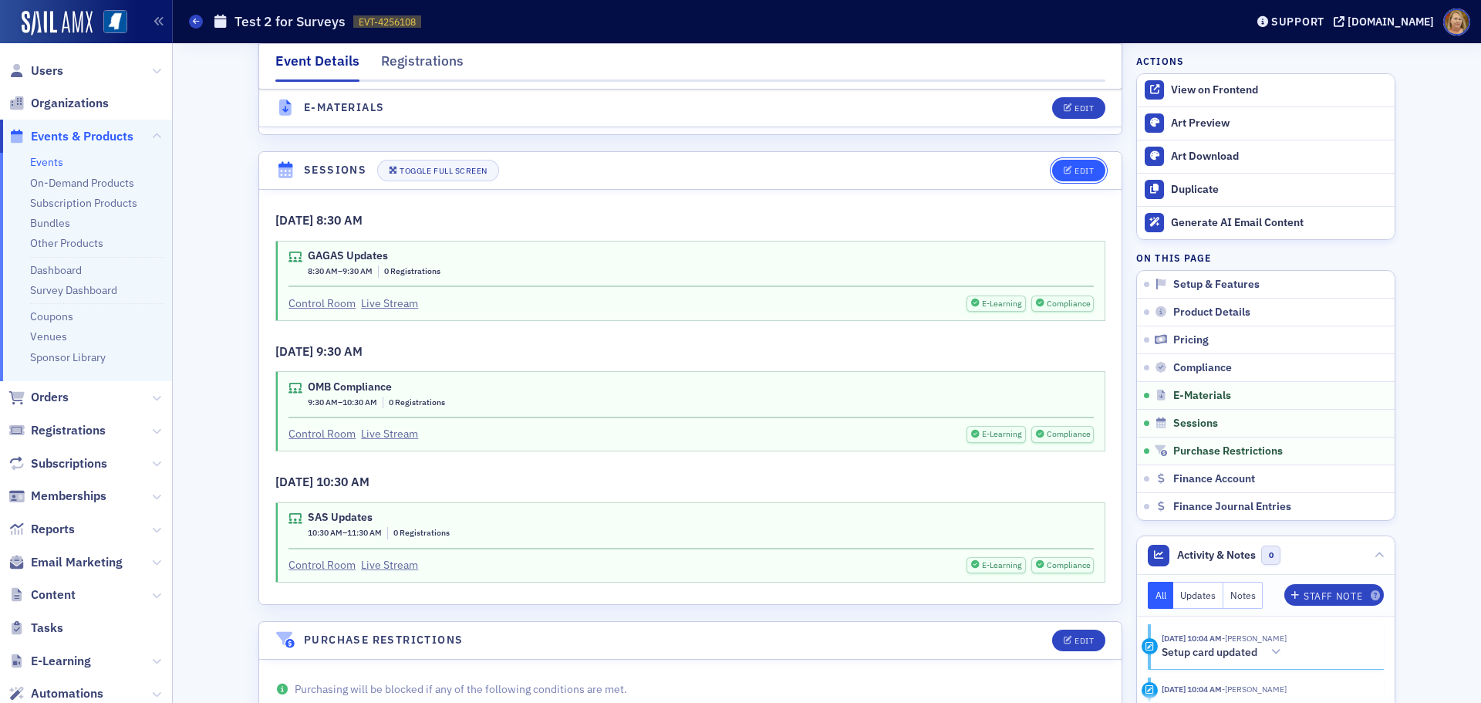
click at [1075, 175] on div "Edit" at bounding box center [1084, 171] width 19 height 8
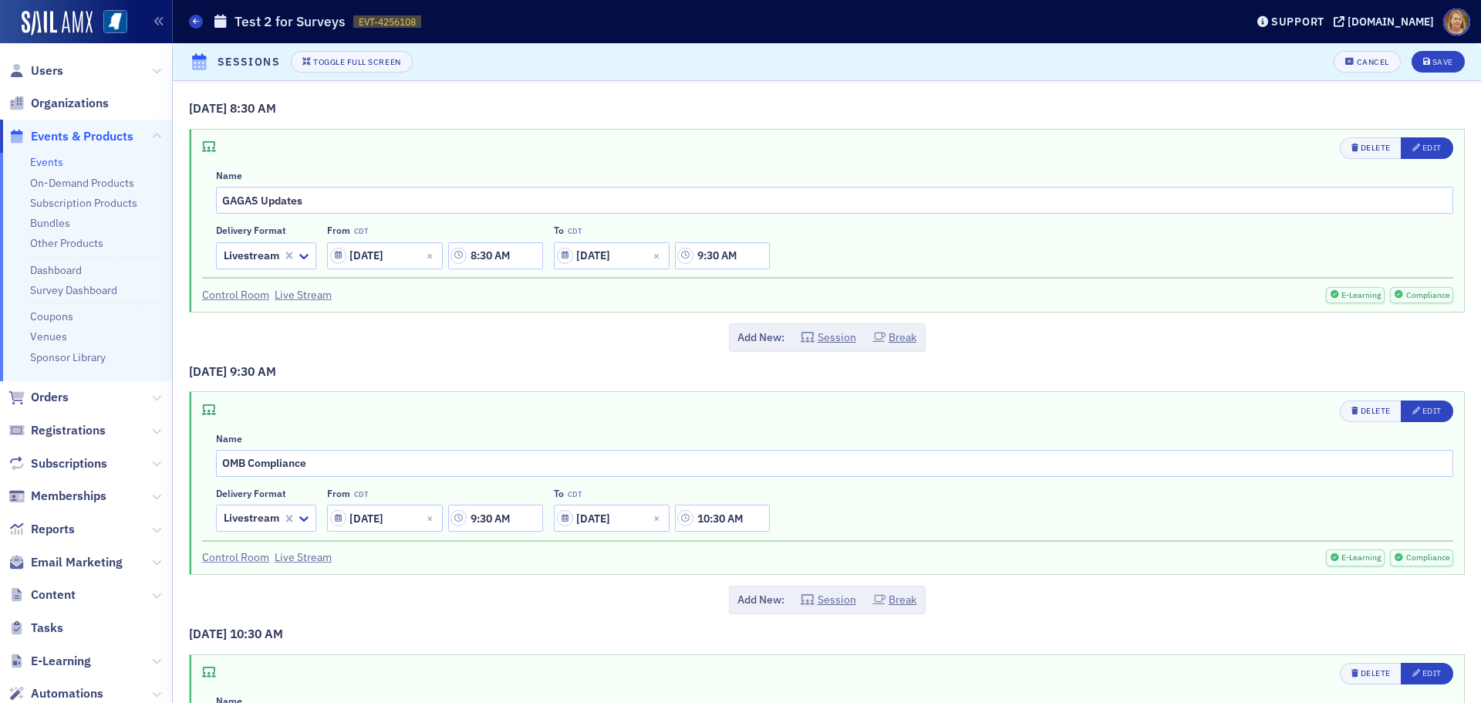
scroll to position [0, 0]
click at [52, 72] on span "Users" at bounding box center [47, 70] width 32 height 17
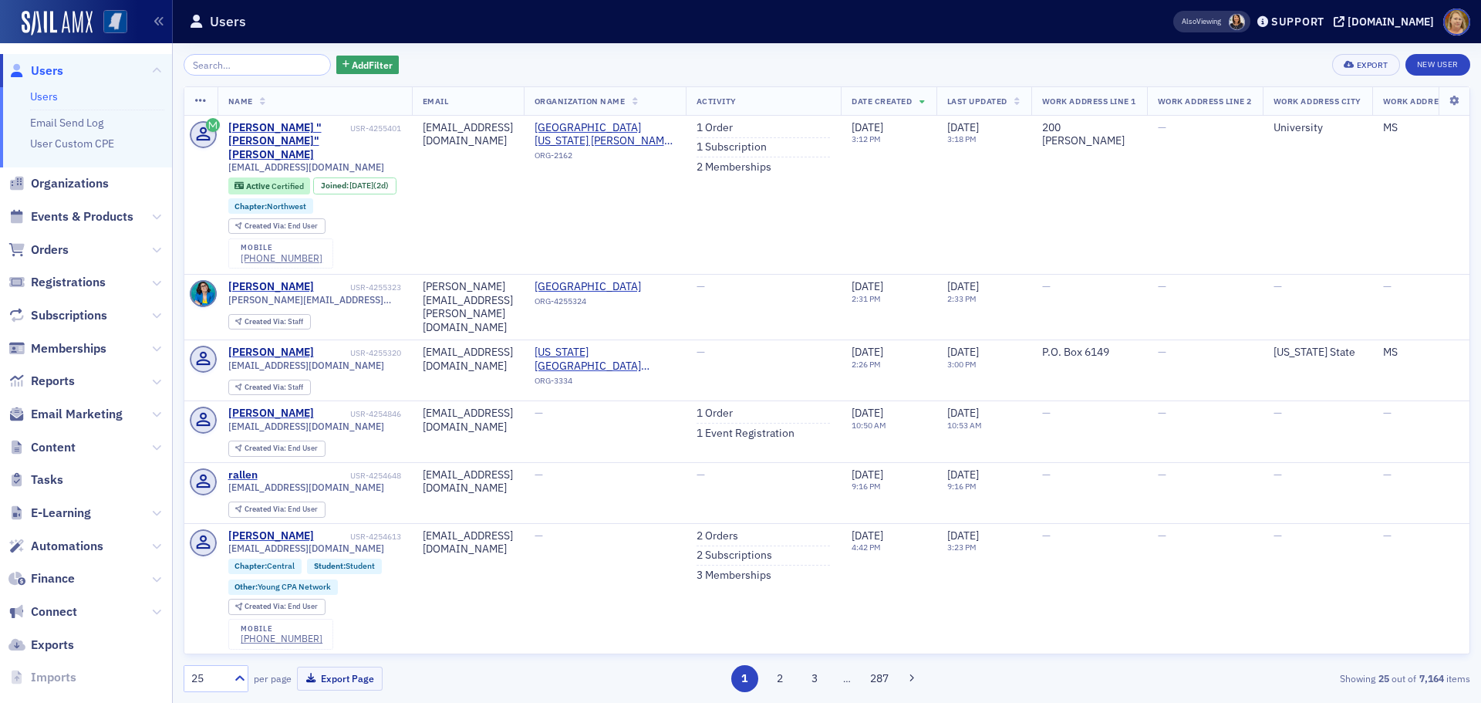
click at [113, 22] on img at bounding box center [115, 22] width 24 height 24
